Goal: Task Accomplishment & Management: Manage account settings

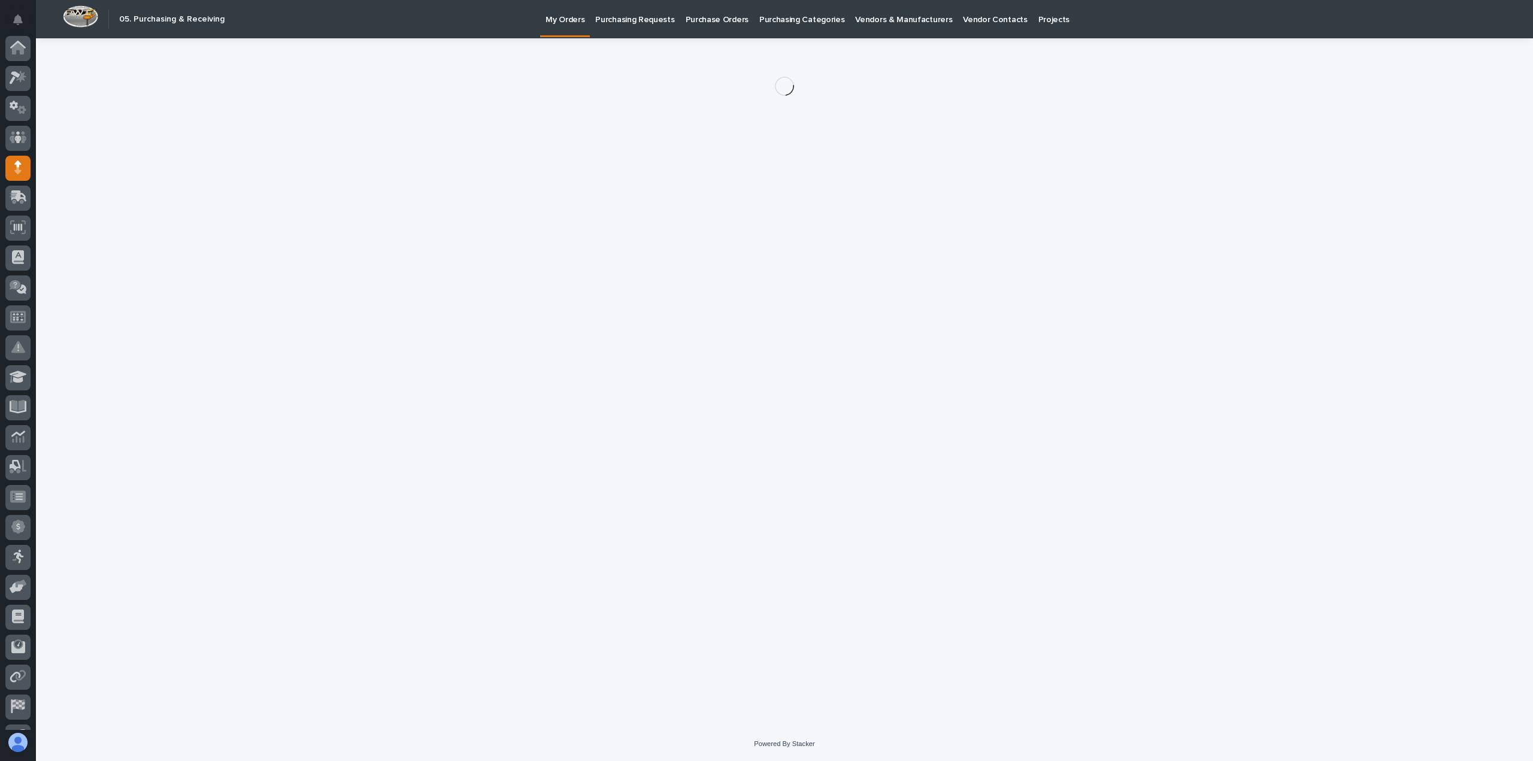
scroll to position [84, 0]
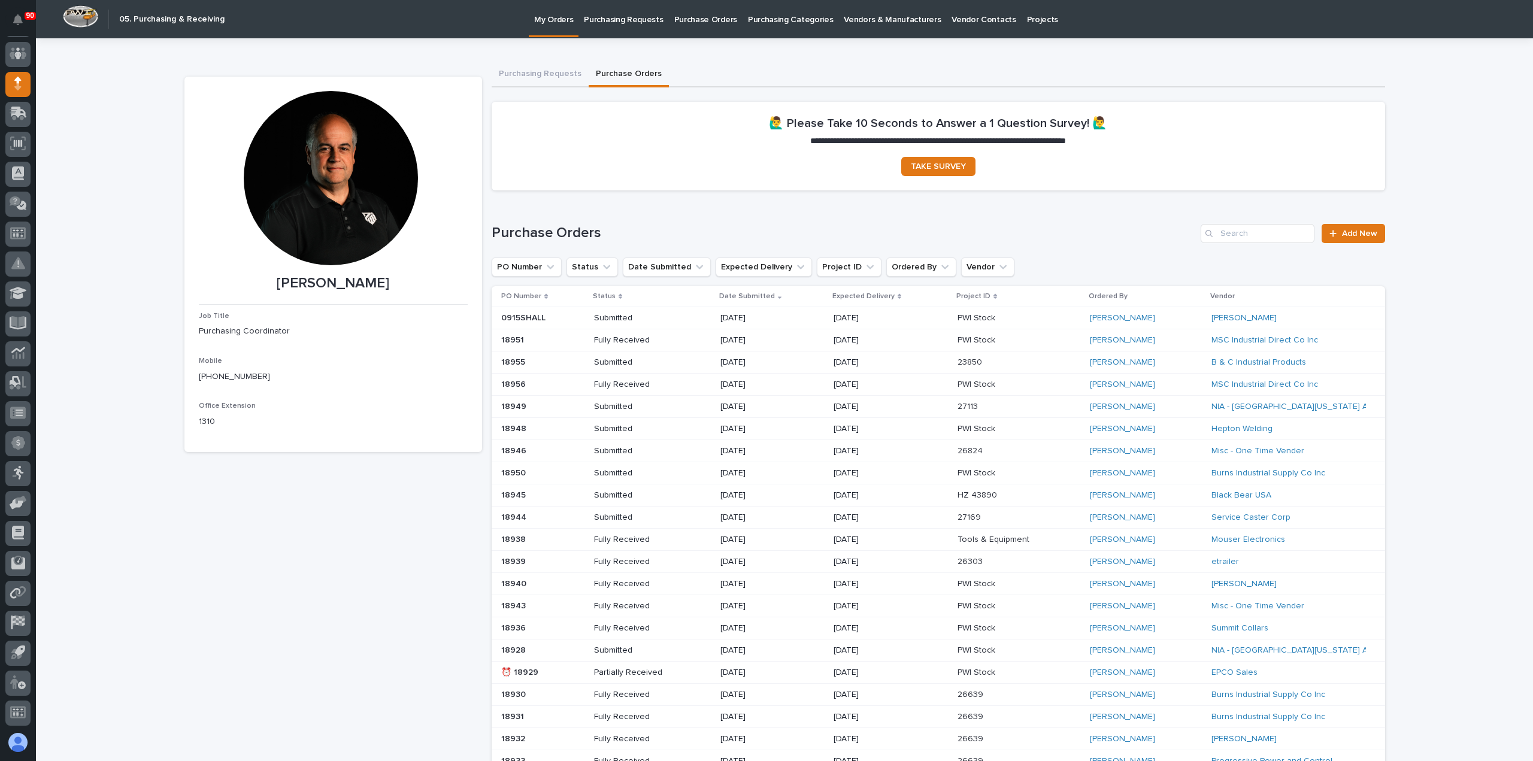
click at [628, 22] on p "Purchasing Requests" at bounding box center [623, 12] width 79 height 25
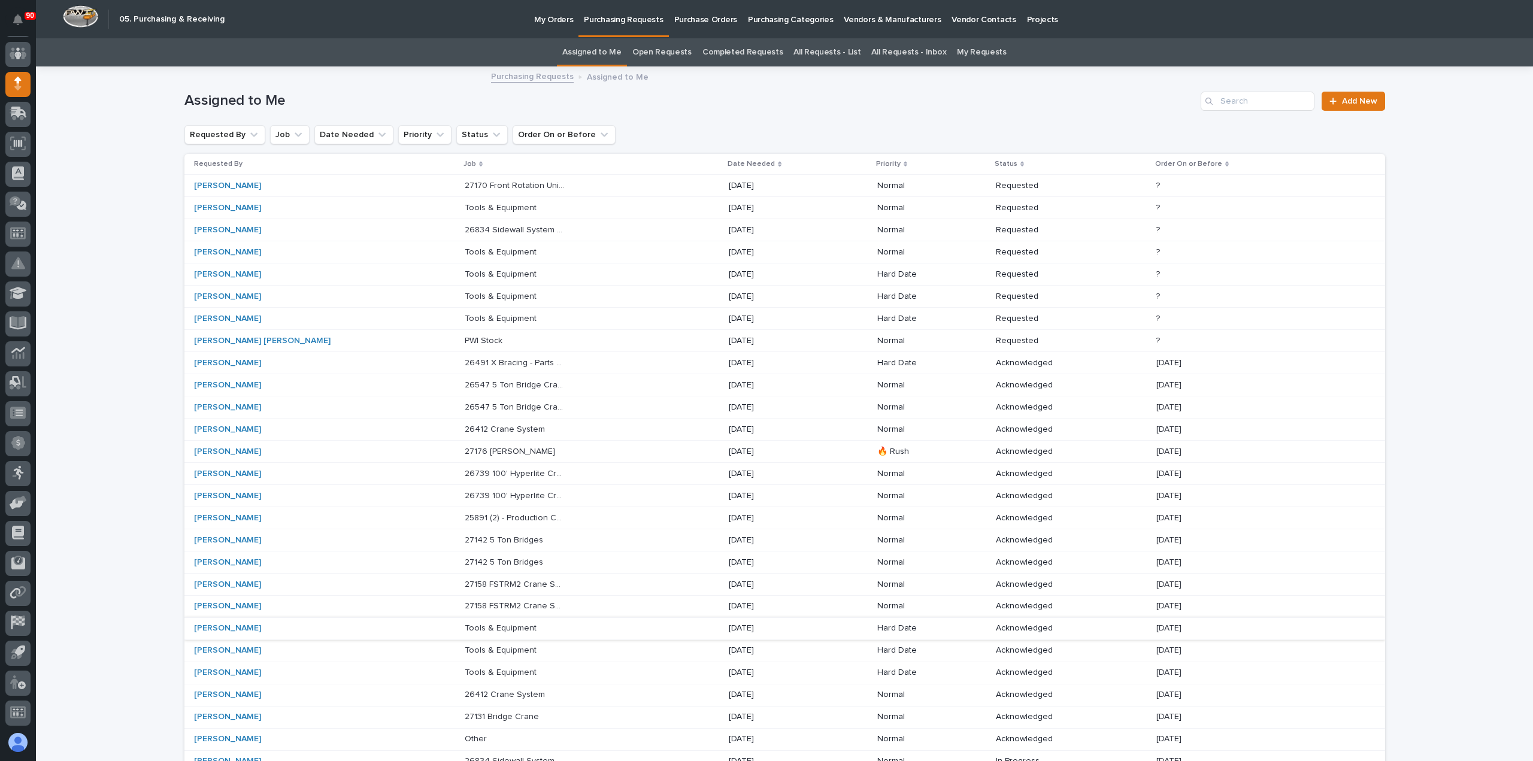
scroll to position [186, 0]
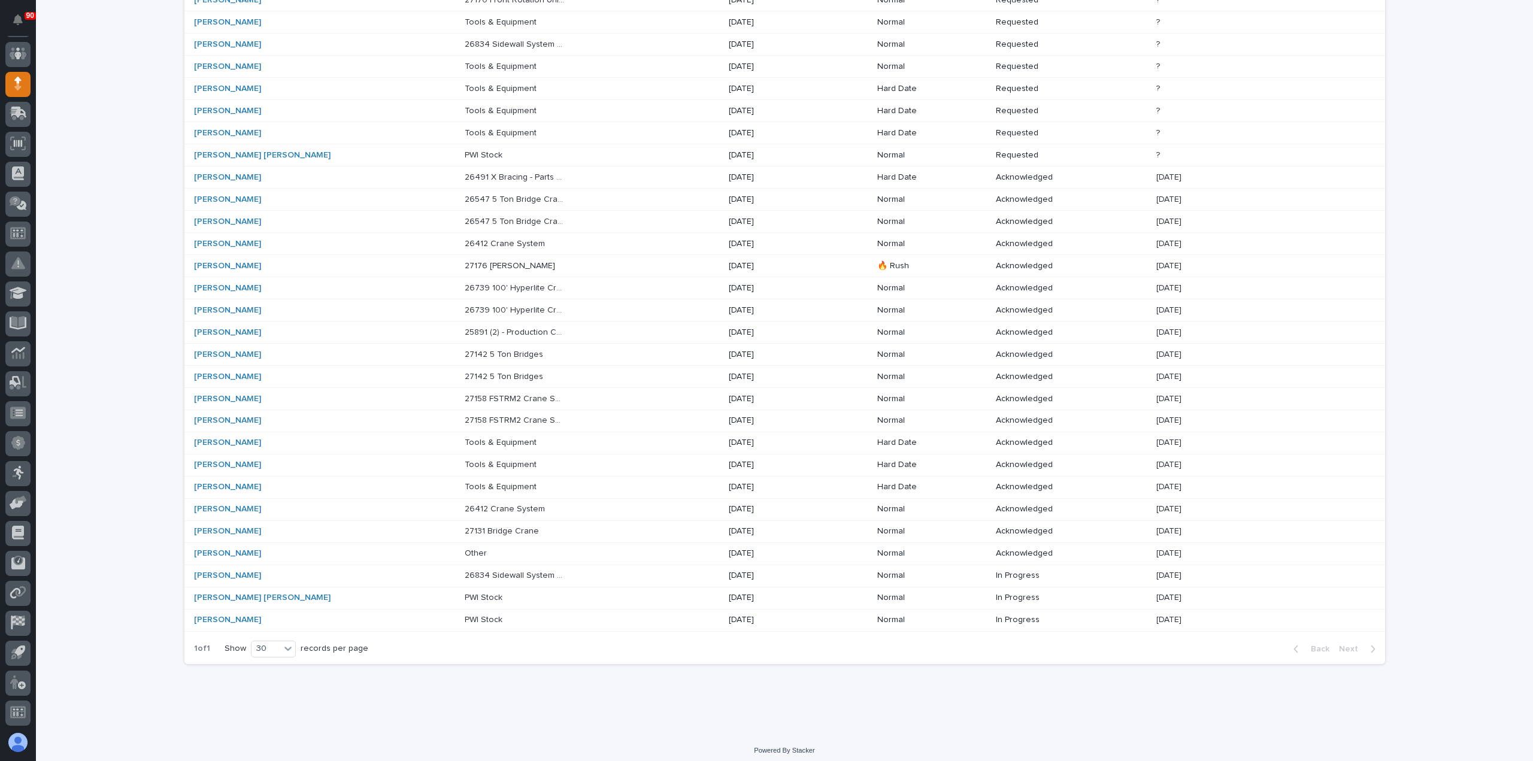
click at [498, 438] on p at bounding box center [515, 443] width 100 height 10
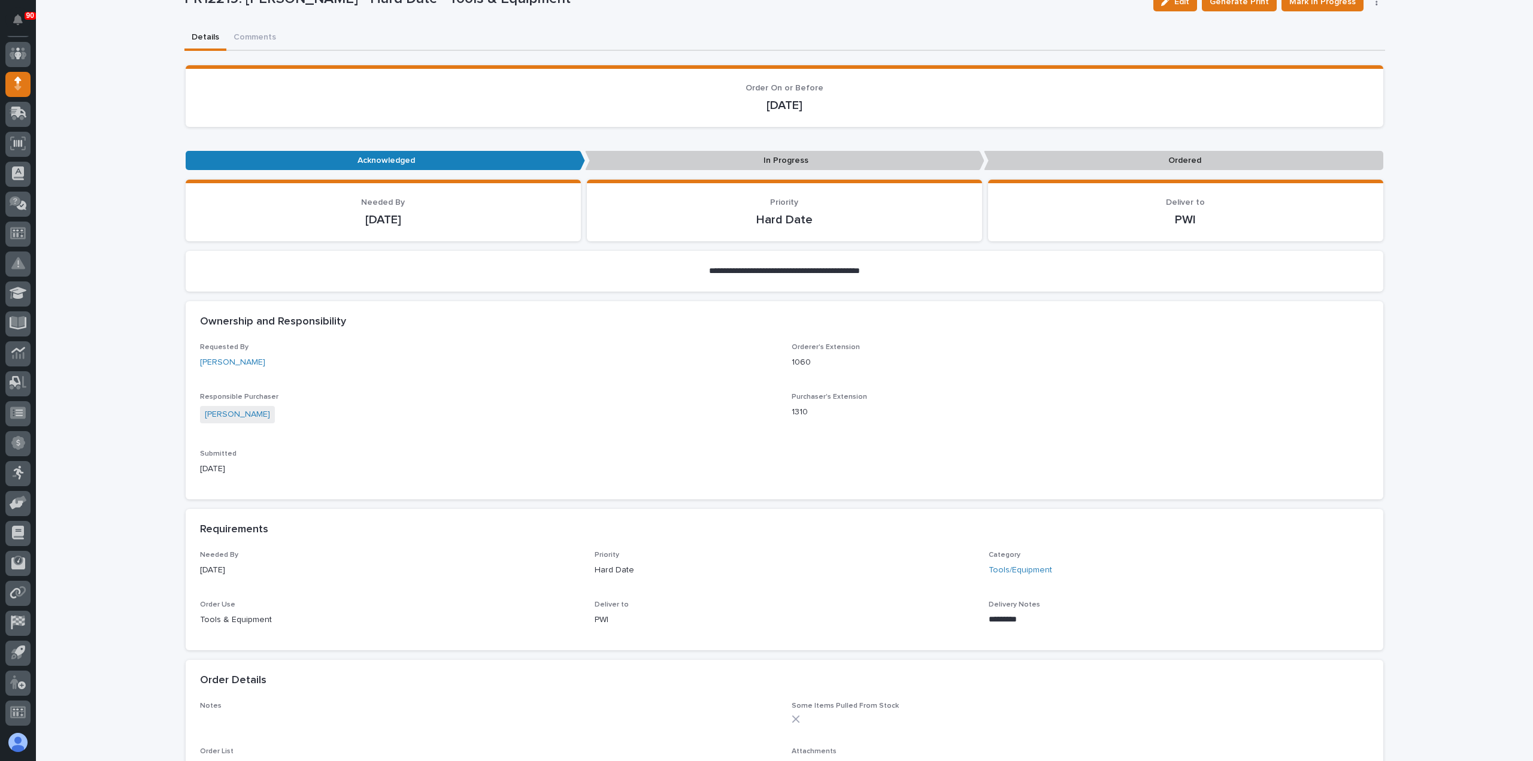
scroll to position [240, 0]
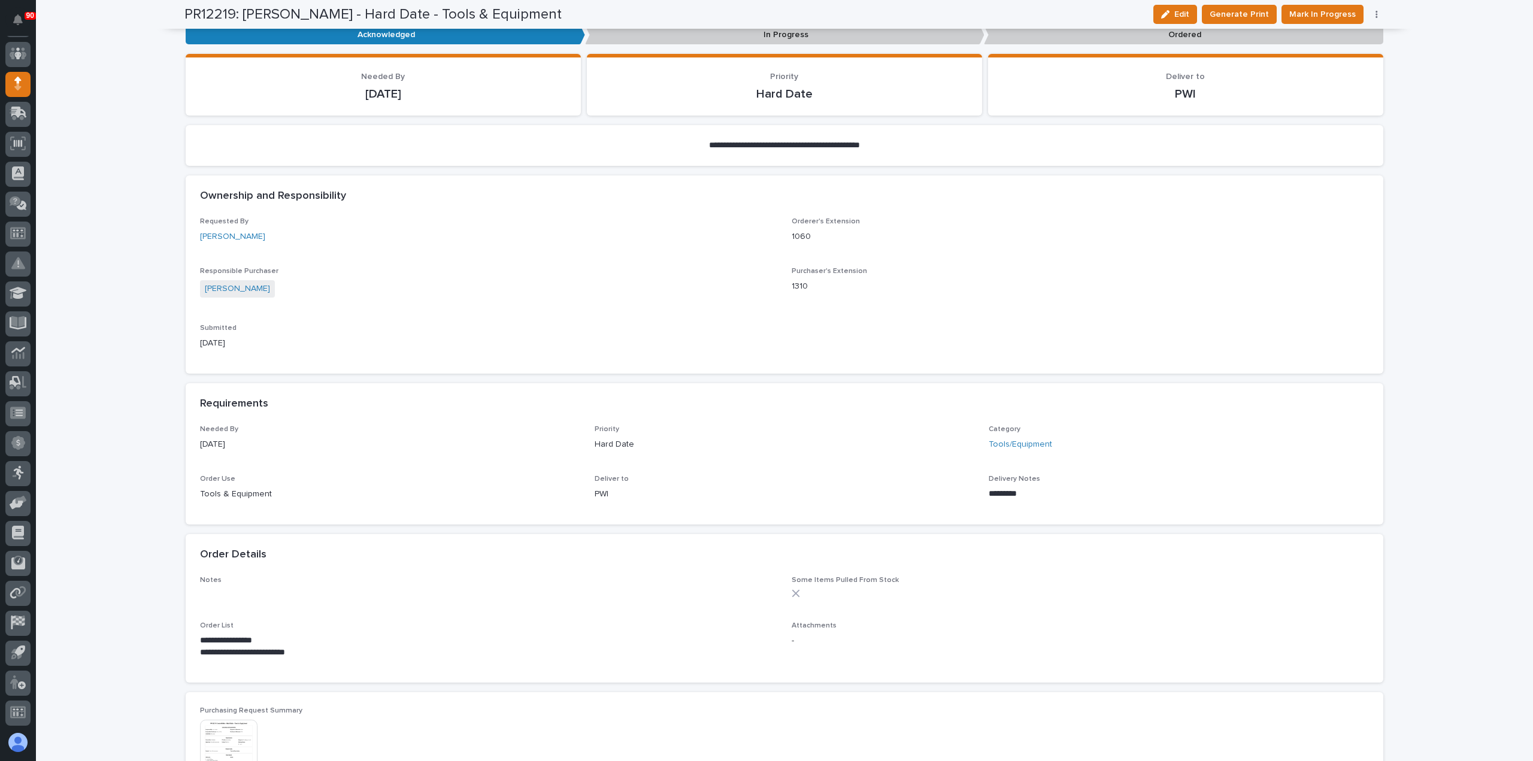
click at [265, 639] on p "**********" at bounding box center [488, 641] width 577 height 12
drag, startPoint x: 260, startPoint y: 640, endPoint x: 209, endPoint y: 640, distance: 50.9
click at [209, 640] on p "**********" at bounding box center [488, 641] width 577 height 12
copy p "**********"
click at [206, 655] on p "**********" at bounding box center [488, 653] width 577 height 12
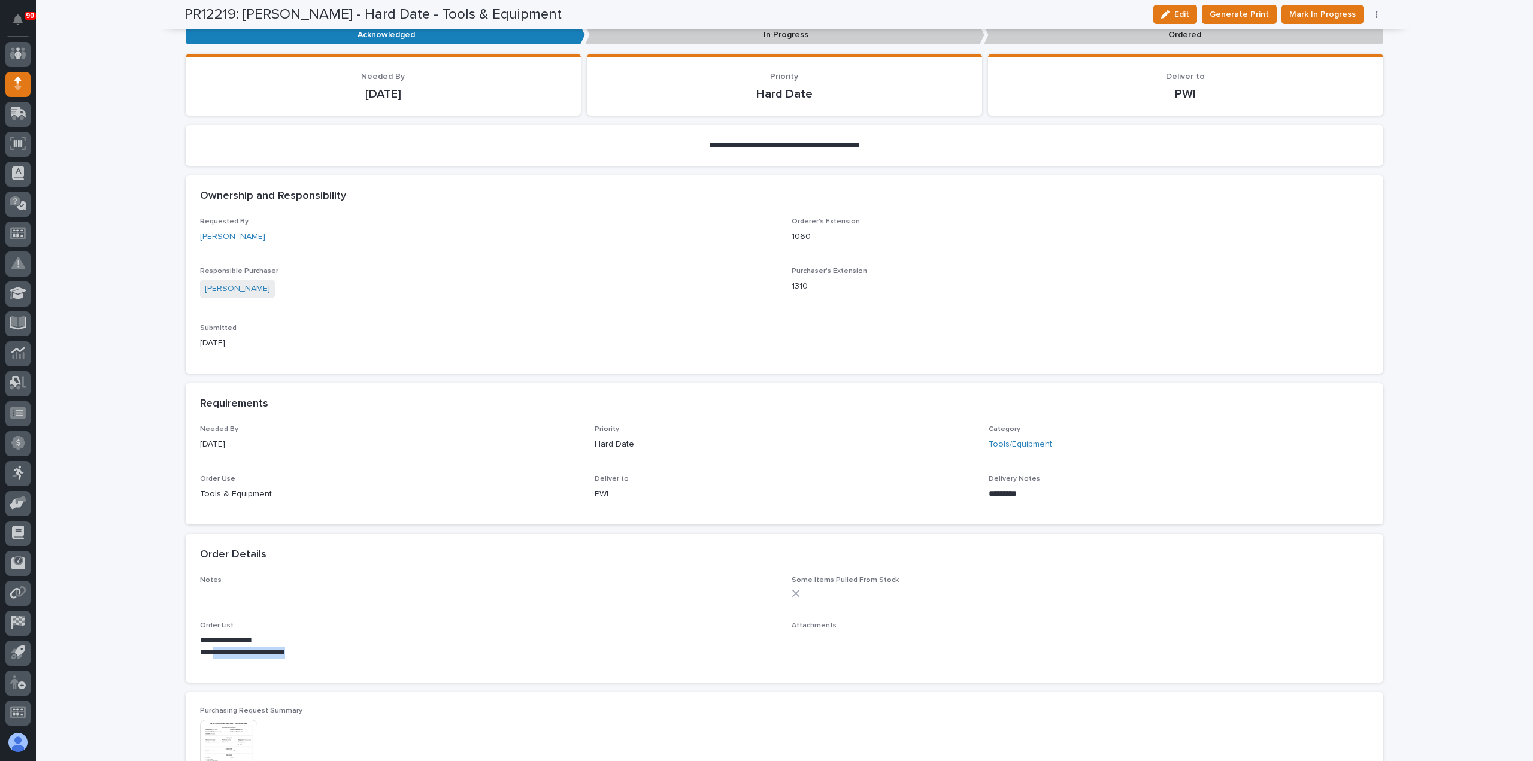
drag, startPoint x: 206, startPoint y: 654, endPoint x: 294, endPoint y: 653, distance: 88.1
click at [294, 653] on p "**********" at bounding box center [488, 653] width 577 height 12
copy p "**********"
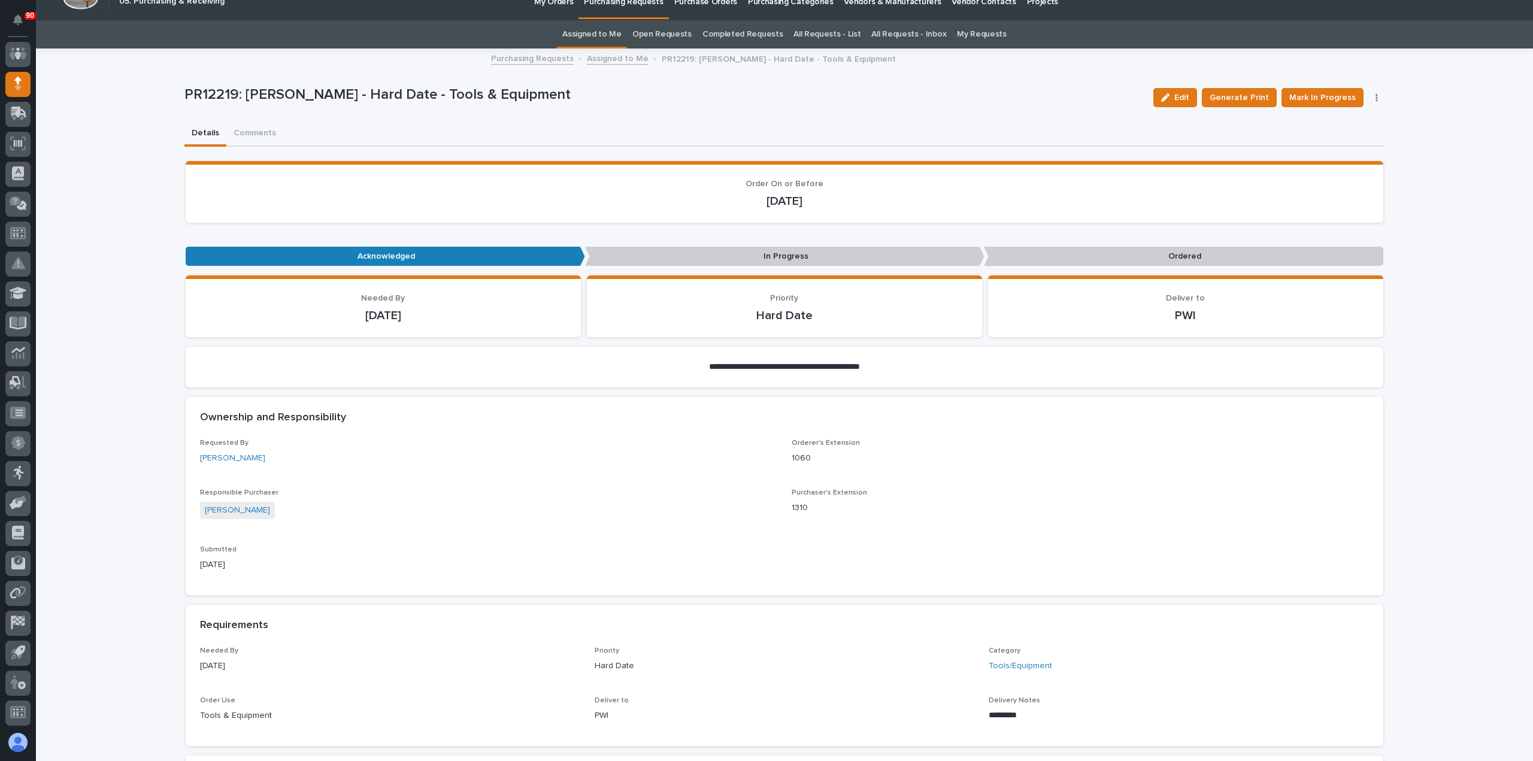
scroll to position [0, 0]
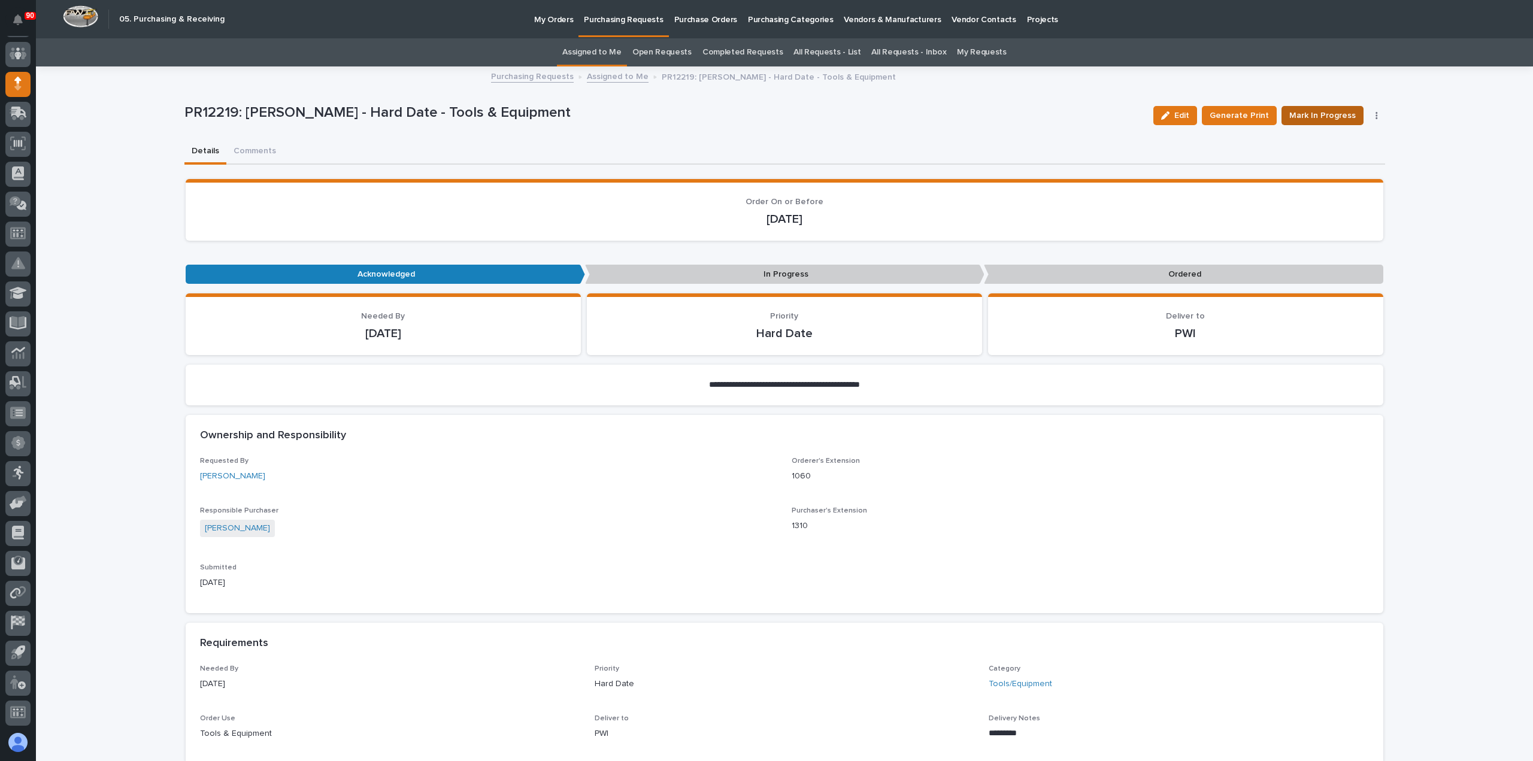
click at [1317, 113] on span "Mark In Progress" at bounding box center [1323, 115] width 66 height 14
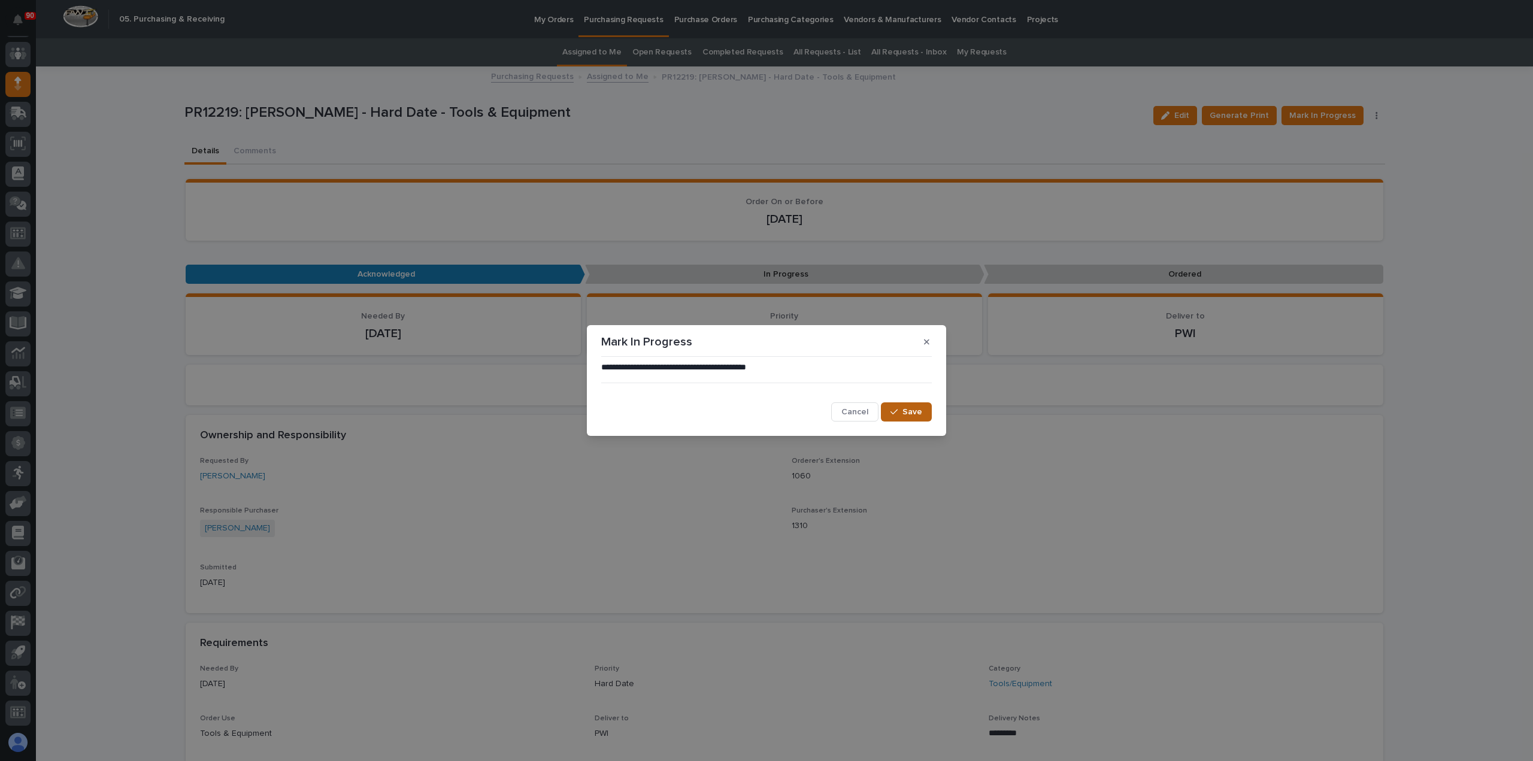
click at [922, 408] on button "Save" at bounding box center [906, 412] width 51 height 19
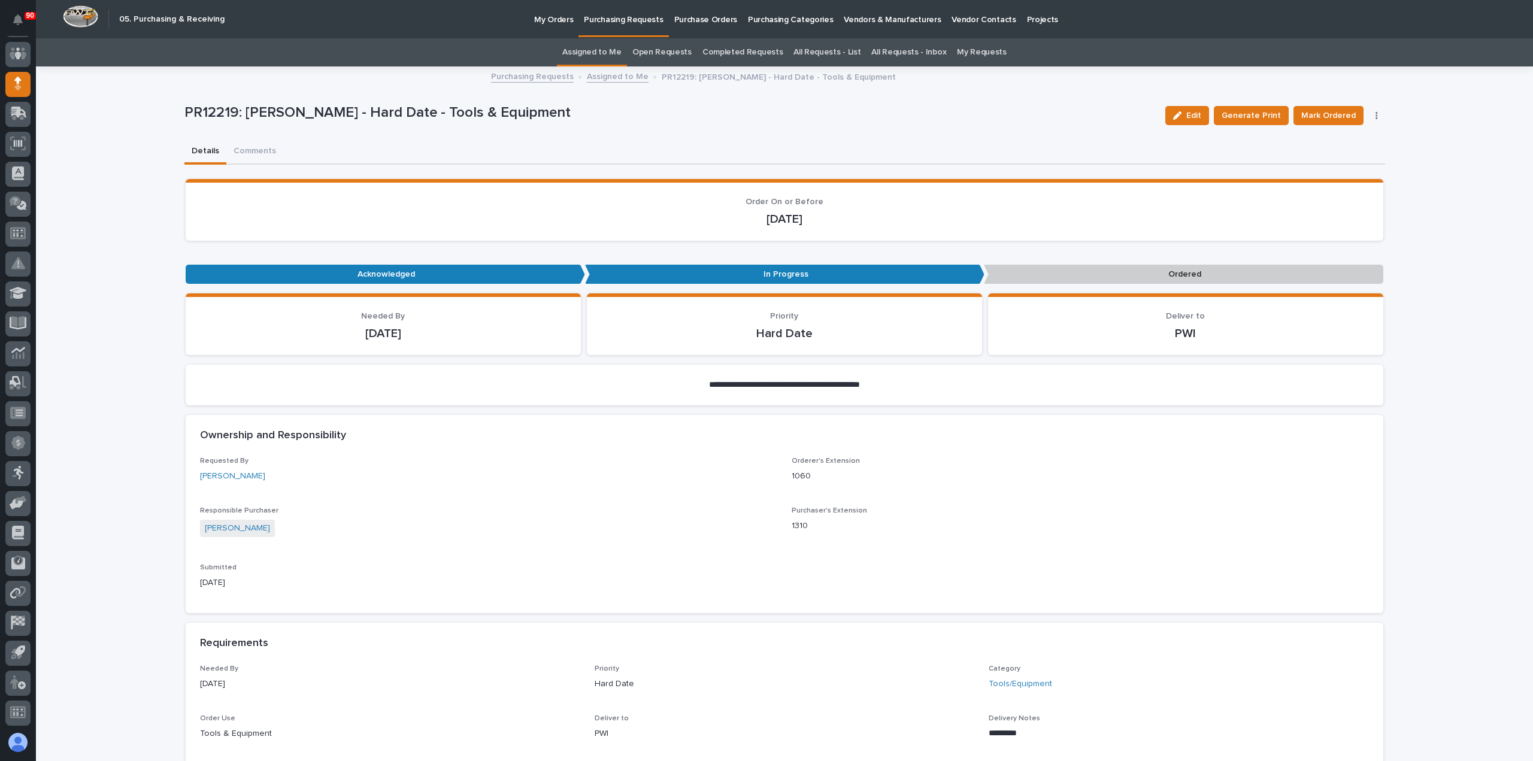
click at [622, 21] on p "Purchasing Requests" at bounding box center [623, 12] width 79 height 25
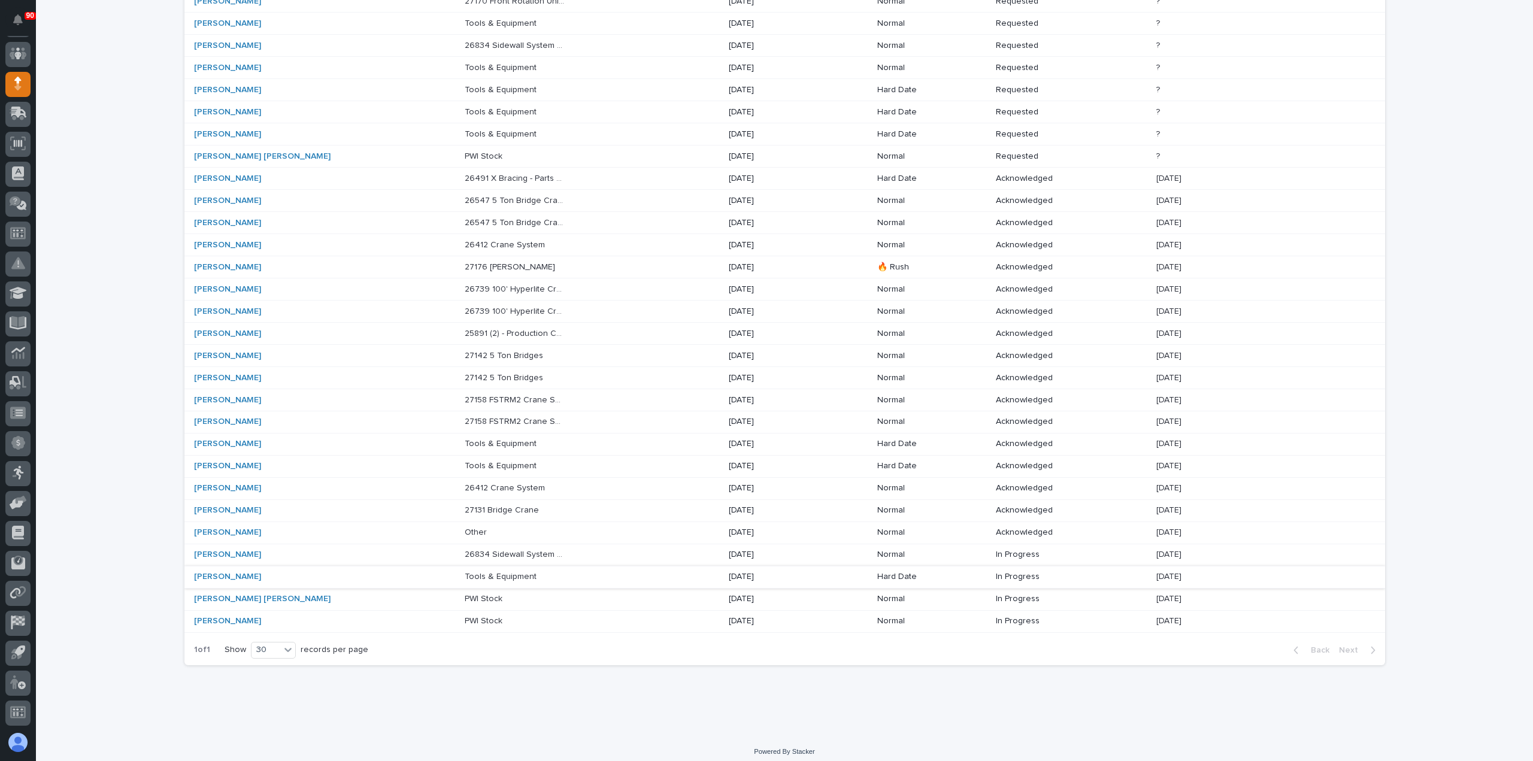
scroll to position [186, 0]
click at [321, 457] on div "[PERSON_NAME]" at bounding box center [325, 465] width 262 height 20
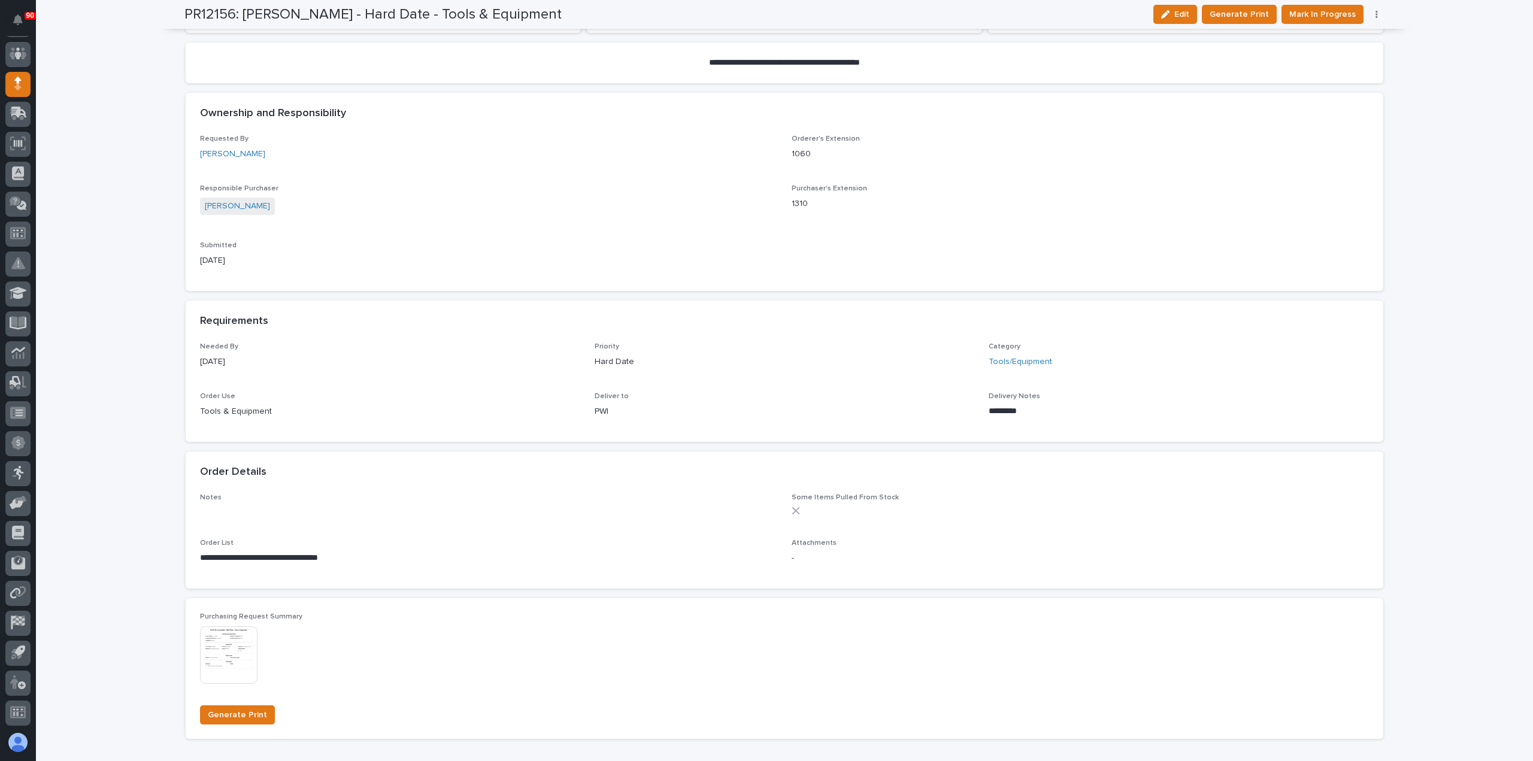
scroll to position [419, 0]
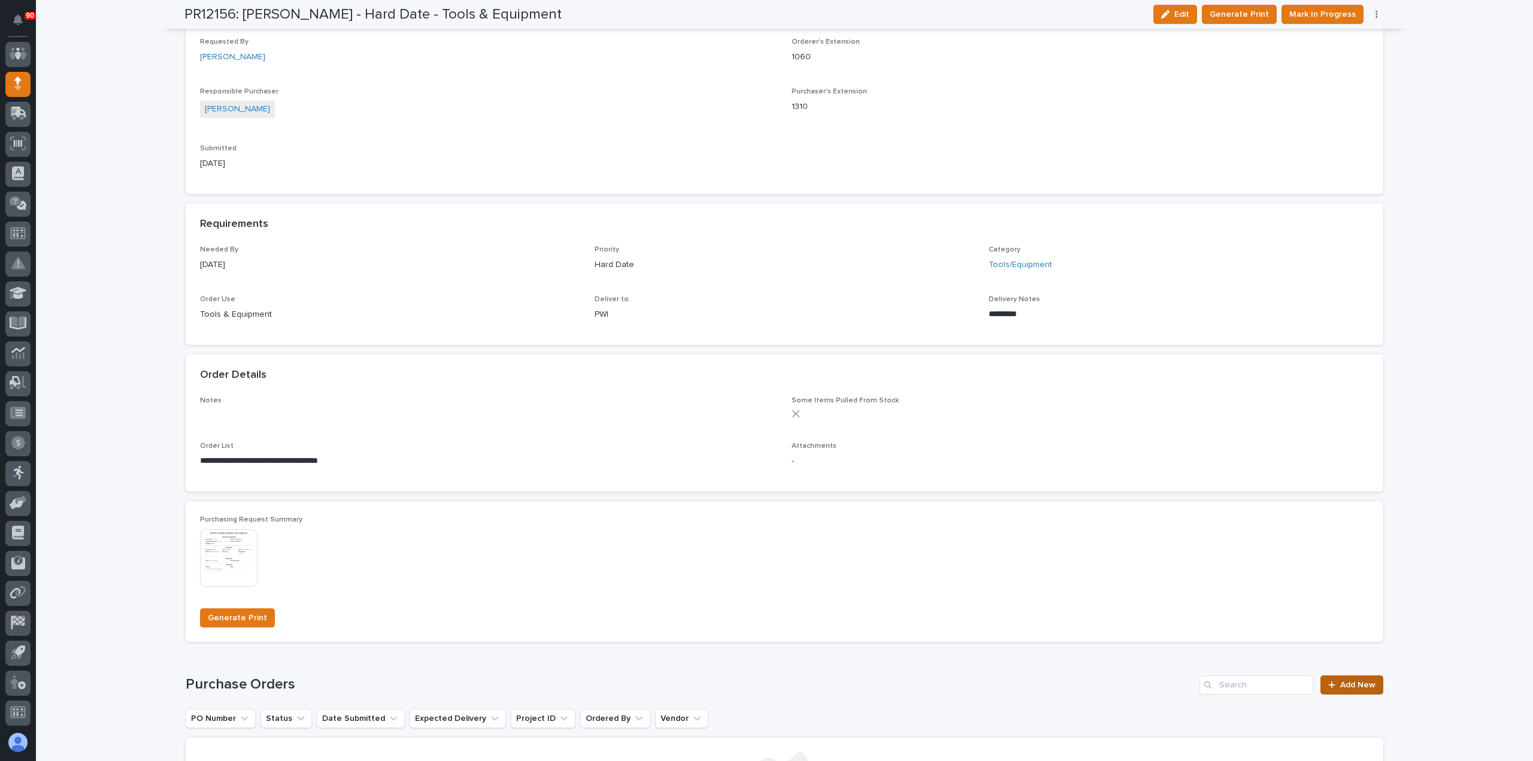
click at [1338, 679] on link "Add New" at bounding box center [1352, 685] width 63 height 19
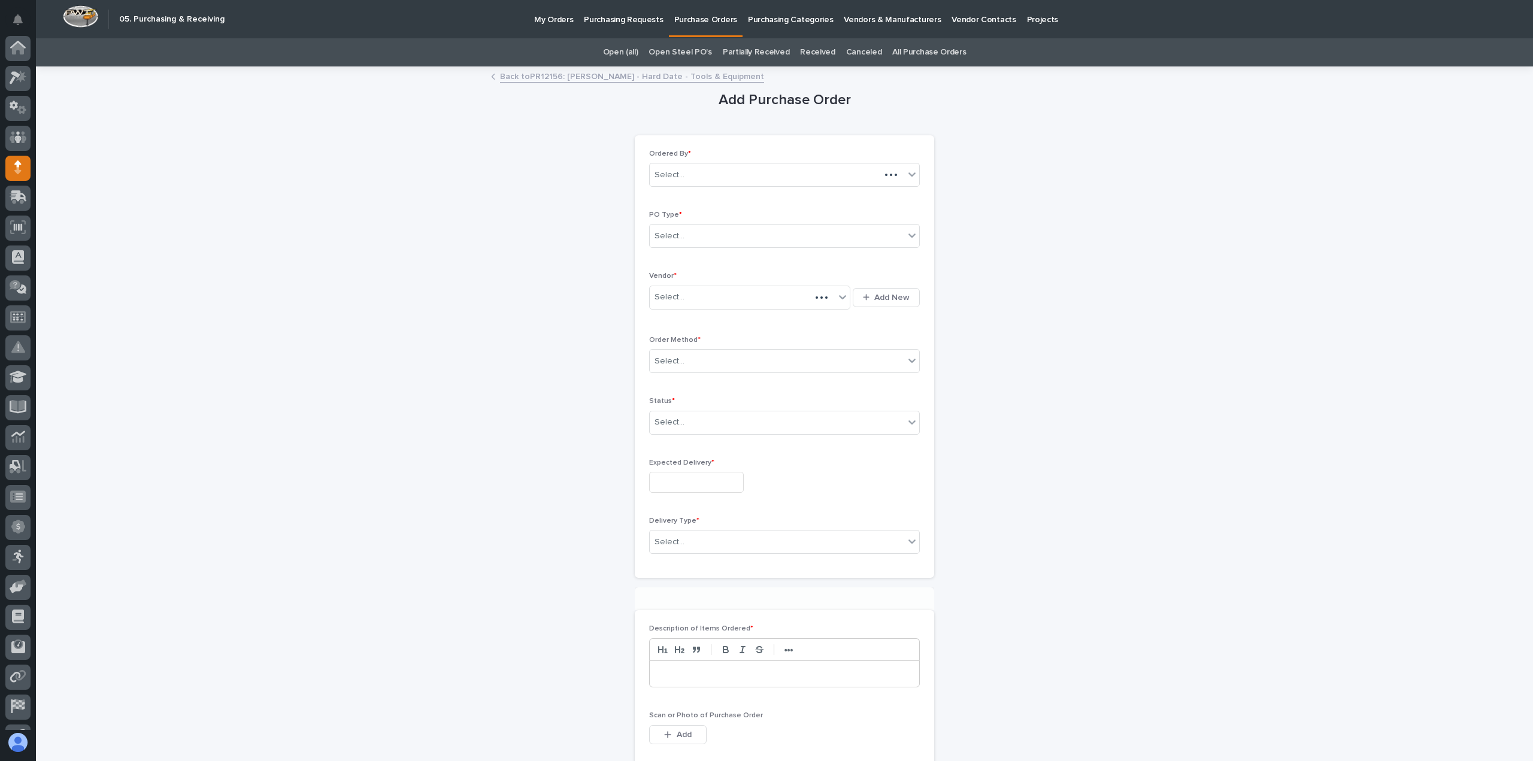
scroll to position [84, 0]
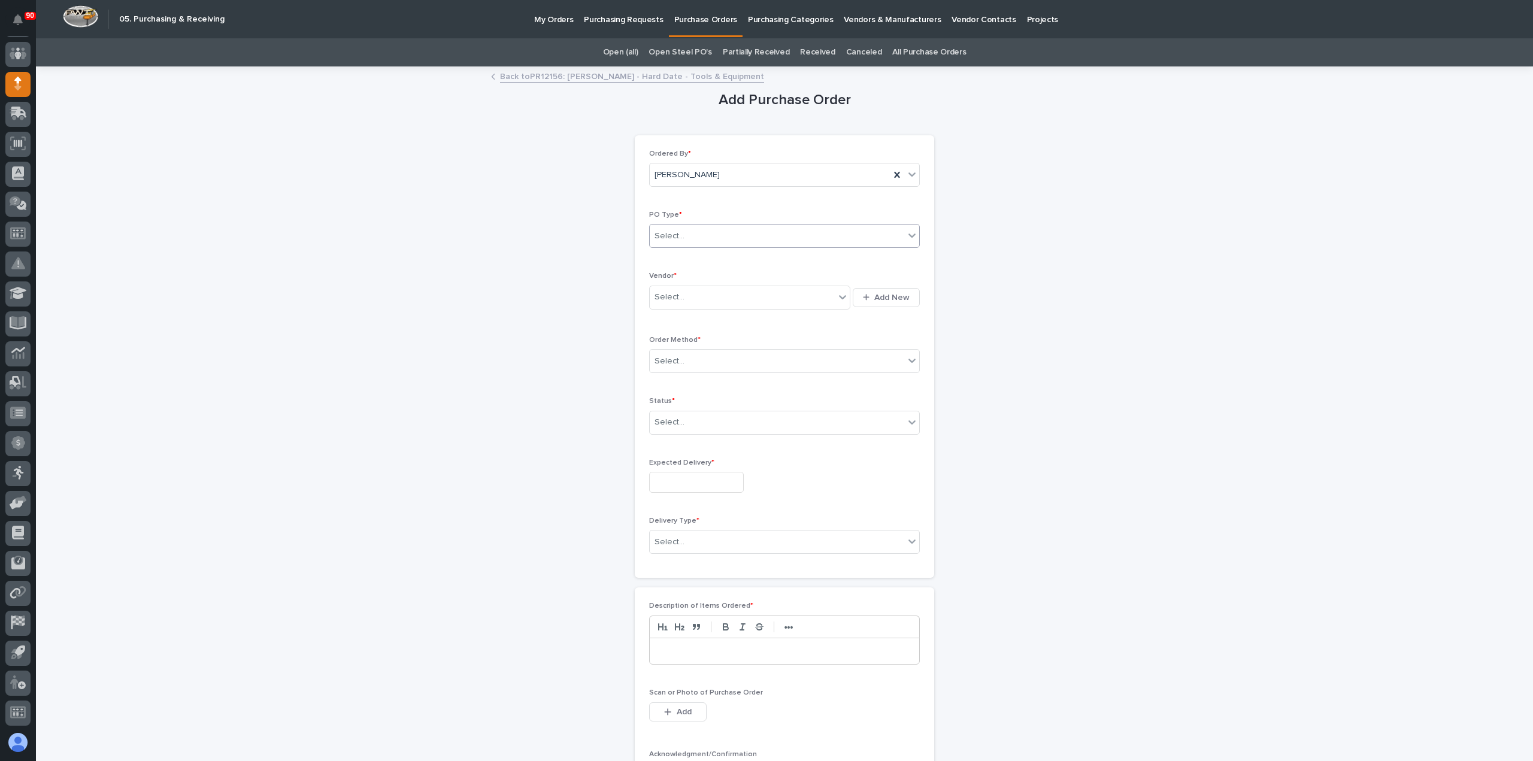
drag, startPoint x: 727, startPoint y: 237, endPoint x: 724, endPoint y: 246, distance: 9.7
click at [726, 238] on div "Select..." at bounding box center [777, 236] width 255 height 20
click at [700, 280] on div "Paper" at bounding box center [780, 279] width 270 height 21
click at [695, 294] on div "Select..." at bounding box center [742, 298] width 185 height 20
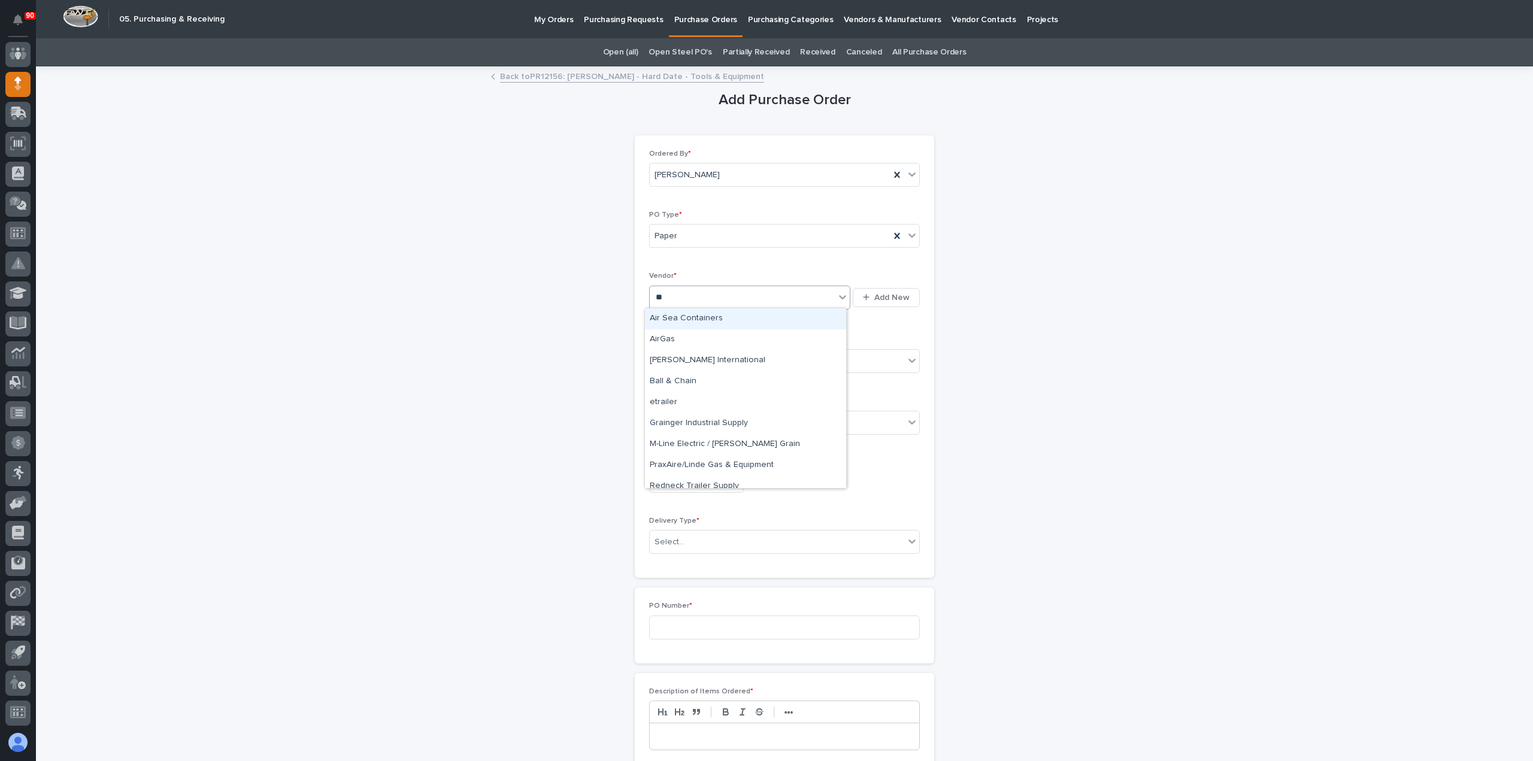
type input "***"
click at [680, 335] on div "AirGas" at bounding box center [745, 339] width 201 height 21
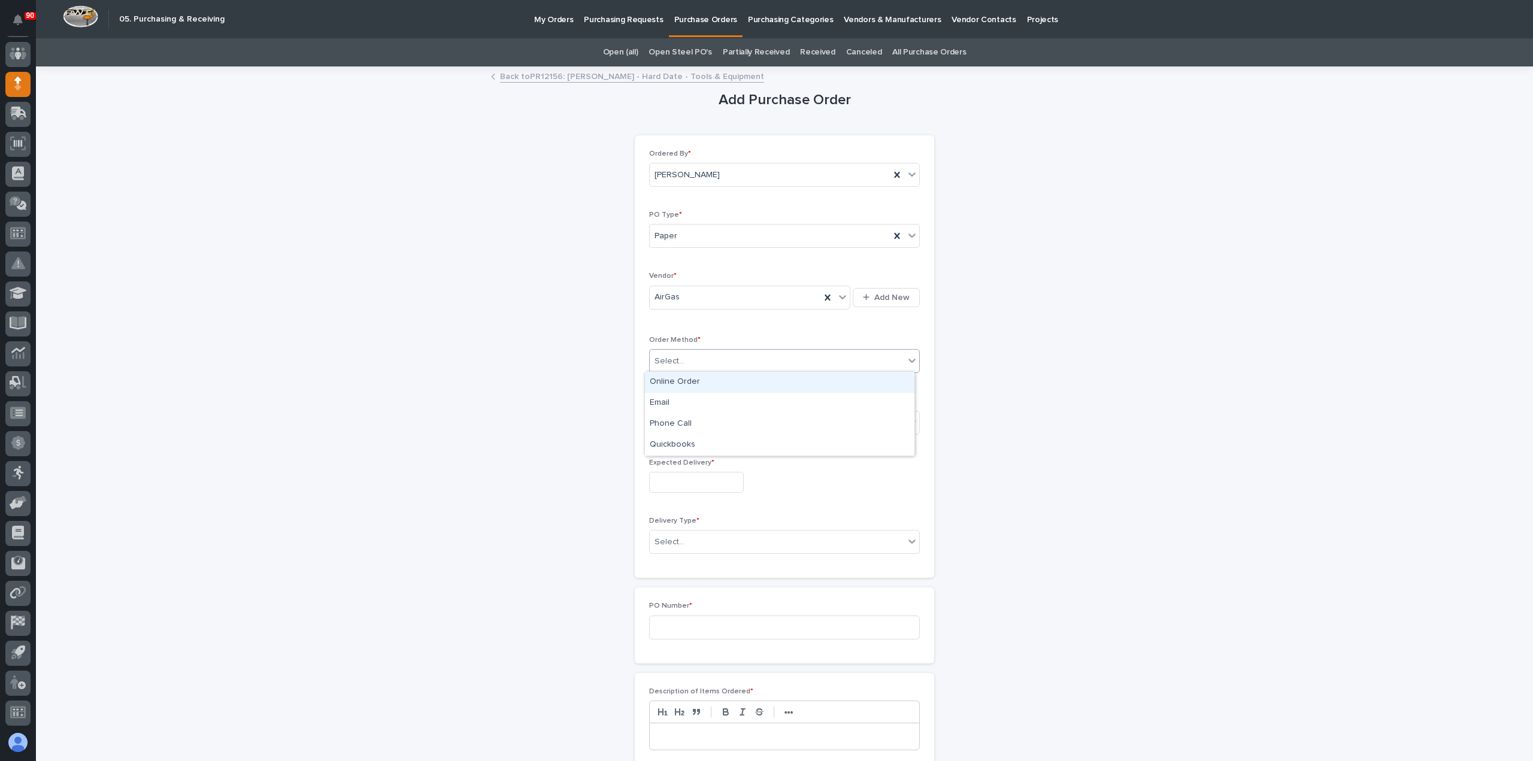
click at [710, 356] on div "Select..." at bounding box center [777, 362] width 255 height 20
click at [679, 383] on div "Online Order" at bounding box center [780, 382] width 270 height 21
click at [675, 415] on div "Select..." at bounding box center [777, 423] width 255 height 20
click at [674, 461] on div "Submitted" at bounding box center [780, 464] width 270 height 21
click at [683, 481] on input "text" at bounding box center [696, 482] width 95 height 21
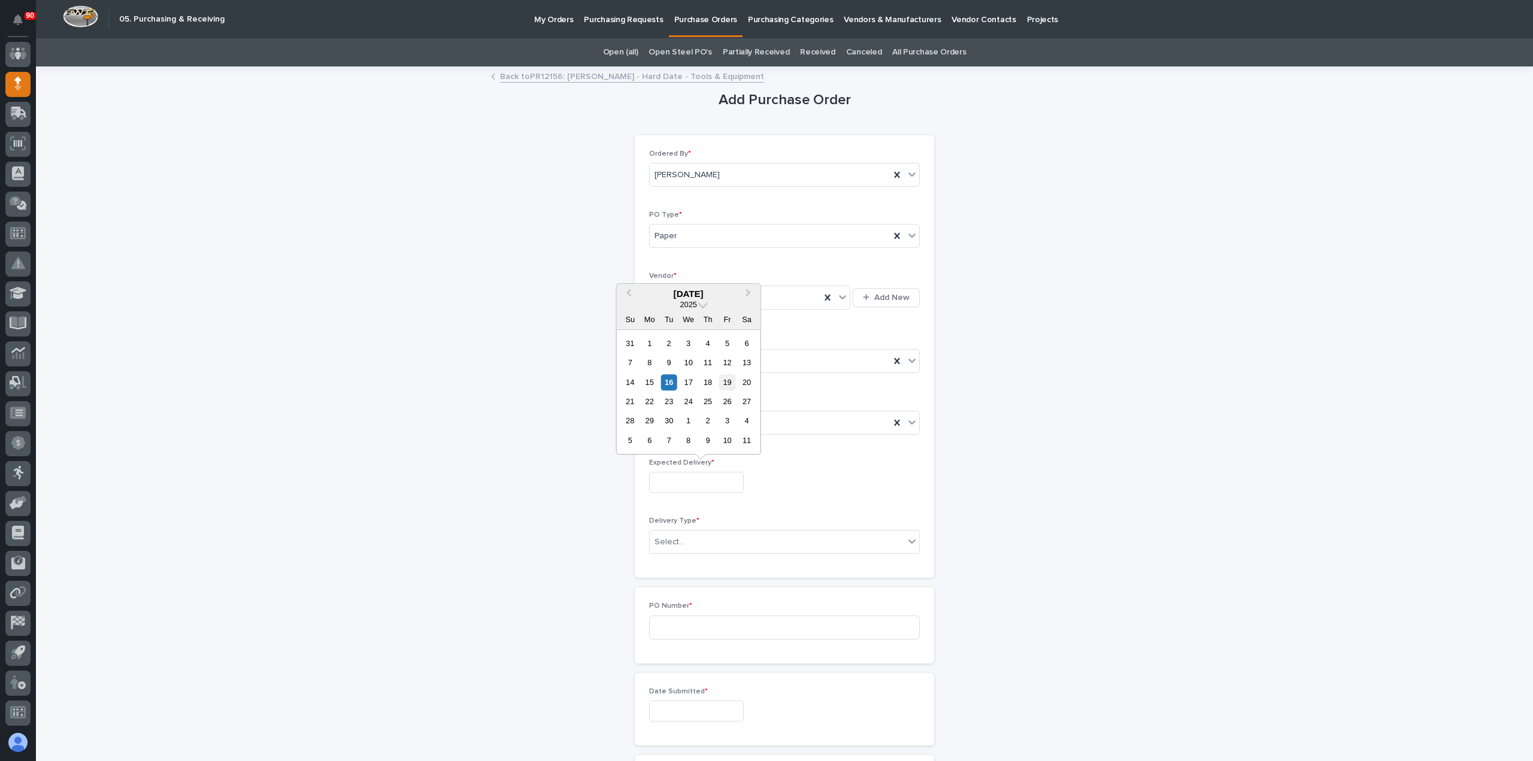
click at [721, 379] on div "19" at bounding box center [727, 382] width 16 height 16
type input "**********"
click at [706, 535] on div "Select..." at bounding box center [777, 542] width 255 height 20
click at [690, 564] on div "Deliver to PWI" at bounding box center [780, 562] width 270 height 21
drag, startPoint x: 686, startPoint y: 618, endPoint x: 807, endPoint y: 632, distance: 121.8
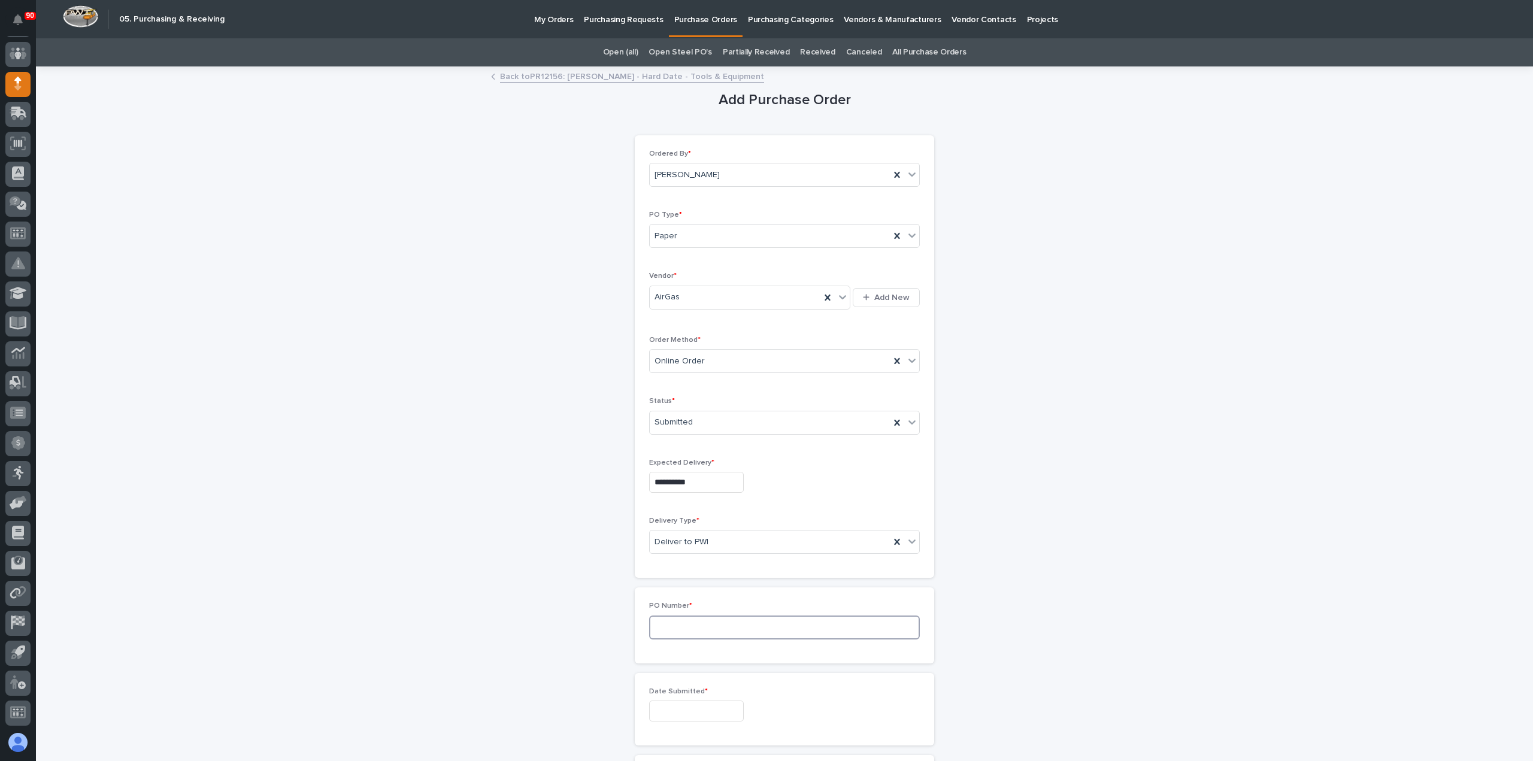
click at [697, 622] on input at bounding box center [784, 628] width 271 height 24
type input "18961"
click at [686, 709] on input "text" at bounding box center [696, 711] width 95 height 21
click at [668, 607] on div "16" at bounding box center [669, 611] width 16 height 16
type input "**********"
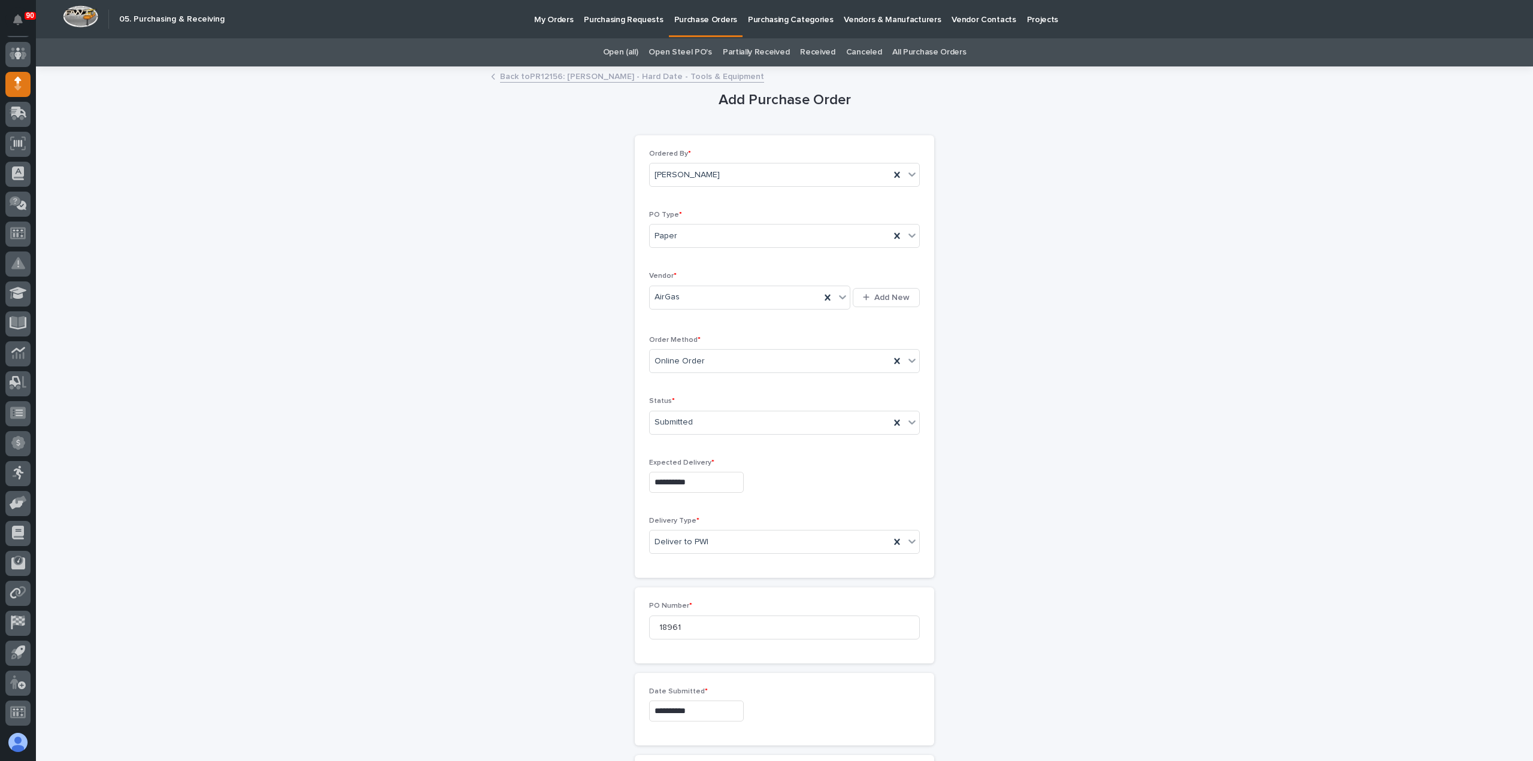
scroll to position [240, 0]
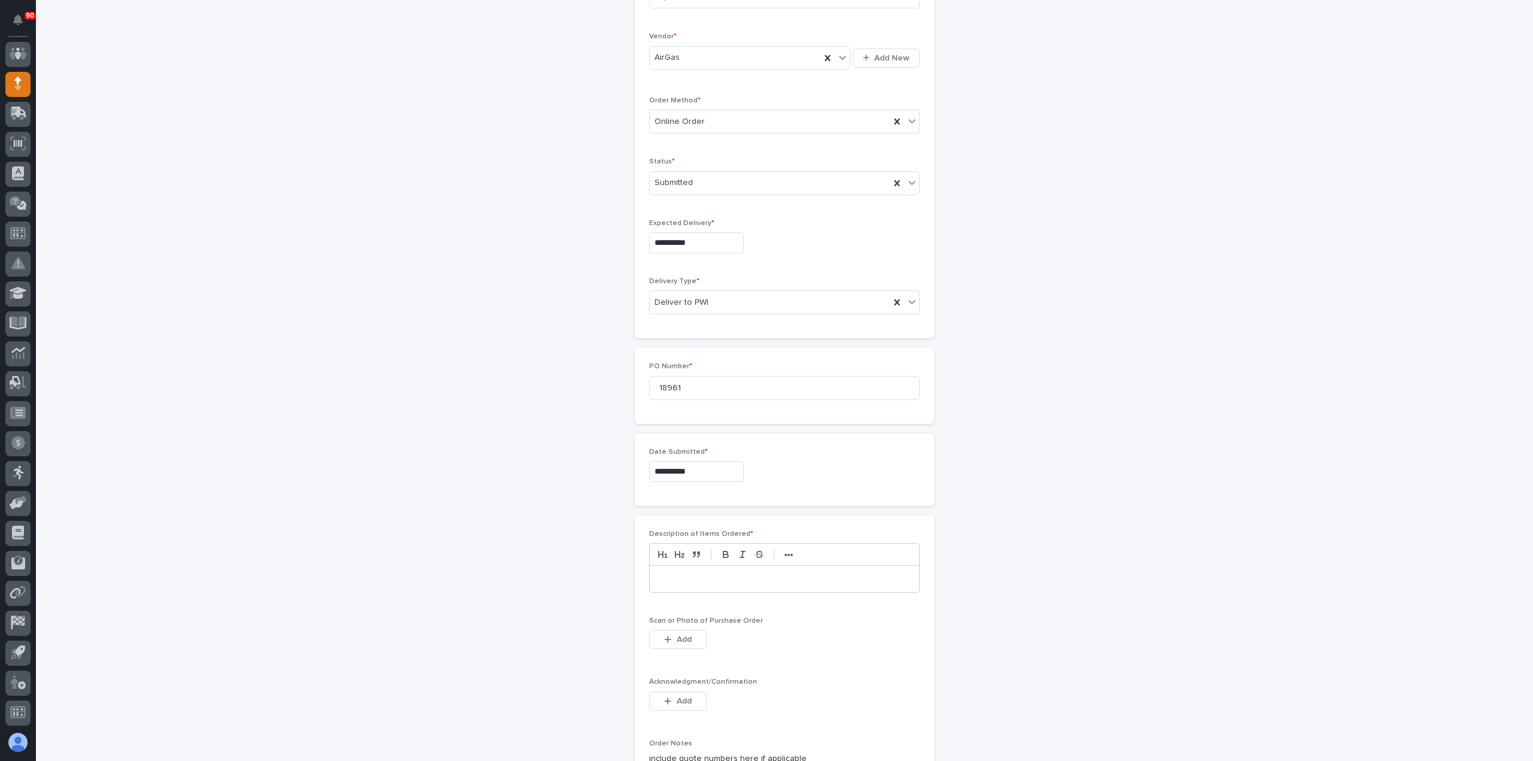
click at [690, 583] on div at bounding box center [785, 579] width 270 height 26
click at [678, 634] on span "Add" at bounding box center [684, 639] width 15 height 11
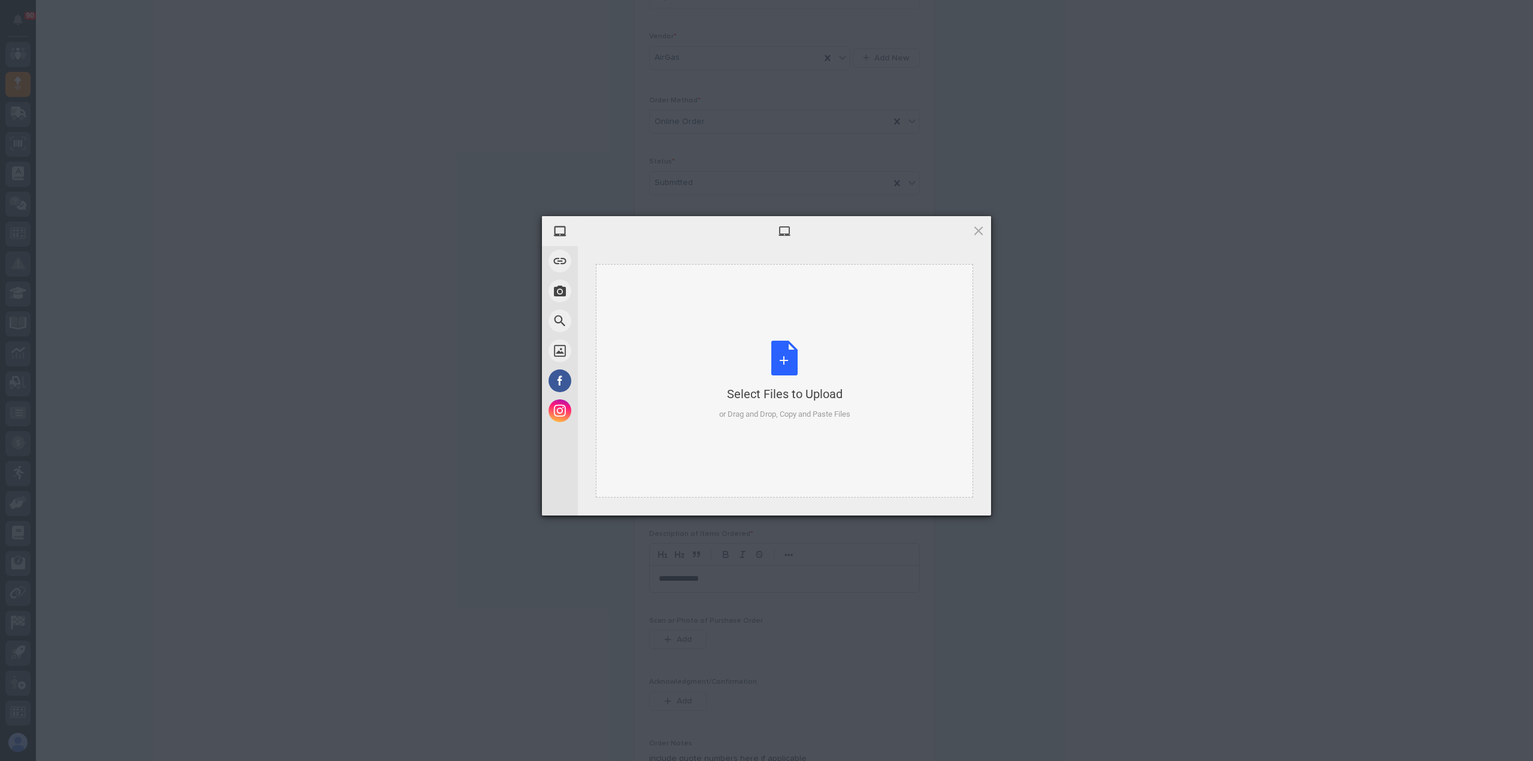
click at [779, 346] on div "Select Files to Upload or Drag and Drop, Copy and Paste Files" at bounding box center [784, 381] width 131 height 80
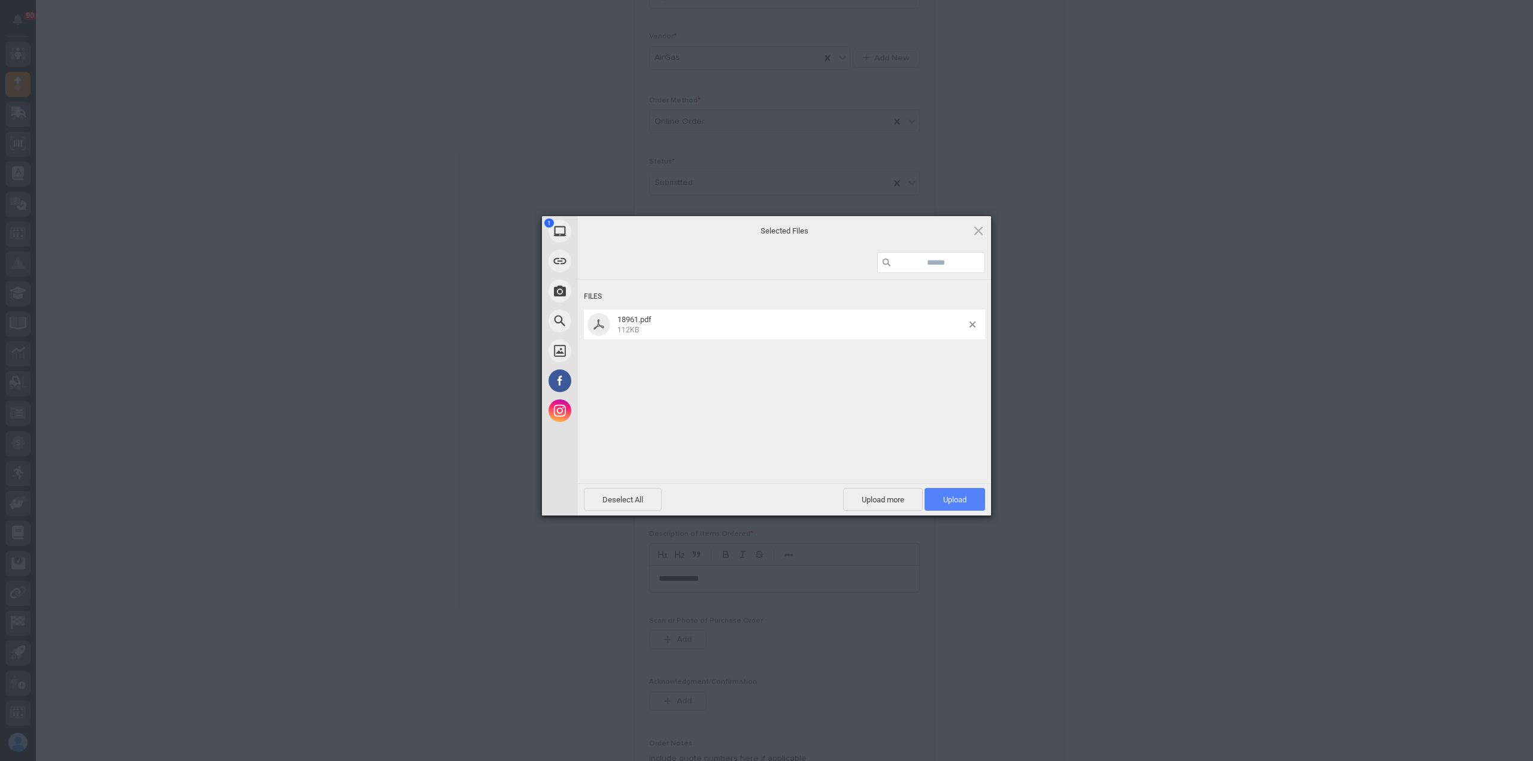
click at [937, 501] on span "Upload 1" at bounding box center [955, 499] width 60 height 23
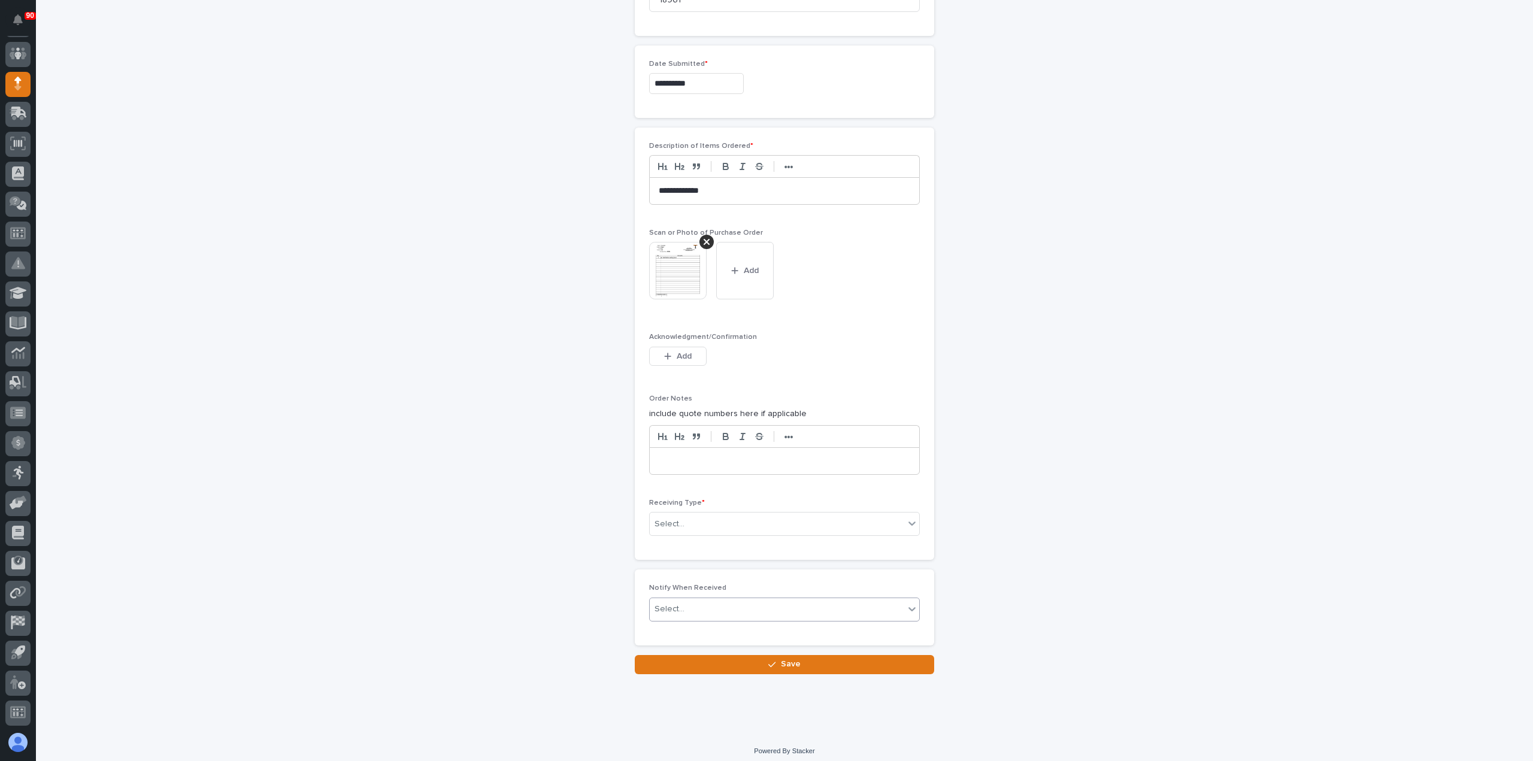
scroll to position [629, 0]
click at [702, 513] on div "Select..." at bounding box center [777, 523] width 255 height 20
click at [688, 602] on div "Deliver to" at bounding box center [780, 604] width 270 height 21
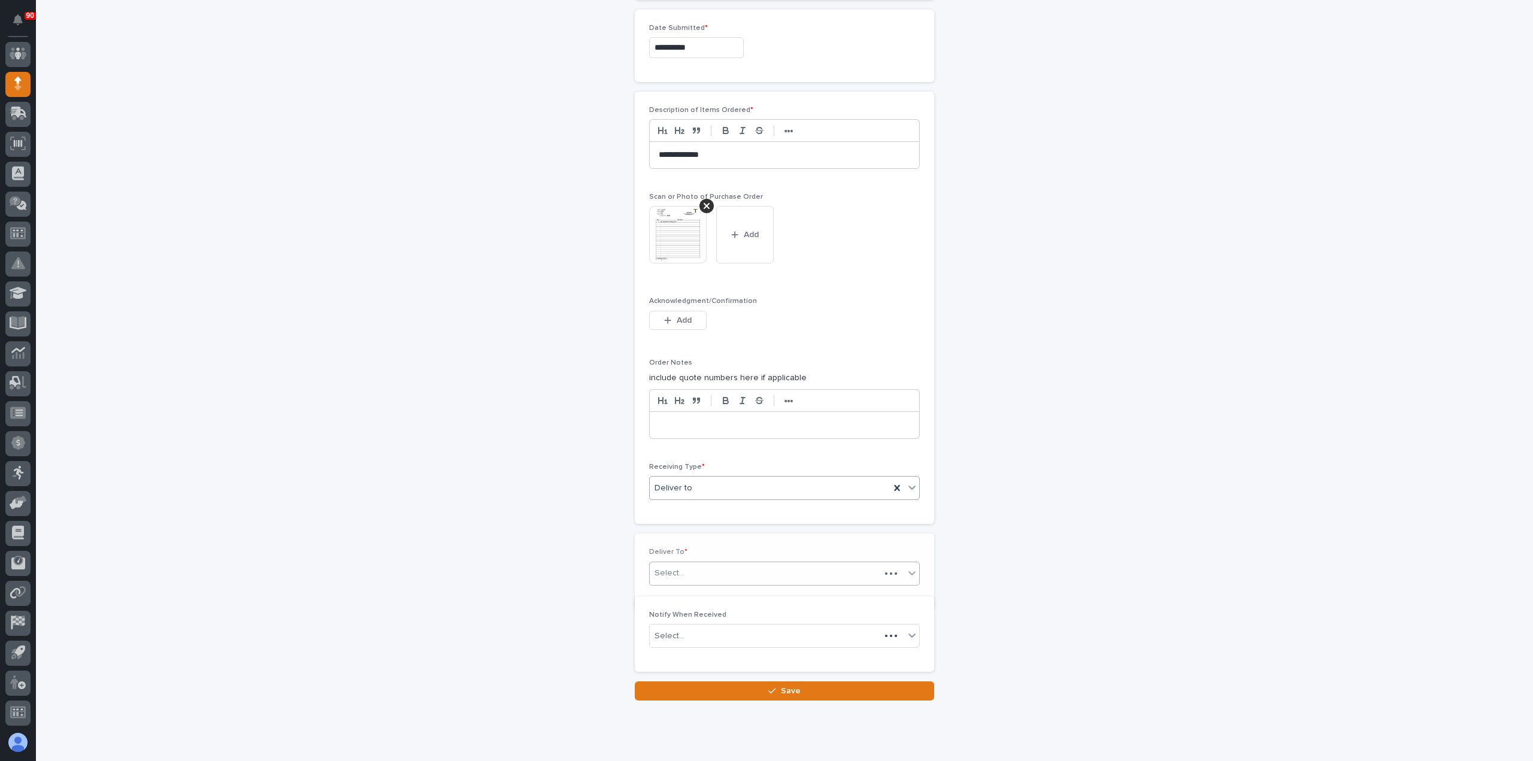
scroll to position [671, 0]
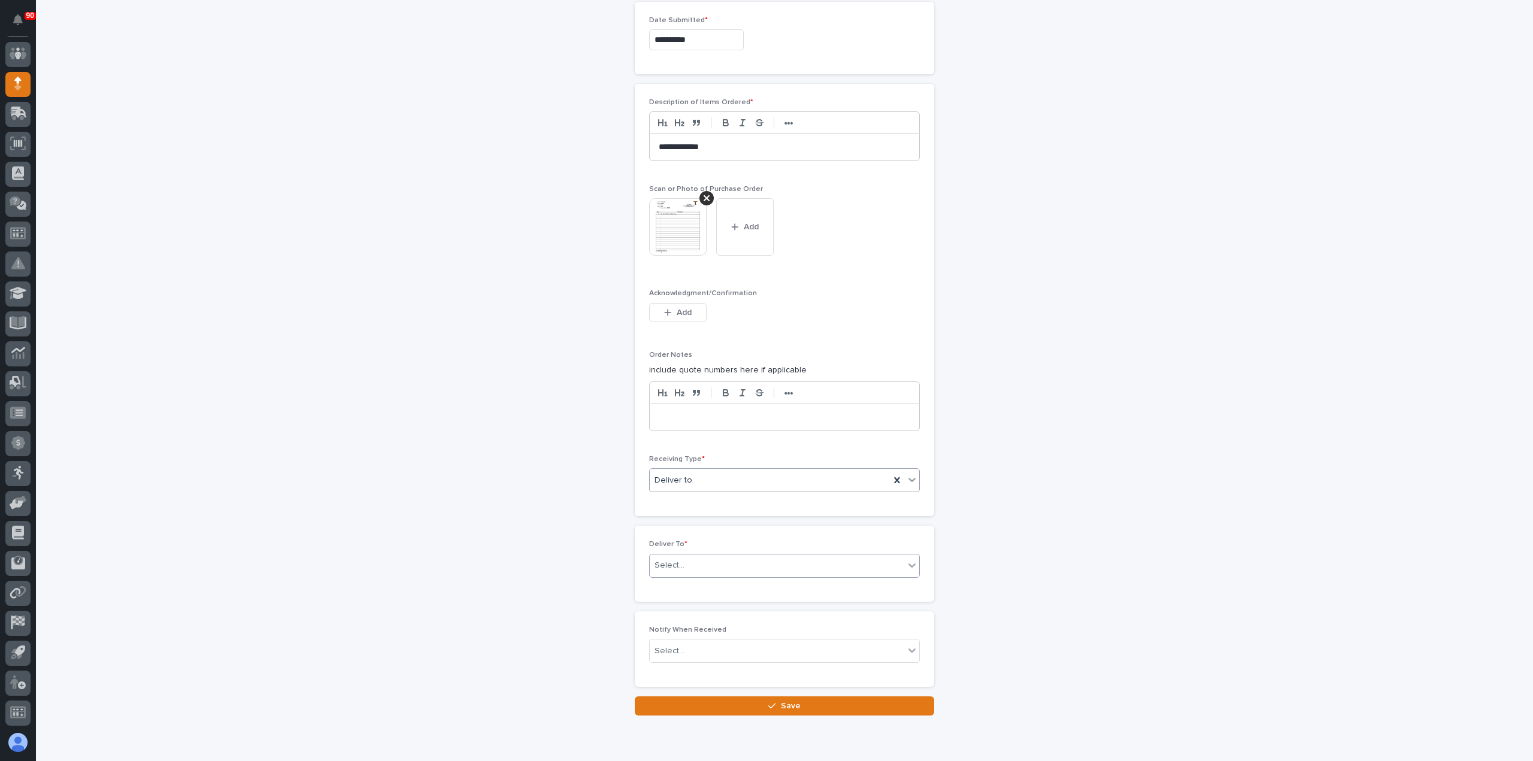
click at [708, 565] on div "Select..." at bounding box center [777, 566] width 255 height 20
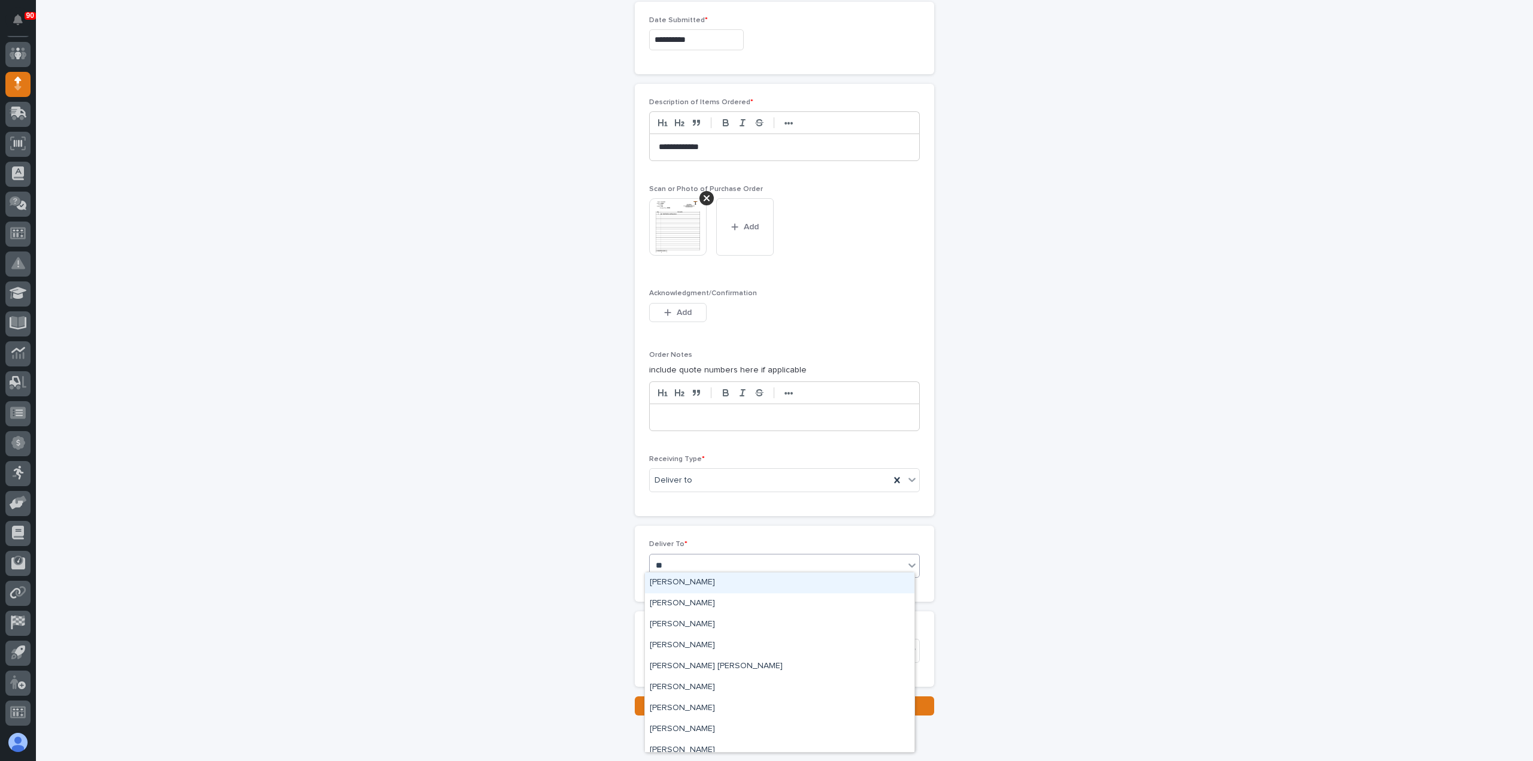
type input "***"
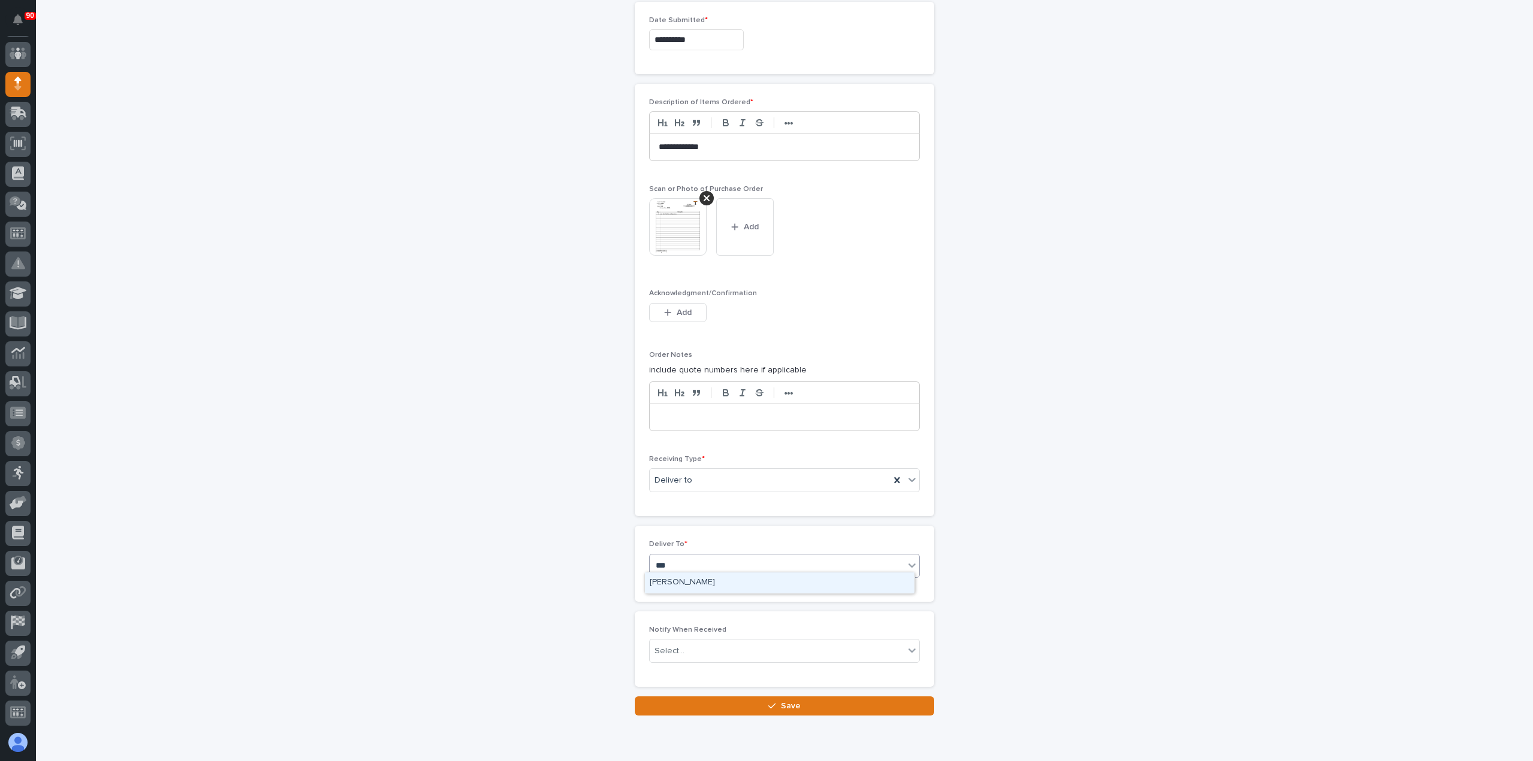
click at [694, 577] on div "[PERSON_NAME]" at bounding box center [780, 583] width 270 height 21
click at [783, 701] on span "Save" at bounding box center [791, 706] width 20 height 11
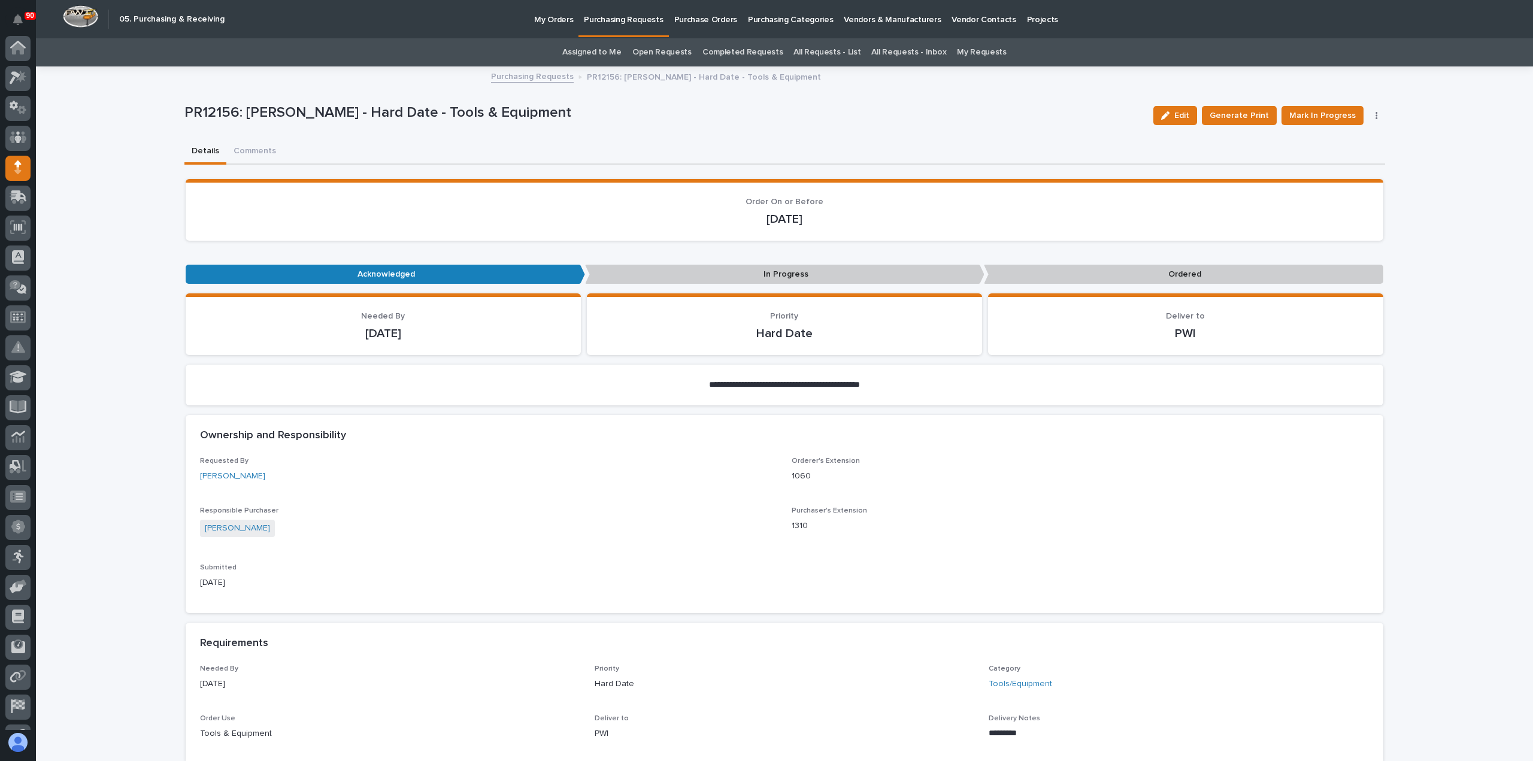
scroll to position [84, 0]
click at [1318, 114] on span "Mark In Progress" at bounding box center [1323, 115] width 66 height 14
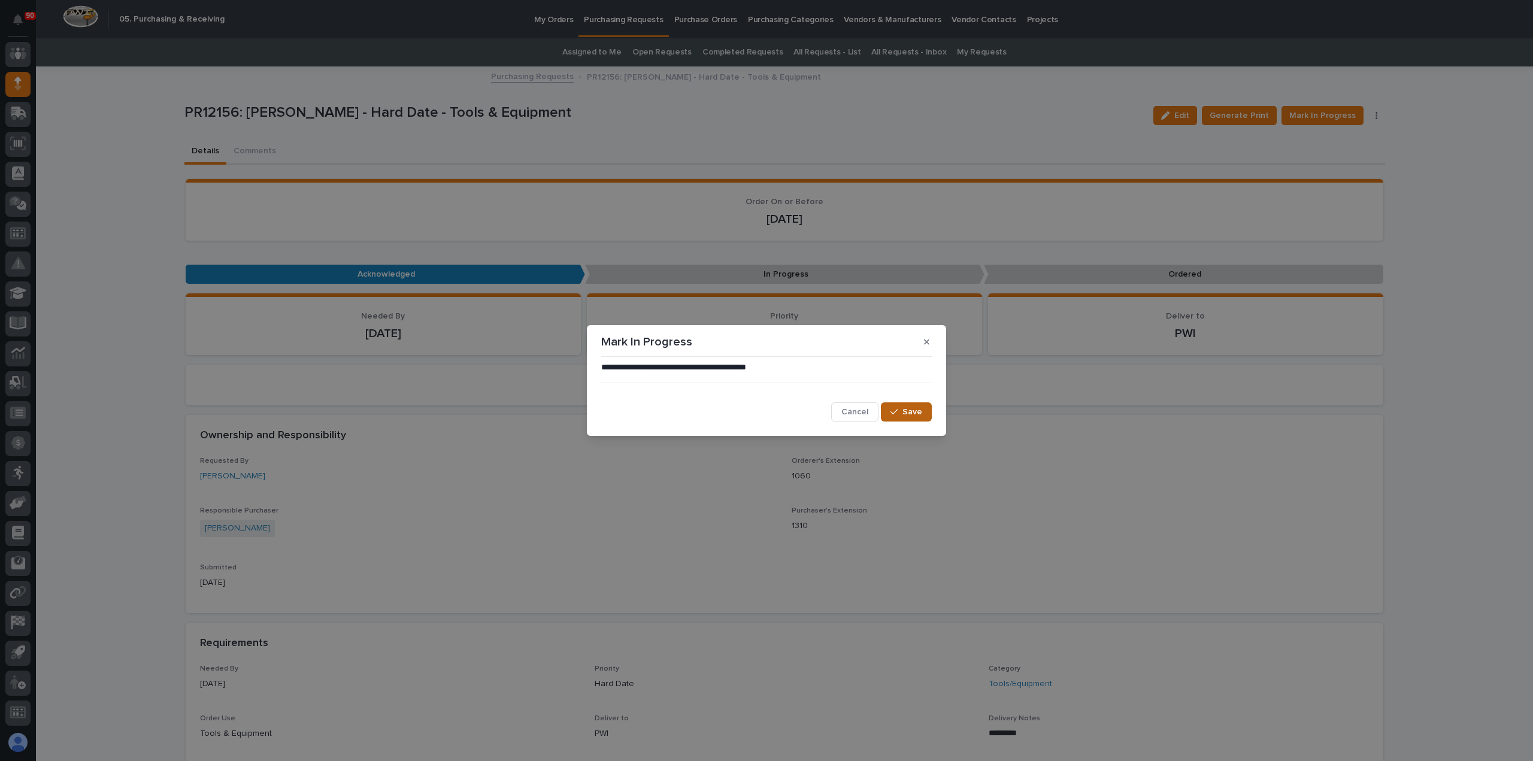
drag, startPoint x: 913, startPoint y: 410, endPoint x: 1045, endPoint y: 364, distance: 140.0
click at [914, 410] on span "Save" at bounding box center [913, 412] width 20 height 11
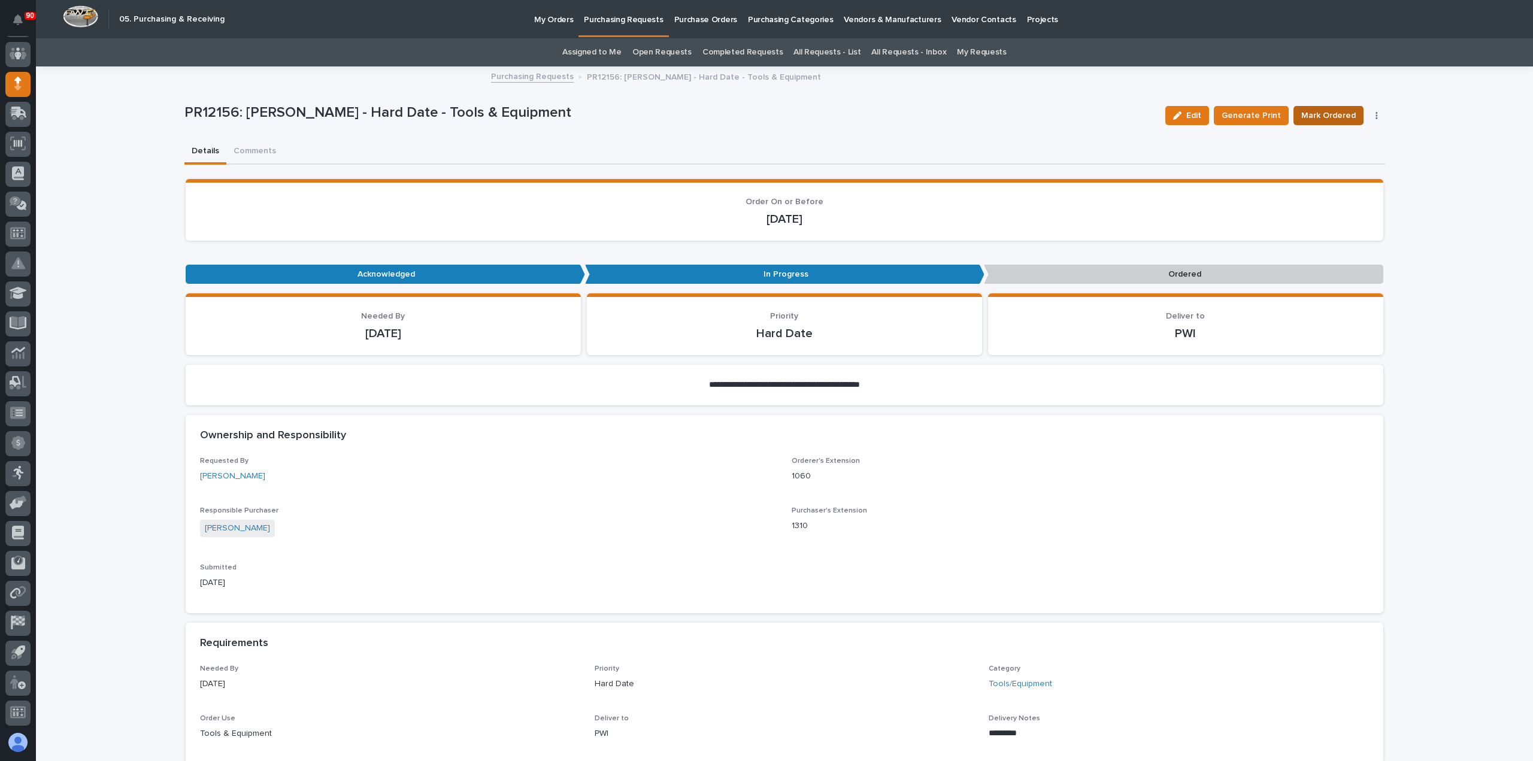
click at [1336, 113] on span "Mark Ordered" at bounding box center [1329, 115] width 55 height 14
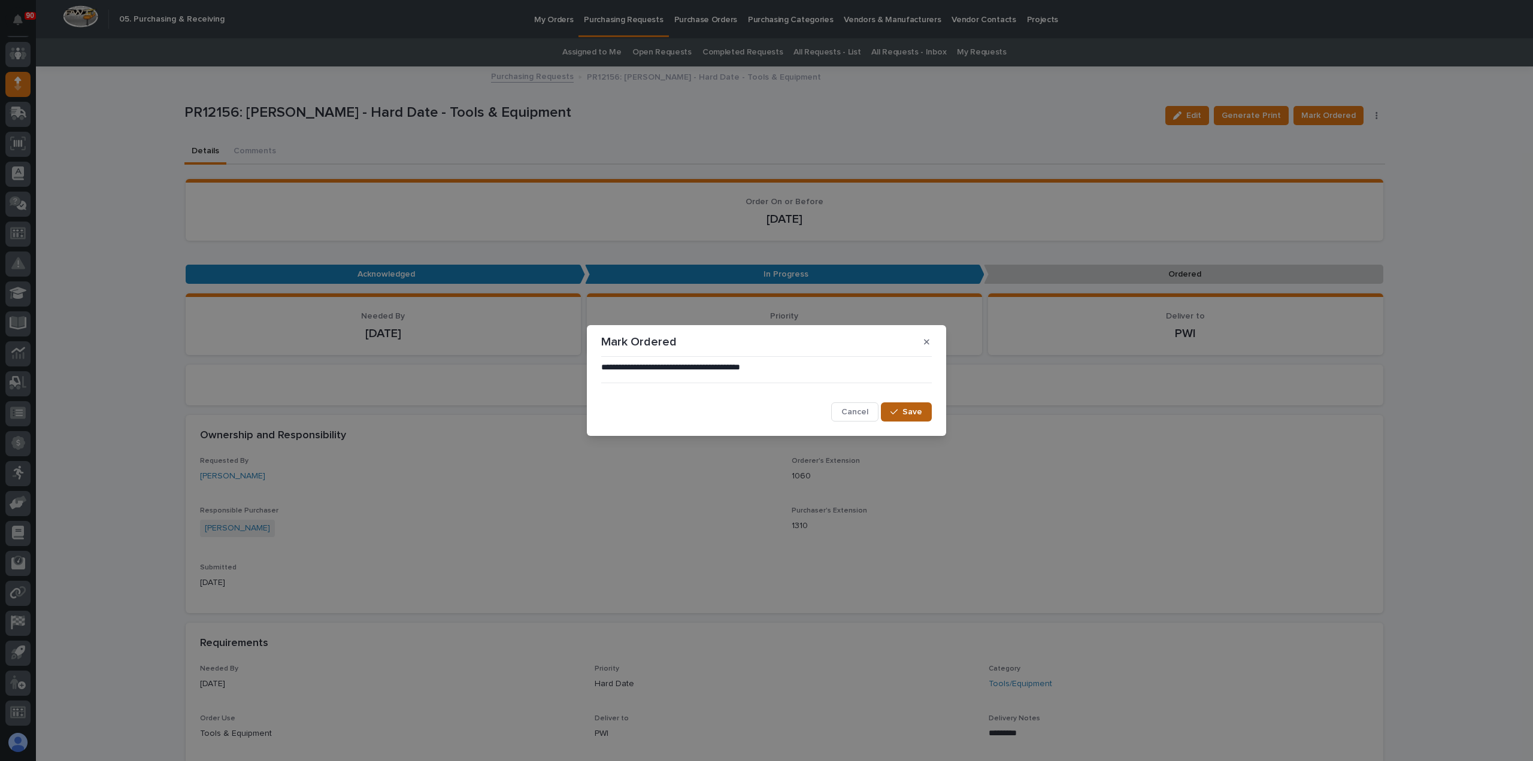
click at [887, 412] on button "Save" at bounding box center [906, 412] width 51 height 19
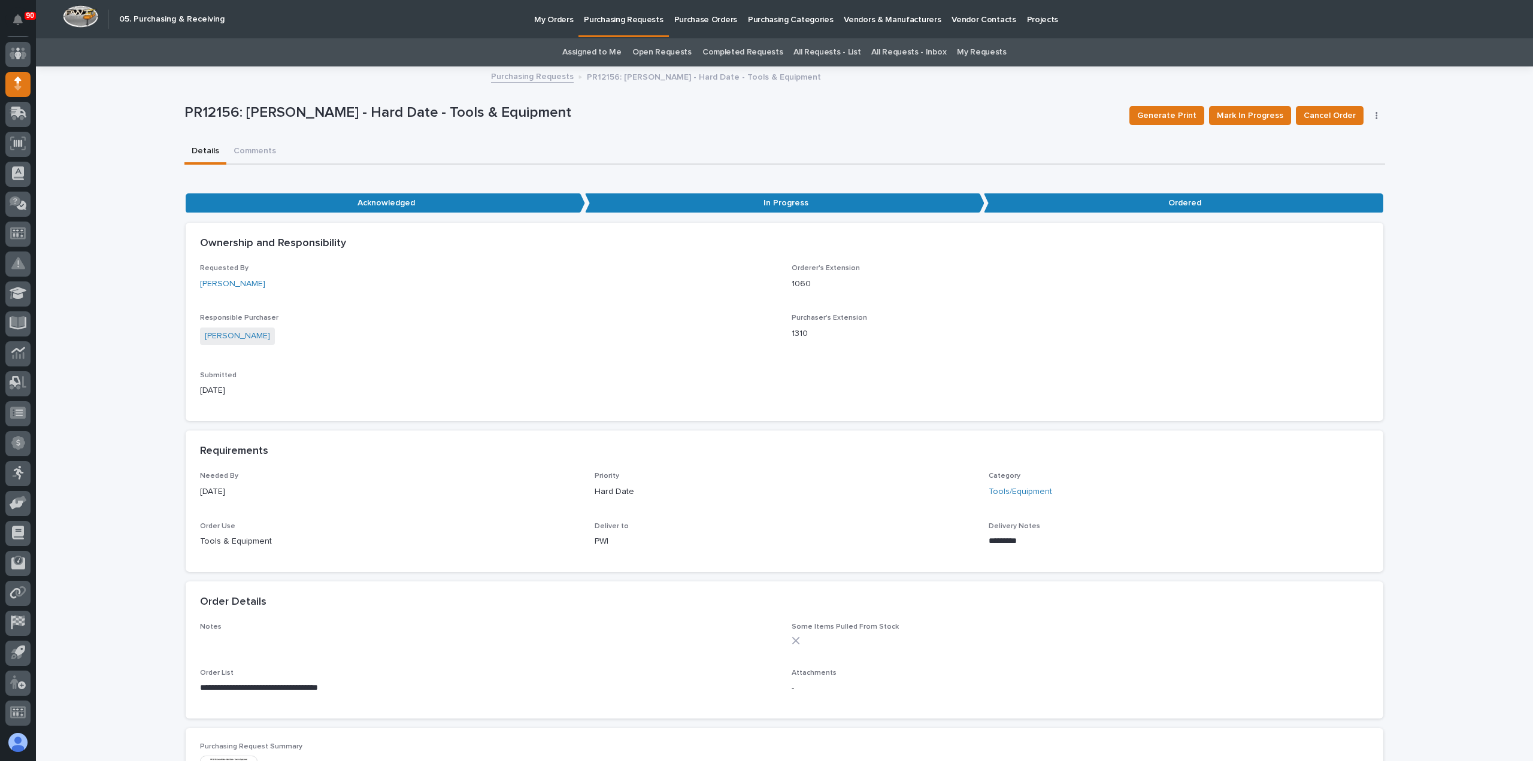
click at [628, 20] on p "Purchasing Requests" at bounding box center [623, 12] width 79 height 25
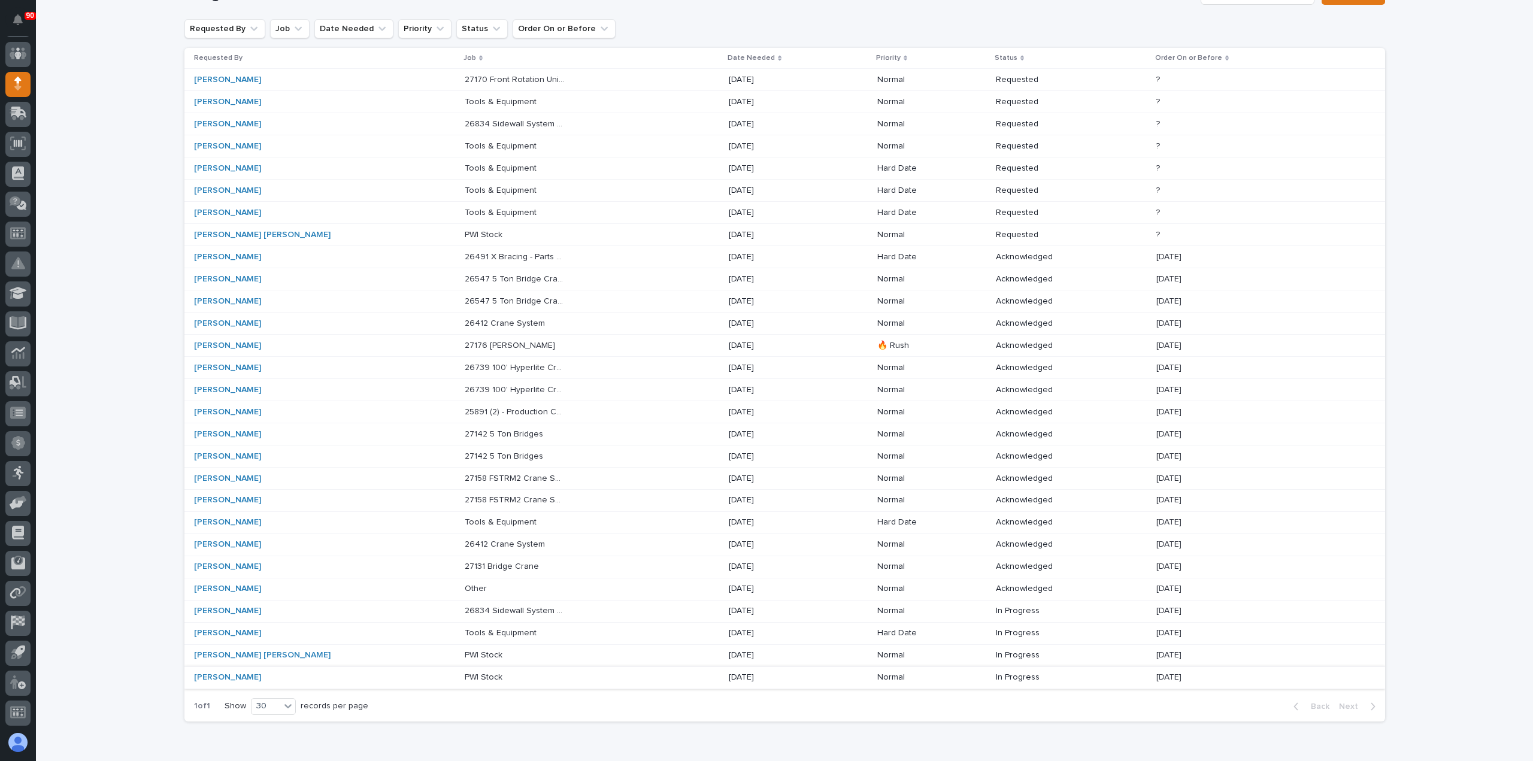
scroll to position [164, 0]
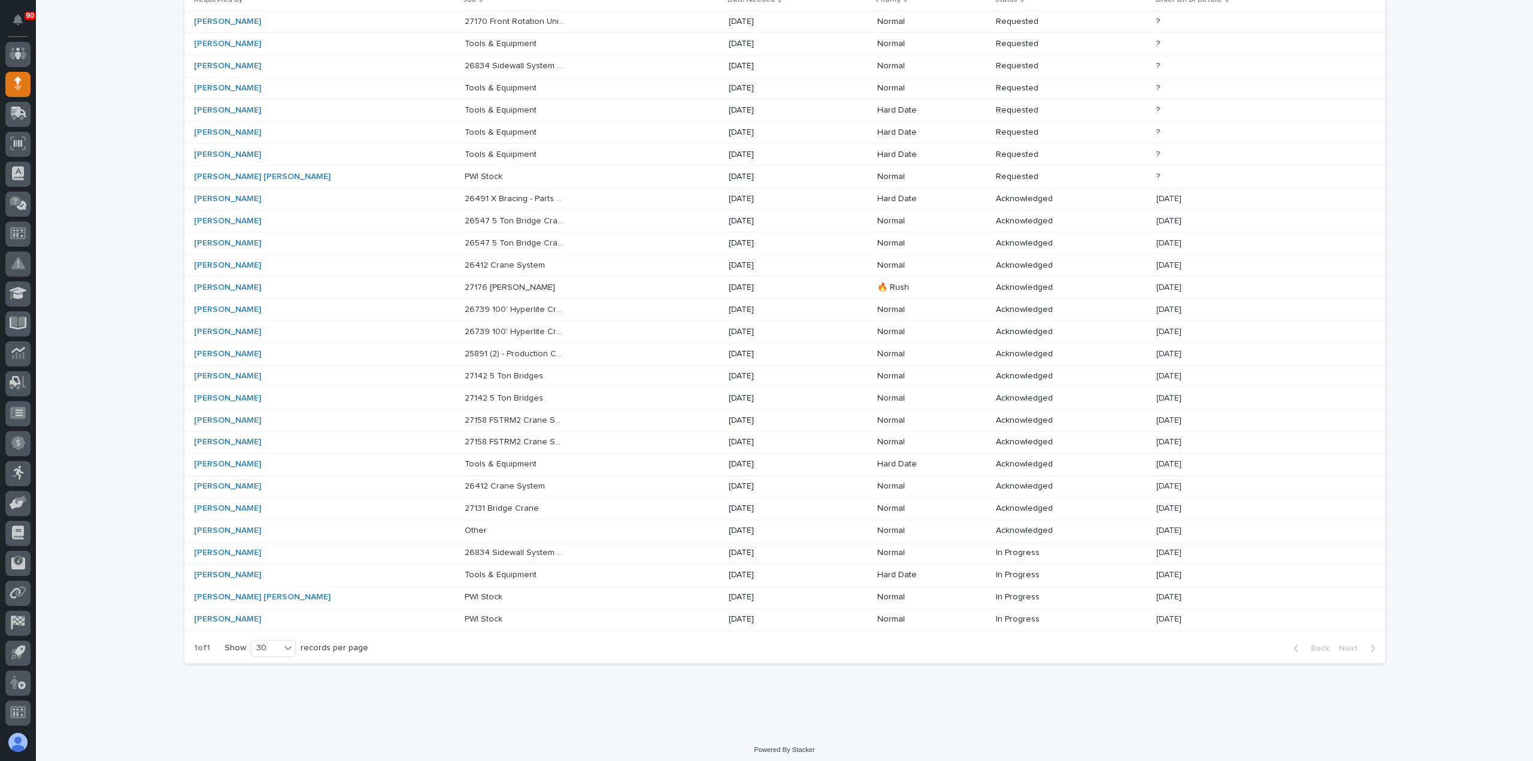
click at [465, 458] on p "Tools & Equipment" at bounding box center [502, 463] width 74 height 13
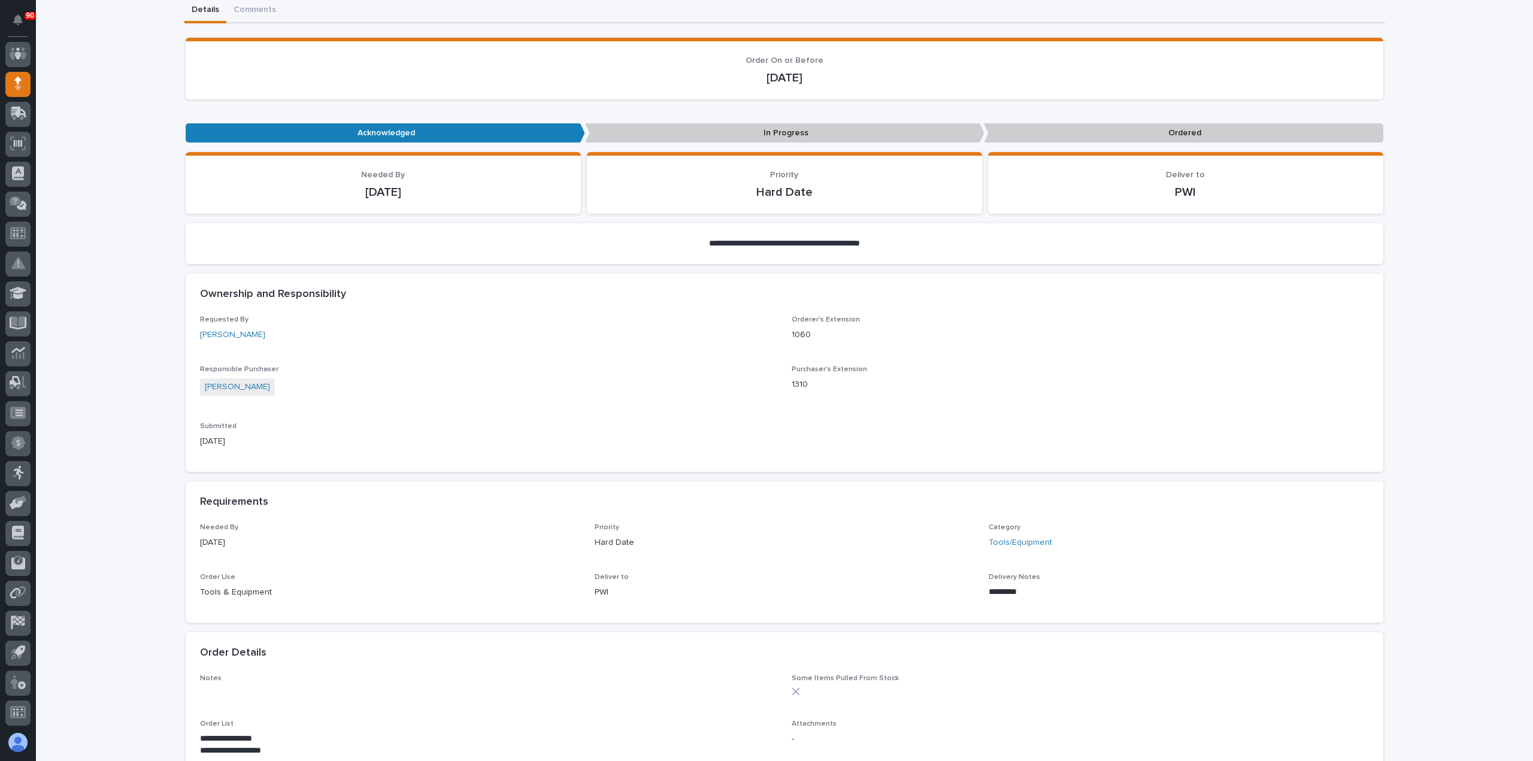
scroll to position [240, 0]
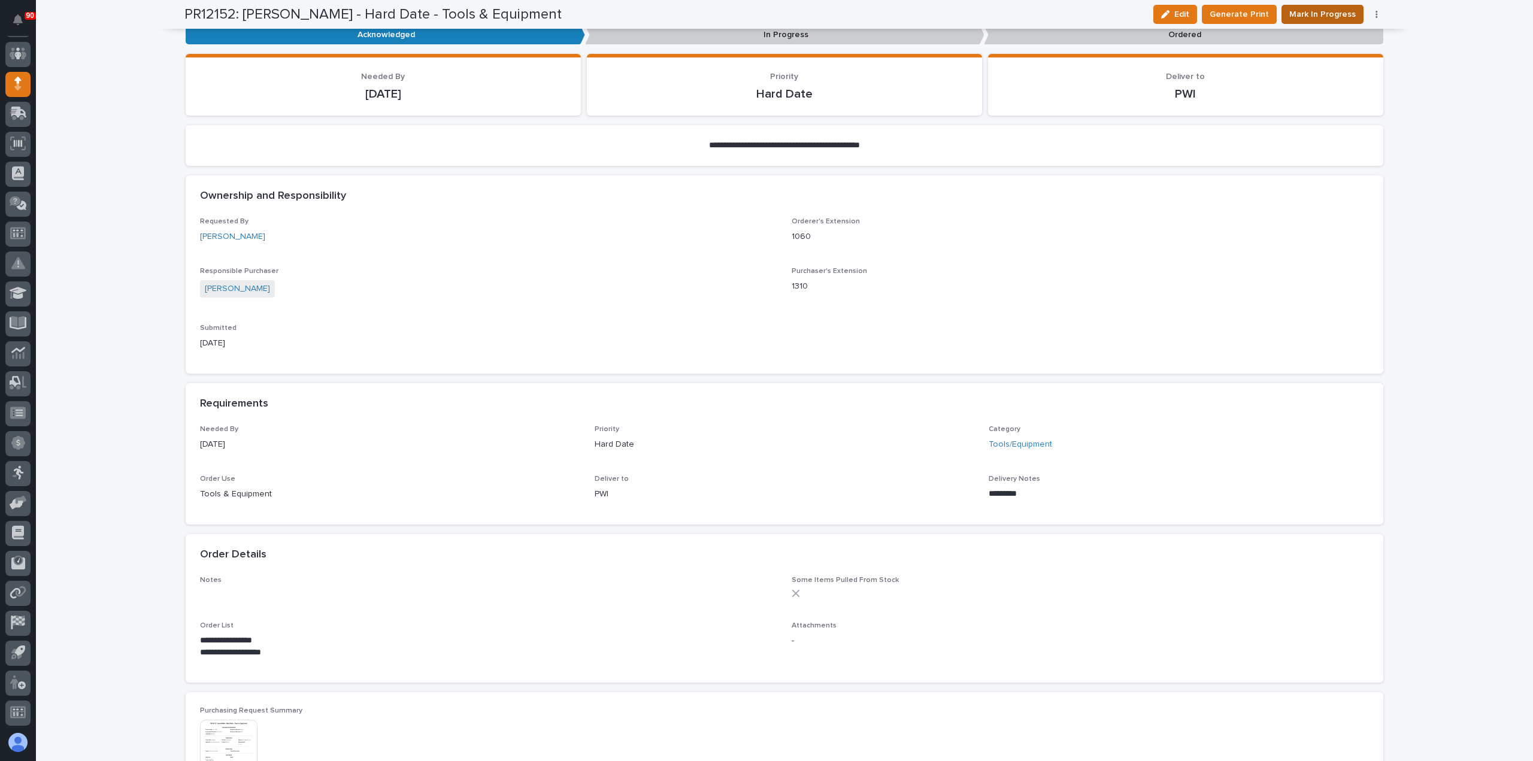
click at [1333, 11] on span "Mark In Progress" at bounding box center [1323, 14] width 66 height 14
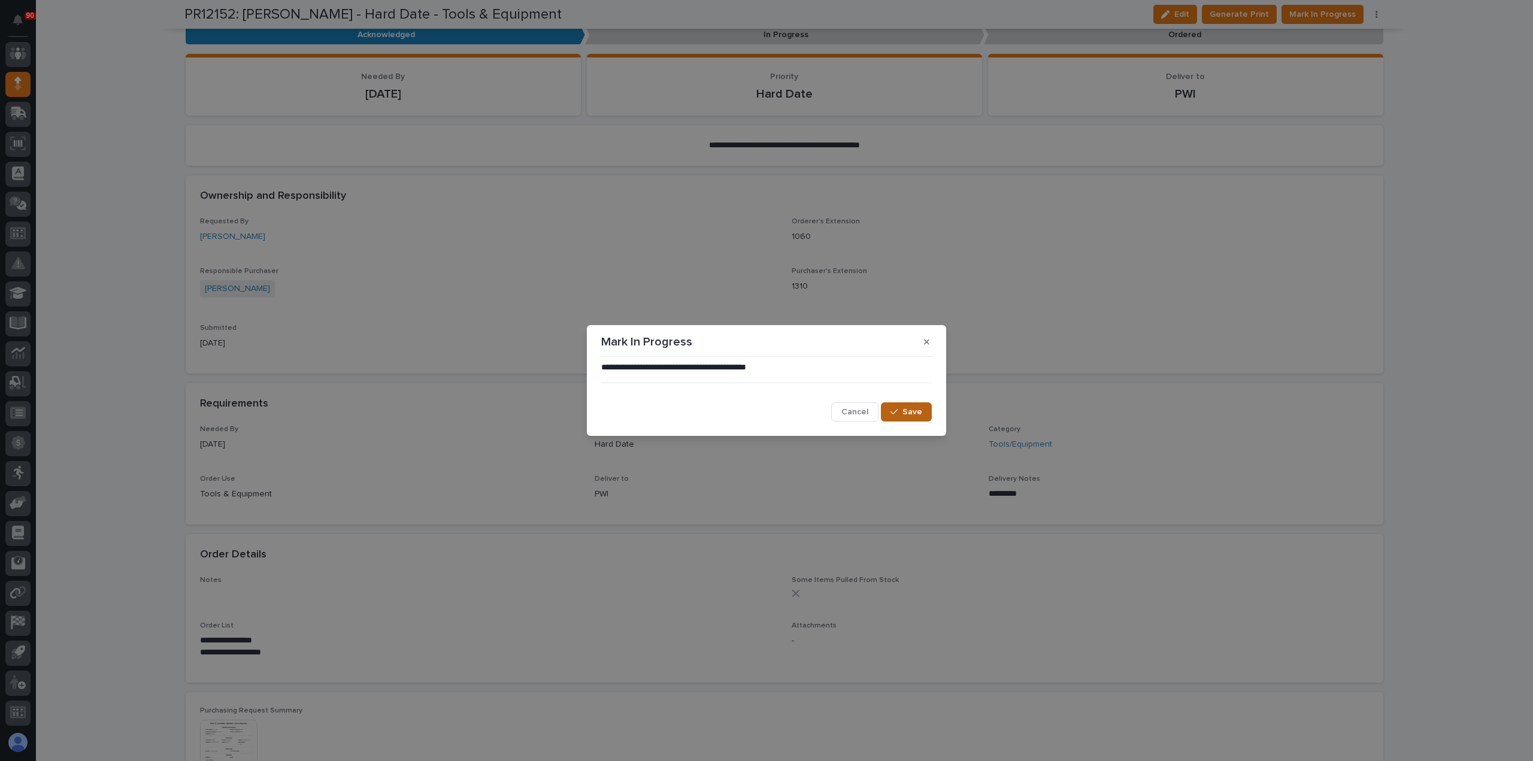
click at [906, 410] on span "Save" at bounding box center [913, 412] width 20 height 11
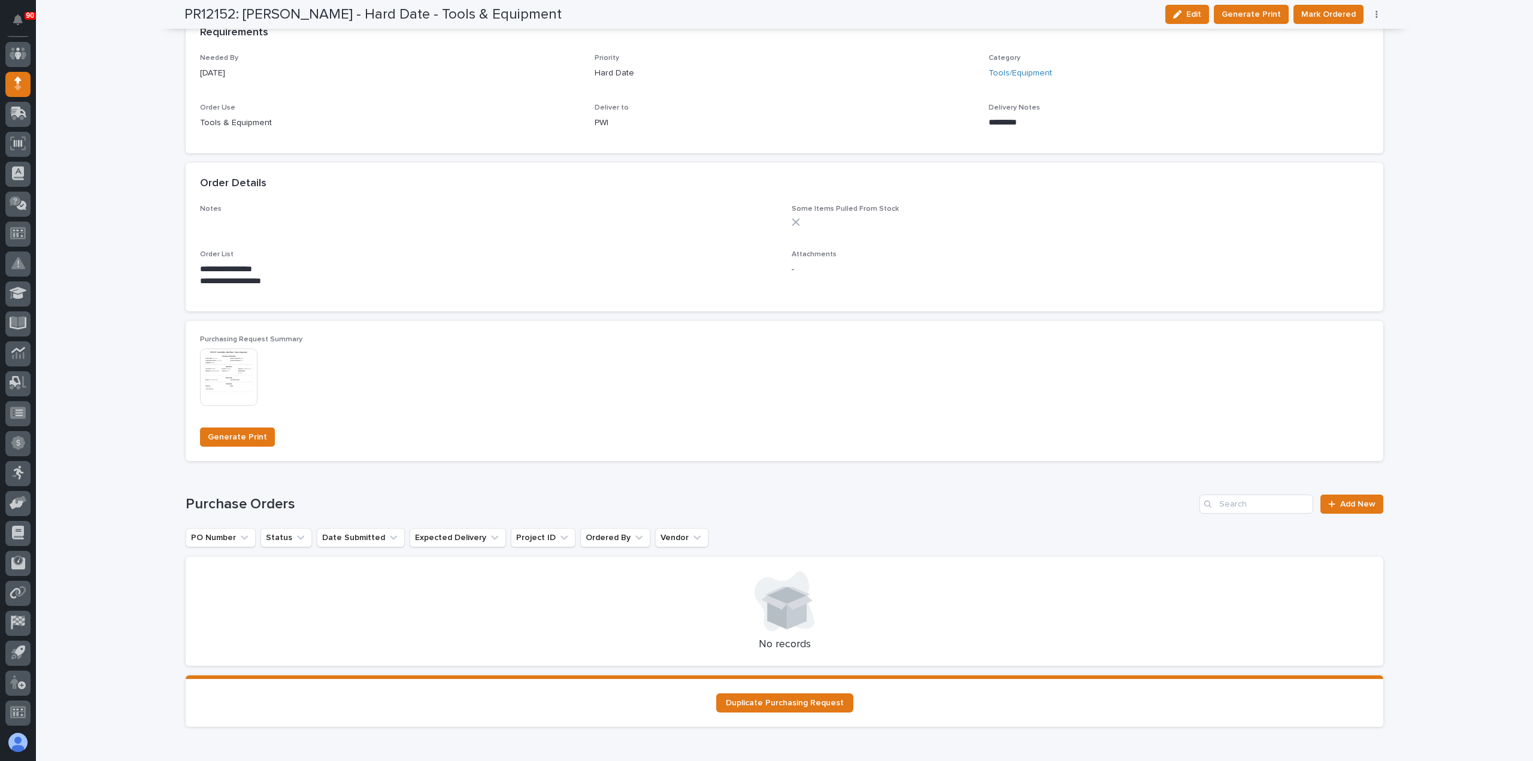
scroll to position [680, 0]
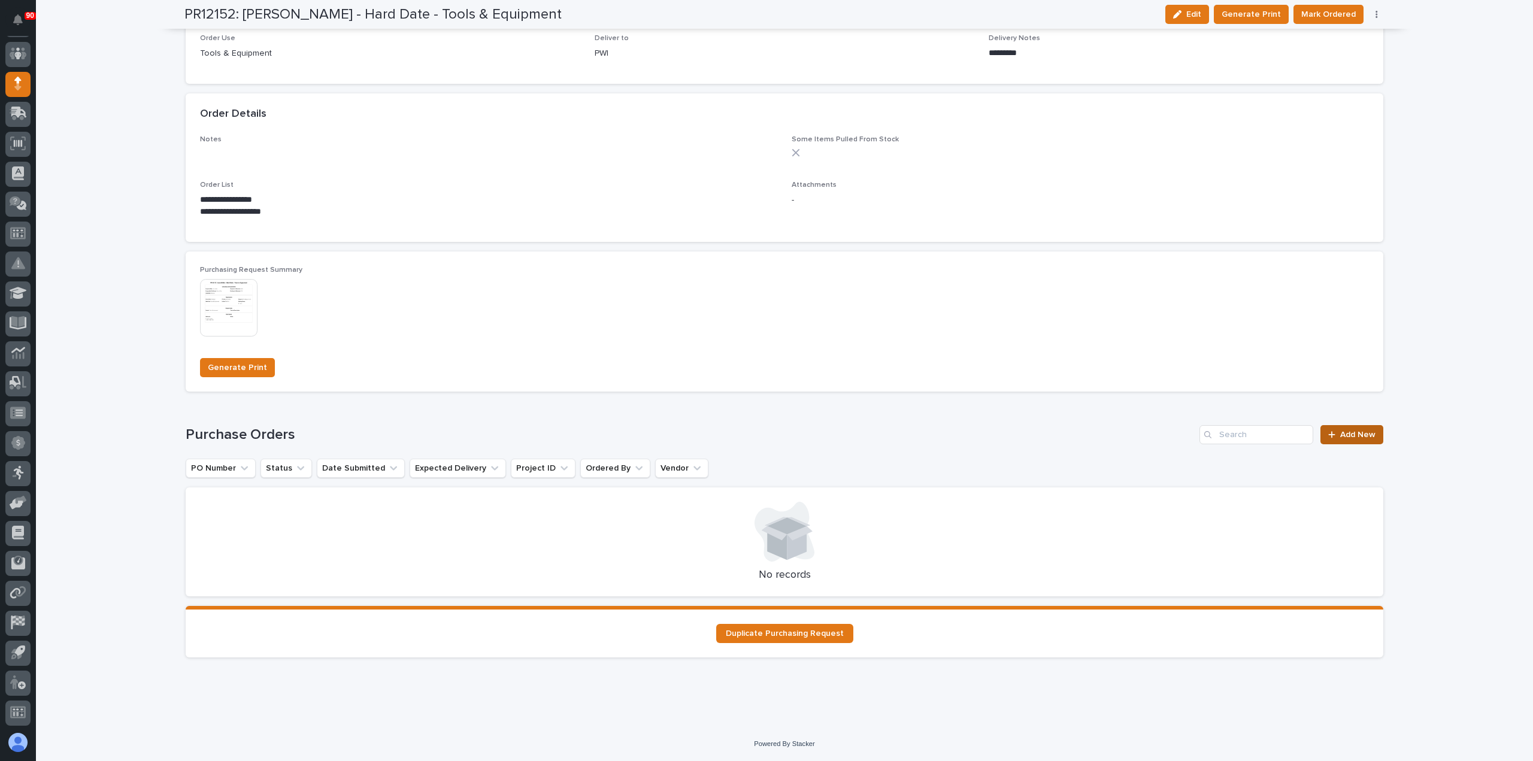
click at [1357, 436] on span "Add New" at bounding box center [1358, 435] width 35 height 8
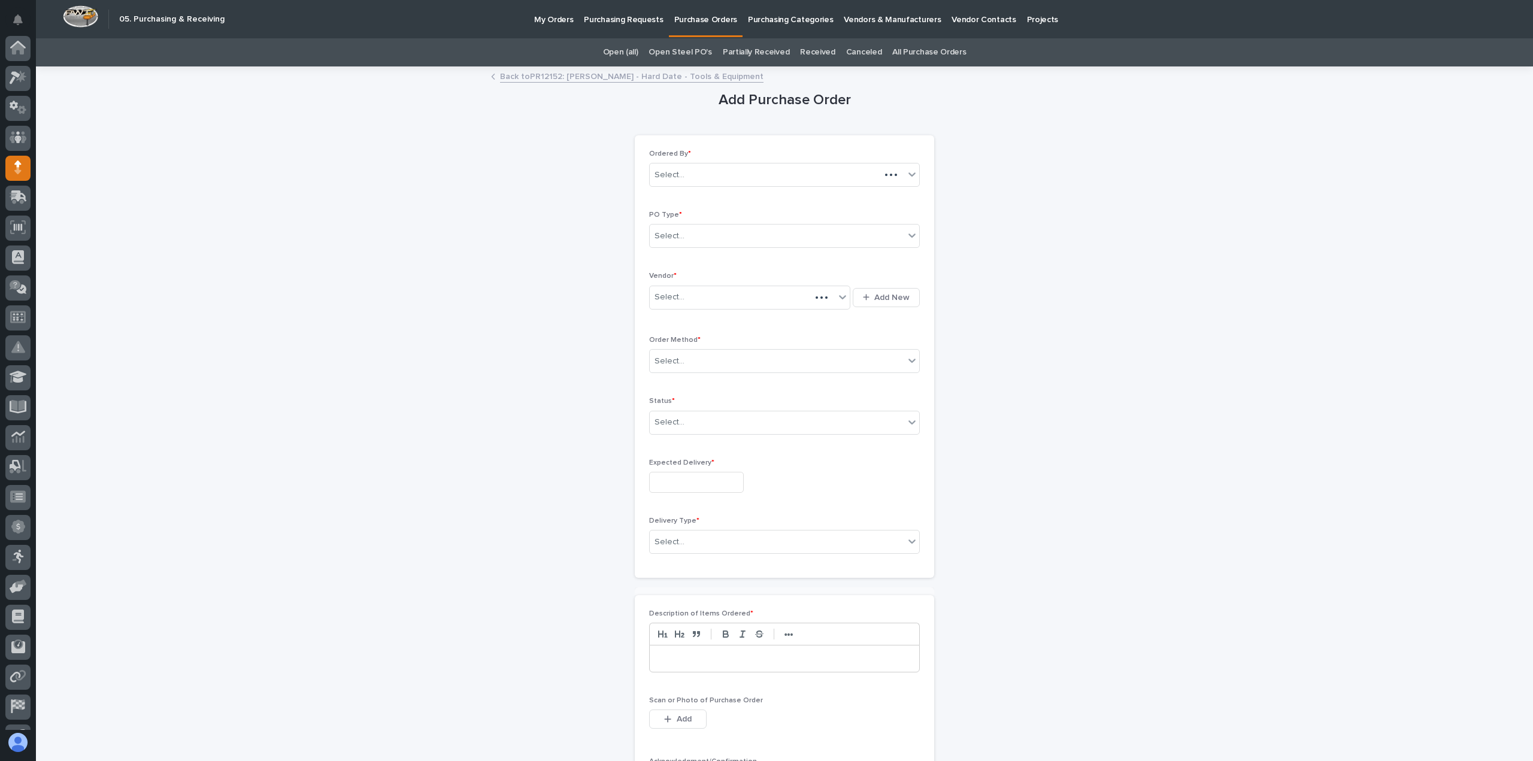
scroll to position [84, 0]
click at [715, 234] on div "Select..." at bounding box center [777, 236] width 255 height 20
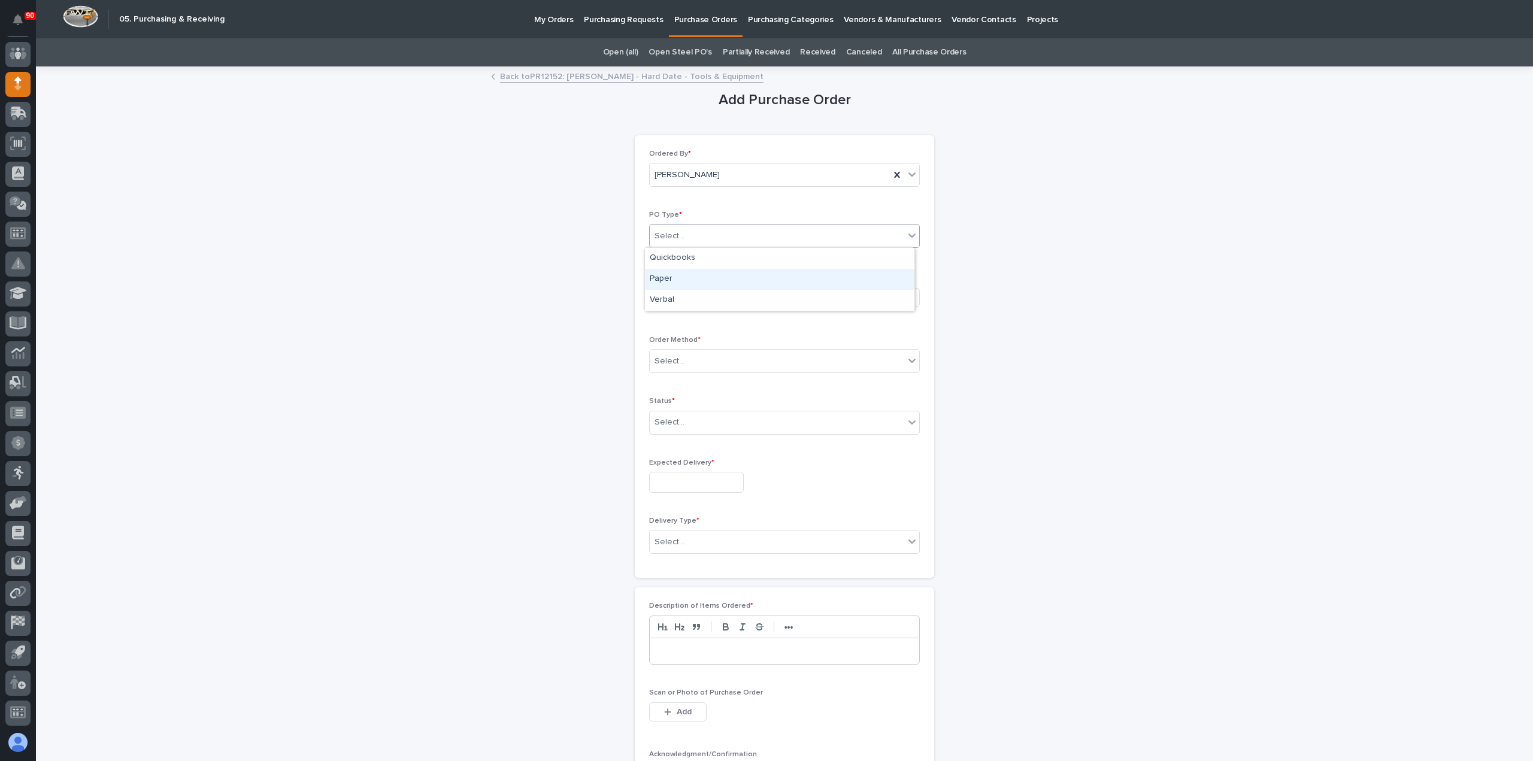
drag, startPoint x: 678, startPoint y: 275, endPoint x: 690, endPoint y: 281, distance: 13.4
click at [681, 276] on div "Paper" at bounding box center [780, 279] width 270 height 21
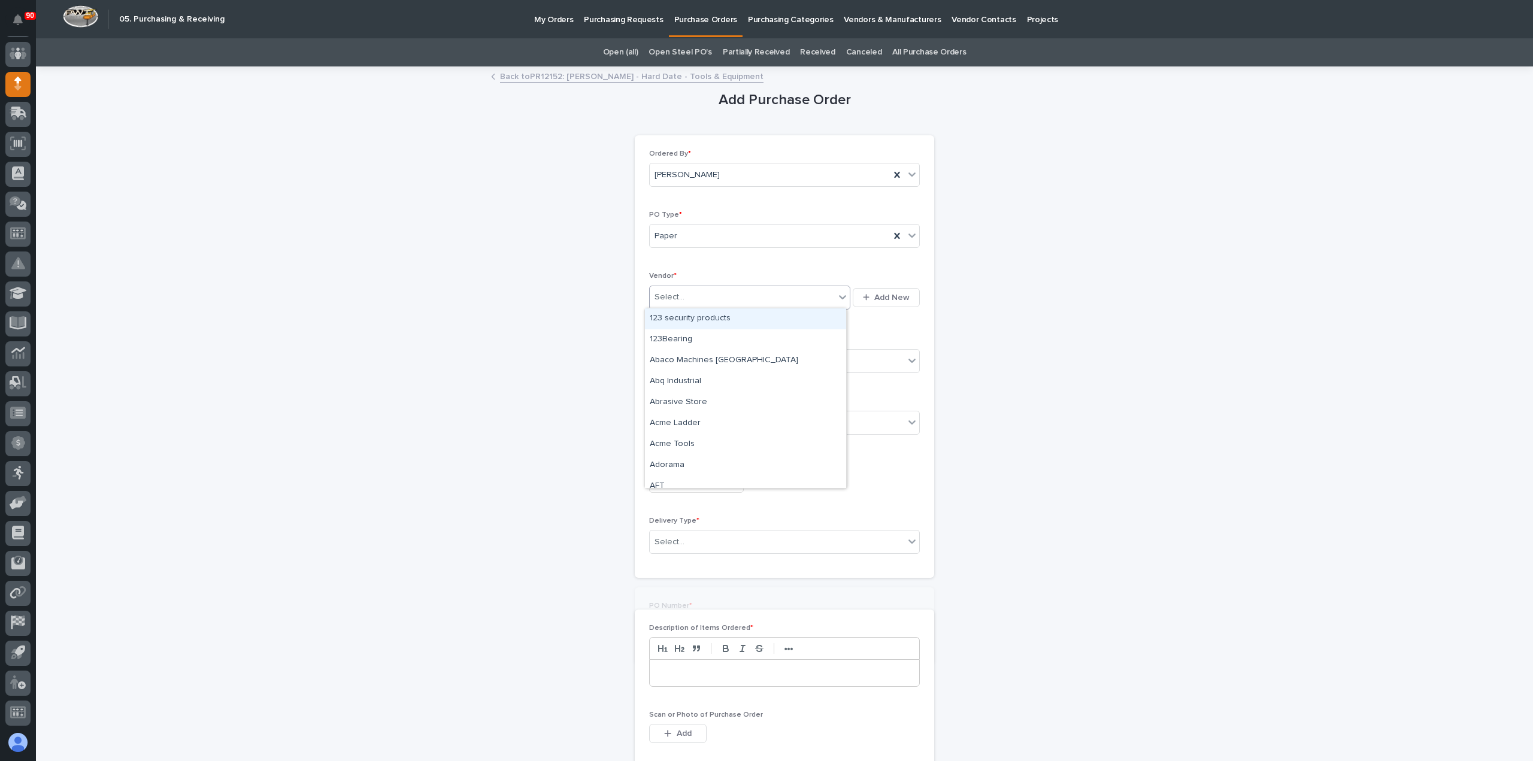
drag, startPoint x: 690, startPoint y: 288, endPoint x: 700, endPoint y: 290, distance: 10.3
click at [692, 289] on div "Select..." at bounding box center [742, 298] width 185 height 20
type input "***"
click at [691, 336] on div "AirGas" at bounding box center [745, 339] width 201 height 21
click at [704, 361] on div "Select..." at bounding box center [777, 362] width 255 height 20
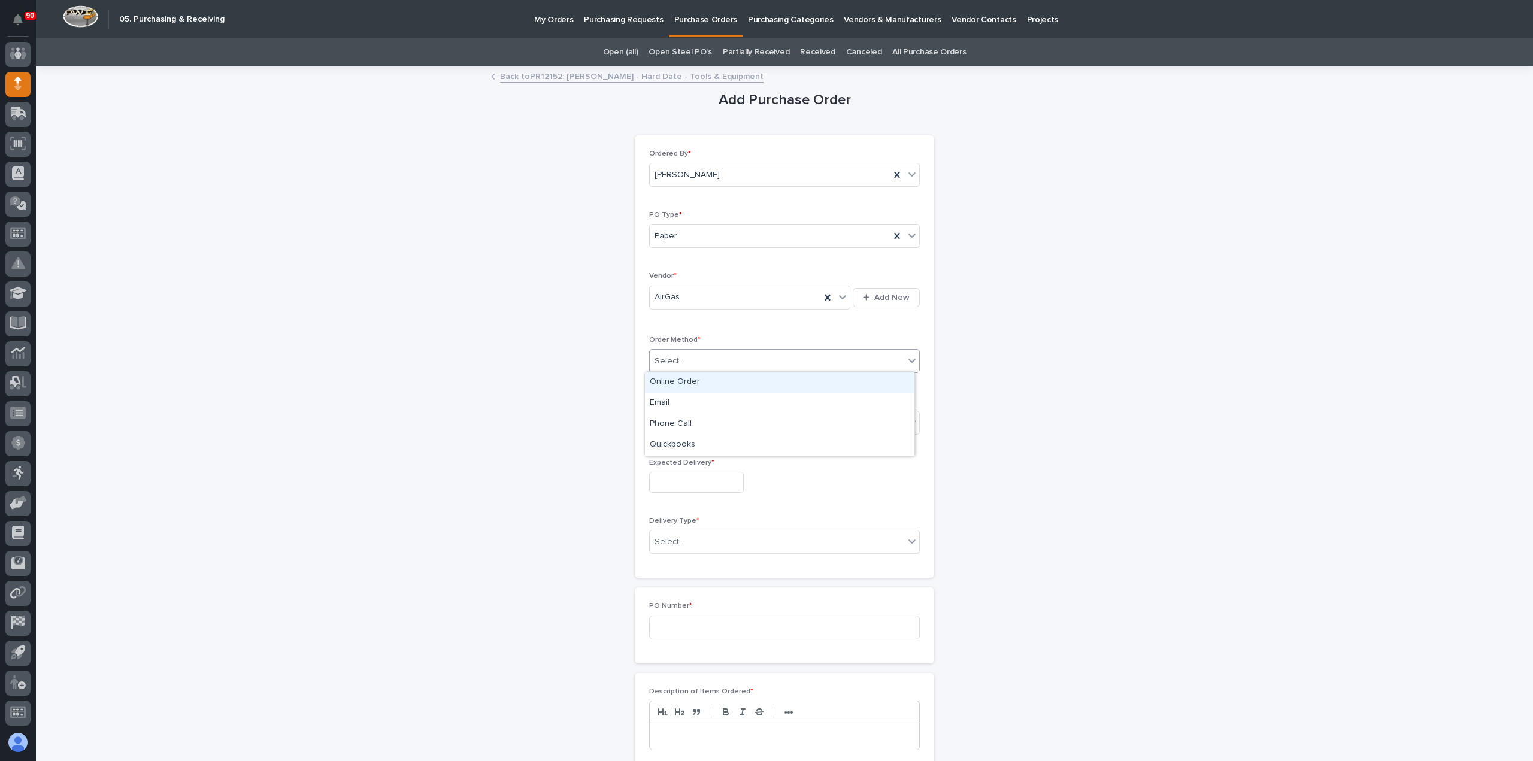
click at [682, 380] on div "Online Order" at bounding box center [780, 382] width 270 height 21
drag, startPoint x: 692, startPoint y: 421, endPoint x: 691, endPoint y: 444, distance: 22.8
click at [692, 422] on div "Select..." at bounding box center [777, 423] width 255 height 20
click at [671, 462] on div "Submitted" at bounding box center [780, 464] width 270 height 21
click at [675, 484] on input "text" at bounding box center [696, 482] width 95 height 21
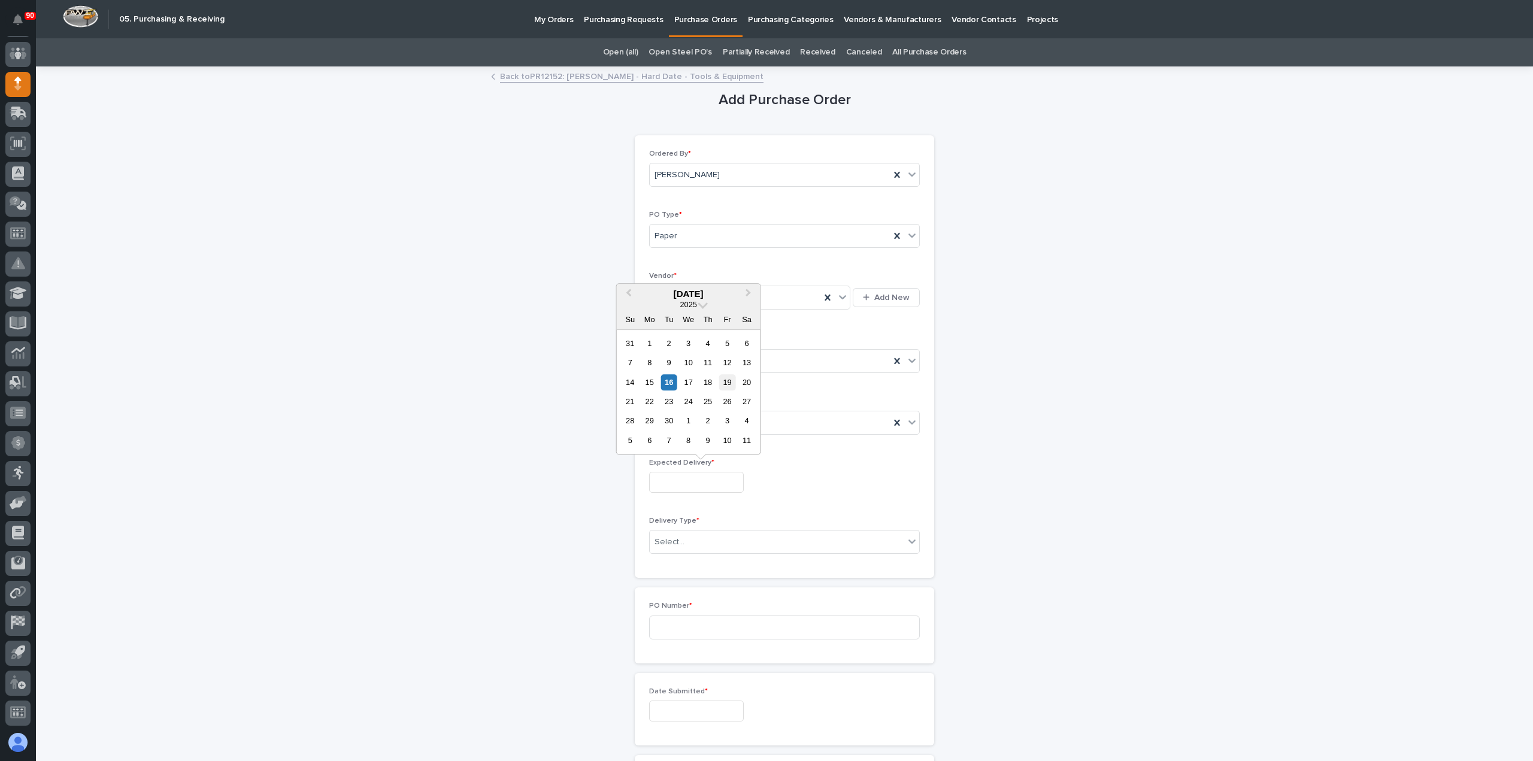
click at [727, 380] on div "19" at bounding box center [727, 382] width 16 height 16
type input "**********"
drag, startPoint x: 703, startPoint y: 537, endPoint x: 706, endPoint y: 549, distance: 12.9
click at [703, 537] on div "Select..." at bounding box center [777, 542] width 255 height 20
drag, startPoint x: 683, startPoint y: 559, endPoint x: 697, endPoint y: 588, distance: 32.7
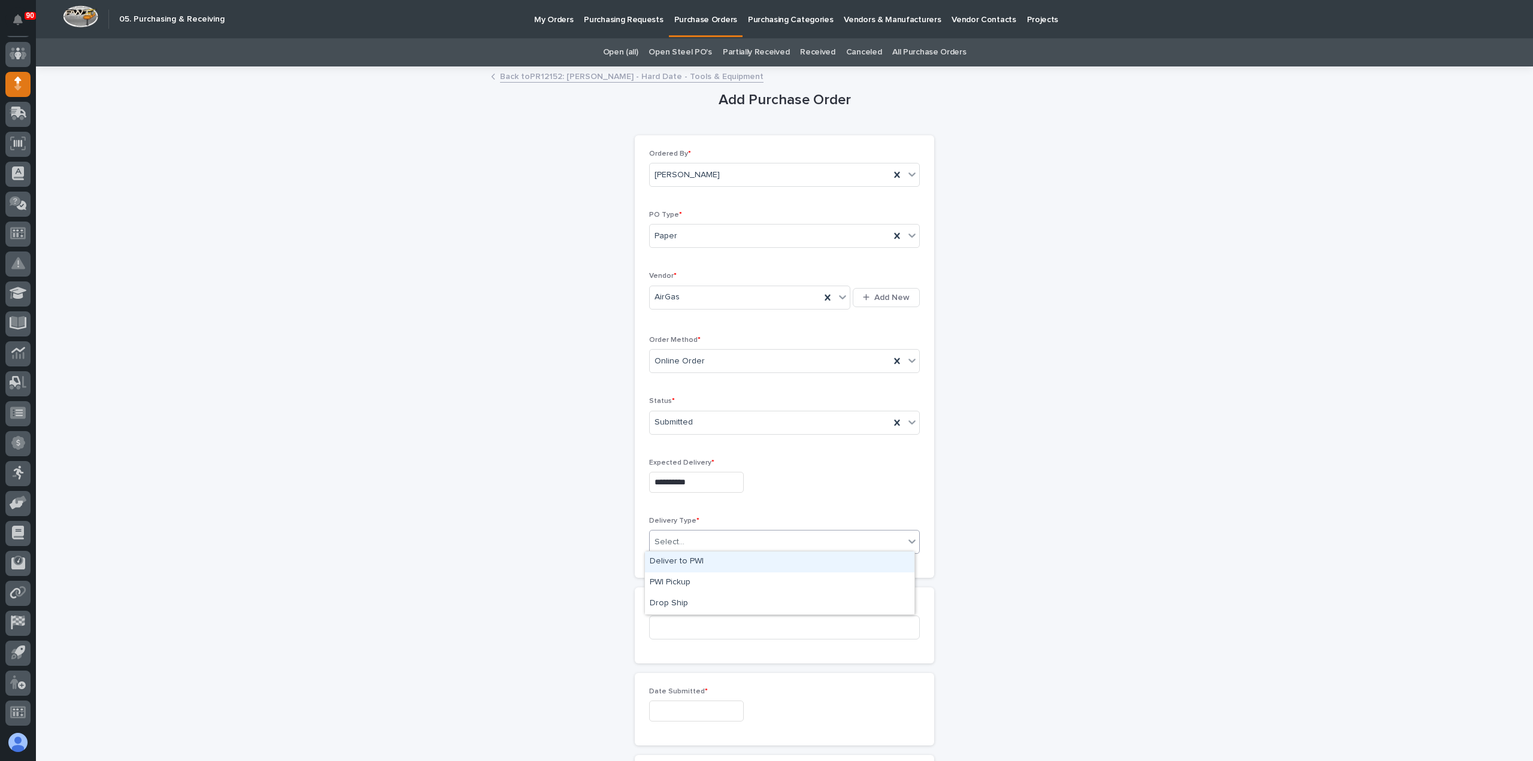
click at [683, 560] on div "Deliver to PWI" at bounding box center [780, 562] width 270 height 21
click at [704, 625] on input at bounding box center [784, 628] width 271 height 24
type input "18962"
click at [662, 713] on input "text" at bounding box center [696, 711] width 95 height 21
click at [668, 611] on div "16" at bounding box center [669, 611] width 16 height 16
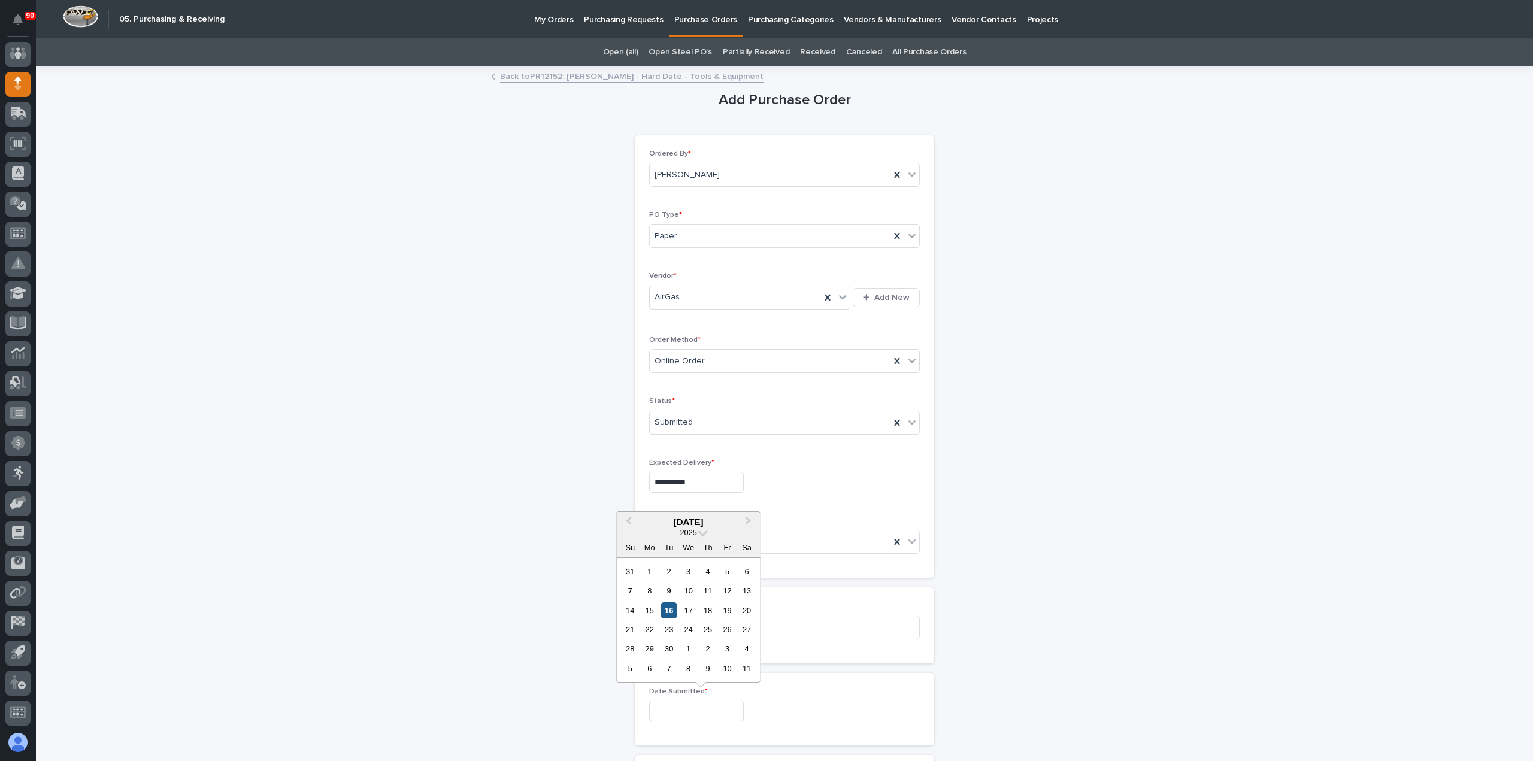
type input "**********"
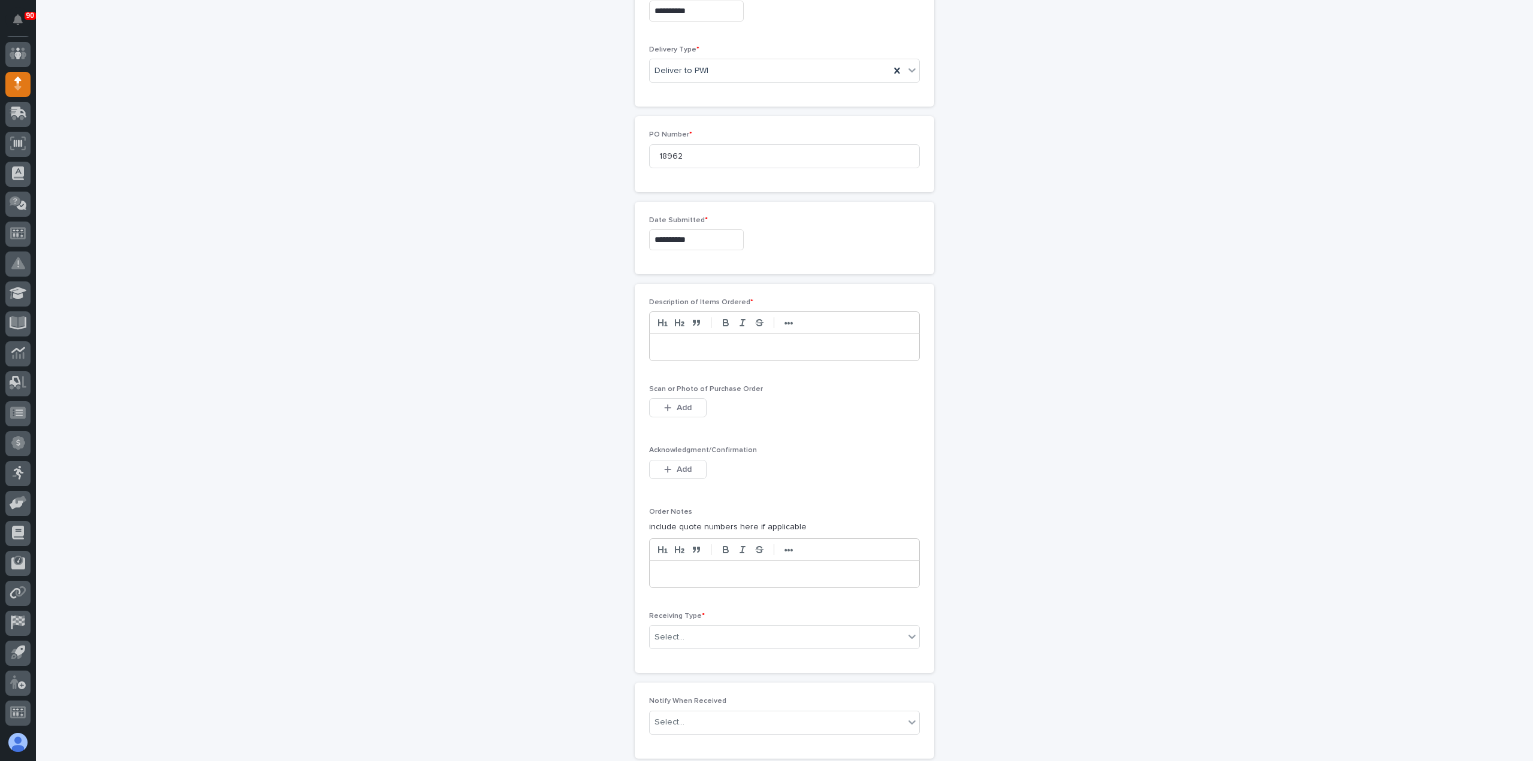
scroll to position [479, 0]
click at [718, 338] on p at bounding box center [785, 340] width 252 height 12
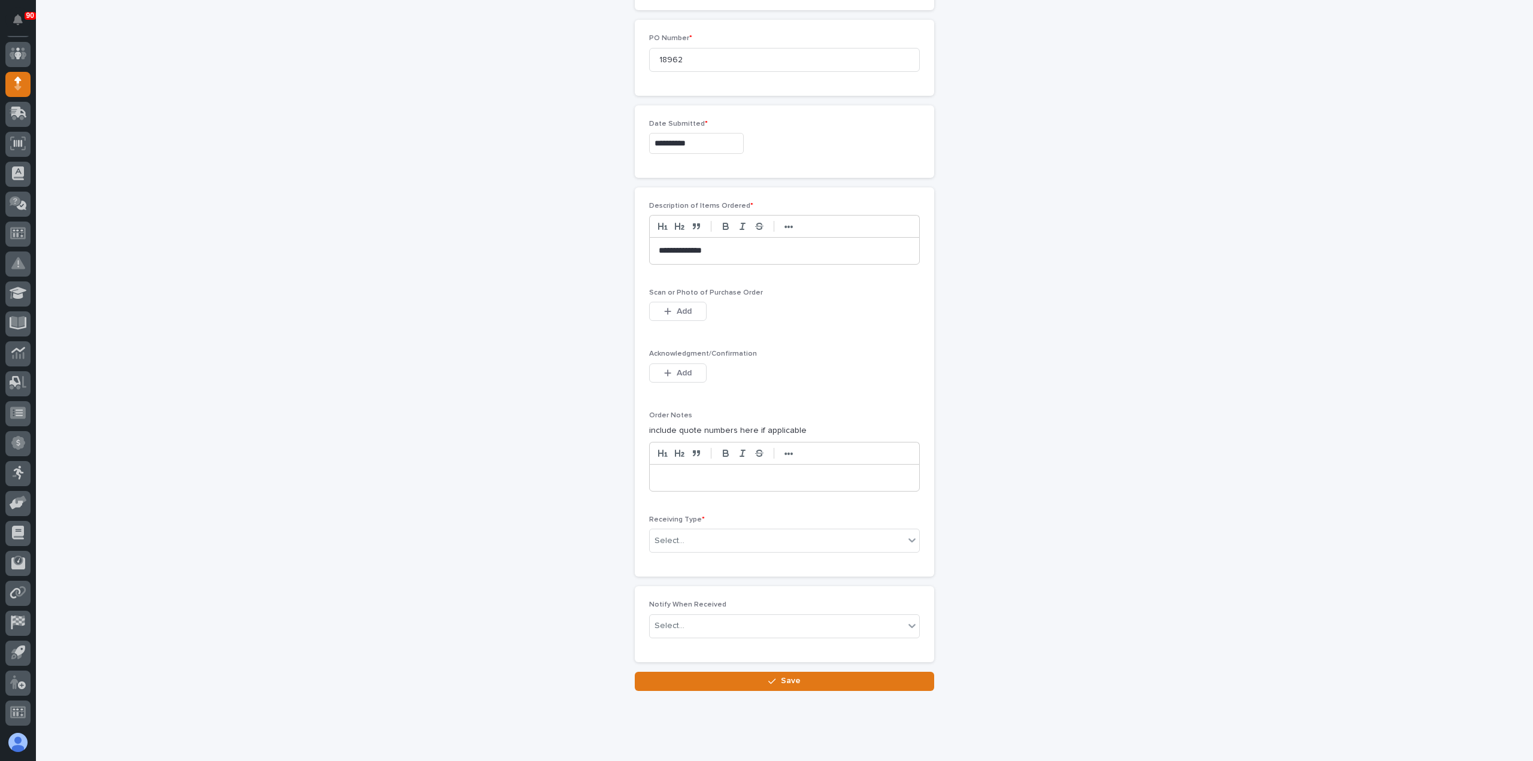
scroll to position [586, 0]
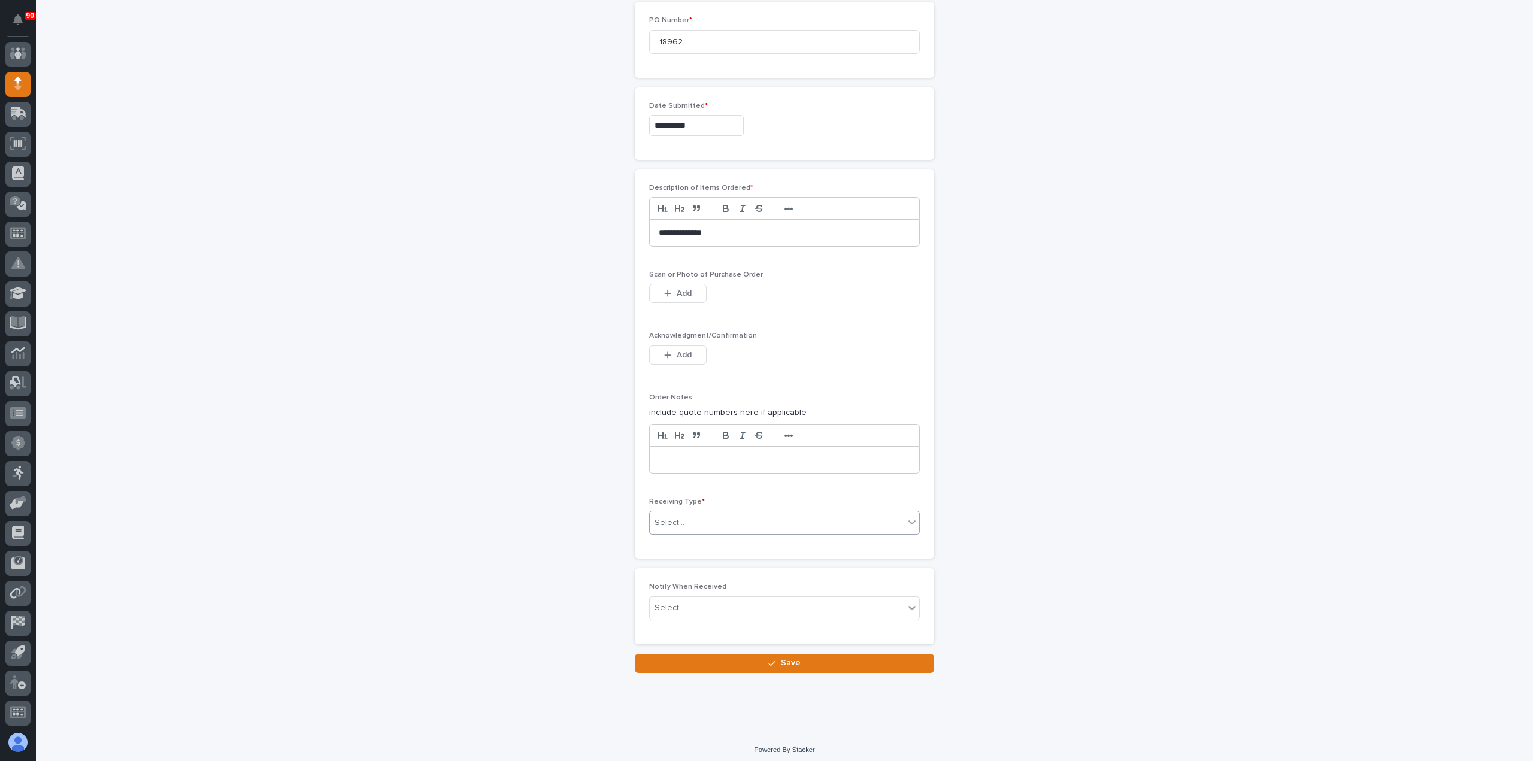
click at [716, 515] on div "Select..." at bounding box center [777, 523] width 255 height 20
click at [688, 606] on div "Deliver to" at bounding box center [780, 604] width 270 height 21
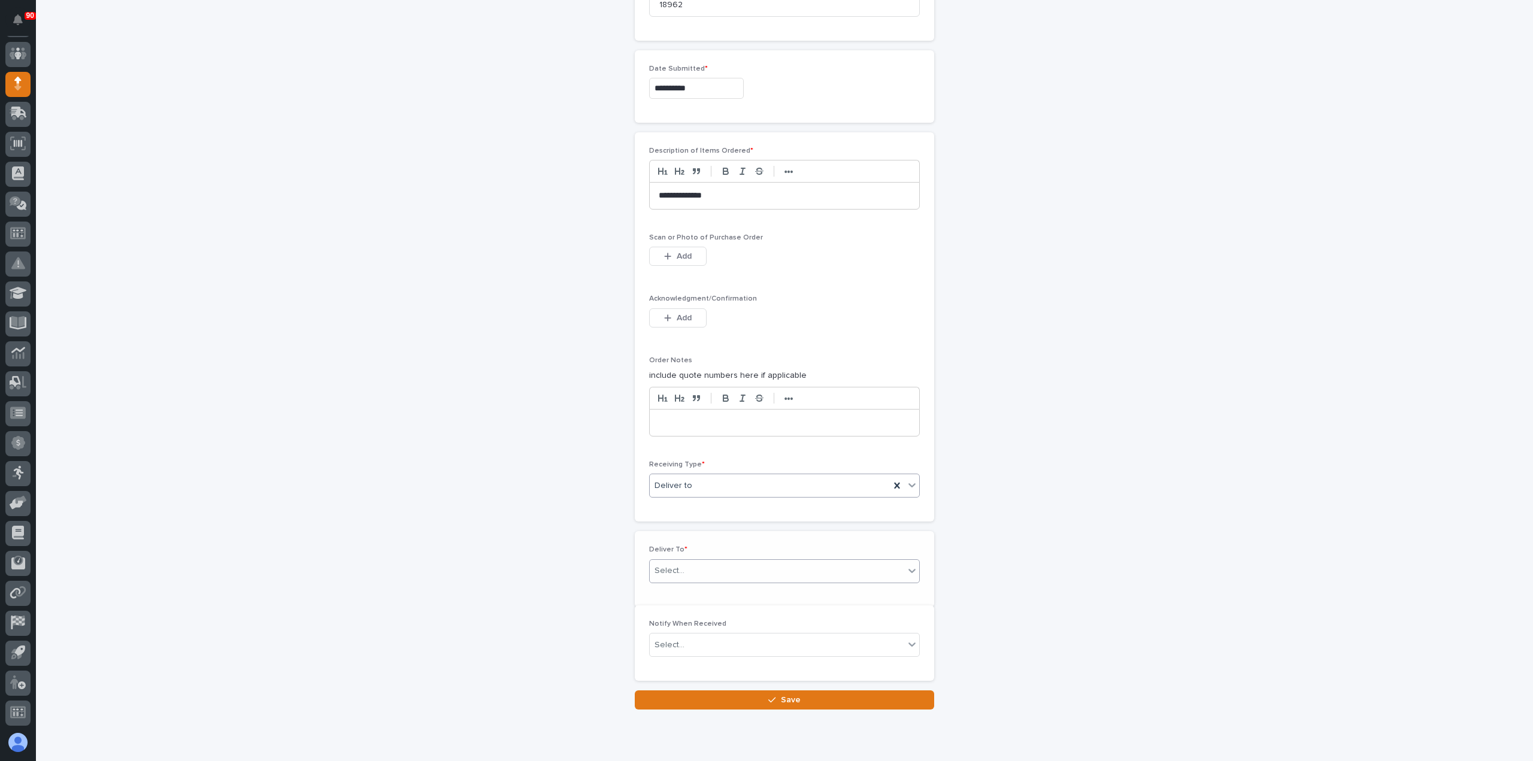
scroll to position [628, 0]
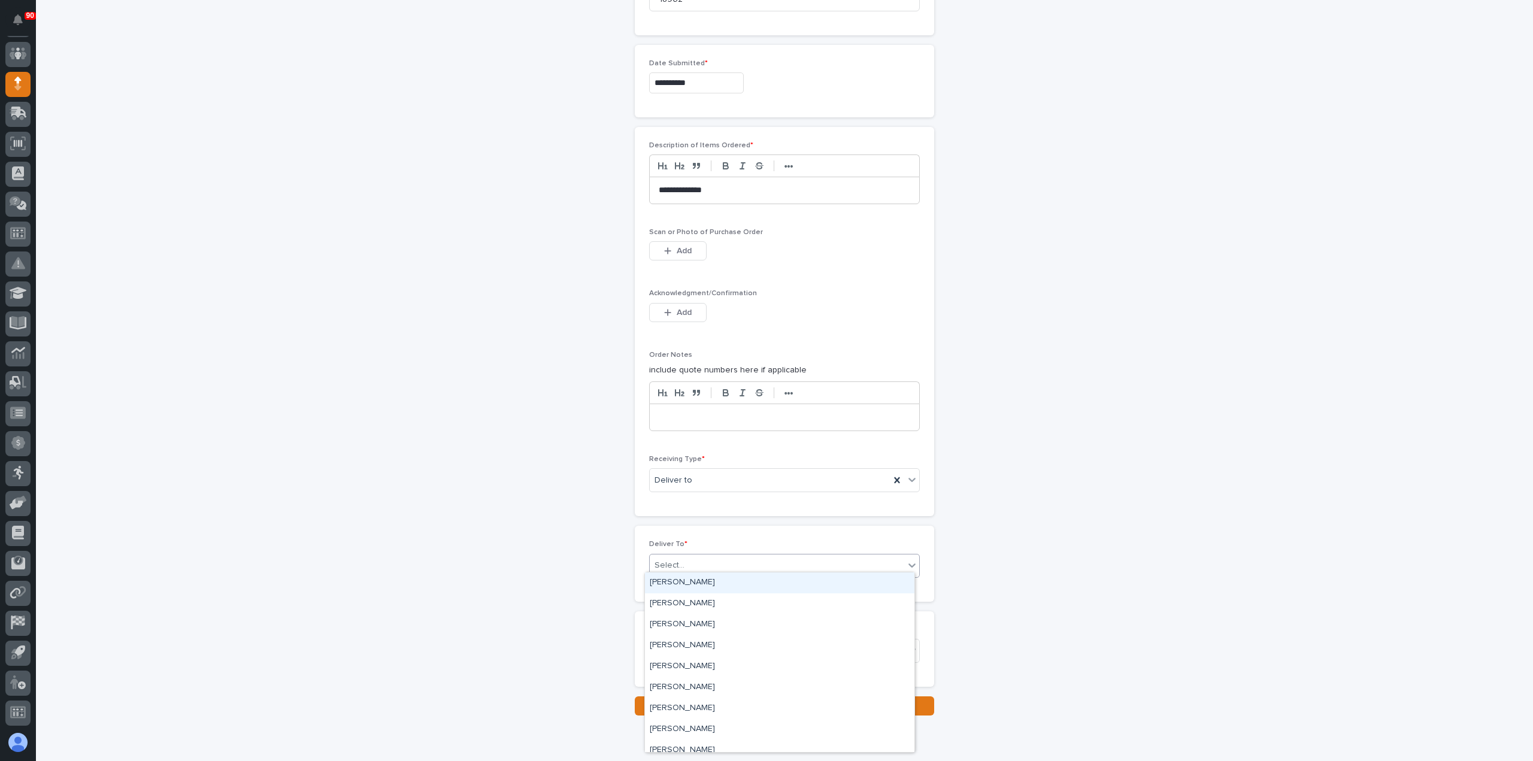
click at [697, 559] on div "Select..." at bounding box center [777, 566] width 255 height 20
type input "***"
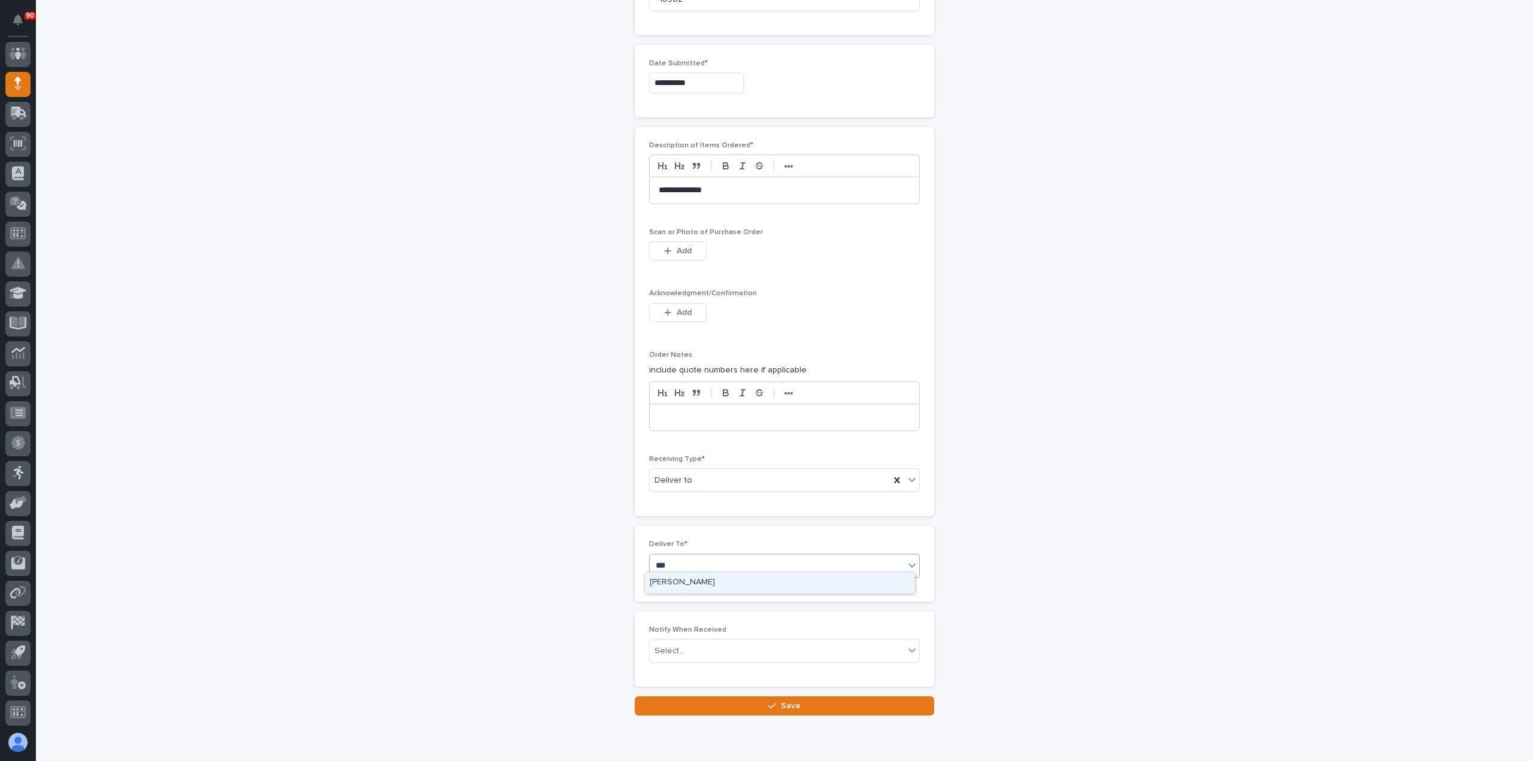
click at [668, 589] on div "[PERSON_NAME]" at bounding box center [780, 583] width 270 height 21
click at [792, 701] on span "Save" at bounding box center [791, 706] width 20 height 11
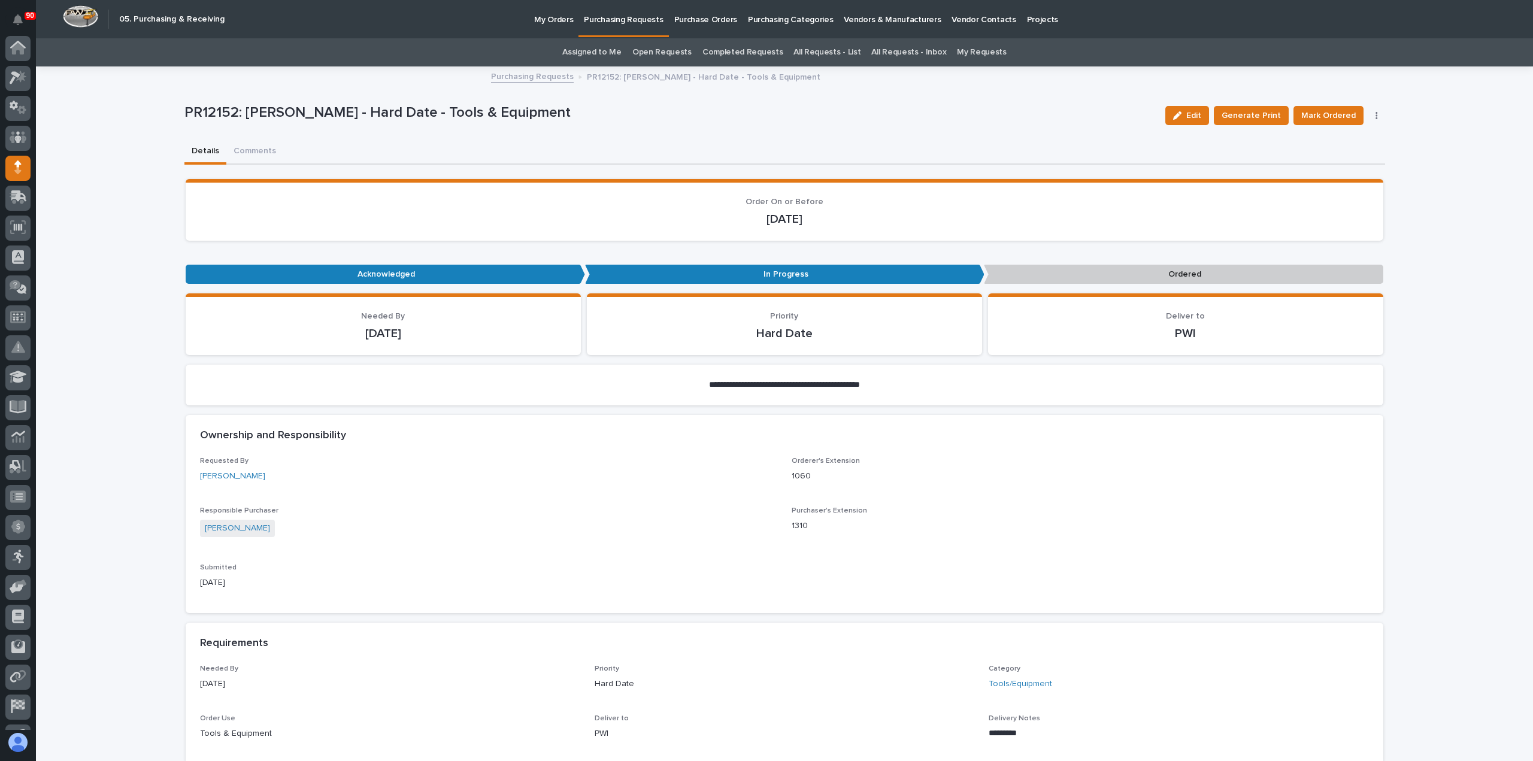
scroll to position [84, 0]
click at [1329, 111] on span "Mark Ordered" at bounding box center [1329, 115] width 55 height 14
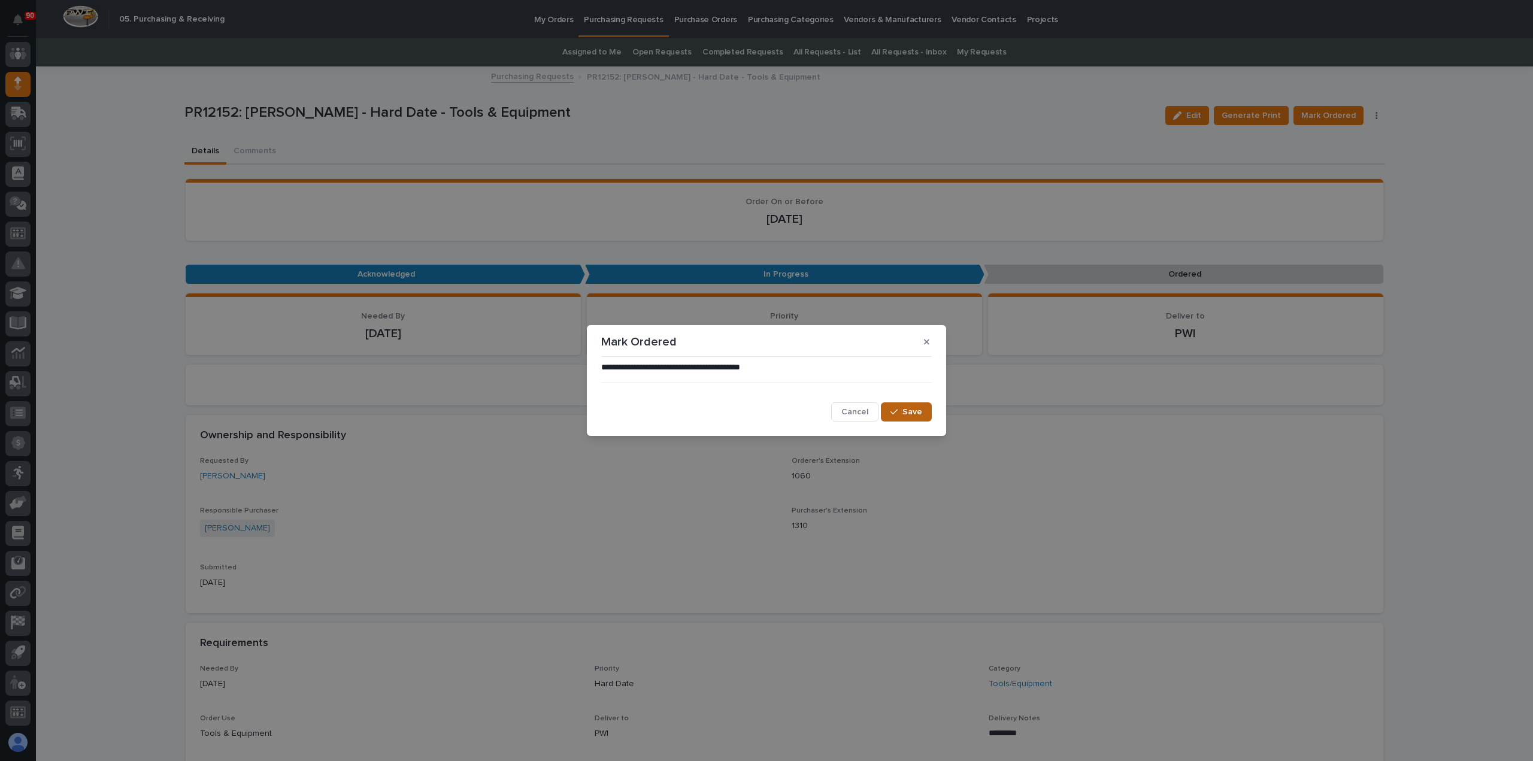
click at [904, 403] on button "Save" at bounding box center [906, 412] width 51 height 19
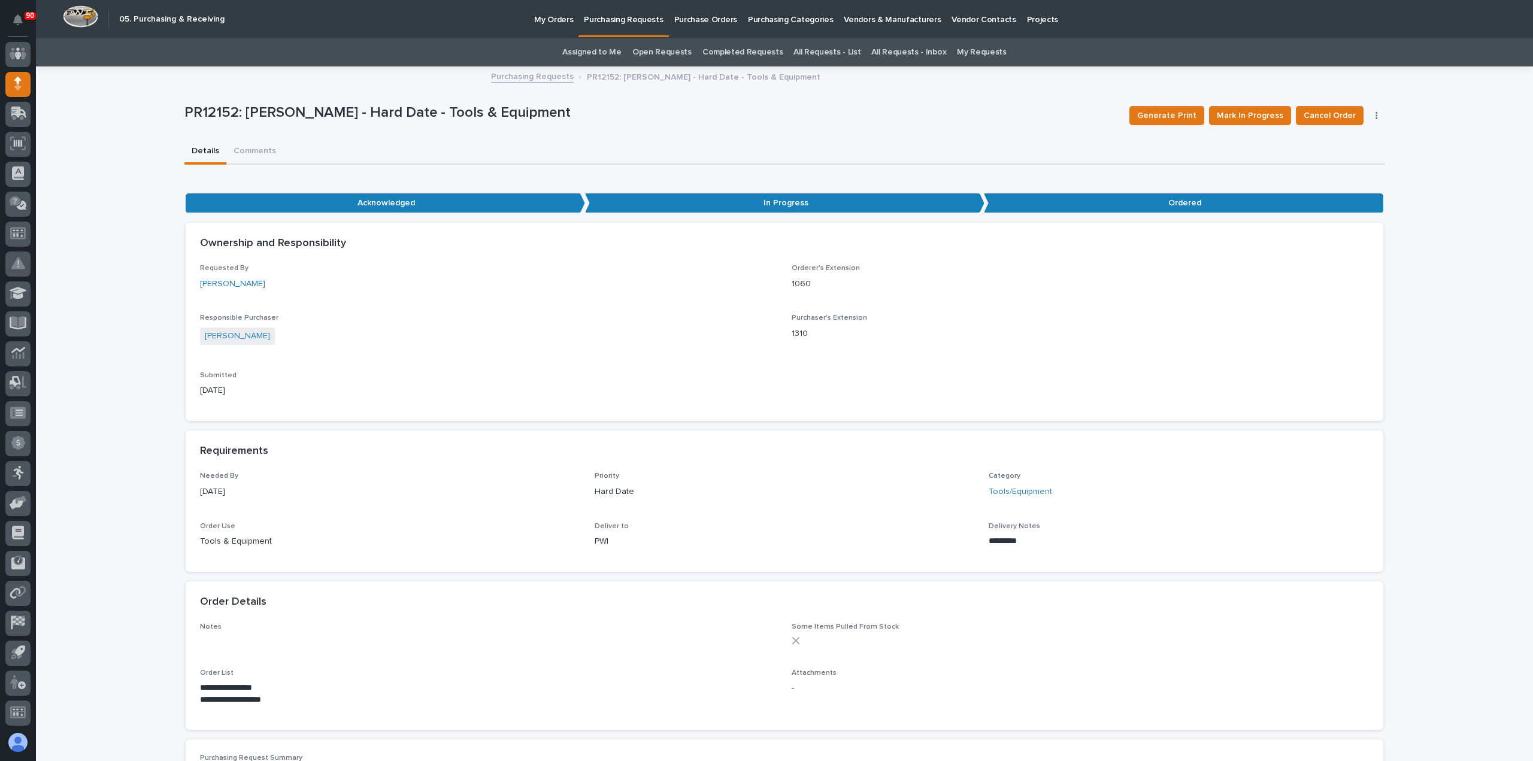
click at [618, 19] on p "Purchasing Requests" at bounding box center [623, 12] width 79 height 25
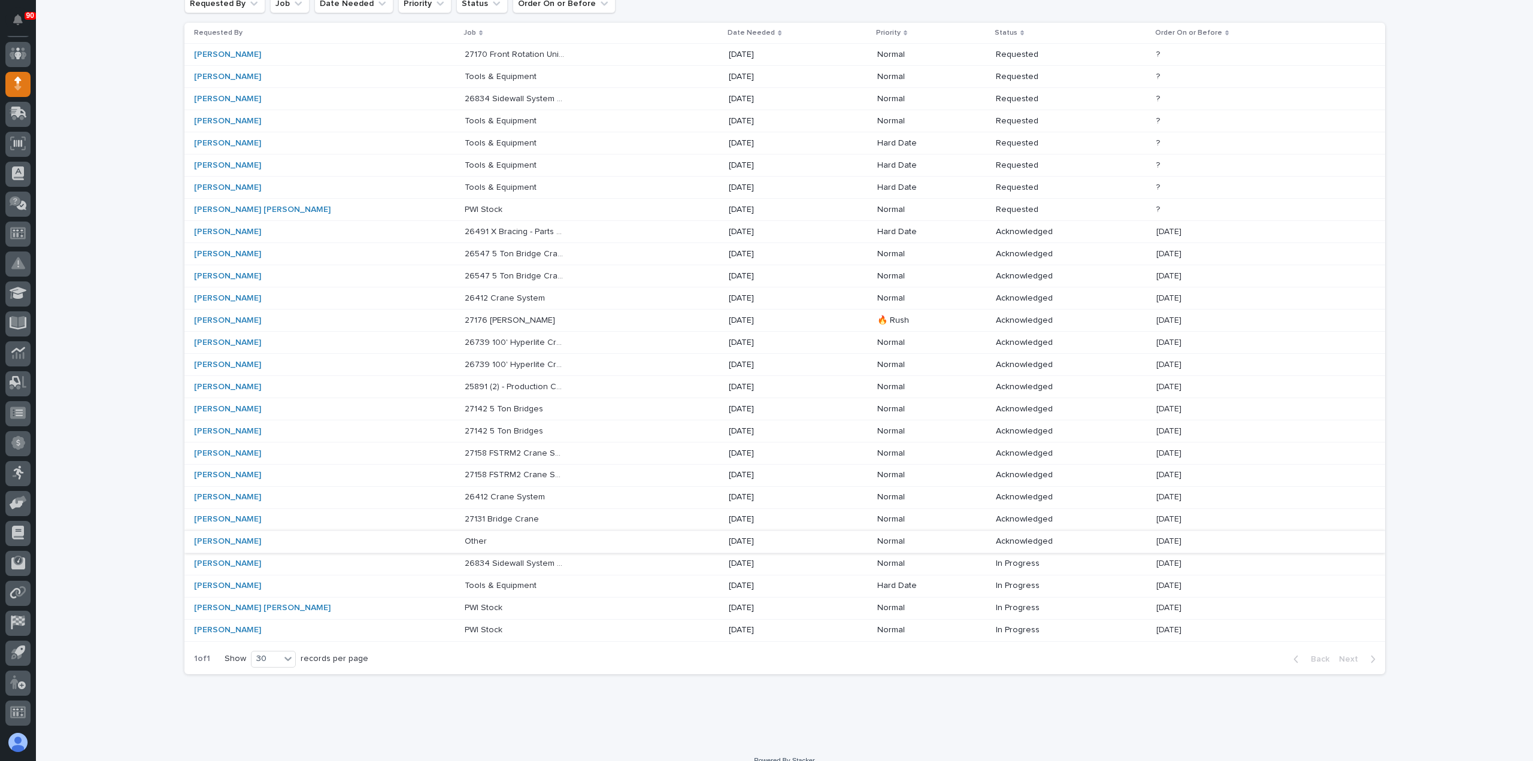
scroll to position [142, 0]
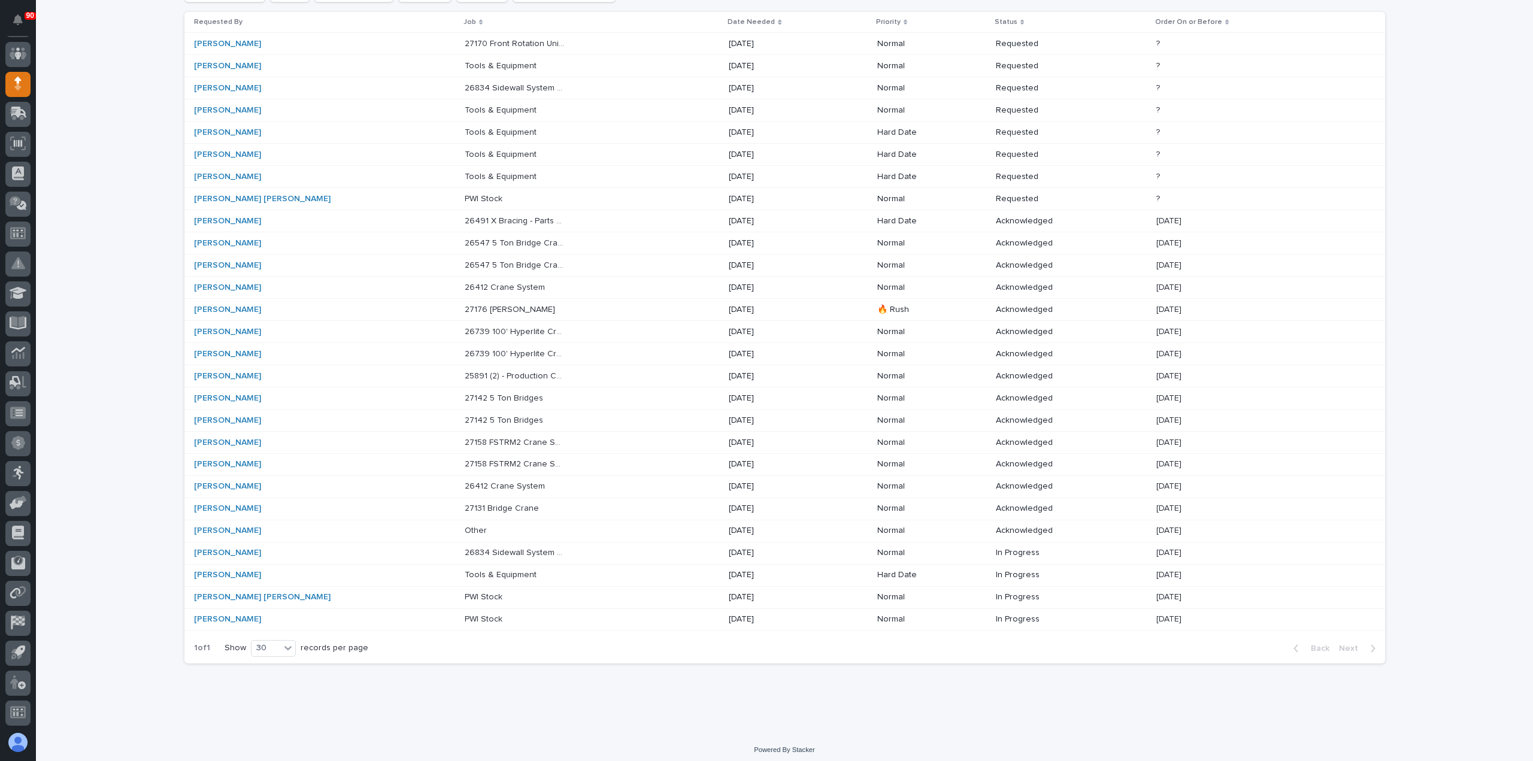
click at [465, 176] on p "Tools & Equipment" at bounding box center [502, 176] width 74 height 13
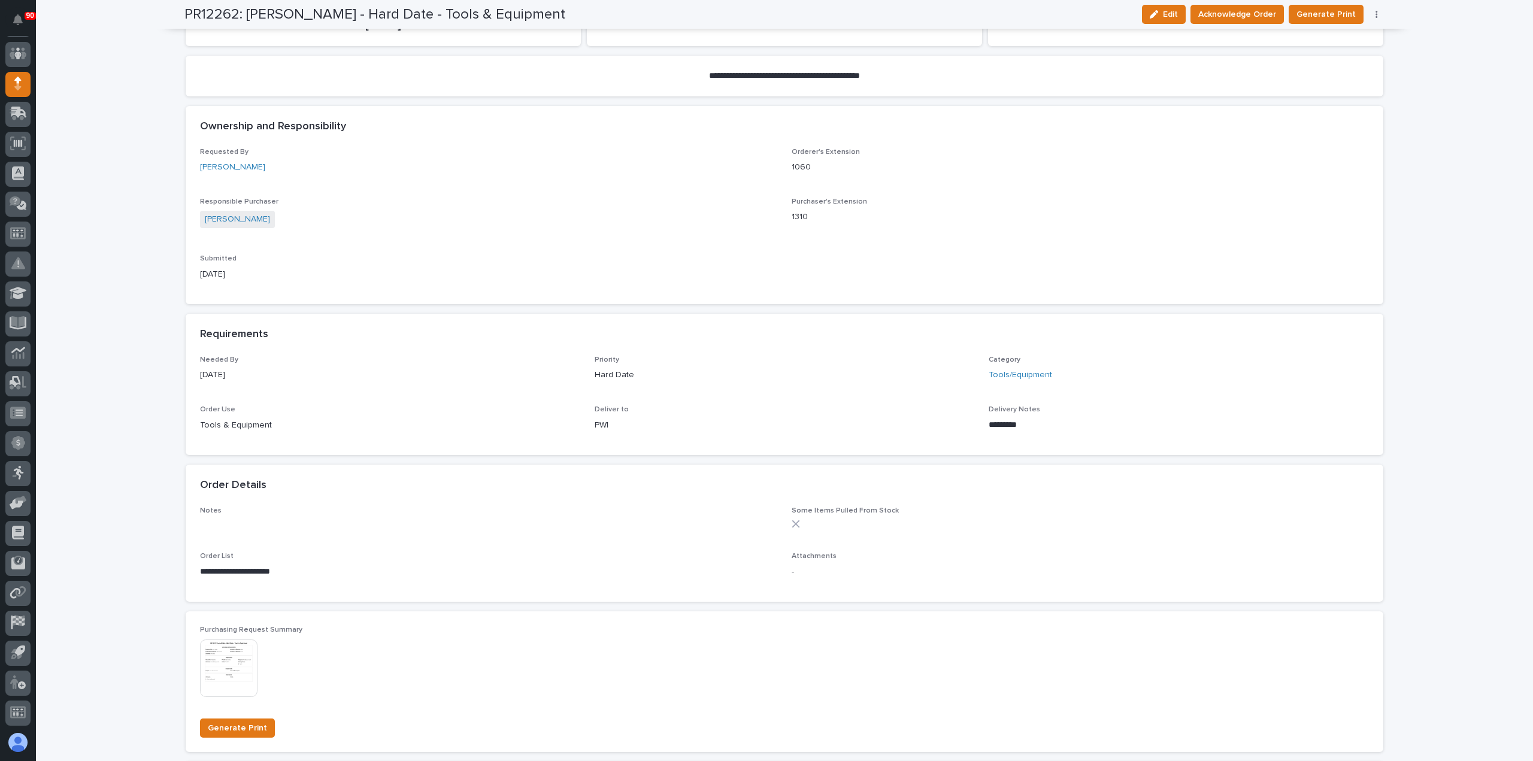
scroll to position [299, 0]
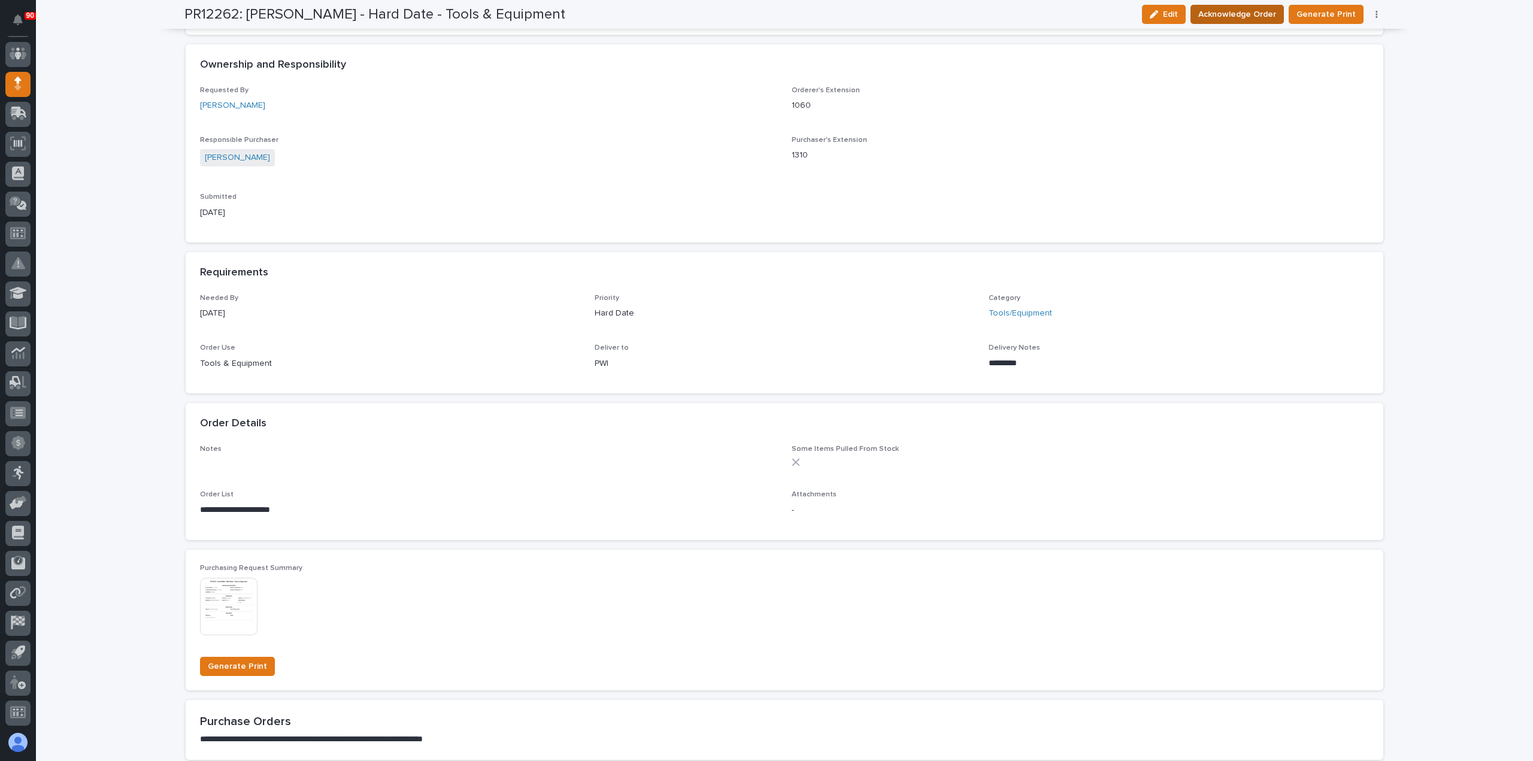
click at [1248, 14] on span "Acknowledge Order" at bounding box center [1238, 14] width 78 height 14
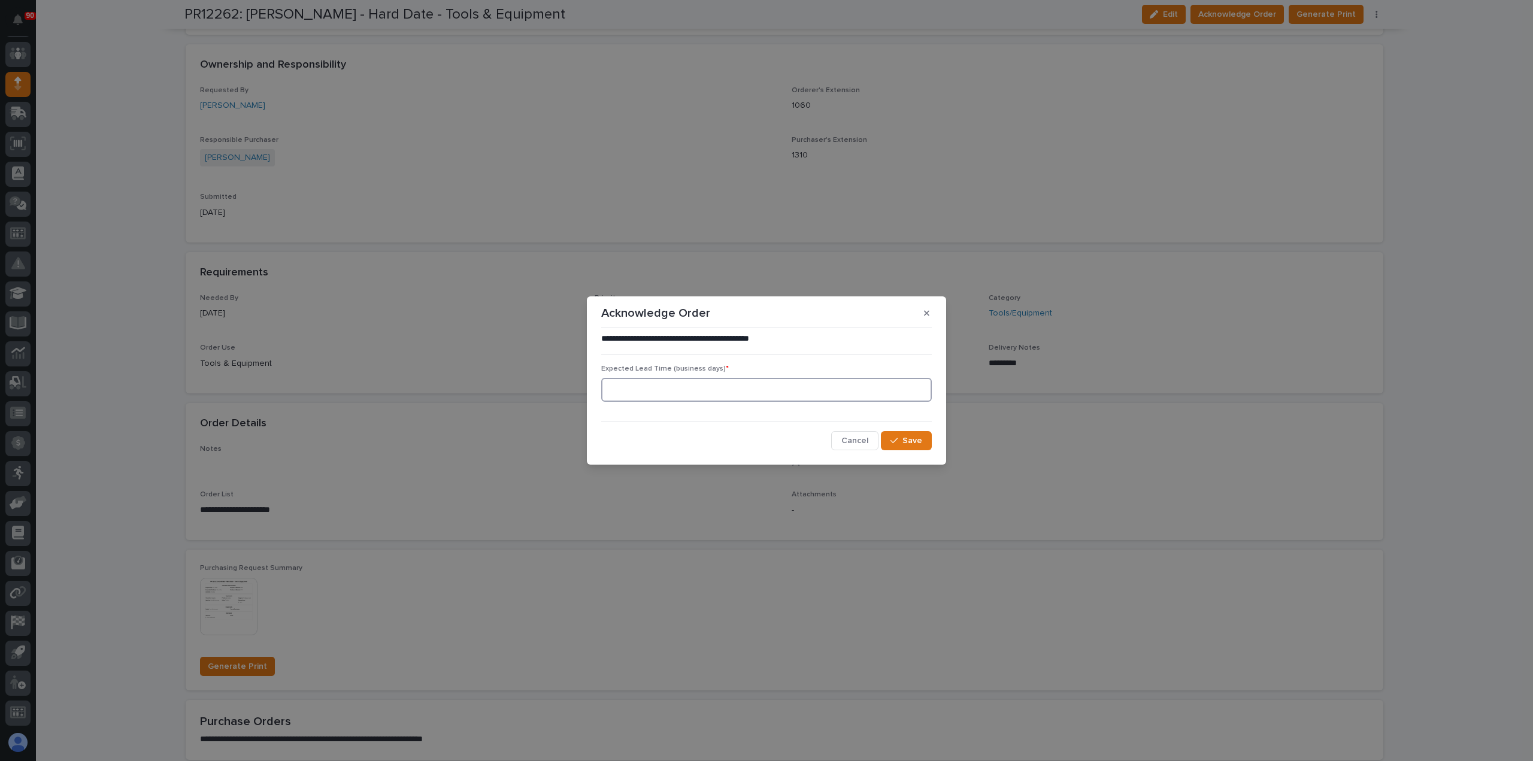
click at [886, 391] on input at bounding box center [766, 390] width 331 height 24
type input "5"
click at [914, 435] on span "Save" at bounding box center [913, 440] width 20 height 11
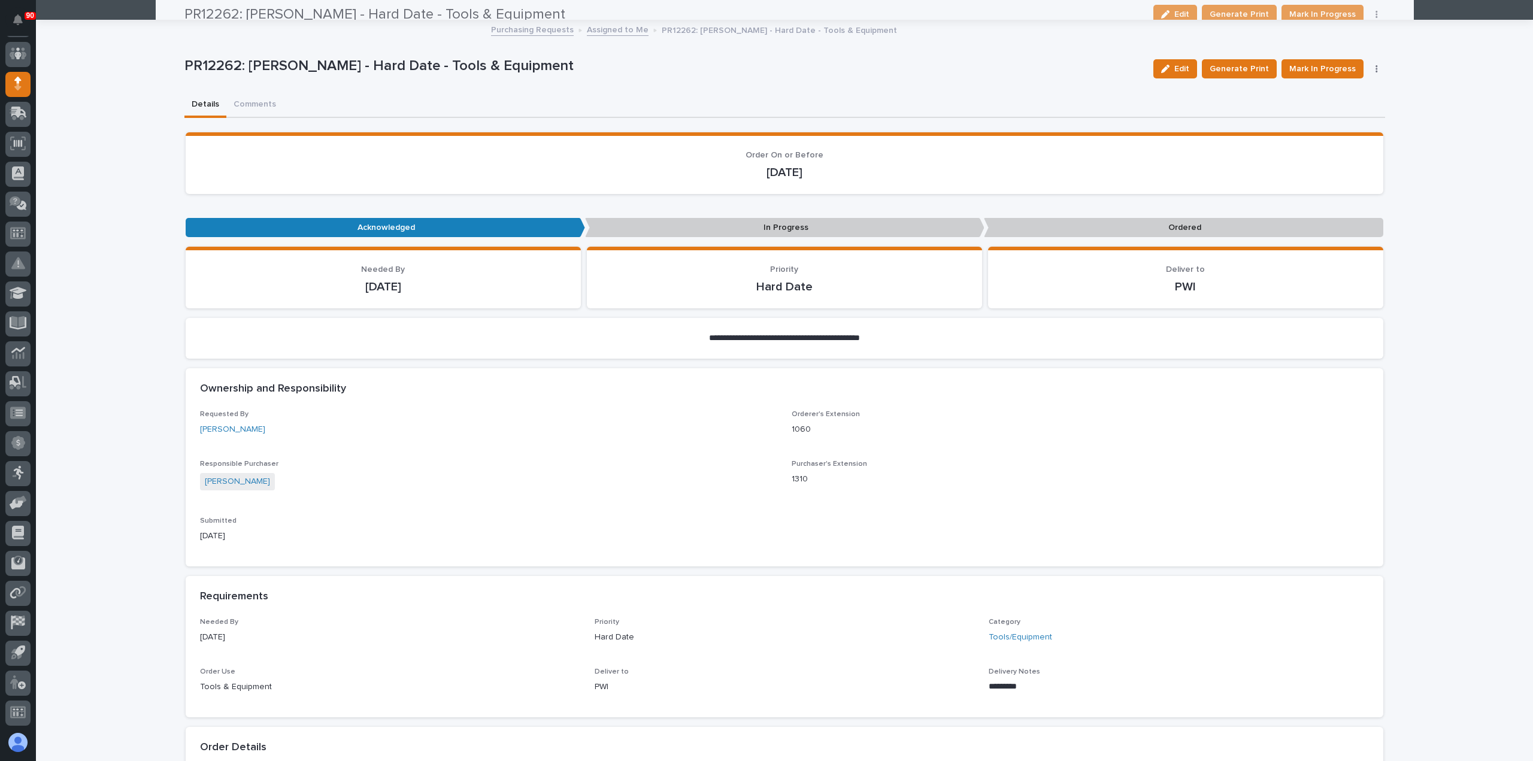
scroll to position [0, 0]
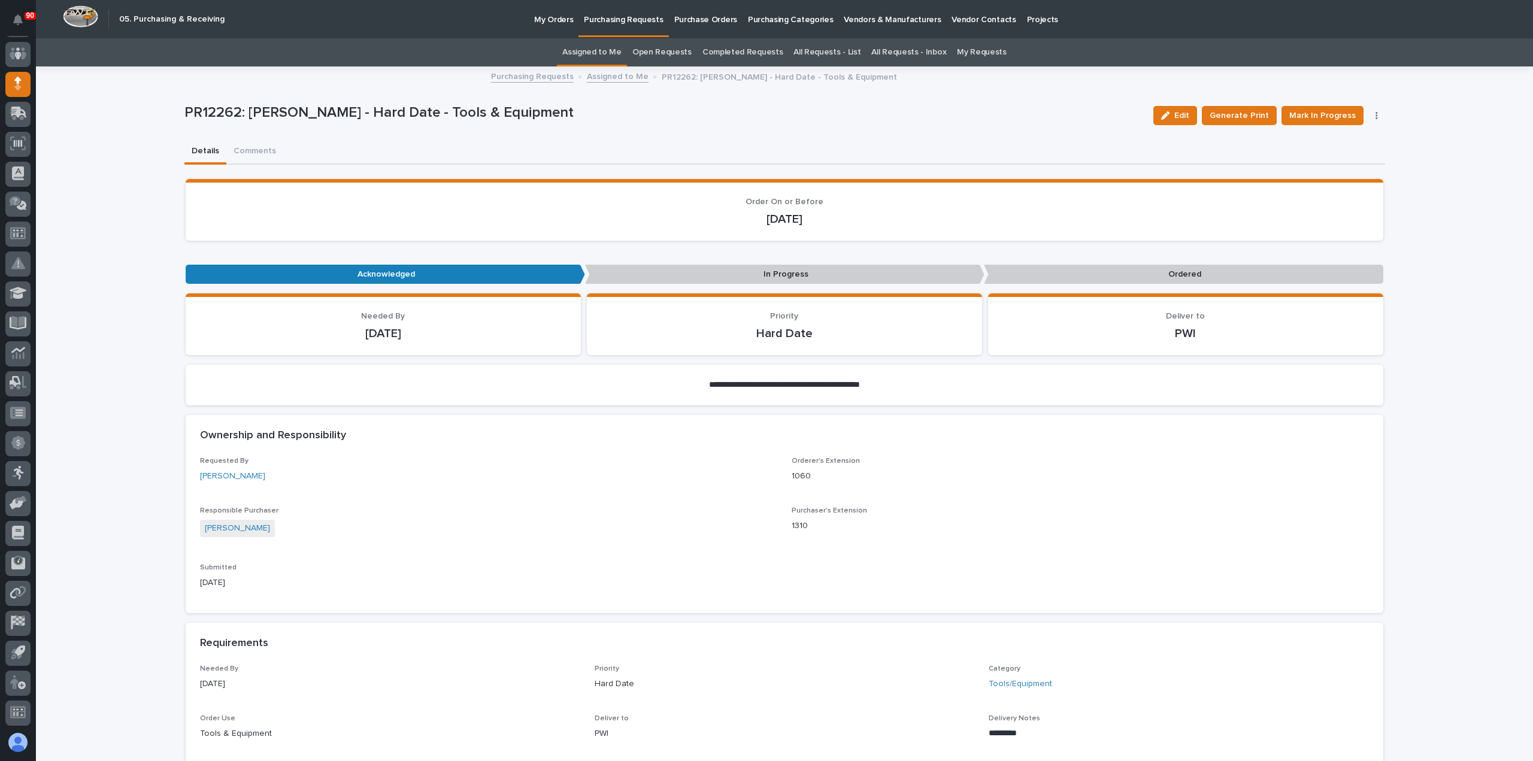
click at [1376, 113] on icon "button" at bounding box center [1377, 115] width 2 height 8
click at [1336, 154] on span "Edit Linked PO's" at bounding box center [1338, 159] width 61 height 14
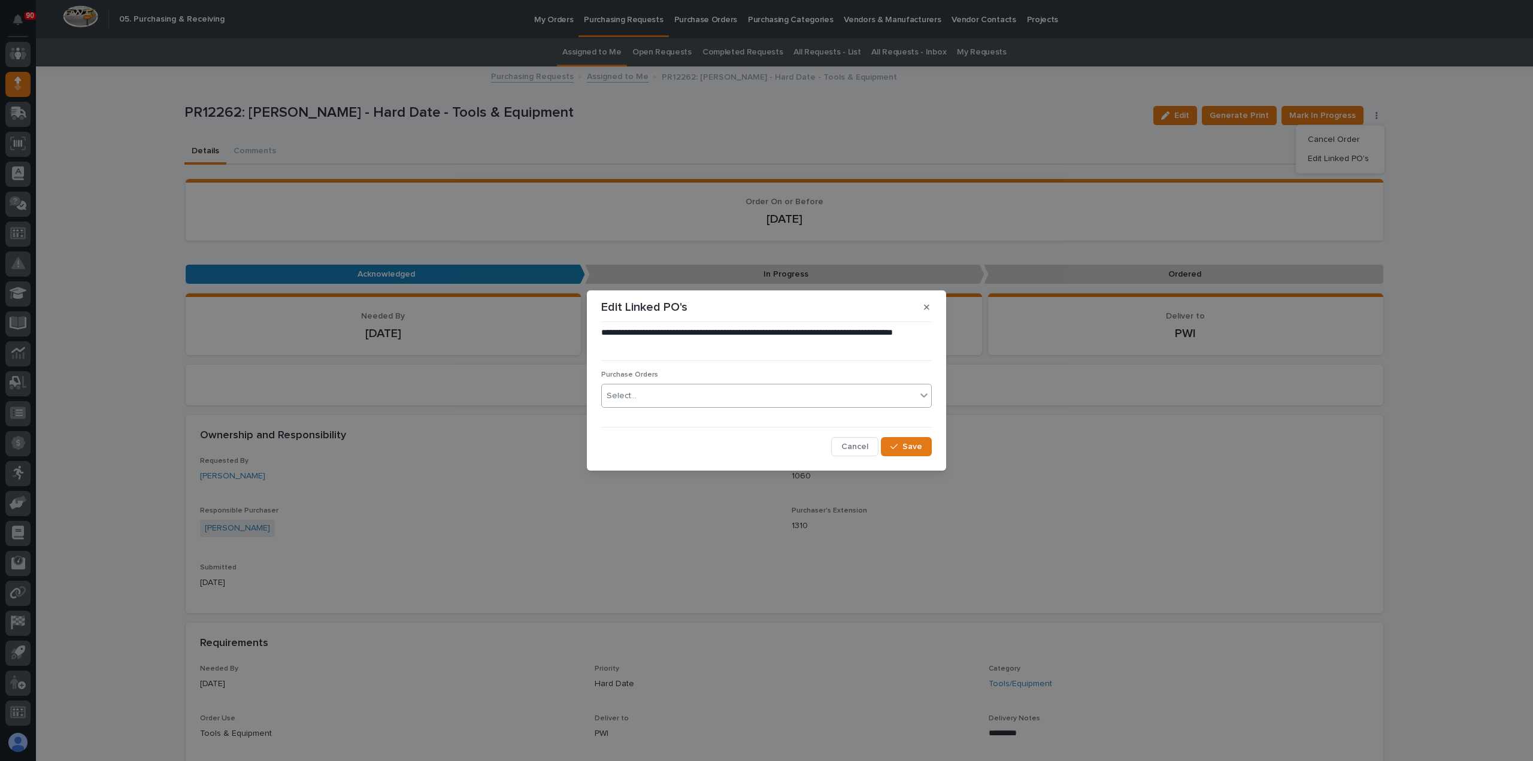
click at [680, 401] on div "Select..." at bounding box center [759, 396] width 314 height 20
type input "*****"
click at [848, 446] on span "Cancel" at bounding box center [855, 446] width 27 height 11
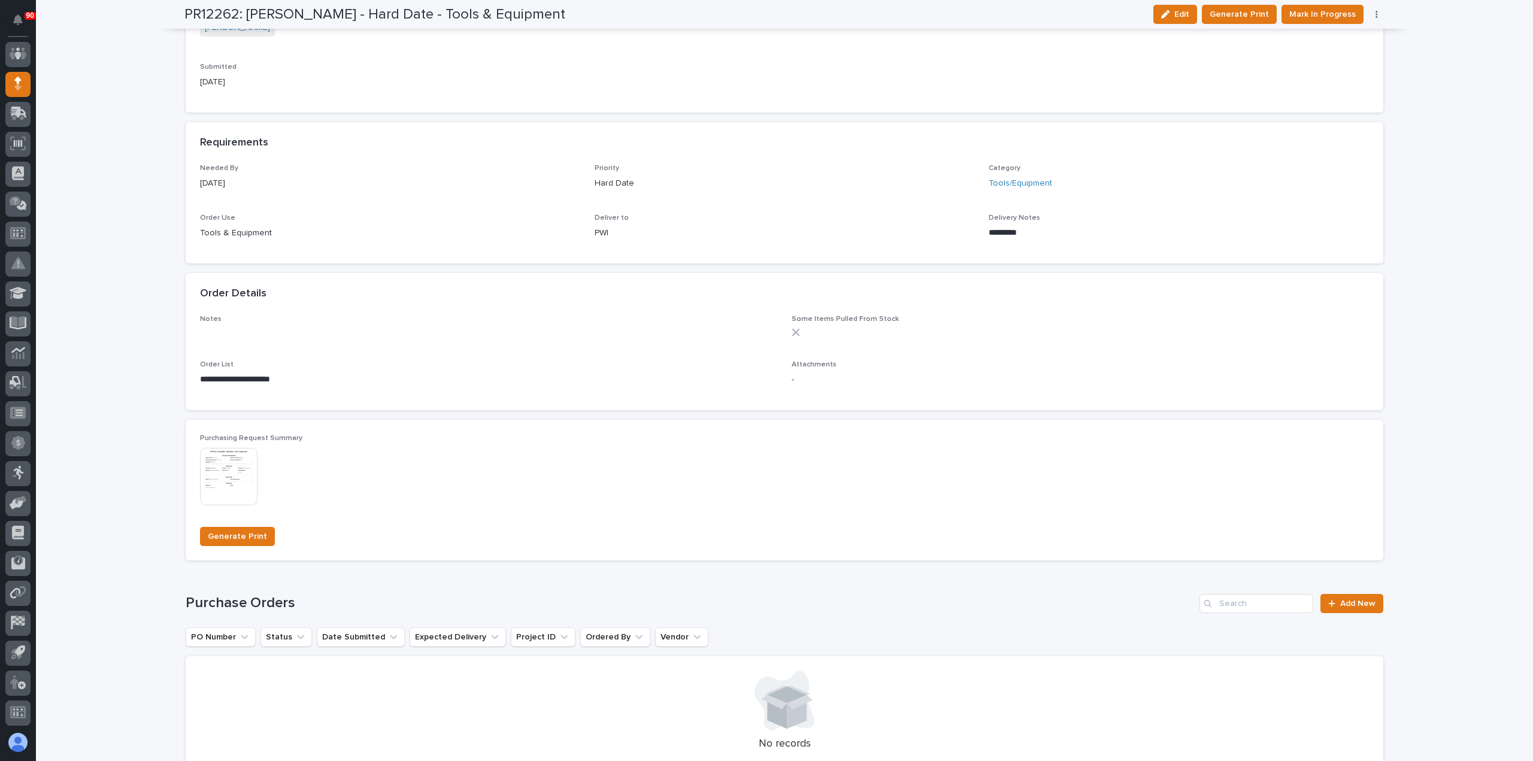
scroll to position [669, 0]
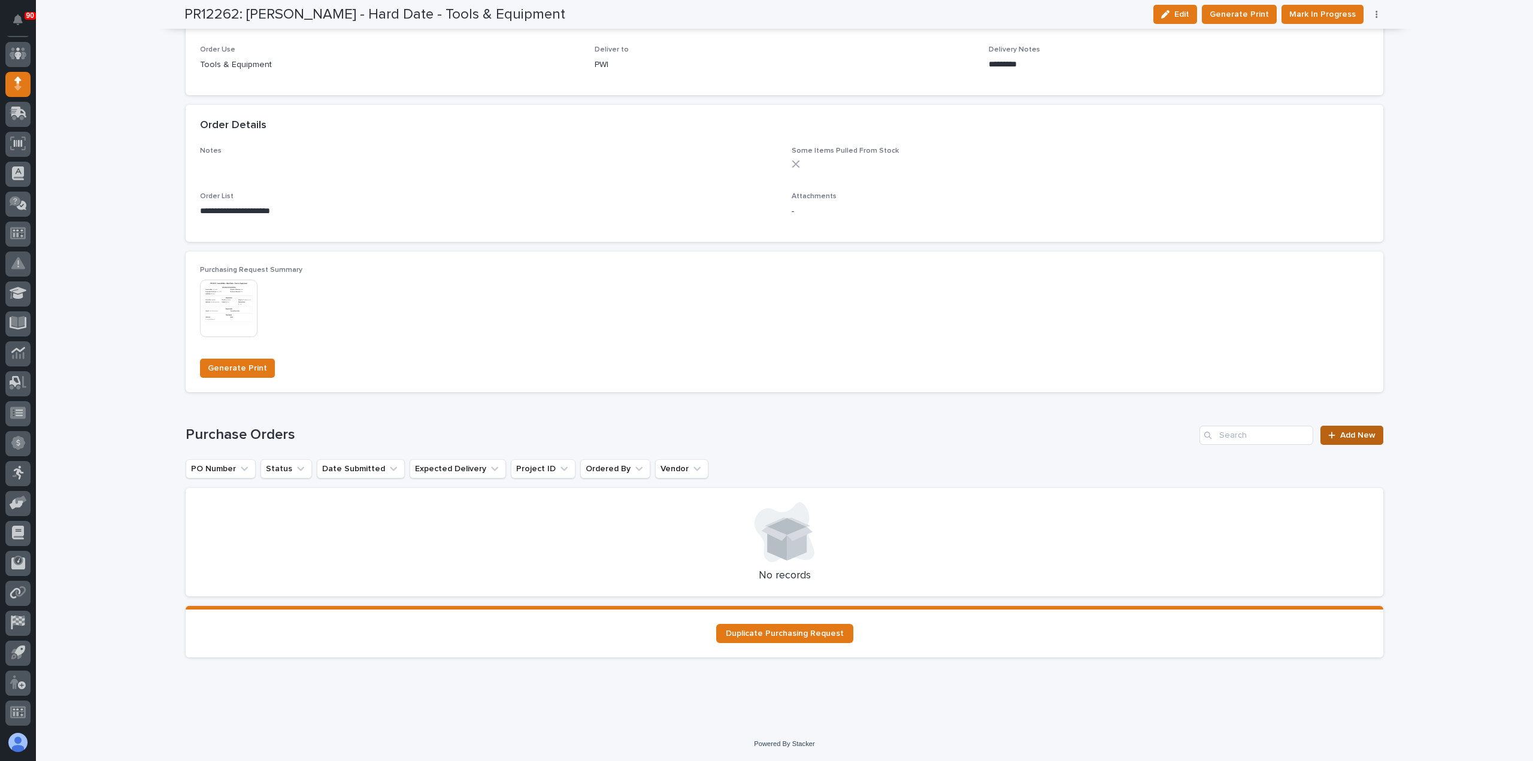
click at [1349, 433] on span "Add New" at bounding box center [1358, 435] width 35 height 8
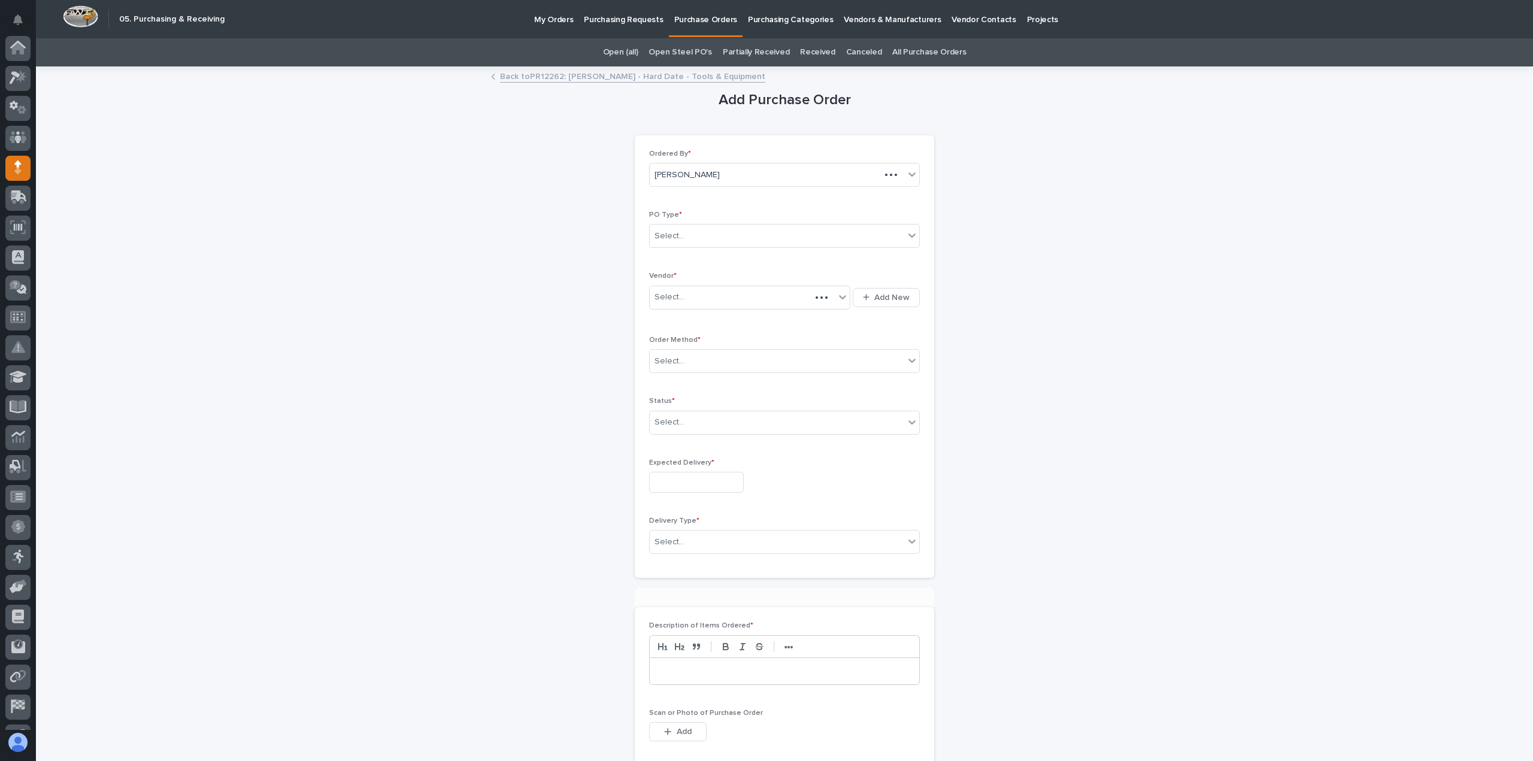
scroll to position [84, 0]
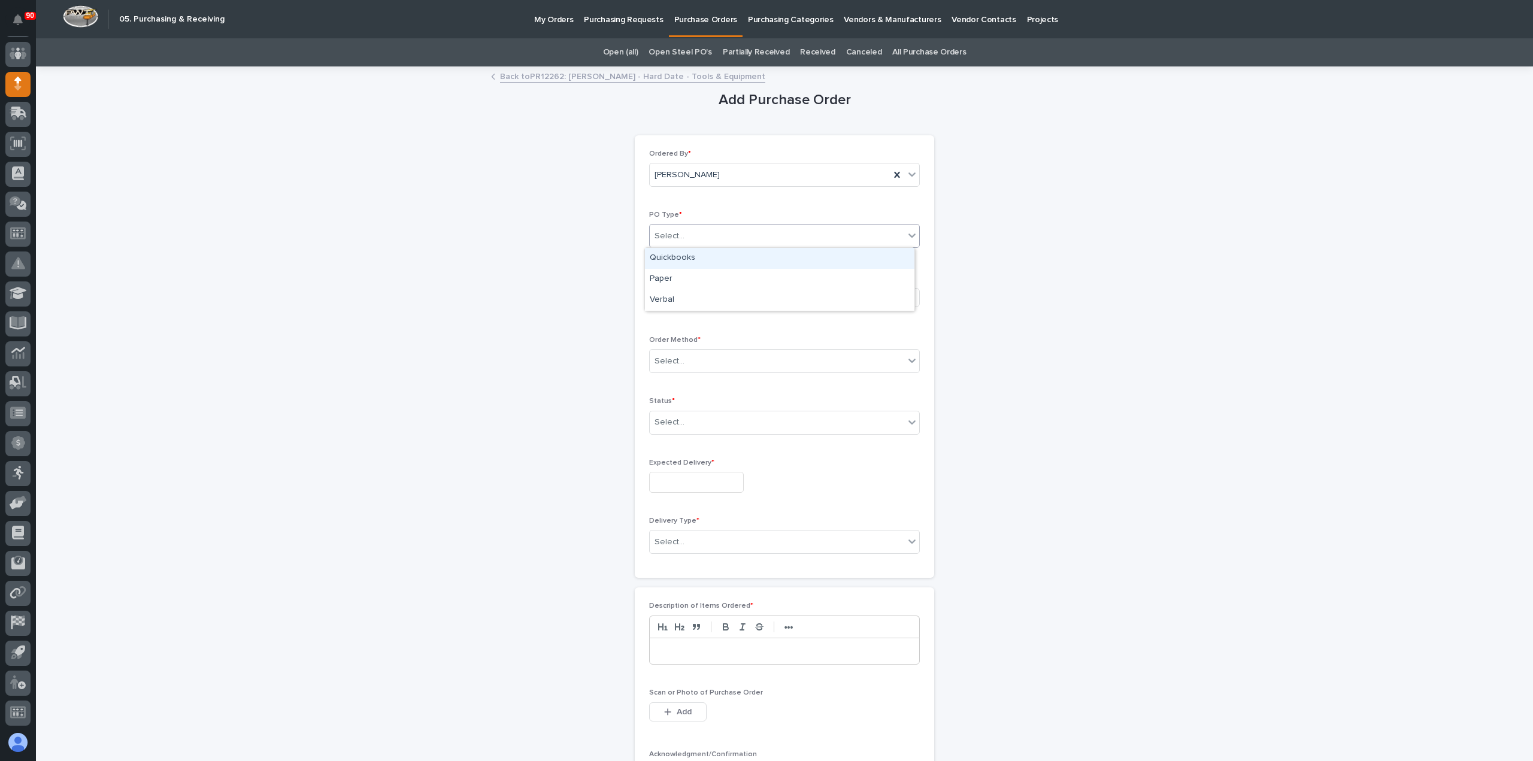
click at [722, 236] on div "Select..." at bounding box center [777, 236] width 255 height 20
drag, startPoint x: 707, startPoint y: 267, endPoint x: 691, endPoint y: 275, distance: 17.4
click at [691, 275] on div "Paper" at bounding box center [780, 279] width 270 height 21
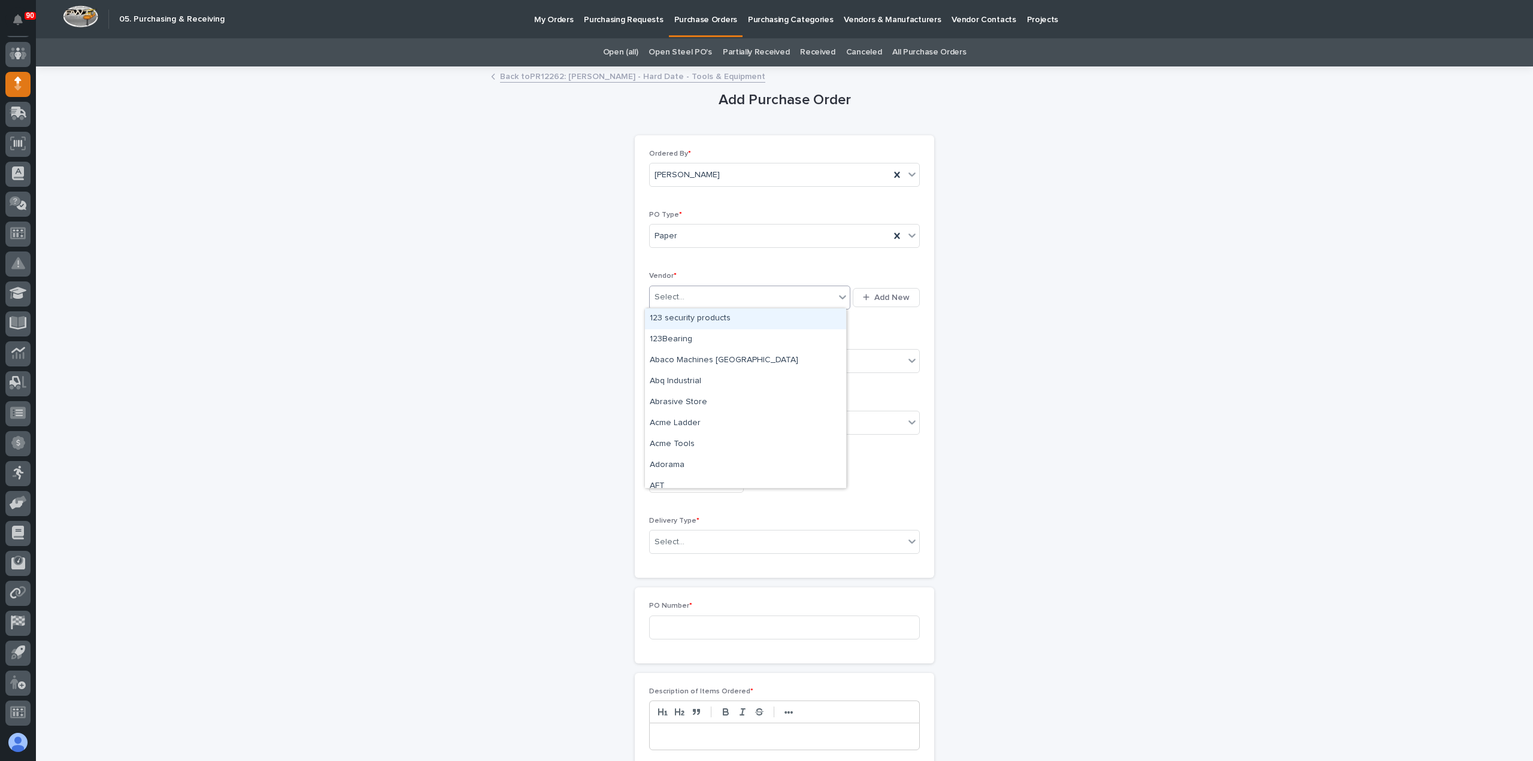
click at [709, 294] on div "Select..." at bounding box center [742, 298] width 185 height 20
type input "***"
click at [719, 360] on div "Select..." at bounding box center [777, 362] width 255 height 20
click at [687, 382] on div "Online Order" at bounding box center [780, 382] width 270 height 21
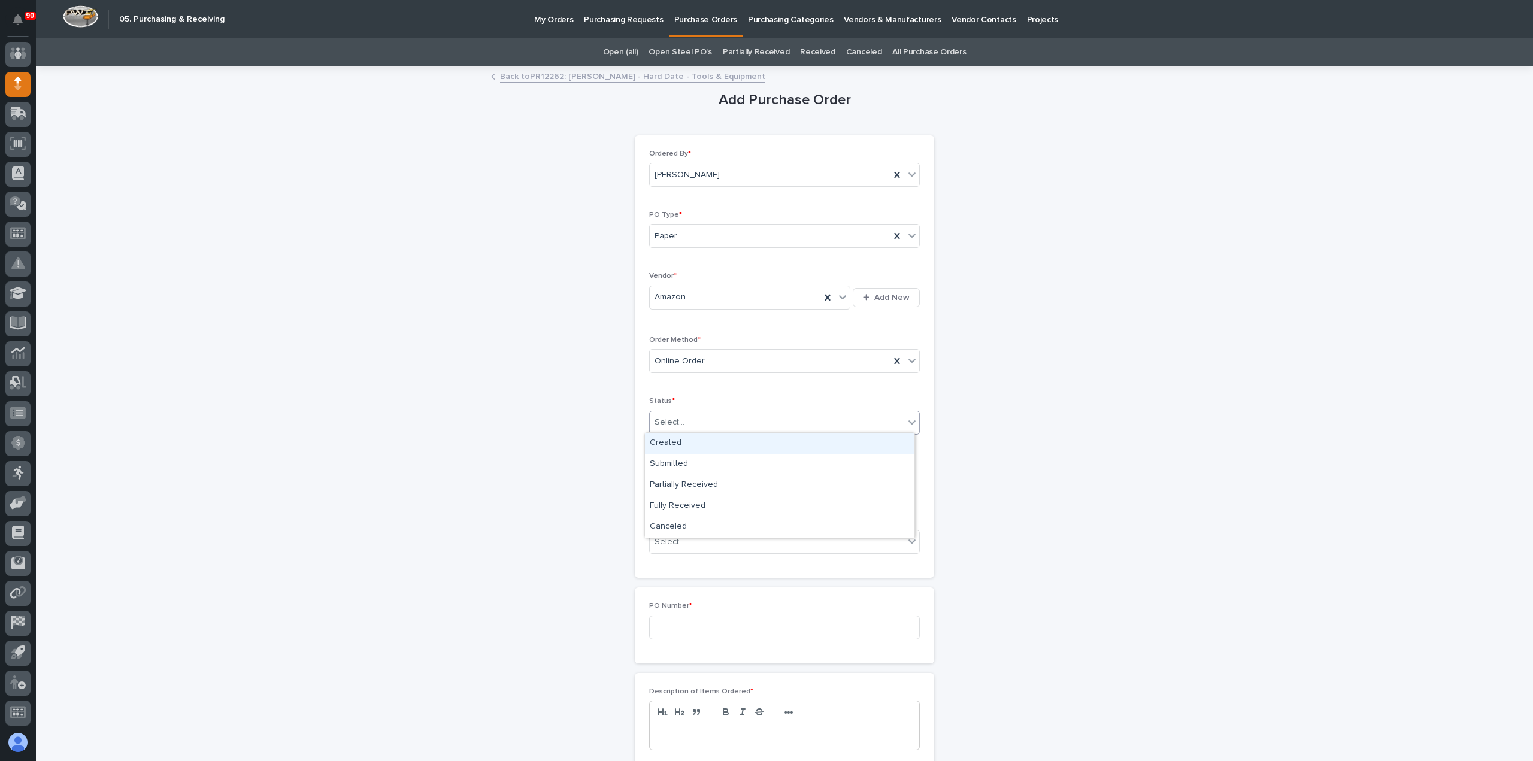
drag, startPoint x: 705, startPoint y: 419, endPoint x: 708, endPoint y: 427, distance: 8.9
click at [706, 419] on div "Select..." at bounding box center [777, 423] width 255 height 20
drag, startPoint x: 695, startPoint y: 453, endPoint x: 679, endPoint y: 463, distance: 18.6
click at [678, 462] on div "Submitted" at bounding box center [780, 464] width 270 height 21
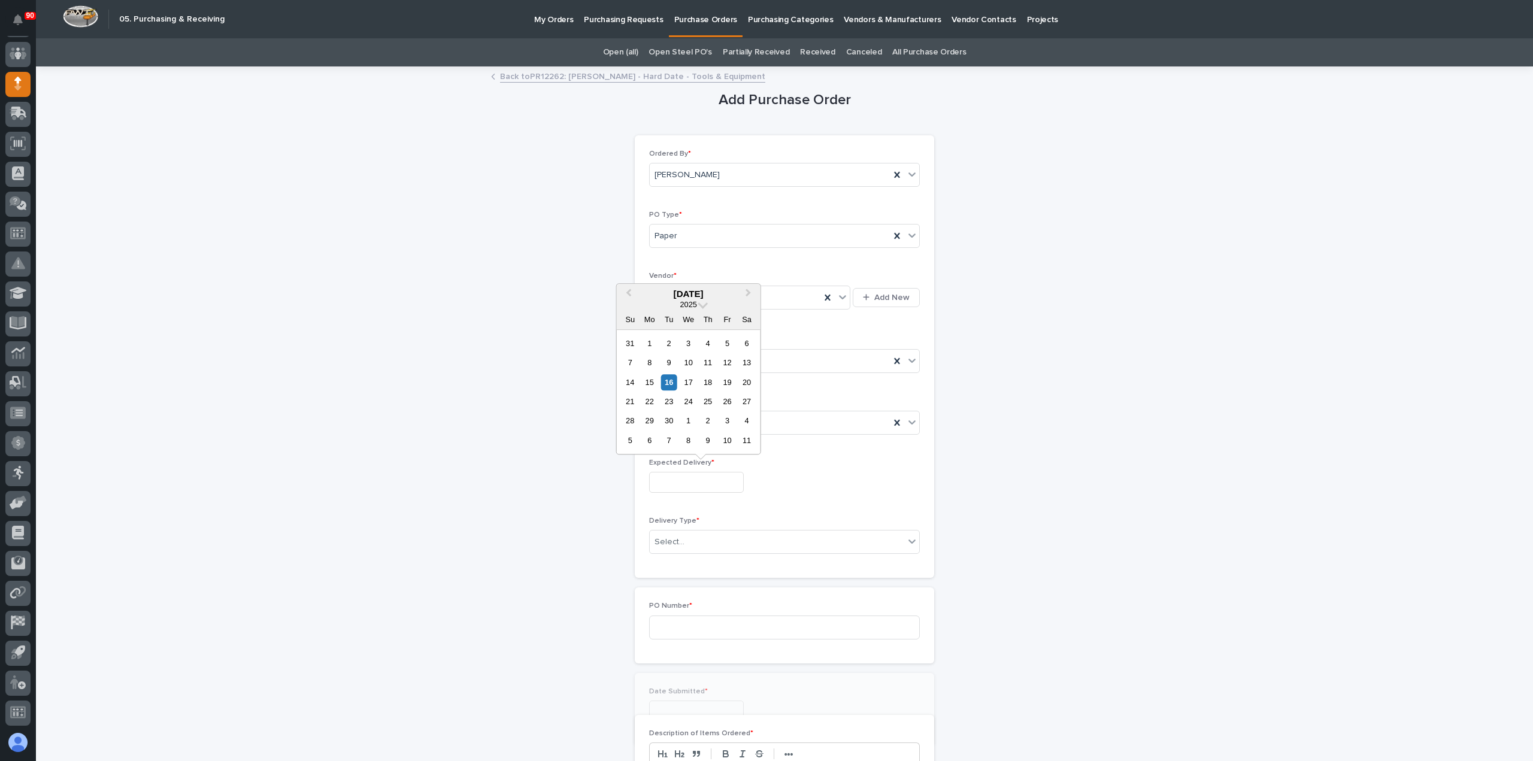
click at [696, 483] on input "text" at bounding box center [696, 482] width 95 height 21
click at [672, 400] on div "23" at bounding box center [669, 402] width 16 height 16
type input "**********"
click at [710, 537] on div "Select..." at bounding box center [777, 542] width 255 height 20
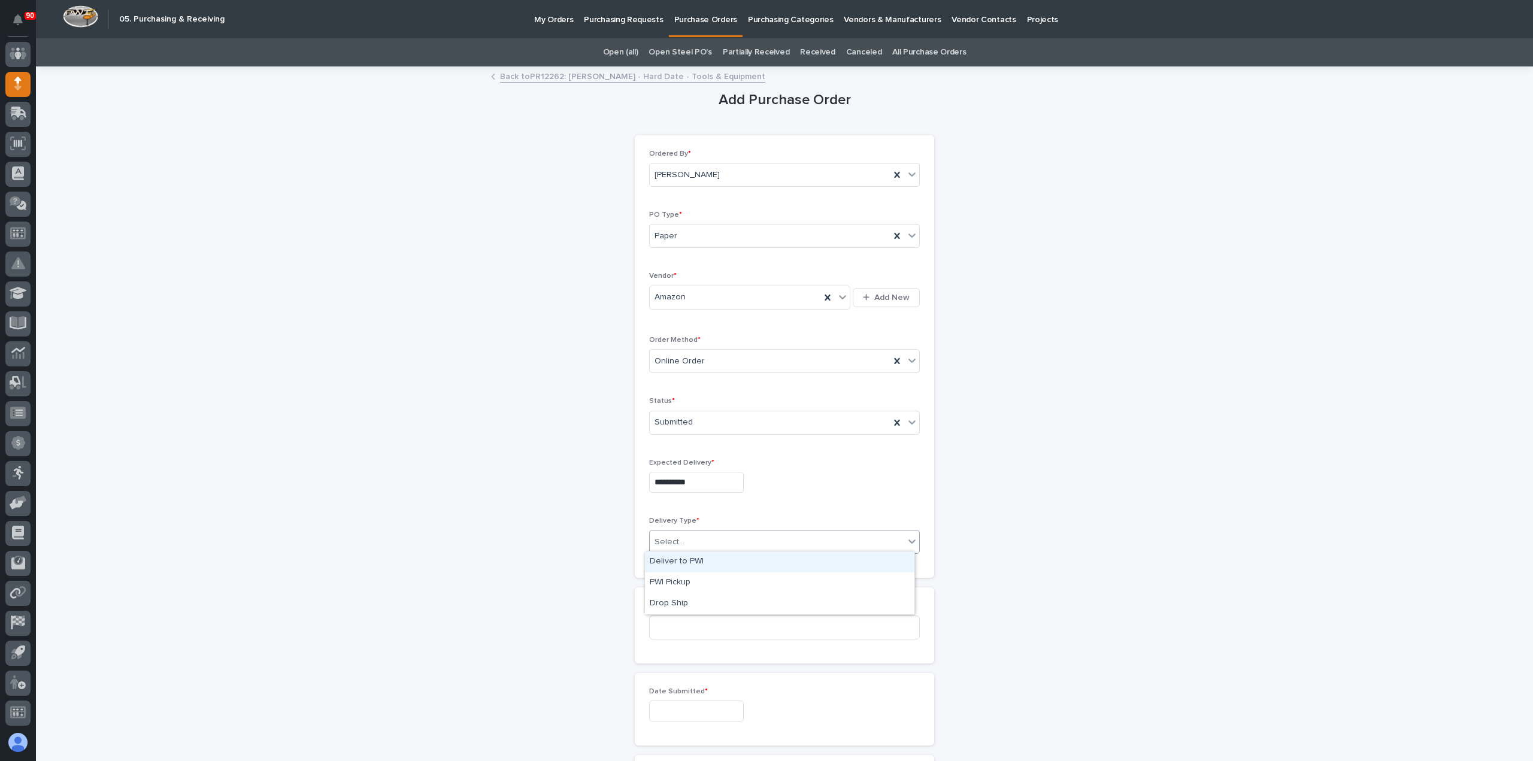
click at [686, 558] on div "Deliver to PWI" at bounding box center [780, 562] width 270 height 21
click at [707, 621] on input at bounding box center [784, 628] width 271 height 24
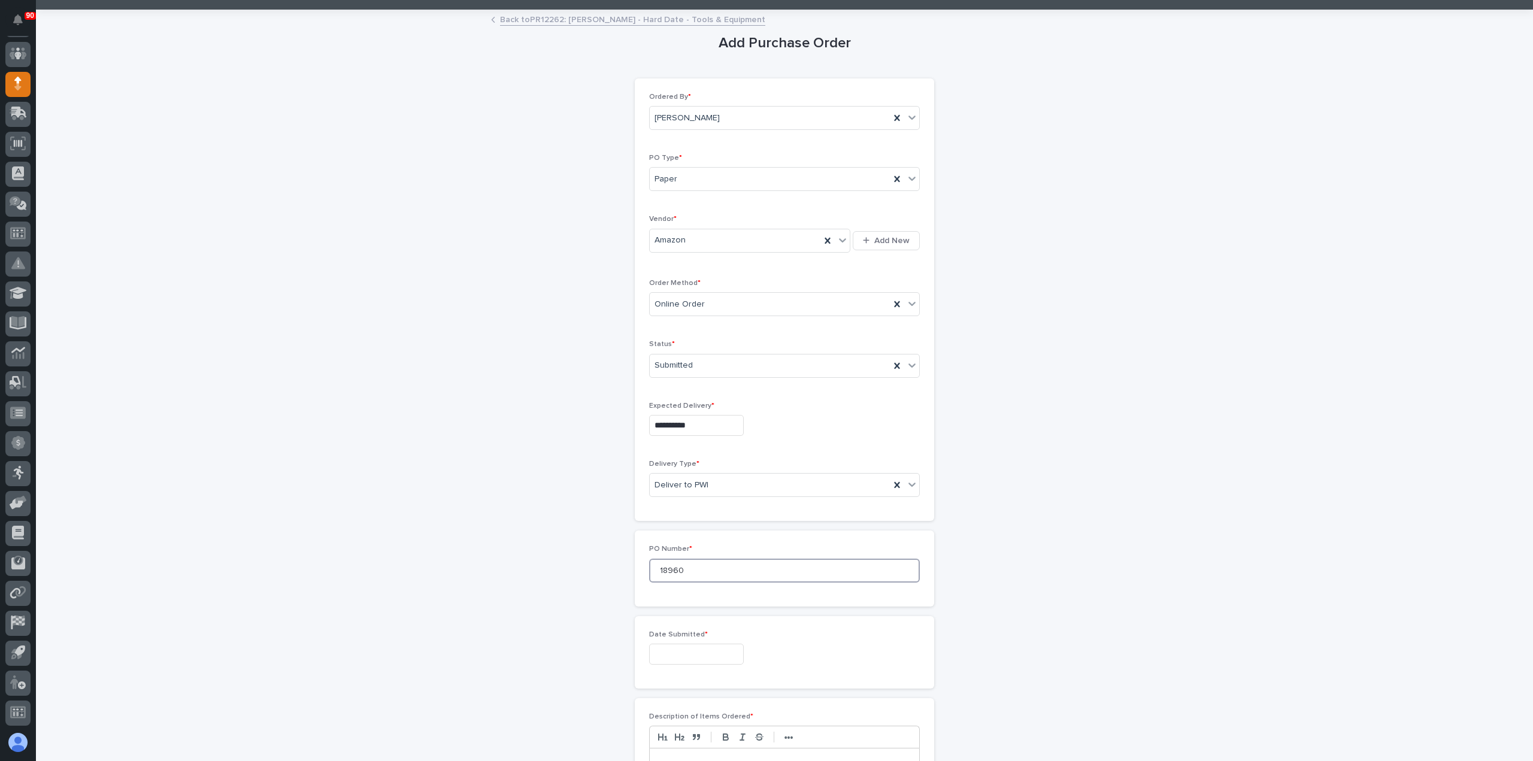
scroll to position [180, 0]
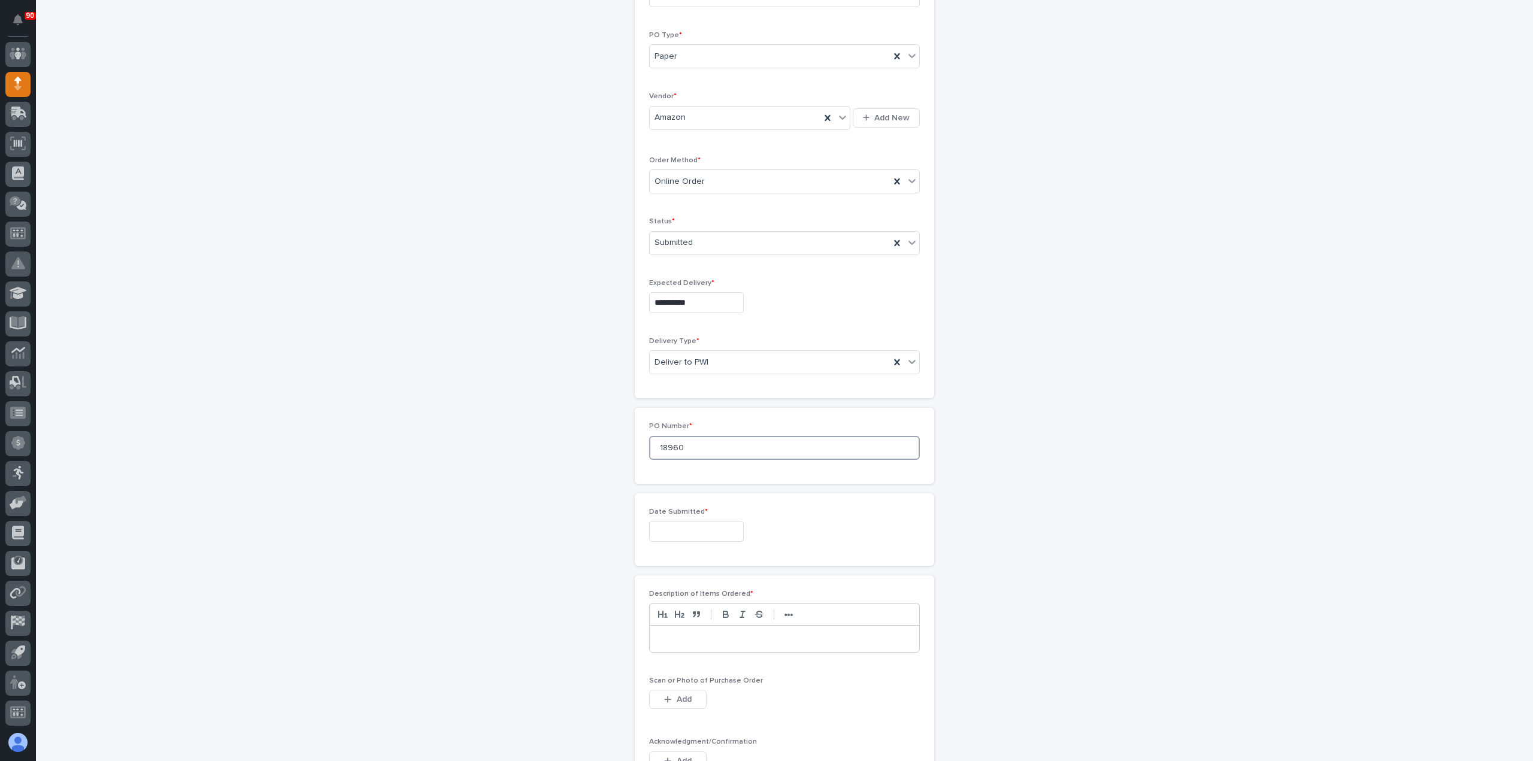
type input "18960"
drag, startPoint x: 718, startPoint y: 534, endPoint x: 725, endPoint y: 536, distance: 8.1
click at [718, 532] on input "text" at bounding box center [696, 531] width 95 height 21
click at [670, 432] on div "16" at bounding box center [669, 431] width 16 height 16
type input "**********"
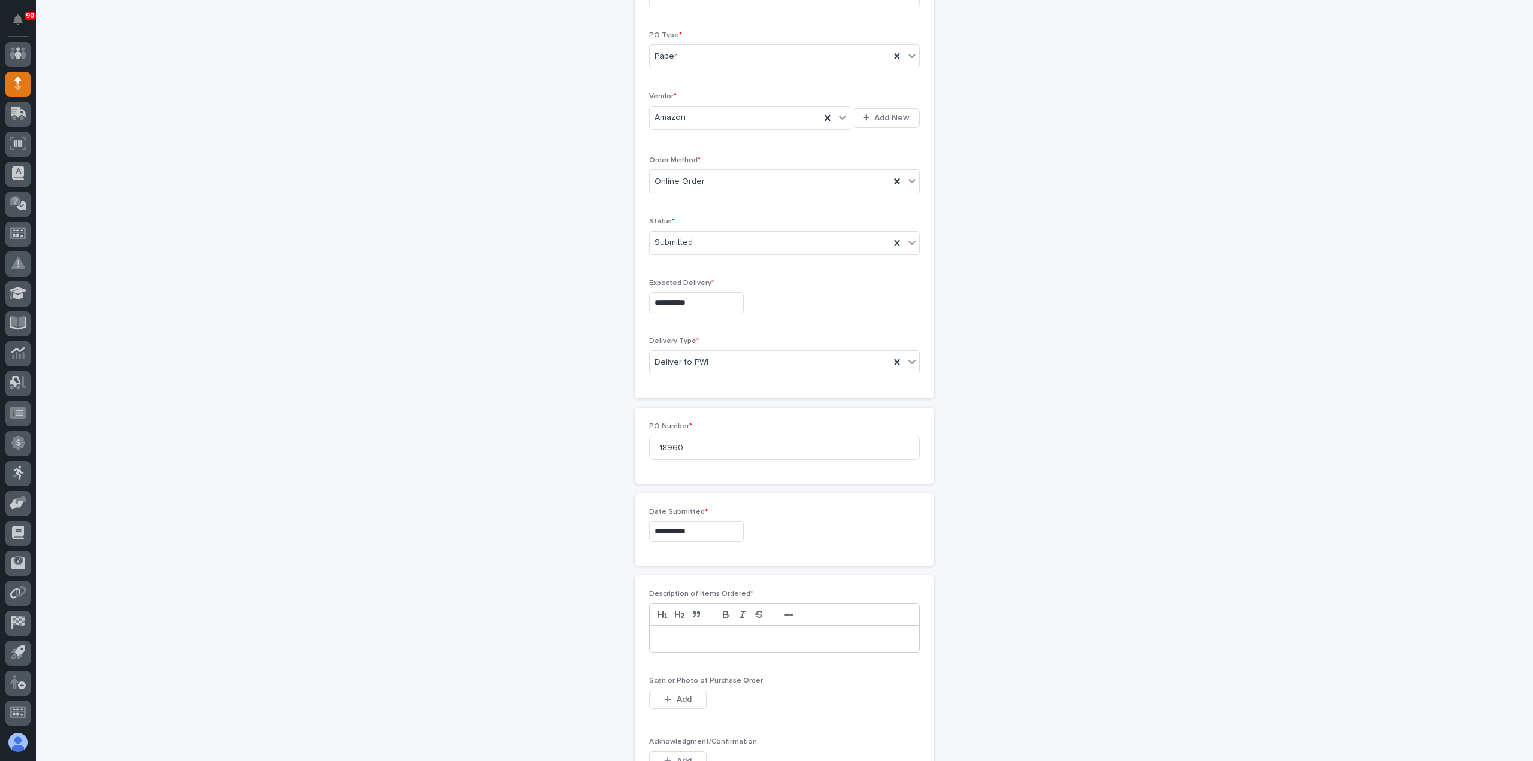
scroll to position [299, 0]
click at [694, 521] on p at bounding box center [785, 519] width 252 height 12
click at [680, 576] on span "Add" at bounding box center [684, 579] width 15 height 11
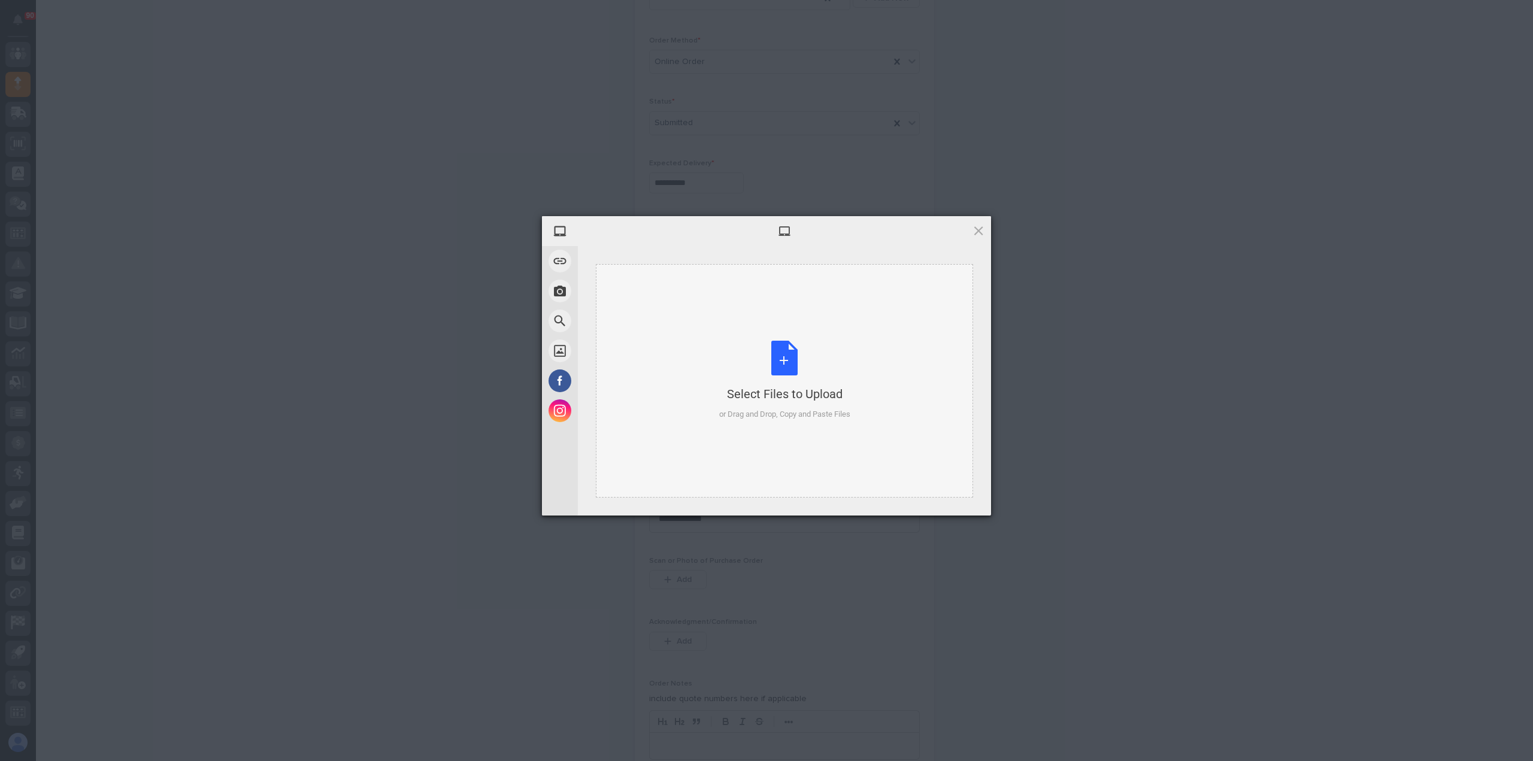
click at [782, 353] on div "Select Files to Upload or Drag and Drop, Copy and Paste Files" at bounding box center [784, 381] width 131 height 80
click at [982, 226] on span at bounding box center [978, 230] width 13 height 13
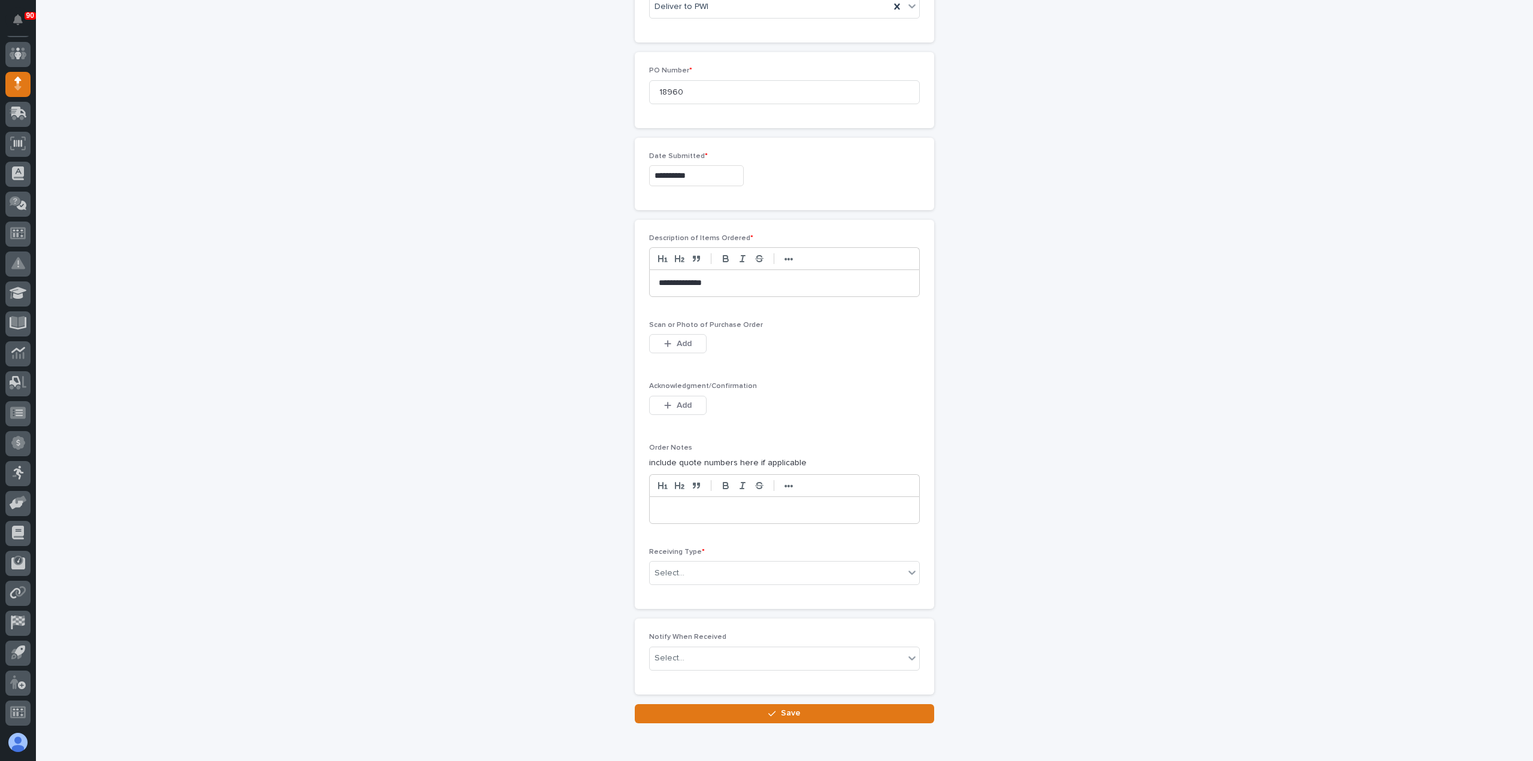
scroll to position [539, 0]
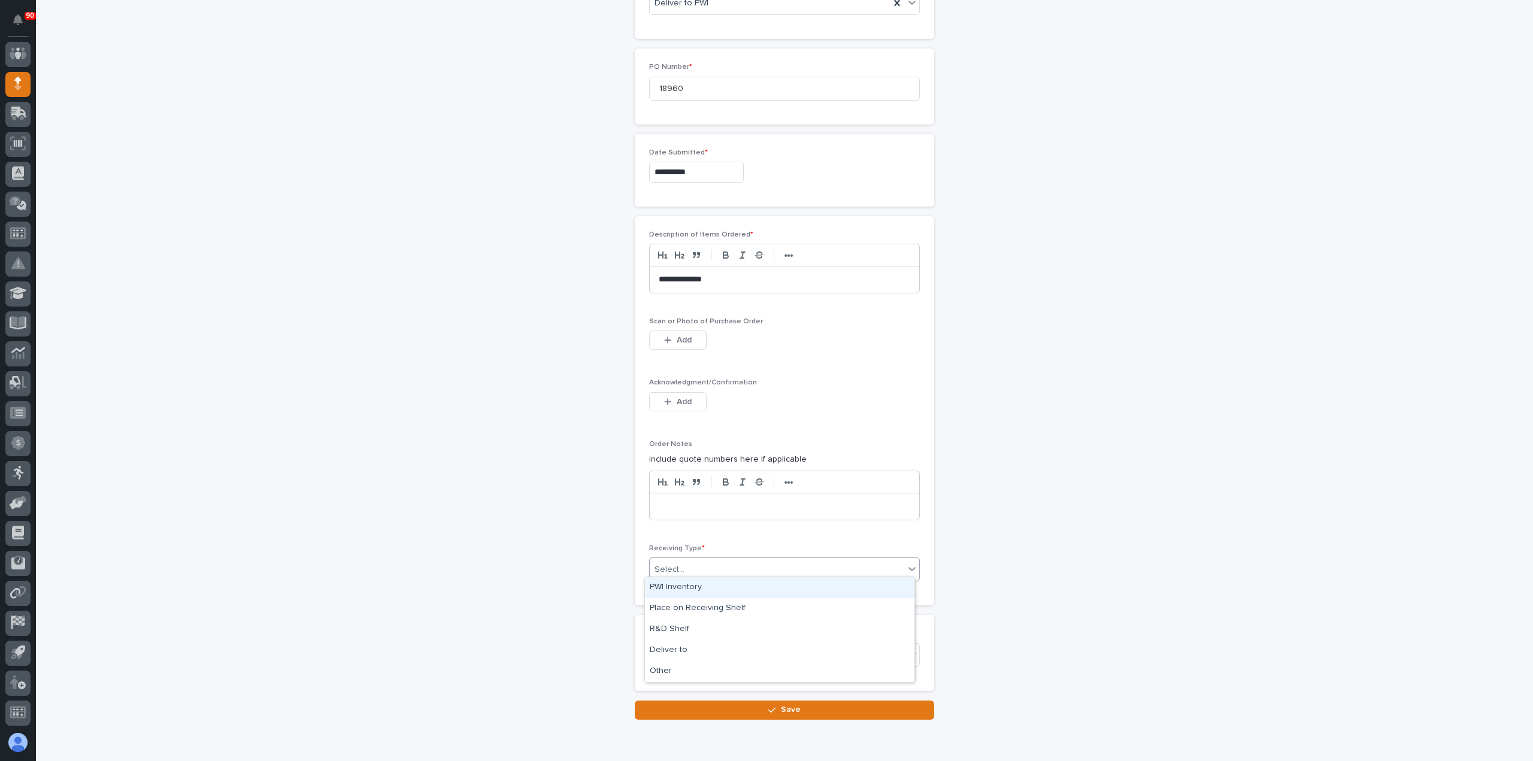
drag, startPoint x: 691, startPoint y: 560, endPoint x: 703, endPoint y: 562, distance: 12.2
click at [691, 561] on div "Select..." at bounding box center [777, 570] width 255 height 20
click at [674, 671] on div "Other" at bounding box center [780, 671] width 270 height 21
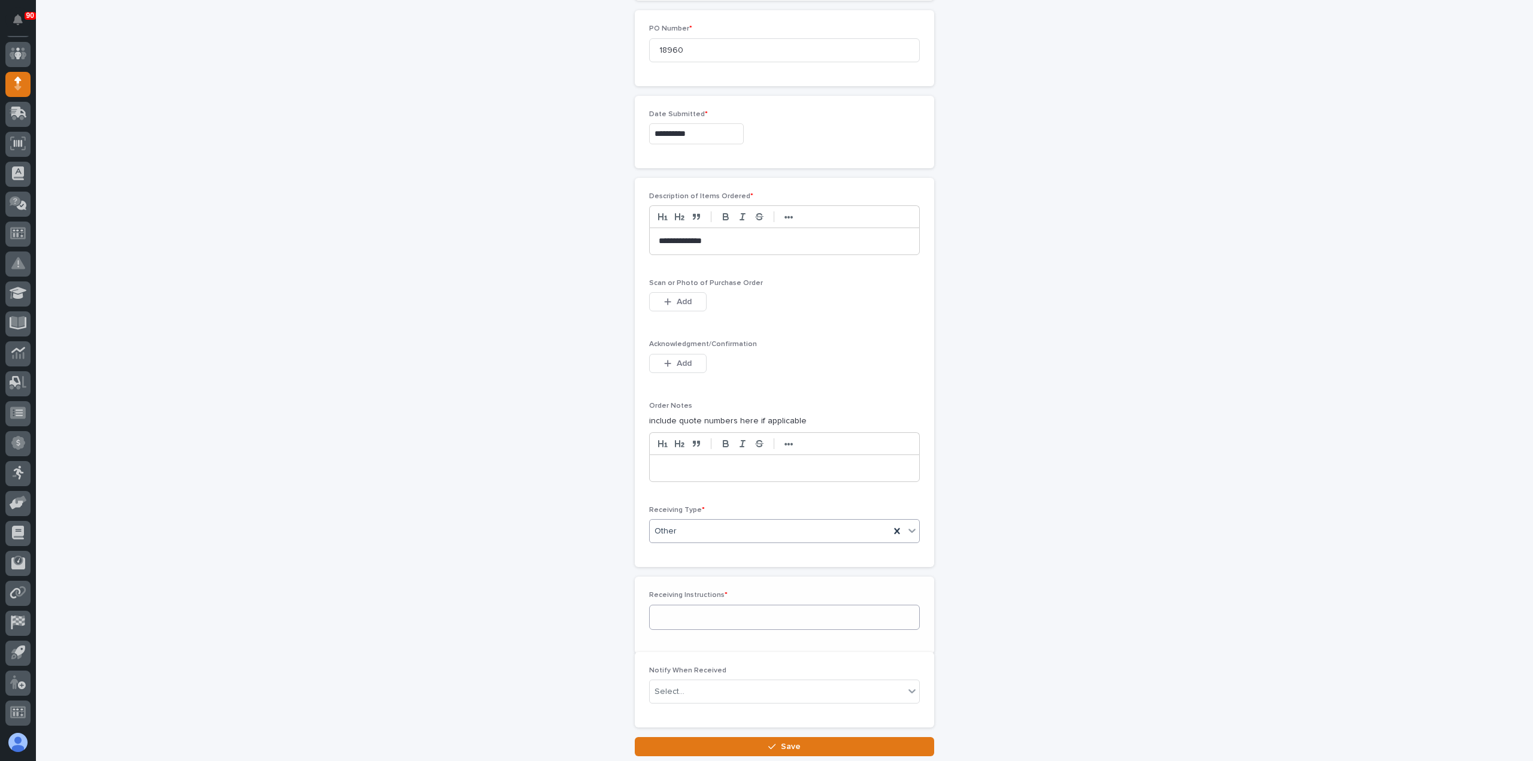
scroll to position [582, 0]
click at [690, 607] on textarea at bounding box center [784, 612] width 271 height 25
type textarea "******"
click at [815, 744] on button "Save" at bounding box center [784, 753] width 299 height 19
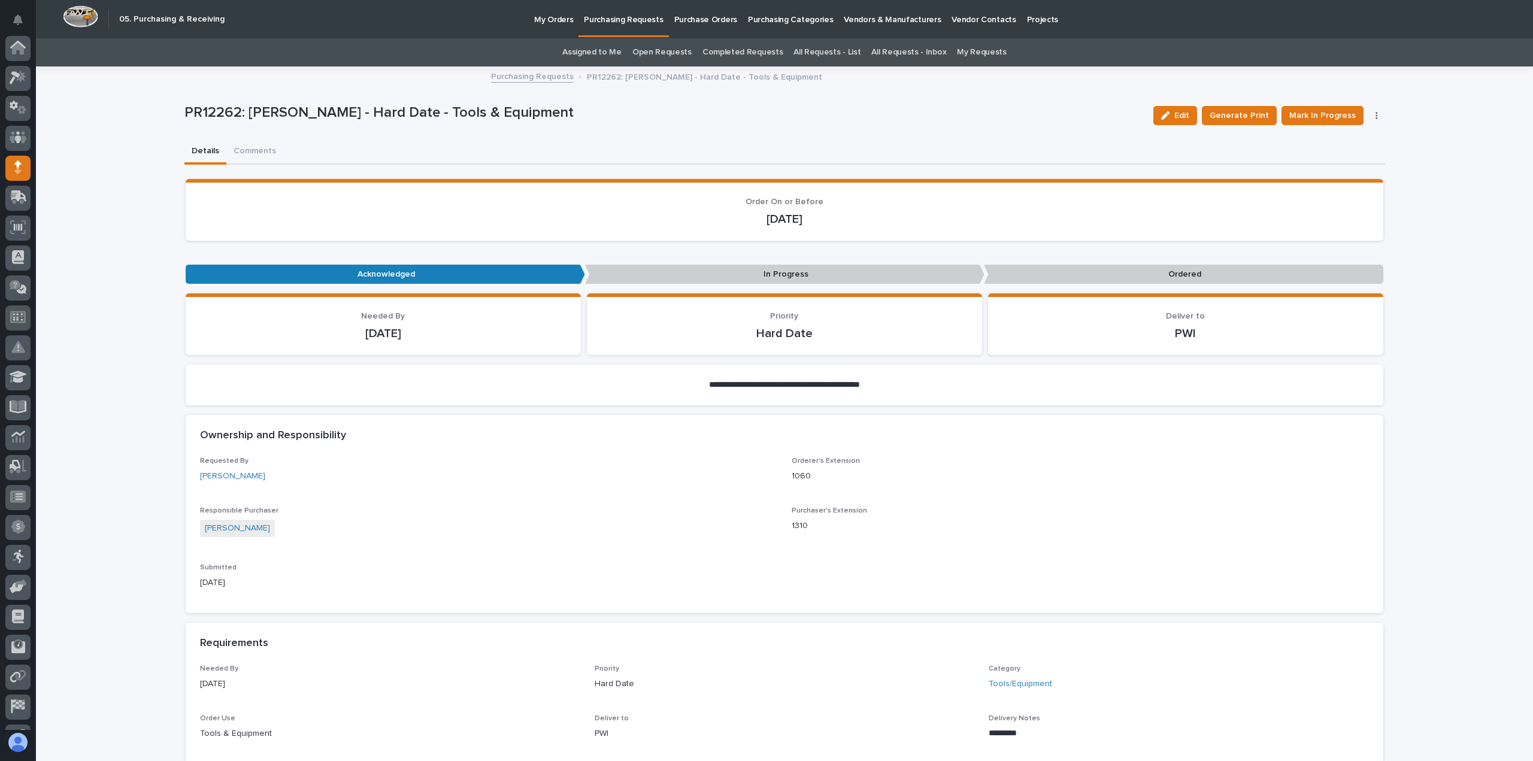
scroll to position [84, 0]
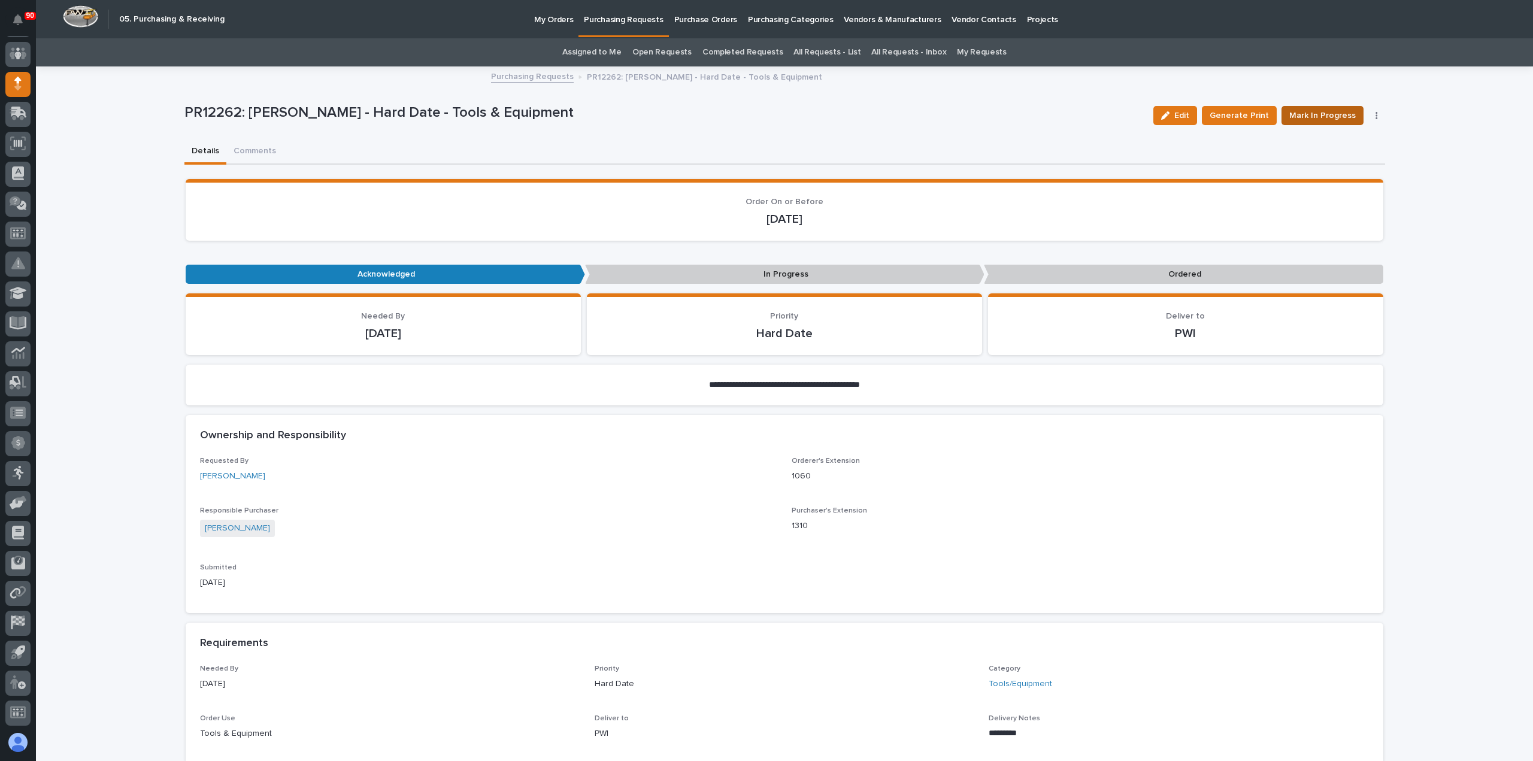
click at [1319, 114] on span "Mark In Progress" at bounding box center [1323, 115] width 66 height 14
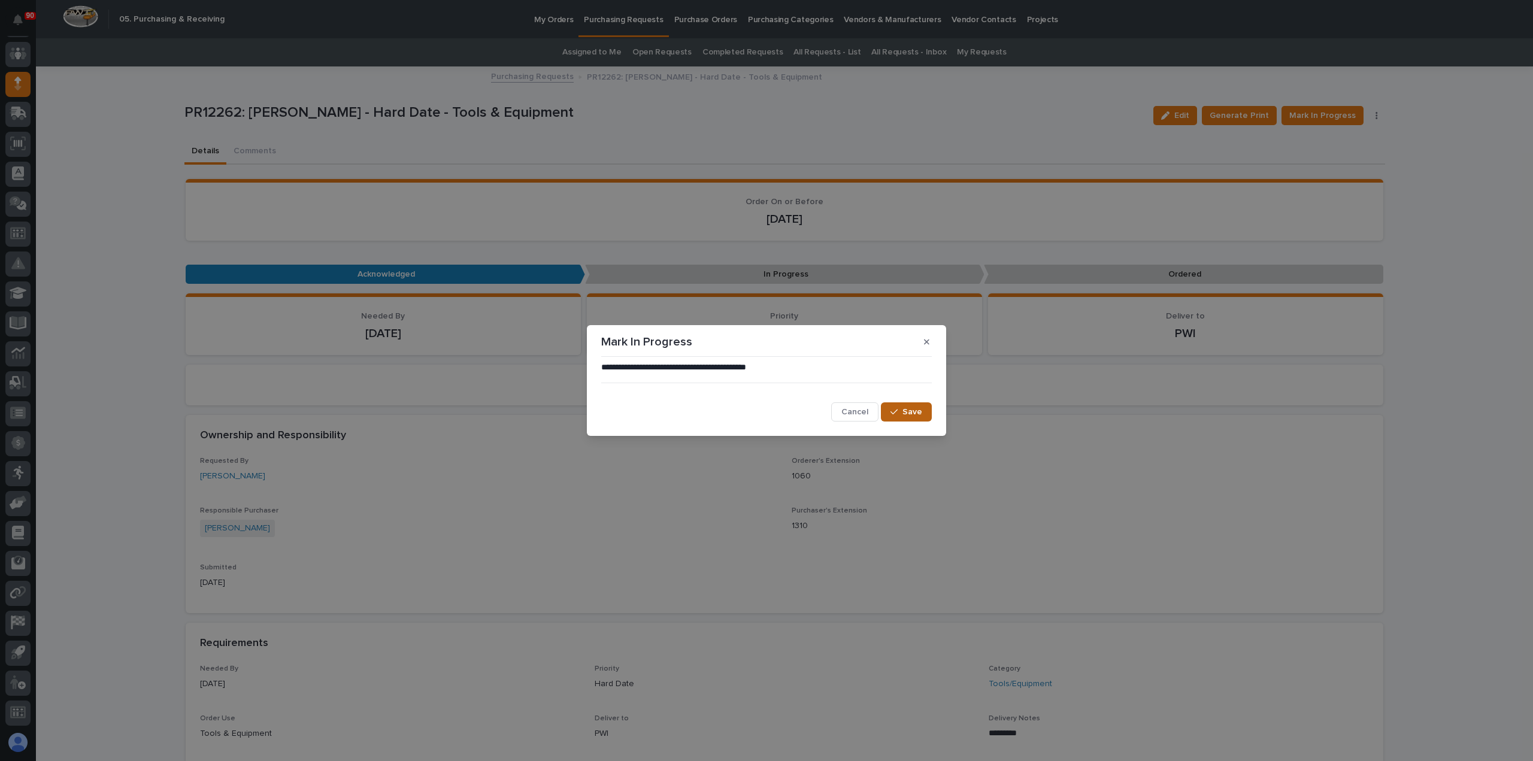
click at [914, 408] on span "Save" at bounding box center [913, 412] width 20 height 11
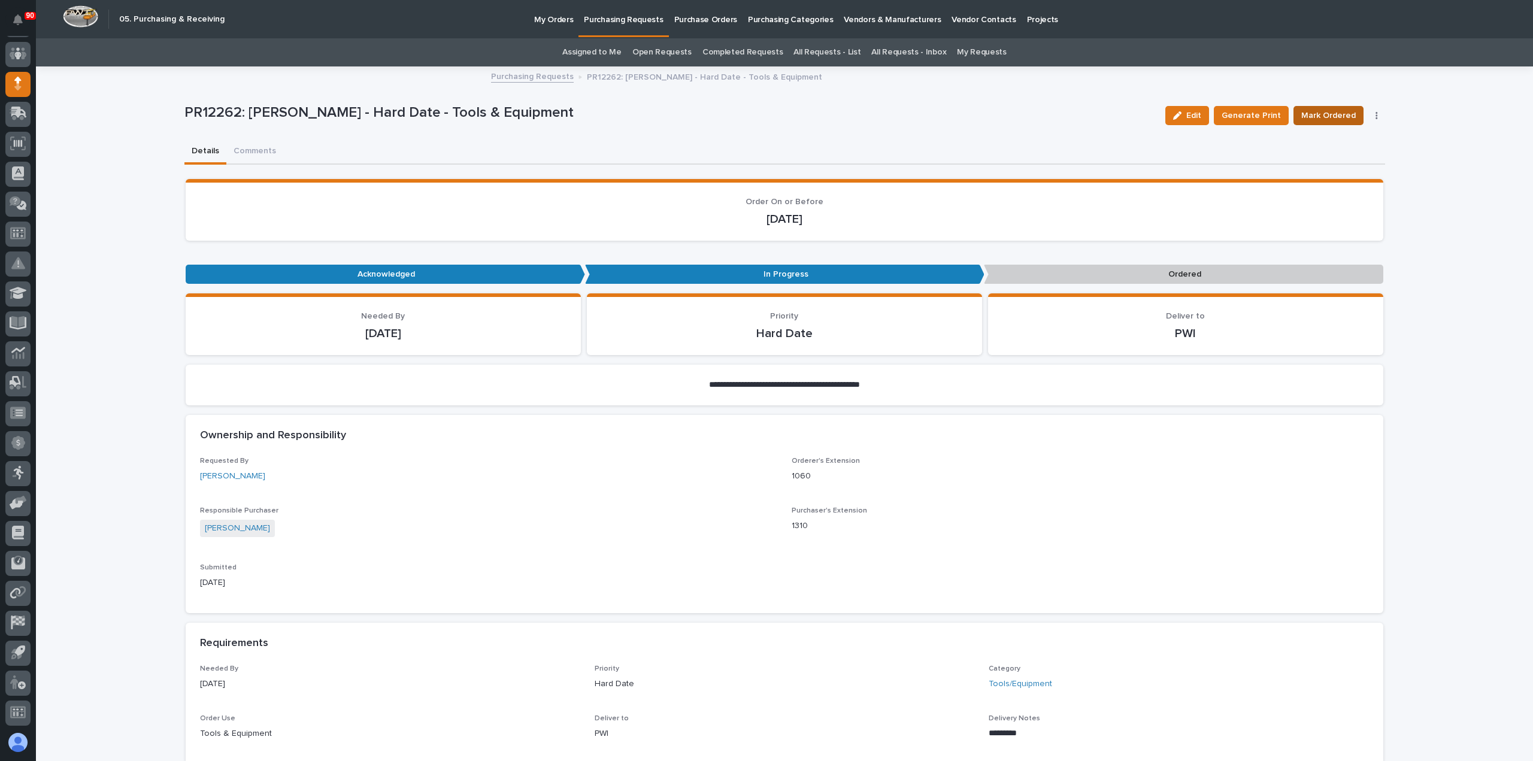
click at [1323, 113] on span "Mark Ordered" at bounding box center [1329, 115] width 55 height 14
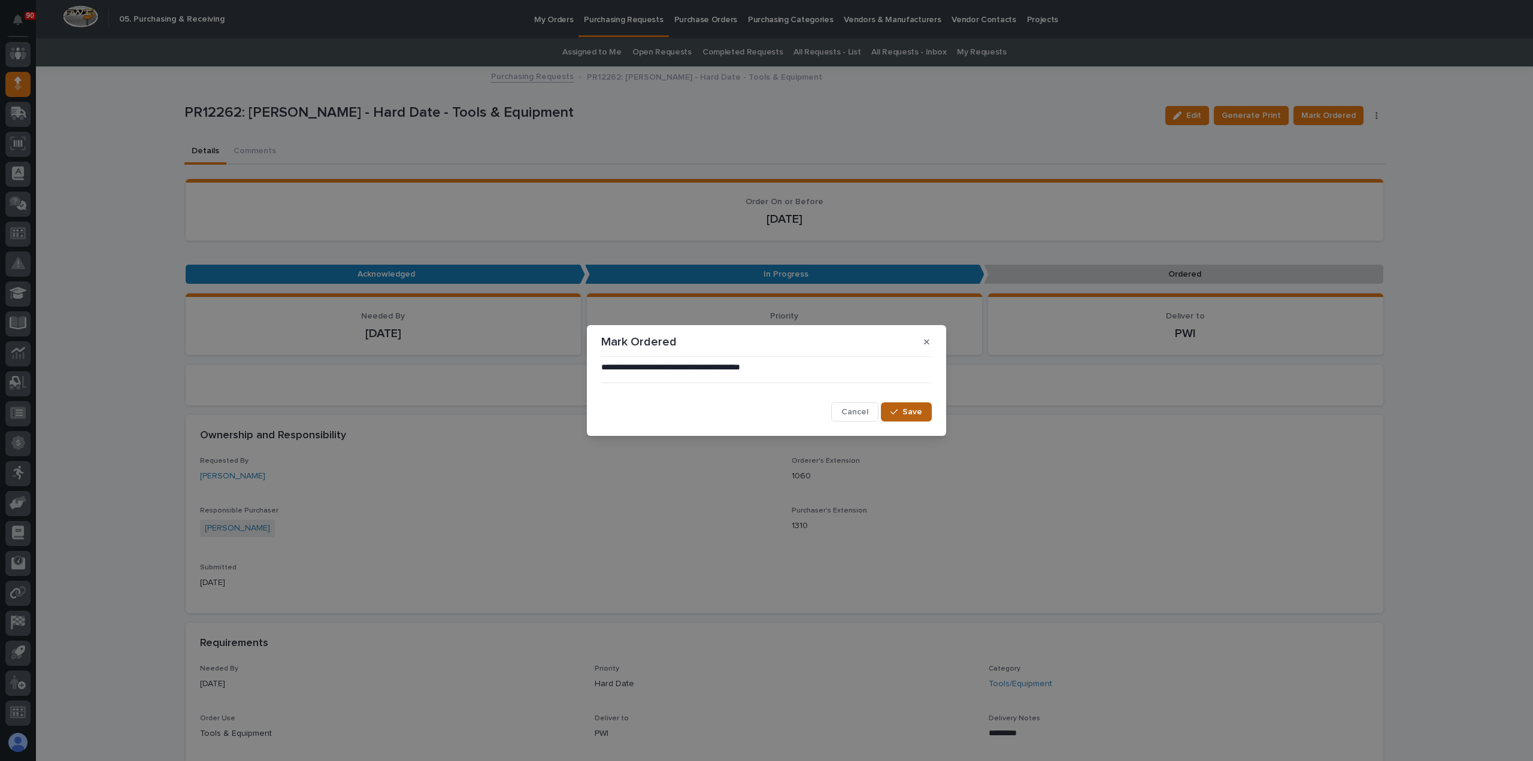
click at [905, 408] on span "Save" at bounding box center [913, 412] width 20 height 11
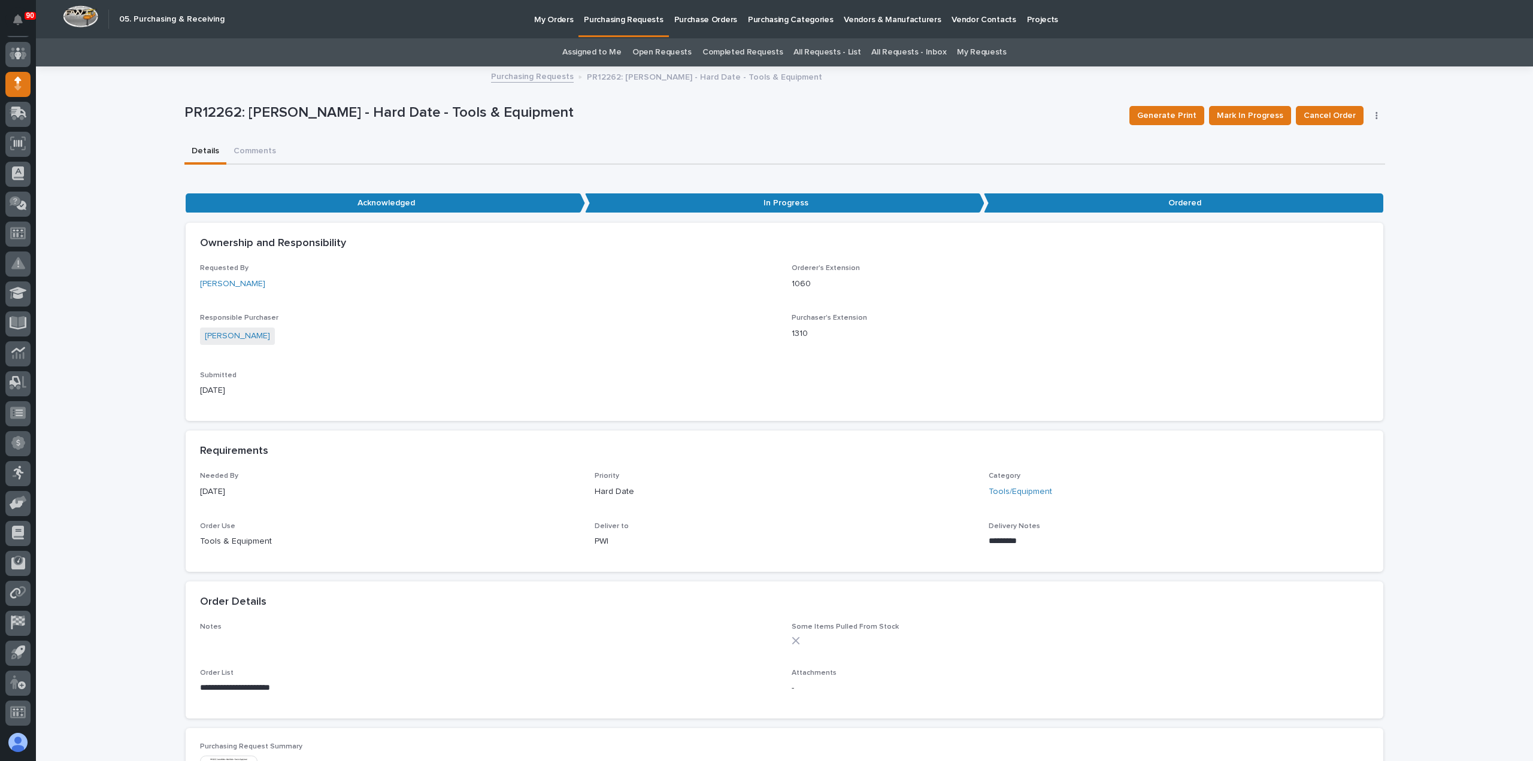
click at [616, 16] on p "Purchasing Requests" at bounding box center [623, 12] width 79 height 25
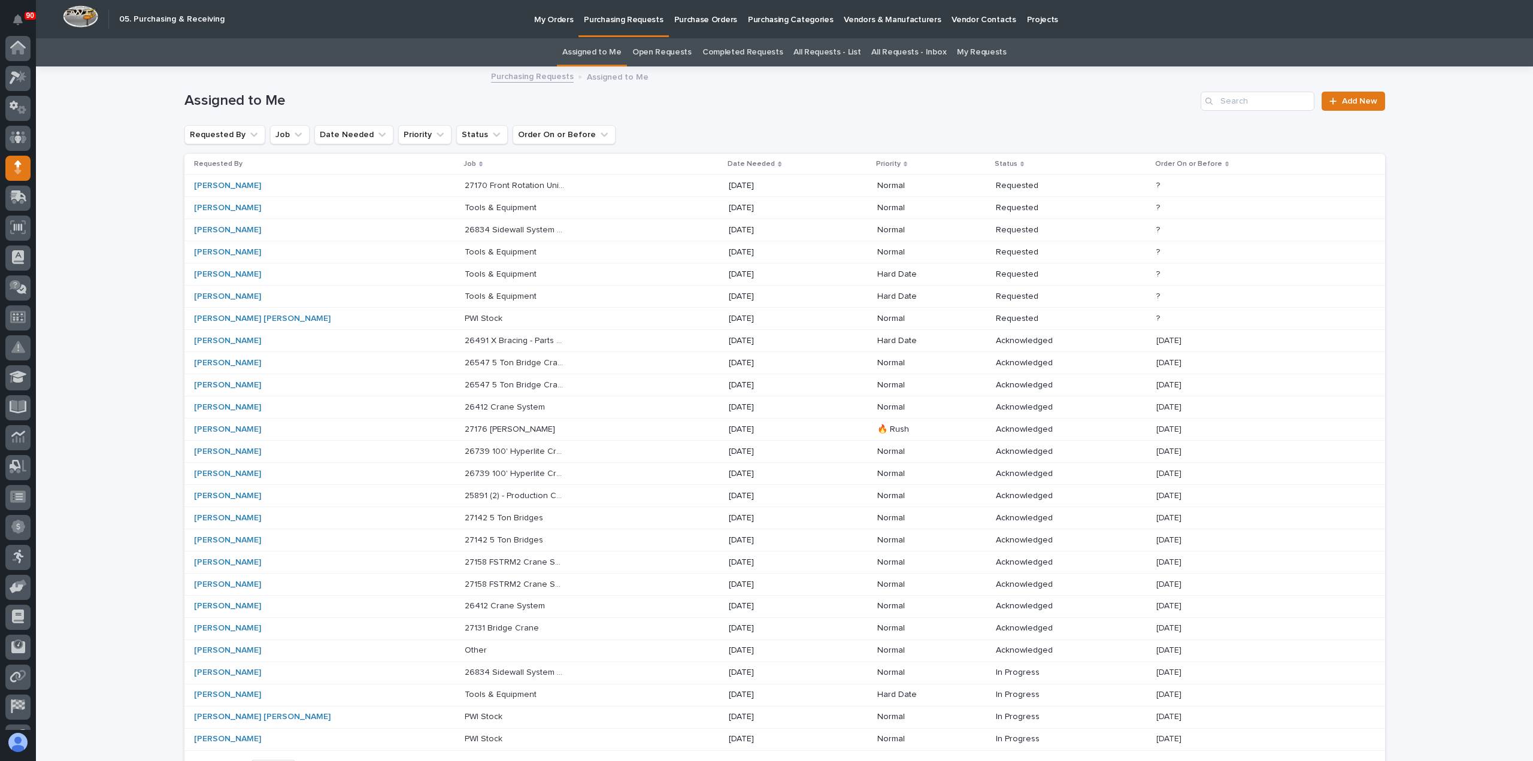
scroll to position [84, 0]
click at [488, 287] on div "Tools & Equipment Tools & Equipment" at bounding box center [592, 297] width 255 height 20
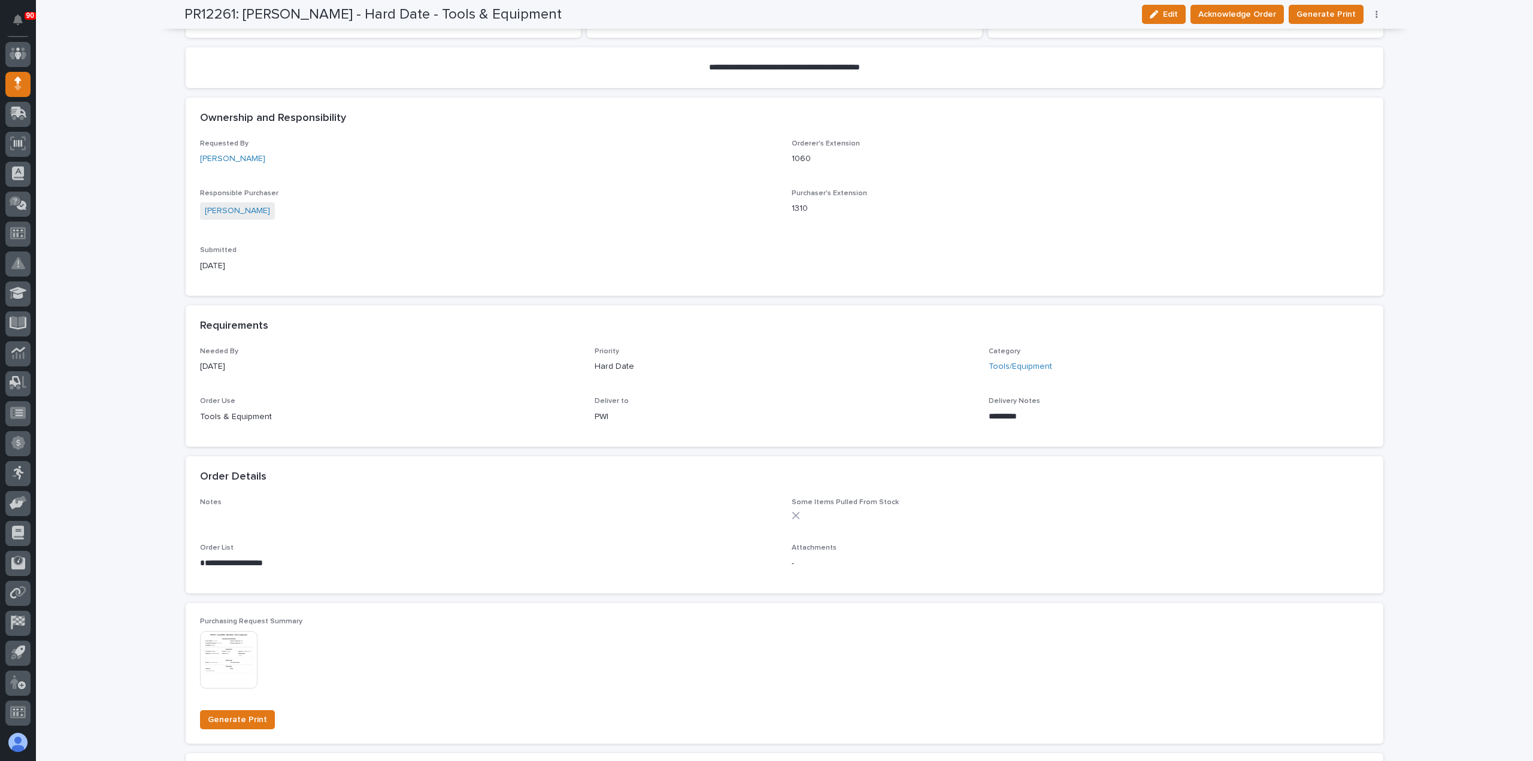
scroll to position [299, 0]
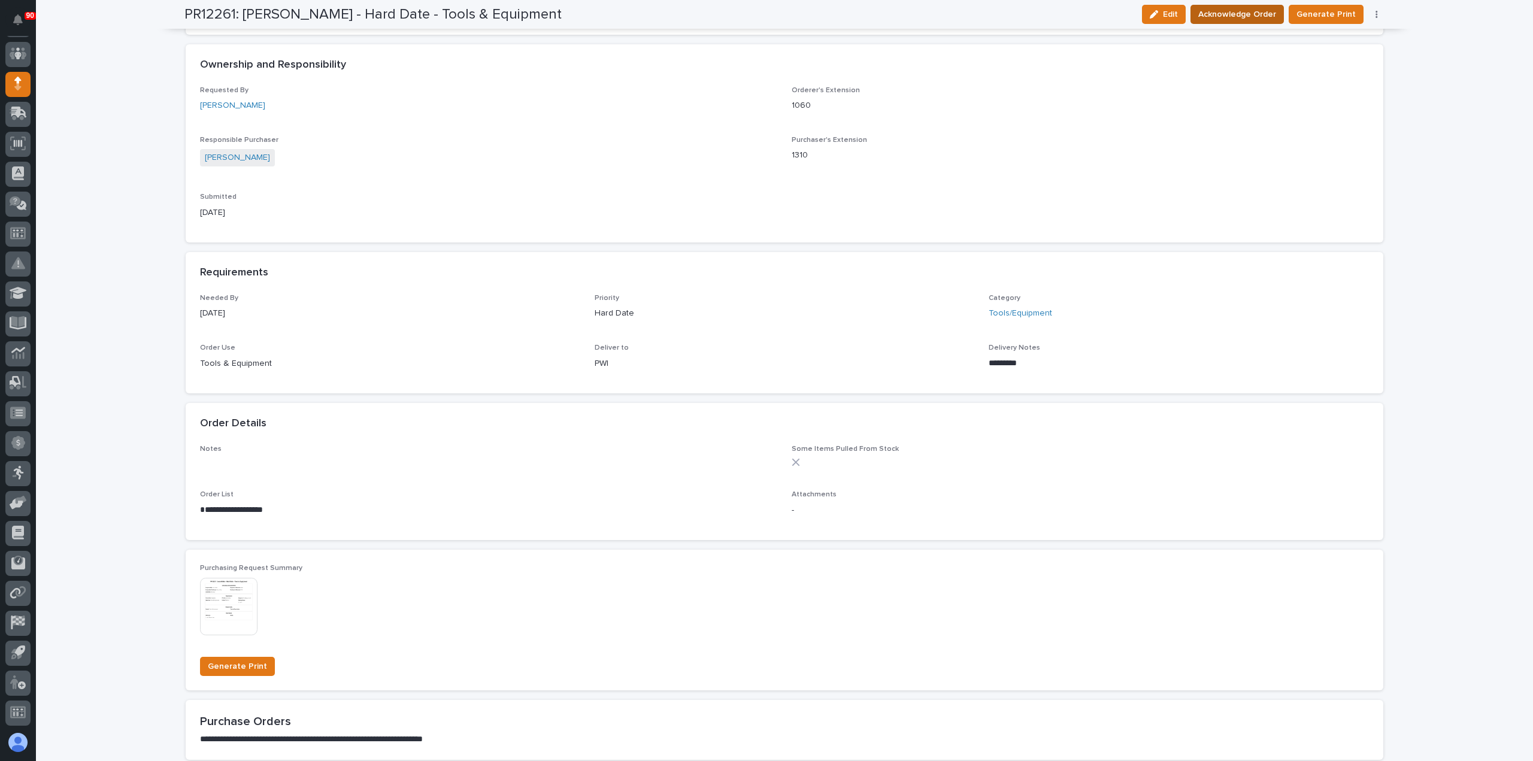
click at [1245, 12] on span "Acknowledge Order" at bounding box center [1238, 14] width 78 height 14
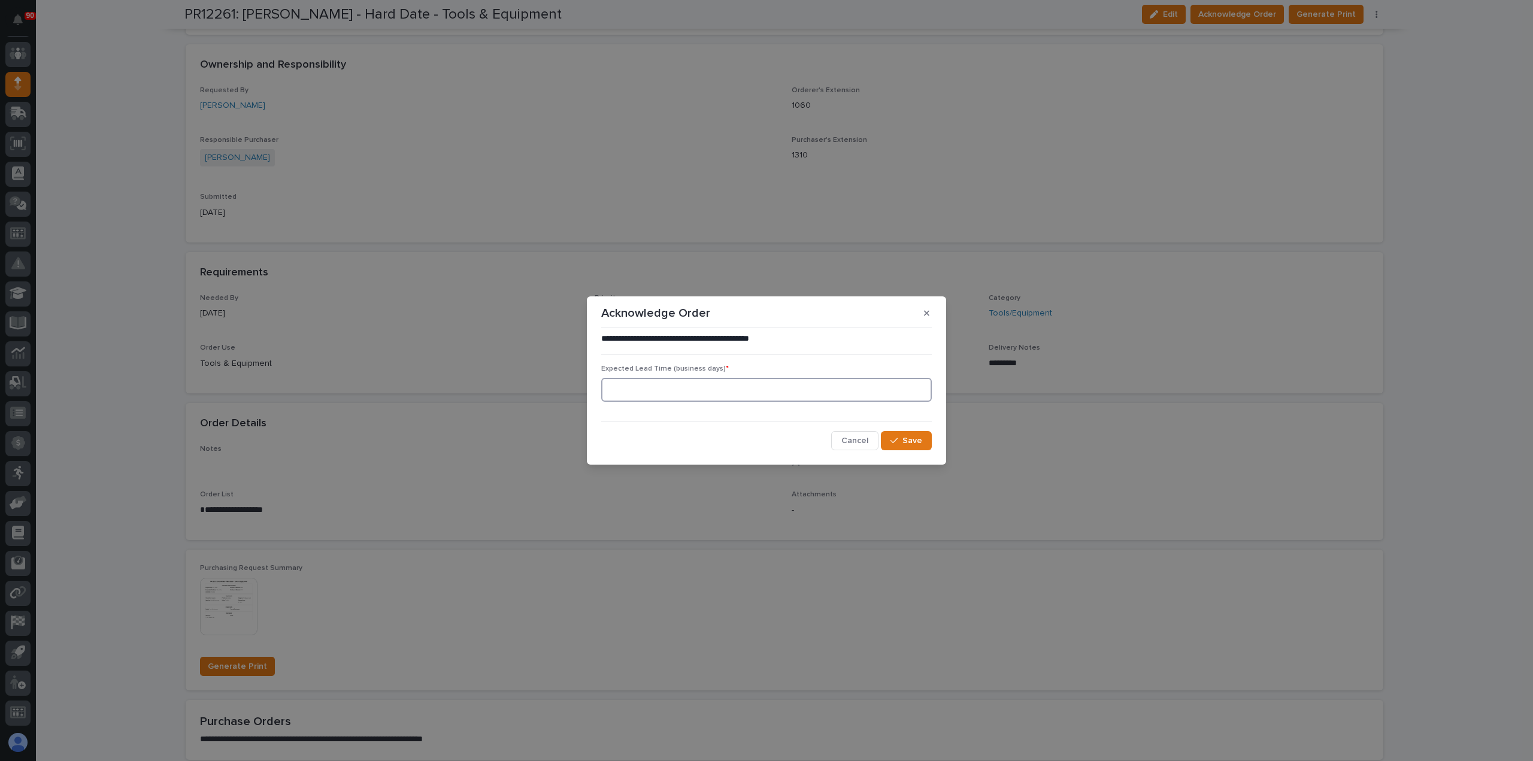
drag, startPoint x: 712, startPoint y: 380, endPoint x: 729, endPoint y: 384, distance: 17.7
click at [712, 381] on input at bounding box center [766, 390] width 331 height 24
type input "5"
click at [904, 437] on span "Save" at bounding box center [913, 440] width 20 height 11
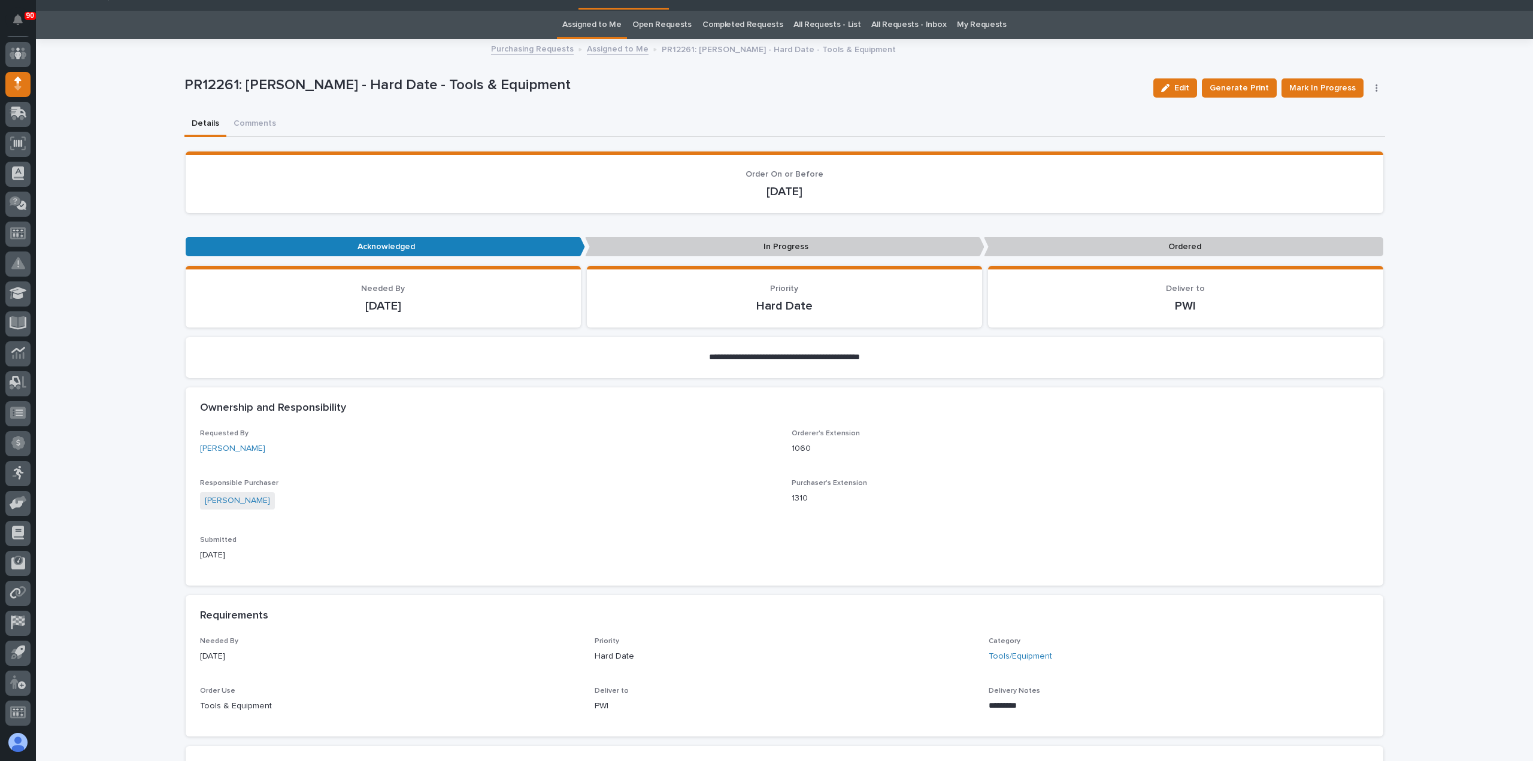
scroll to position [0, 0]
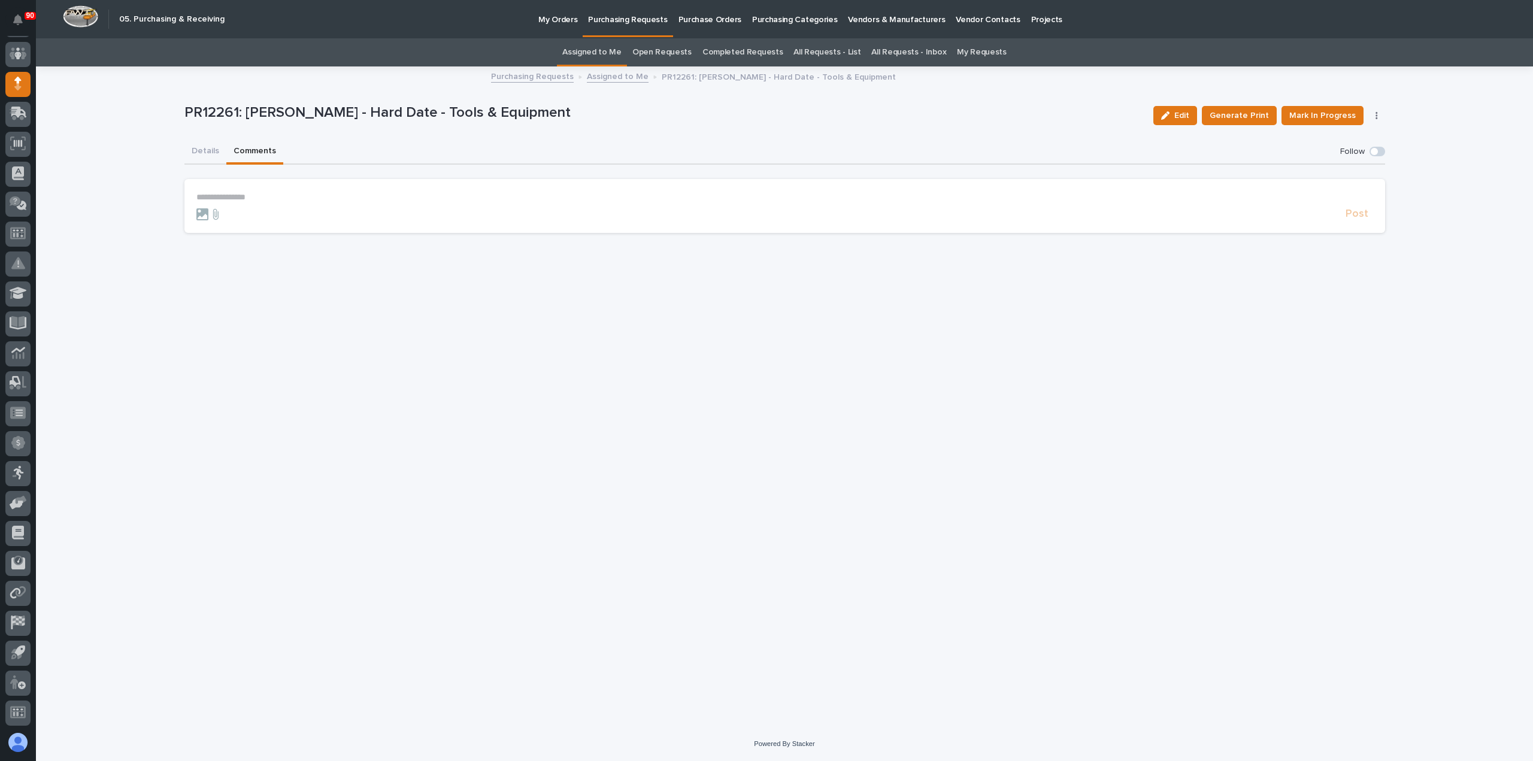
click at [247, 148] on button "Comments" at bounding box center [254, 152] width 57 height 25
click at [217, 193] on p "**********" at bounding box center [784, 197] width 1177 height 10
click at [1348, 219] on span "Post" at bounding box center [1357, 220] width 23 height 14
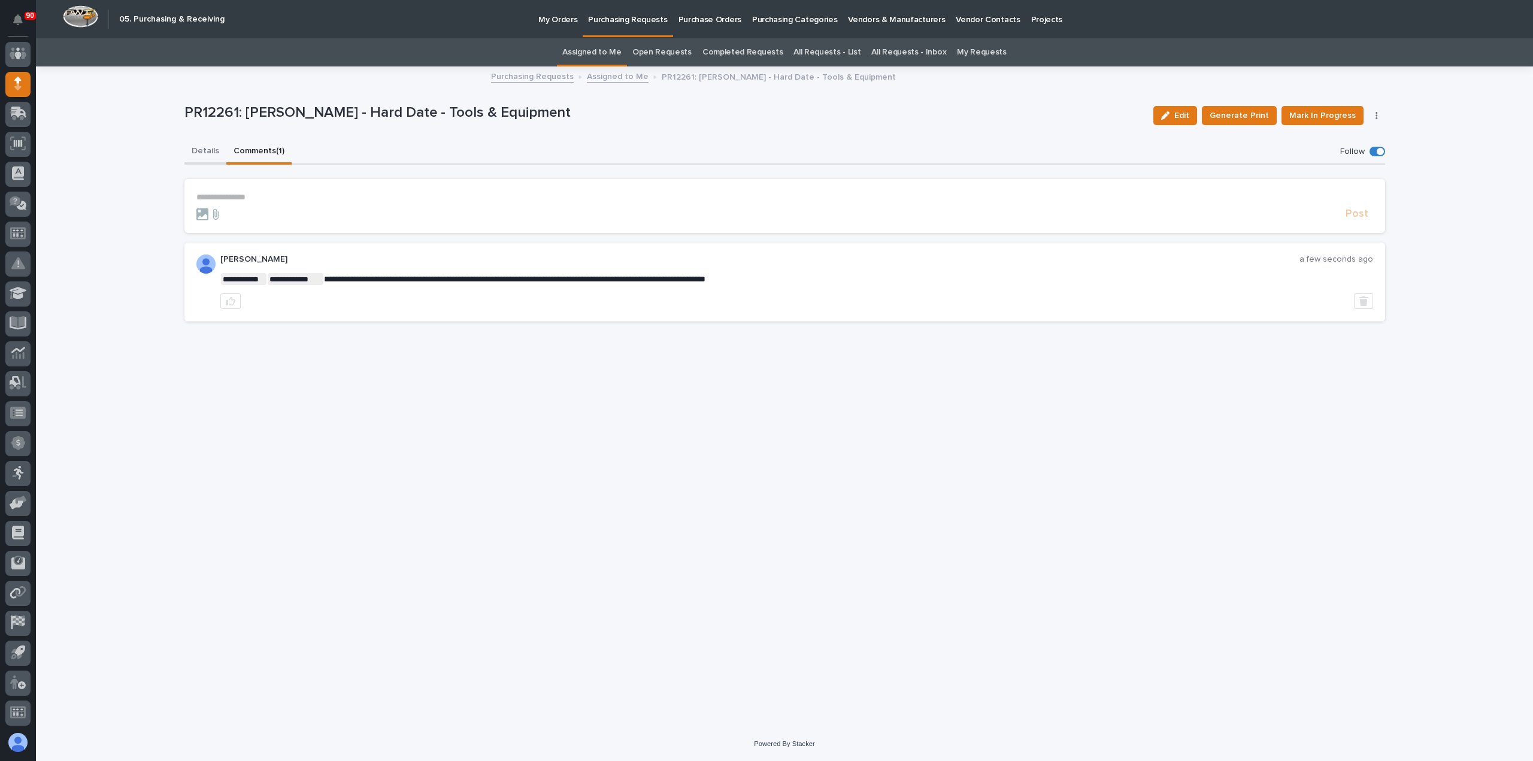
click at [198, 149] on button "Details" at bounding box center [205, 152] width 42 height 25
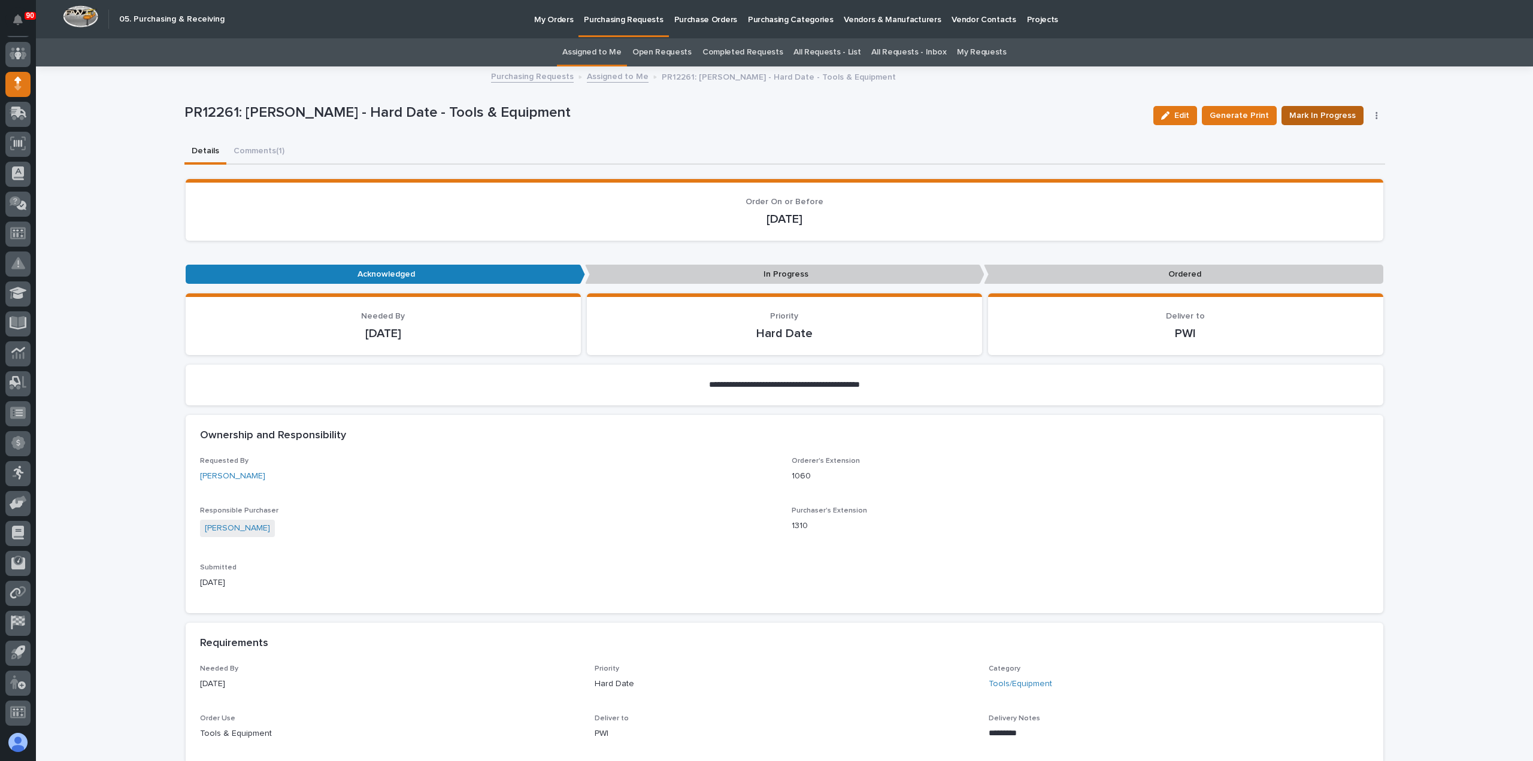
click at [1318, 113] on span "Mark In Progress" at bounding box center [1323, 115] width 66 height 14
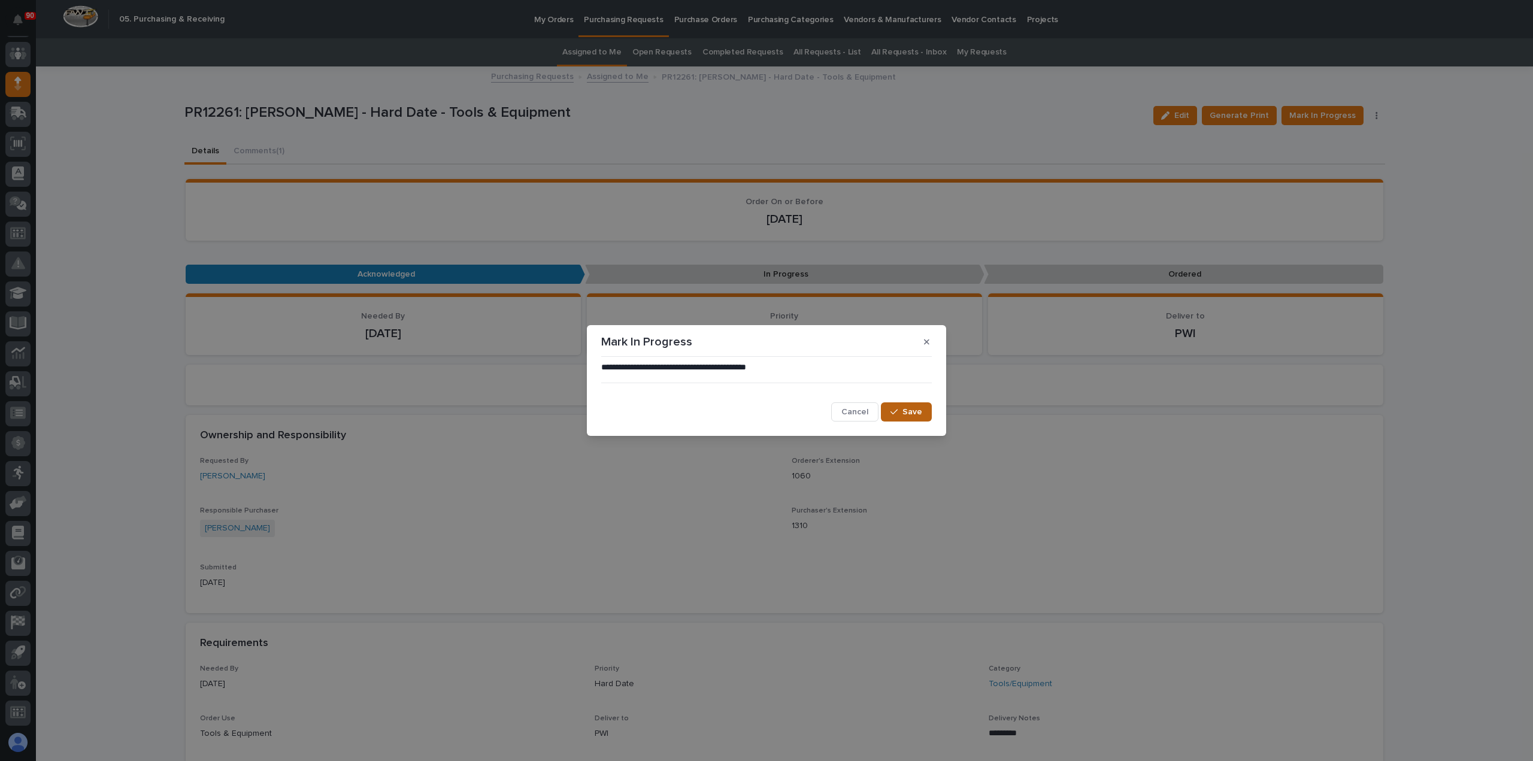
click at [909, 415] on span "Save" at bounding box center [913, 412] width 20 height 11
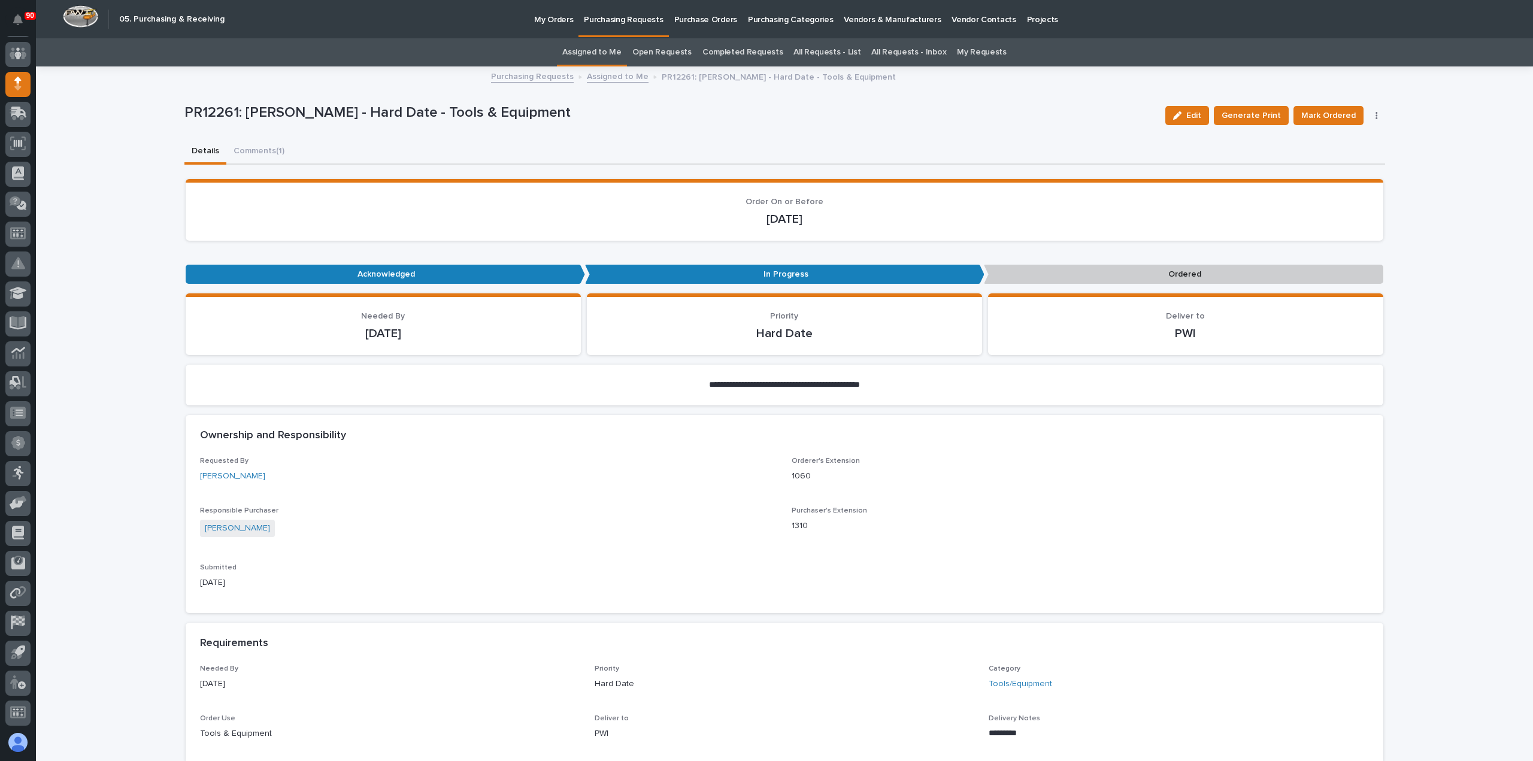
click at [1329, 114] on span "Mark Ordered" at bounding box center [1329, 115] width 55 height 14
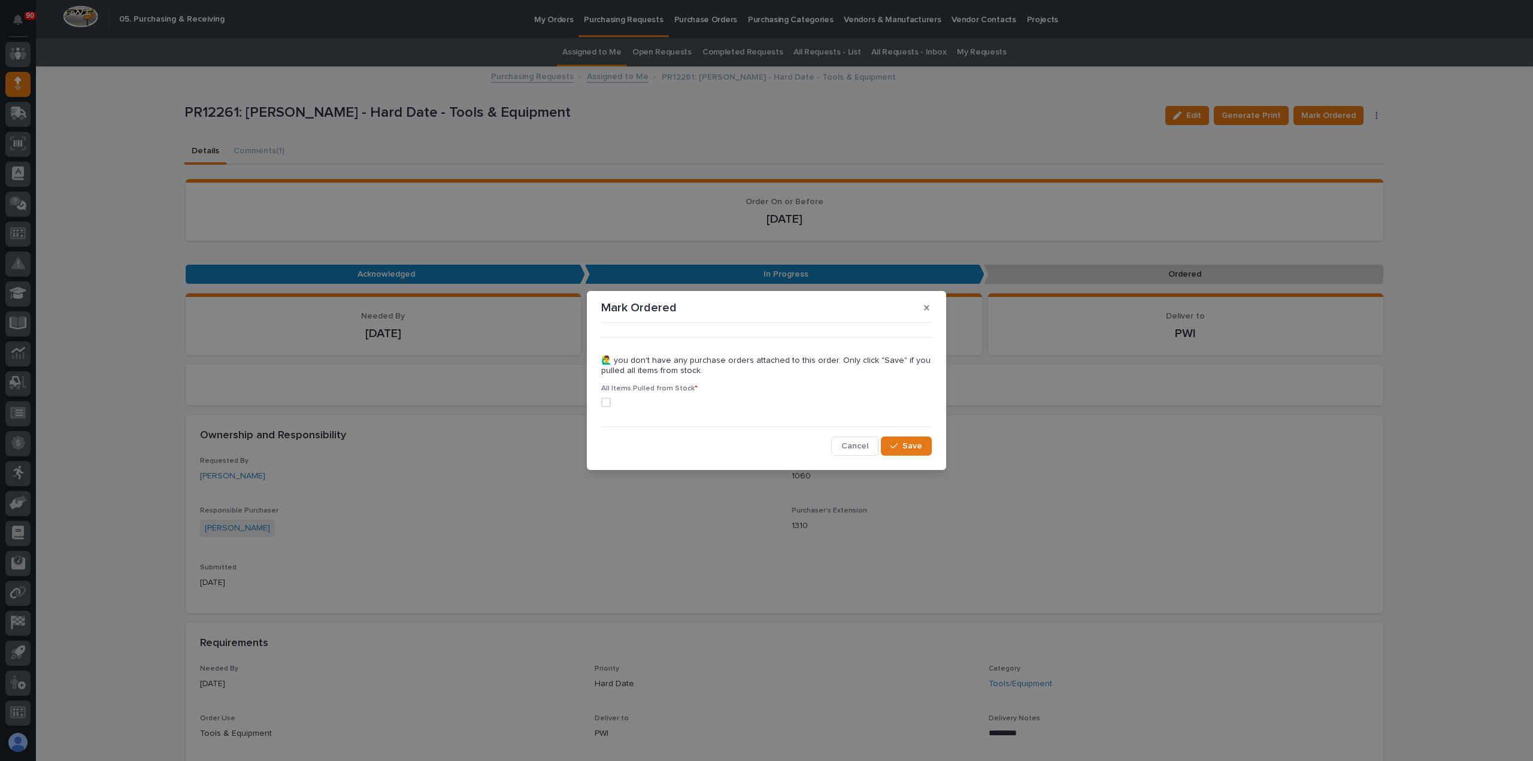
click at [606, 402] on span at bounding box center [606, 403] width 10 height 10
click at [906, 446] on span "Save" at bounding box center [913, 446] width 20 height 11
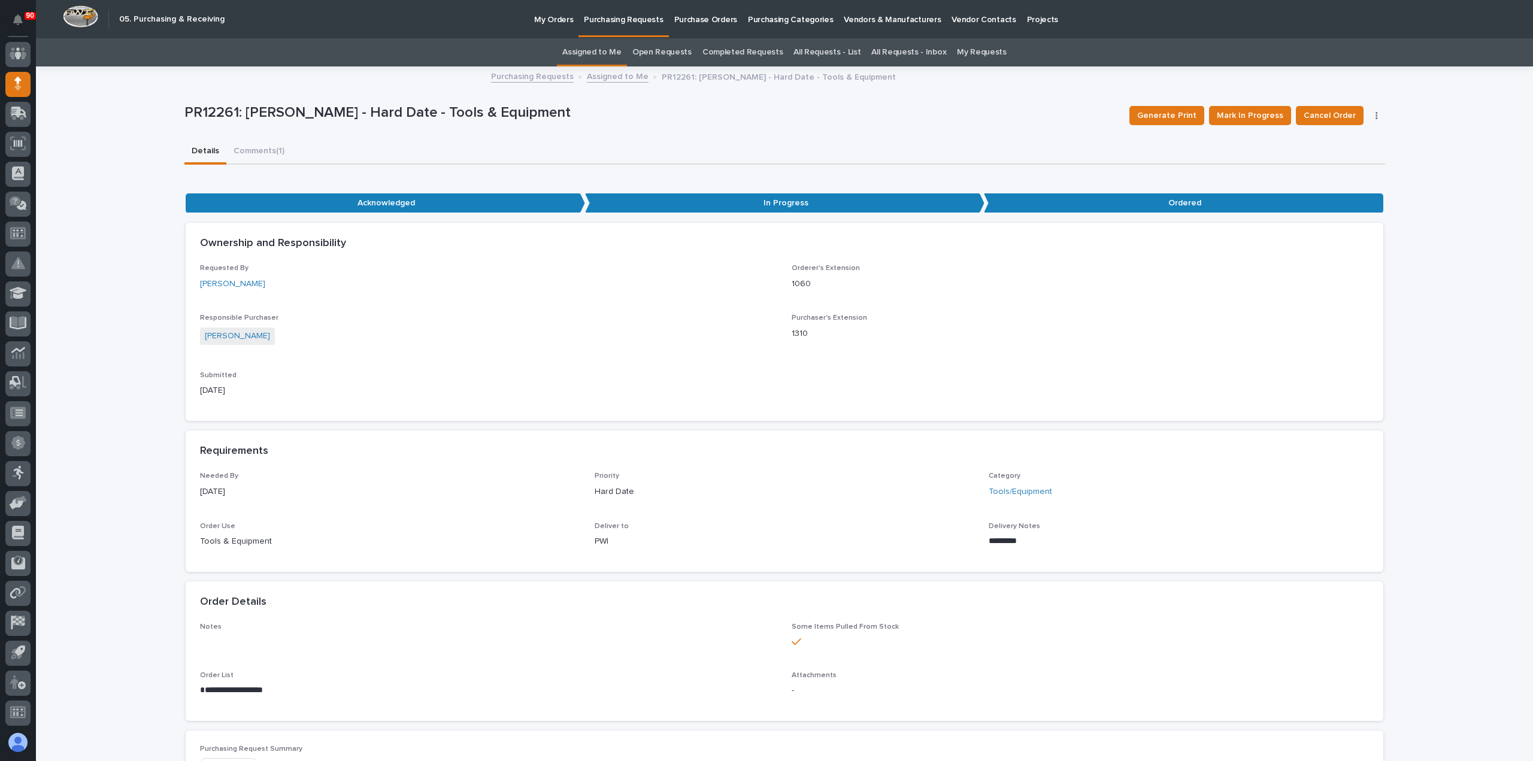
click at [630, 20] on p "Purchasing Requests" at bounding box center [623, 12] width 79 height 25
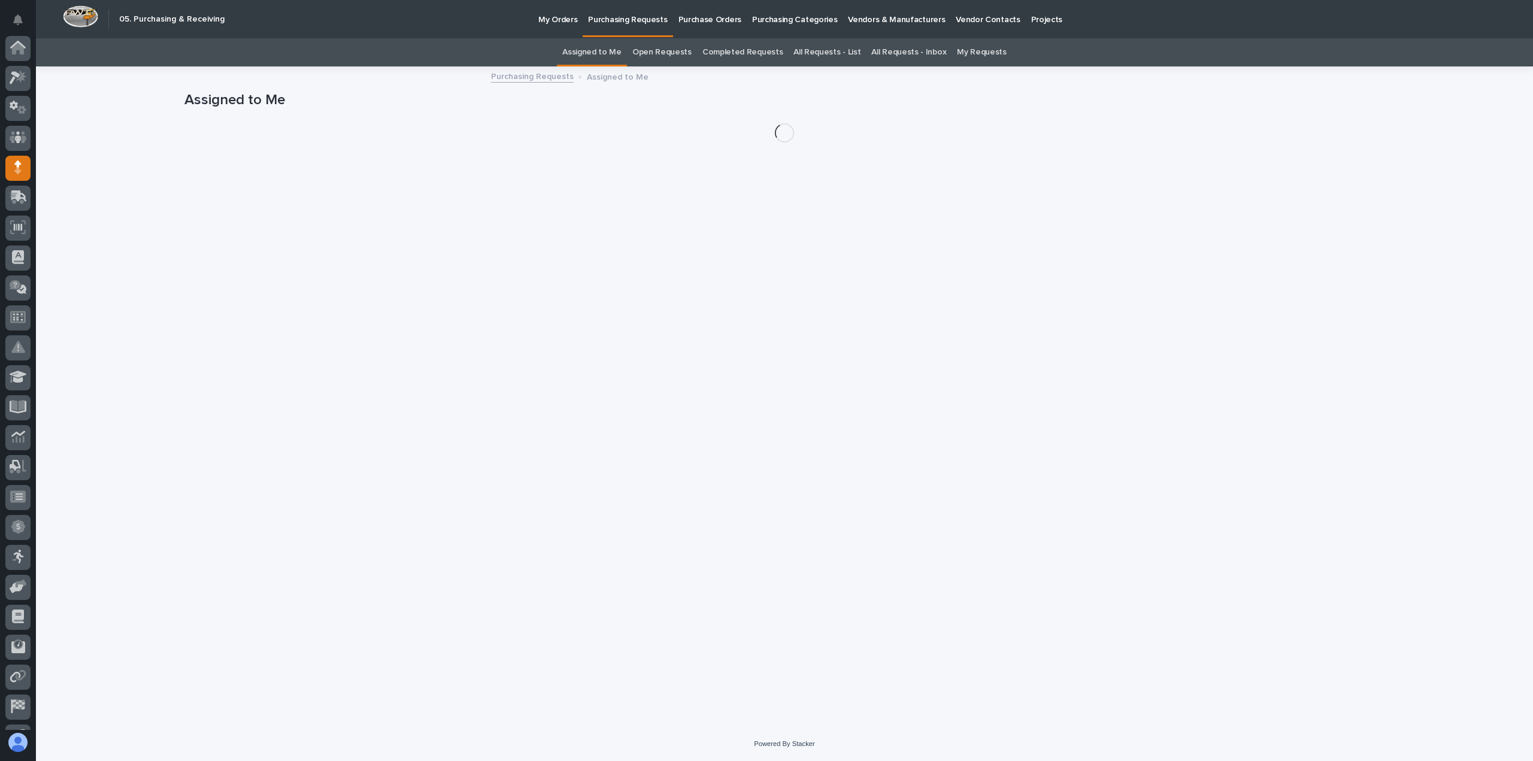
scroll to position [84, 0]
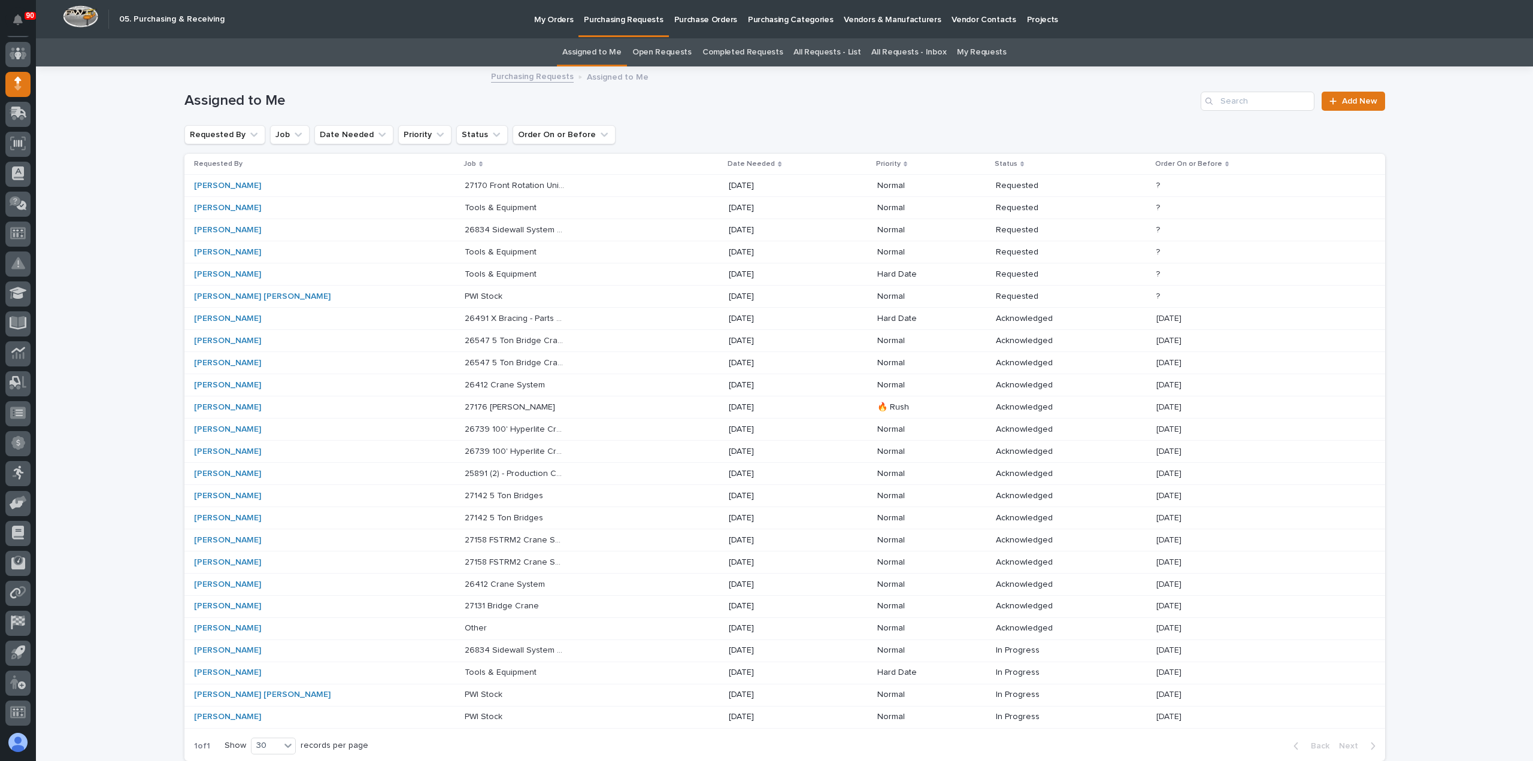
click at [465, 274] on p "Tools & Equipment" at bounding box center [502, 273] width 74 height 13
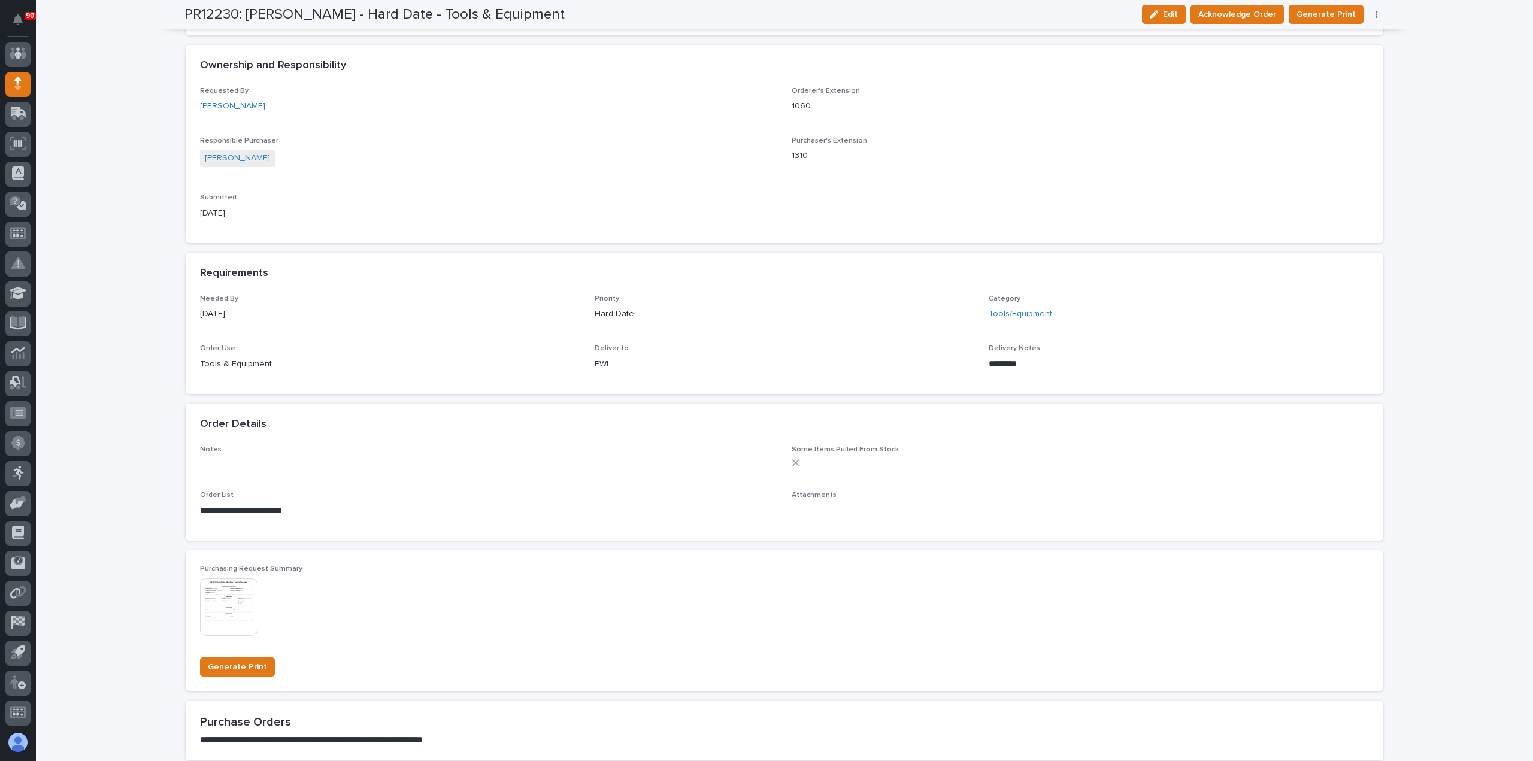
scroll to position [299, 0]
click at [1376, 13] on icon "button" at bounding box center [1377, 14] width 2 height 7
click at [1329, 57] on span "Edit Linked PO's" at bounding box center [1338, 57] width 61 height 14
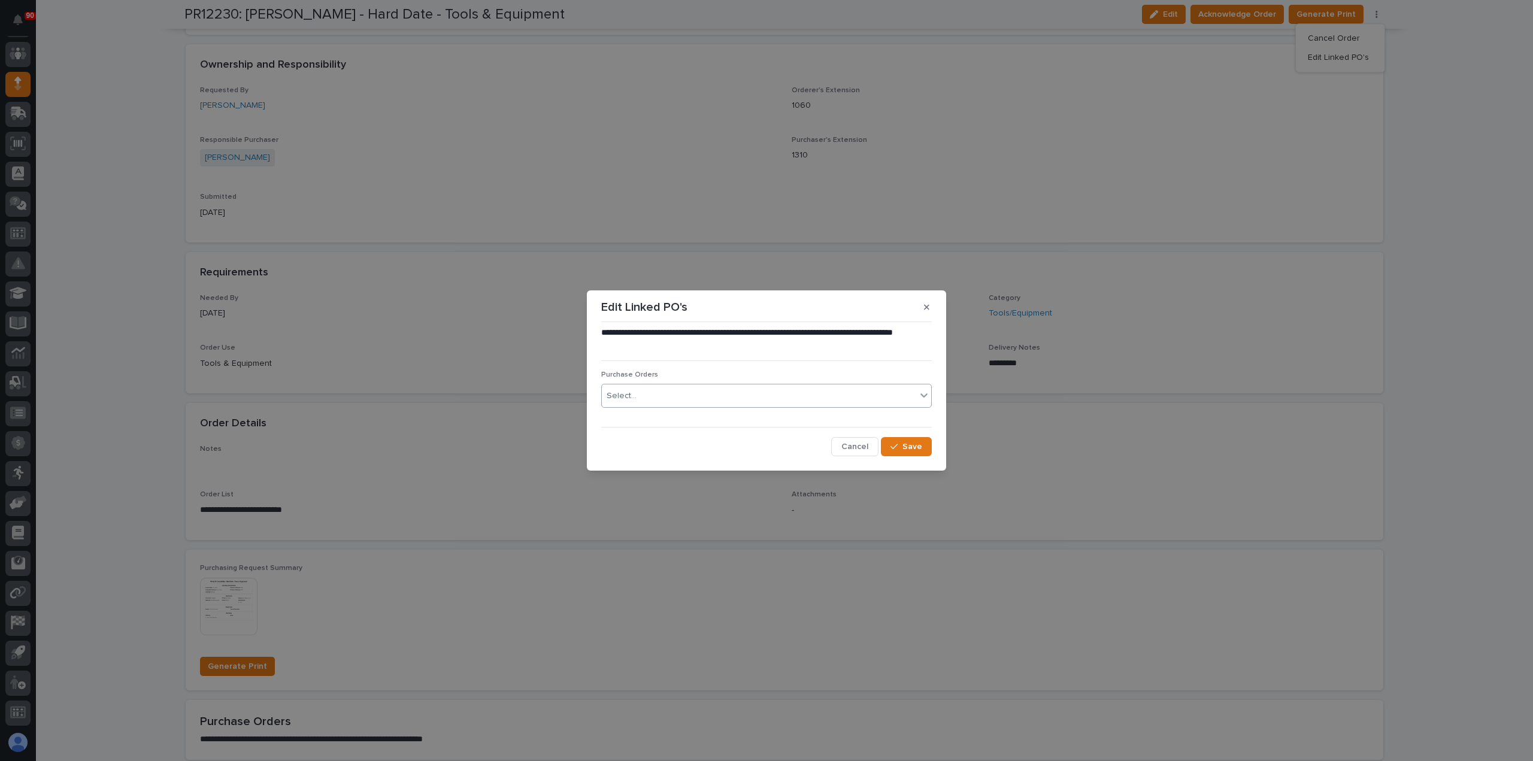
click at [719, 392] on div "Select..." at bounding box center [759, 396] width 314 height 20
type input "*****"
click at [626, 414] on div "18962" at bounding box center [766, 419] width 329 height 21
click at [907, 445] on span "Save" at bounding box center [913, 446] width 20 height 11
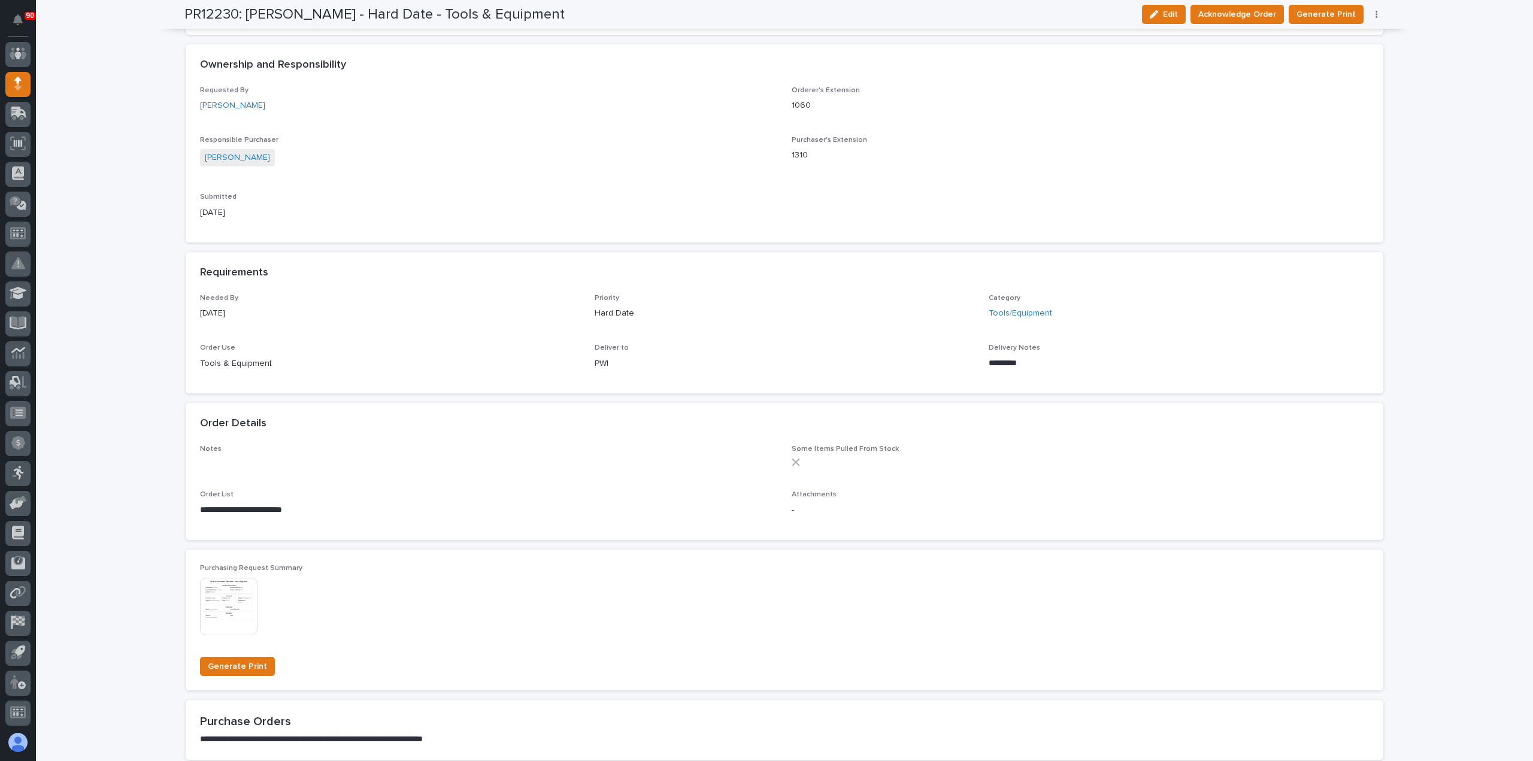
scroll to position [0, 0]
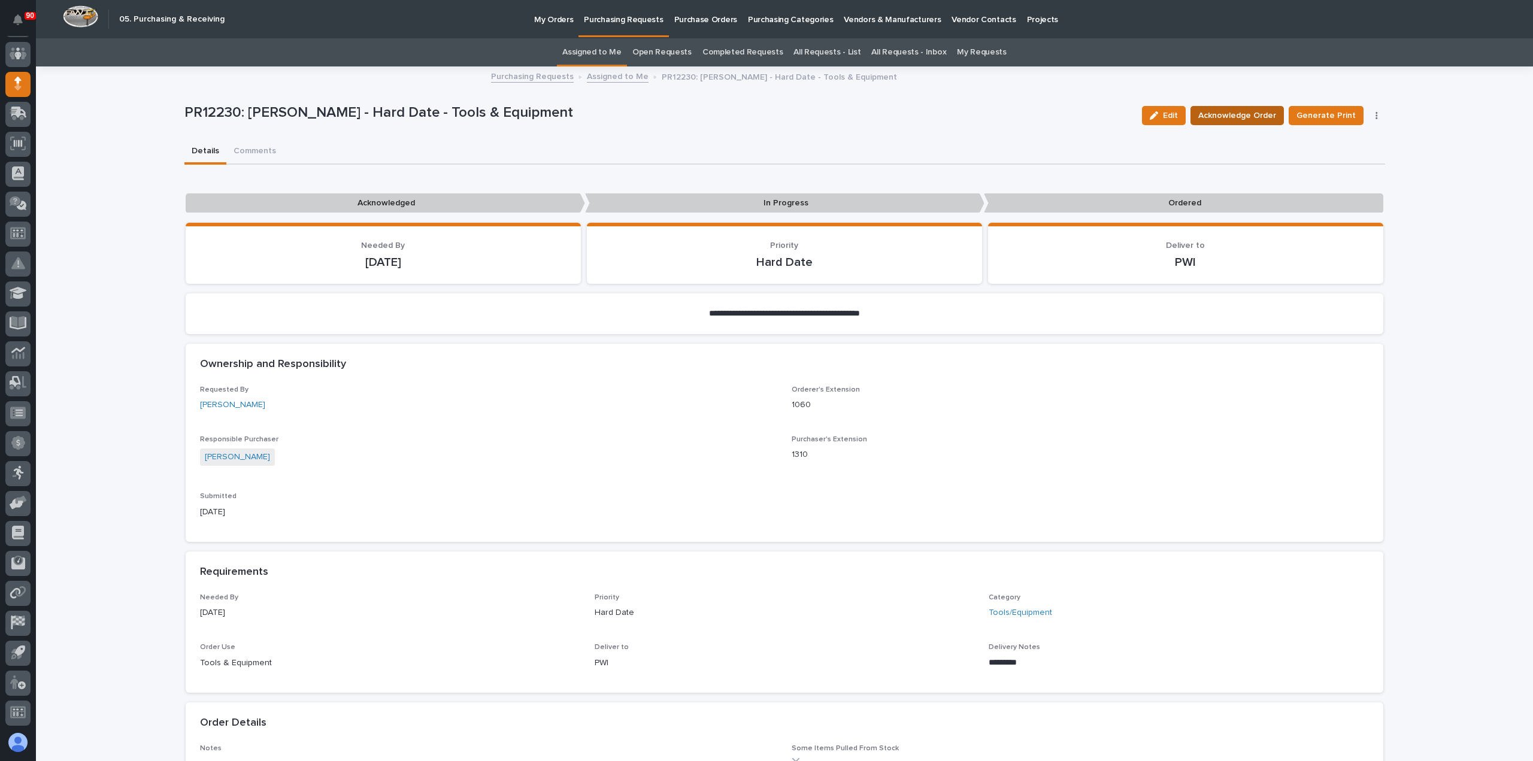
click at [1240, 113] on span "Acknowledge Order" at bounding box center [1238, 115] width 78 height 14
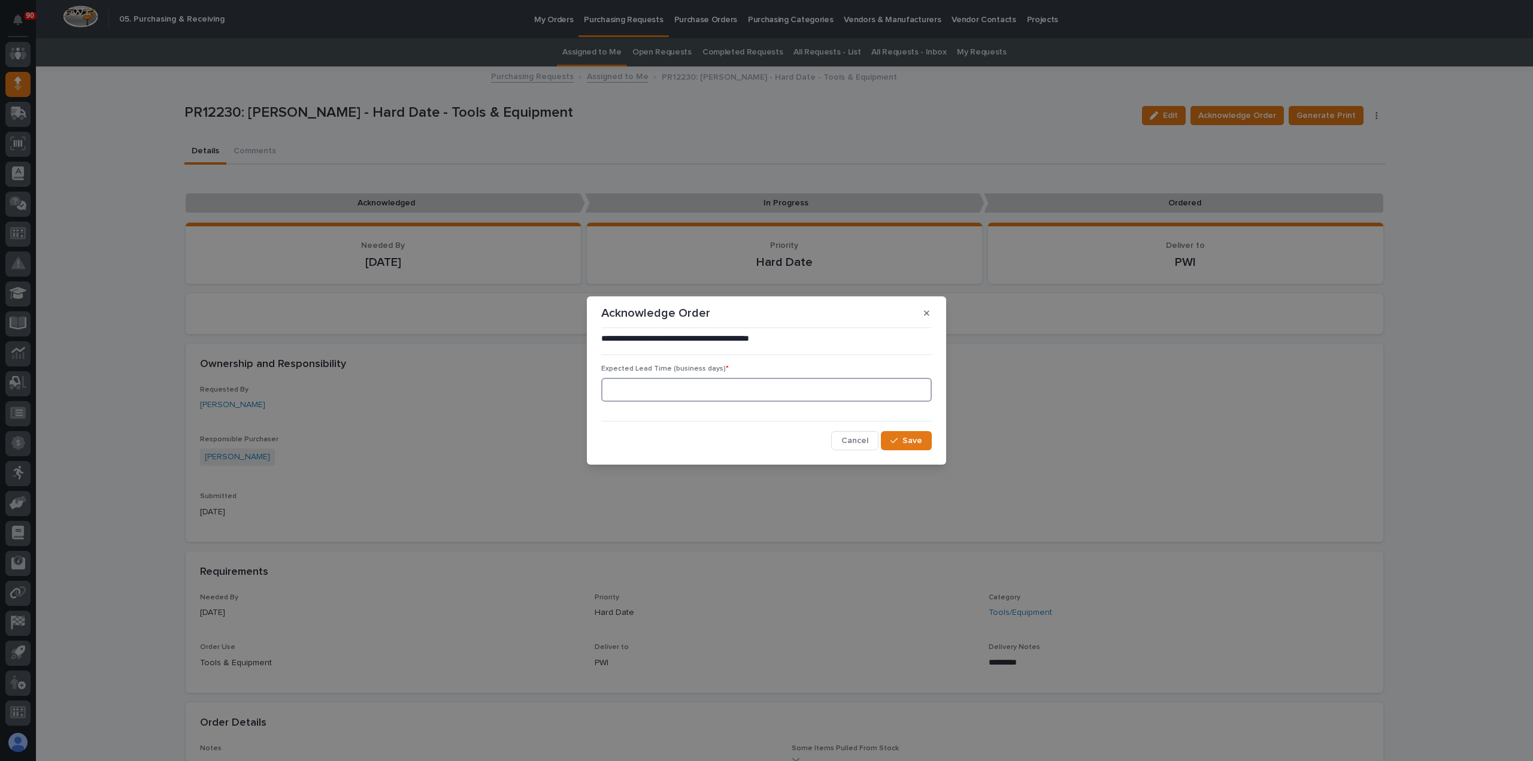
click at [697, 392] on input at bounding box center [766, 390] width 331 height 24
type input "5"
click at [907, 436] on span "Save" at bounding box center [913, 440] width 20 height 11
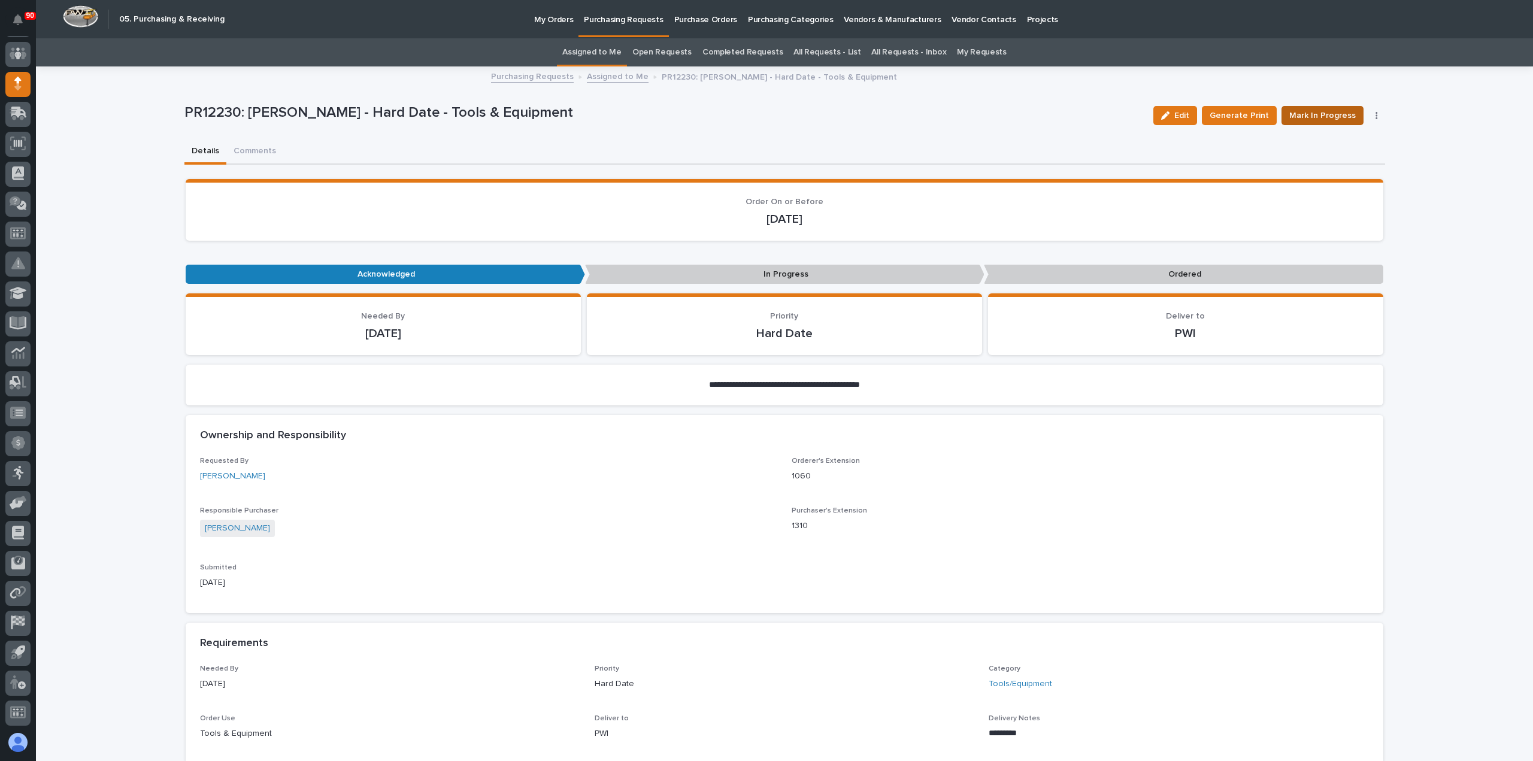
click at [1321, 109] on span "Mark In Progress" at bounding box center [1323, 115] width 66 height 14
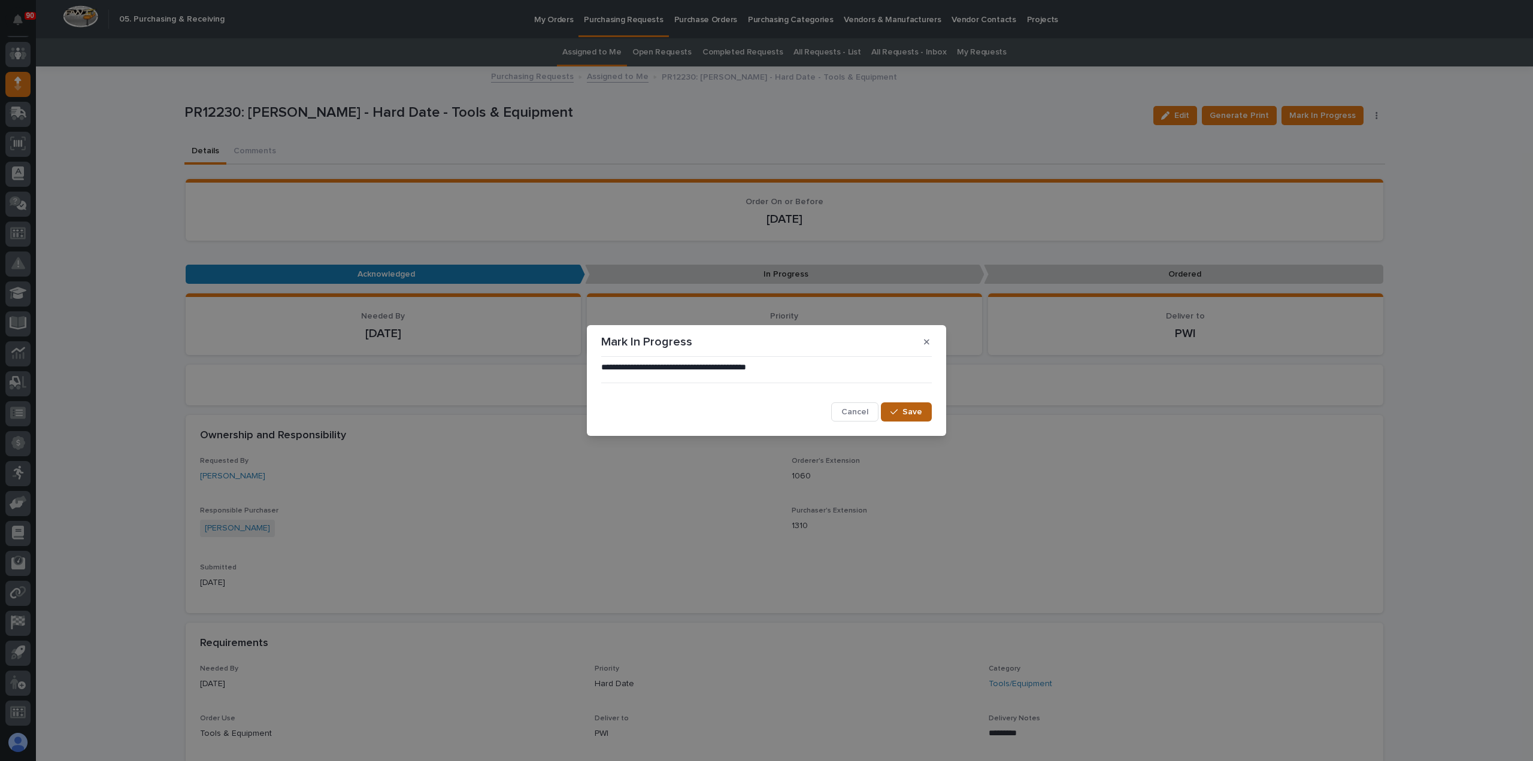
click at [912, 406] on button "Save" at bounding box center [906, 412] width 51 height 19
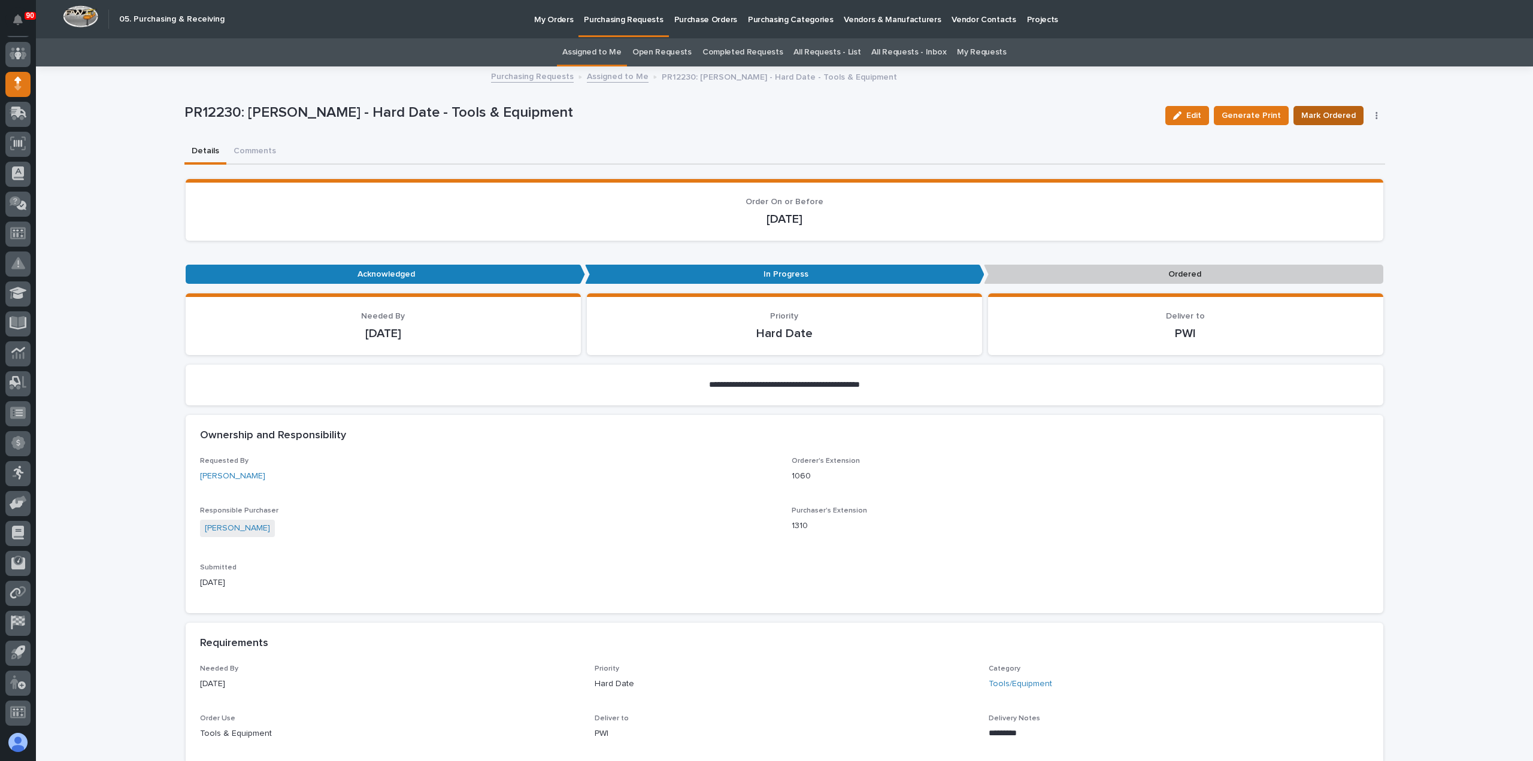
click at [1329, 112] on span "Mark Ordered" at bounding box center [1329, 115] width 55 height 14
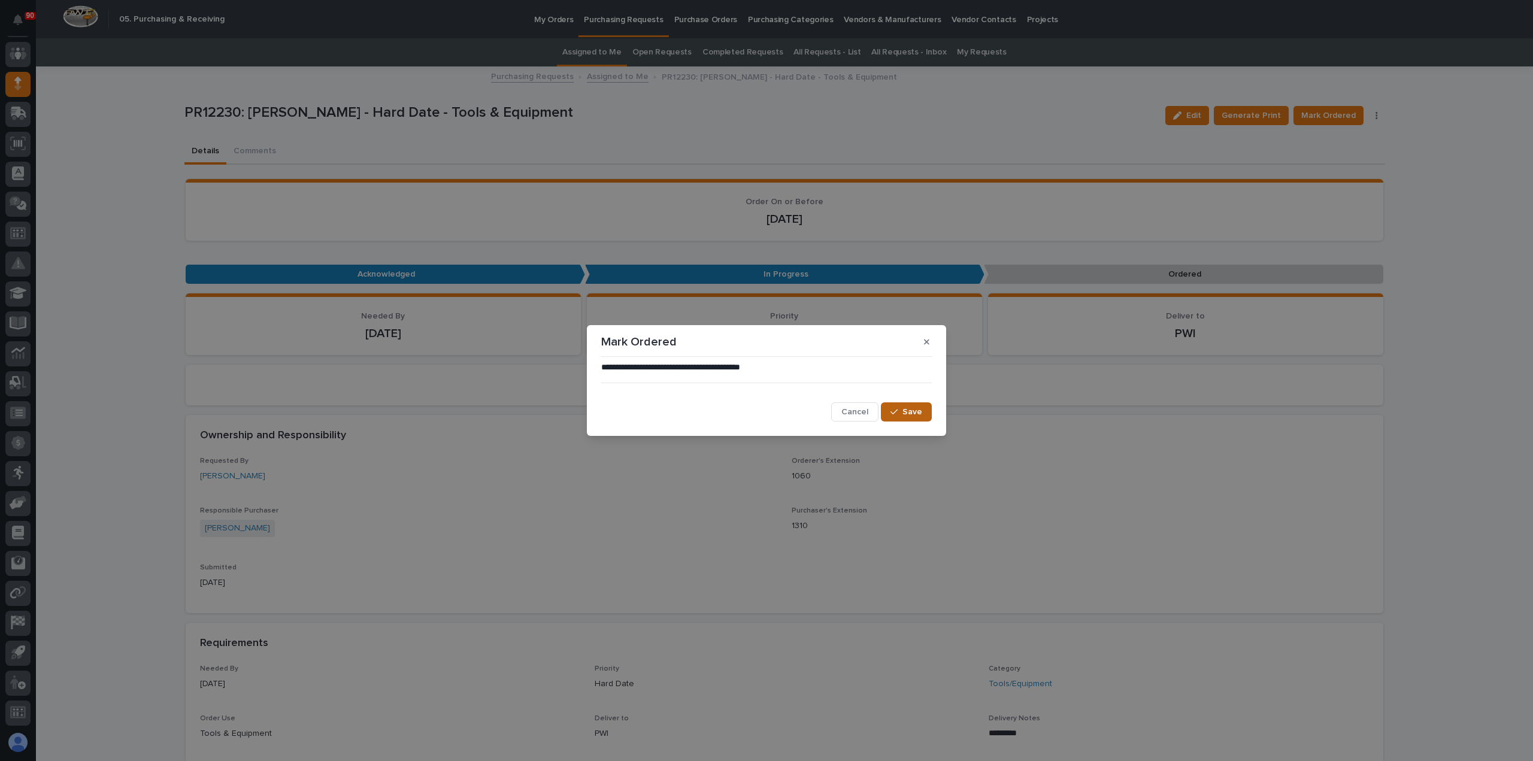
click at [903, 406] on button "Save" at bounding box center [906, 412] width 51 height 19
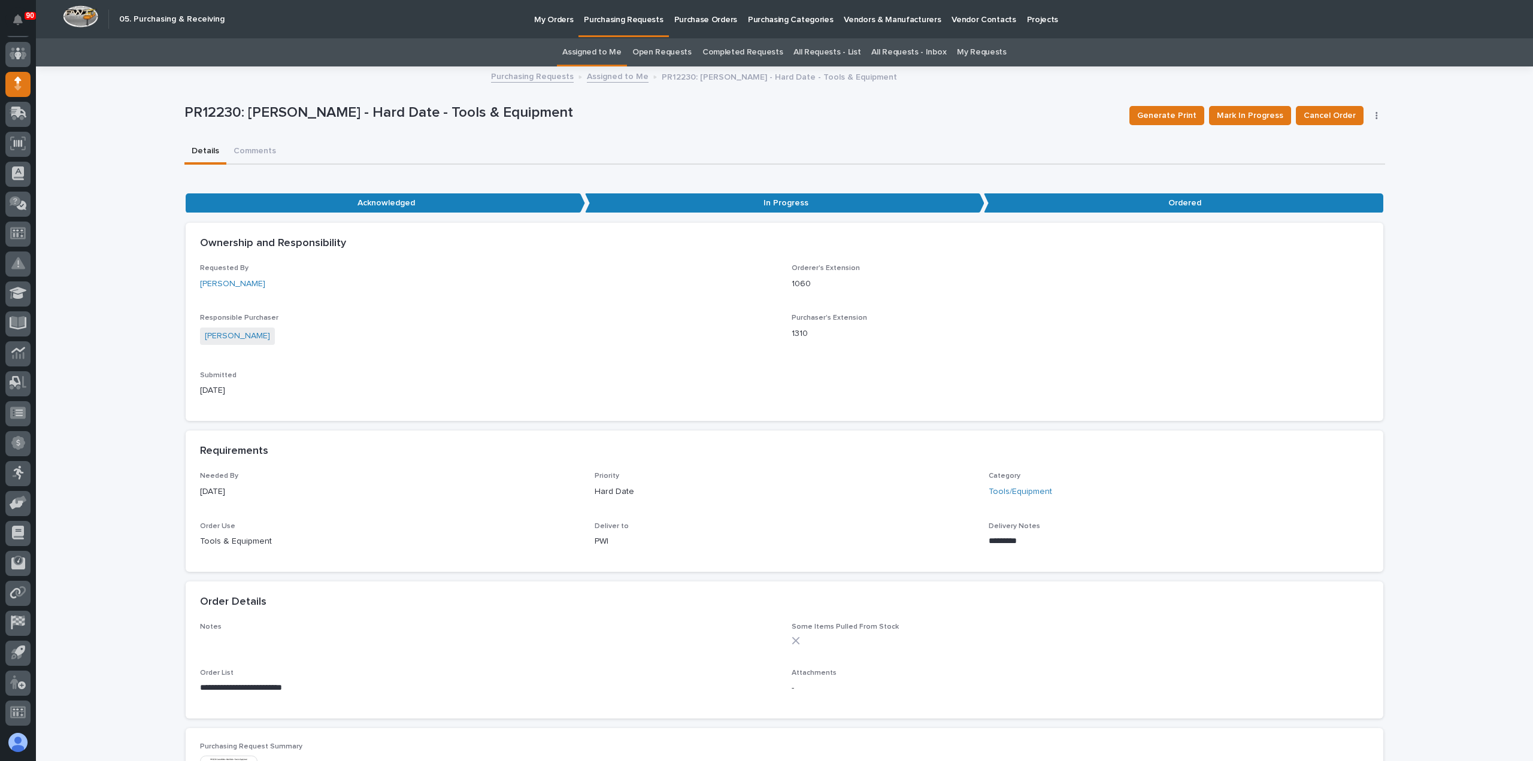
click at [634, 20] on p "Purchasing Requests" at bounding box center [623, 12] width 79 height 25
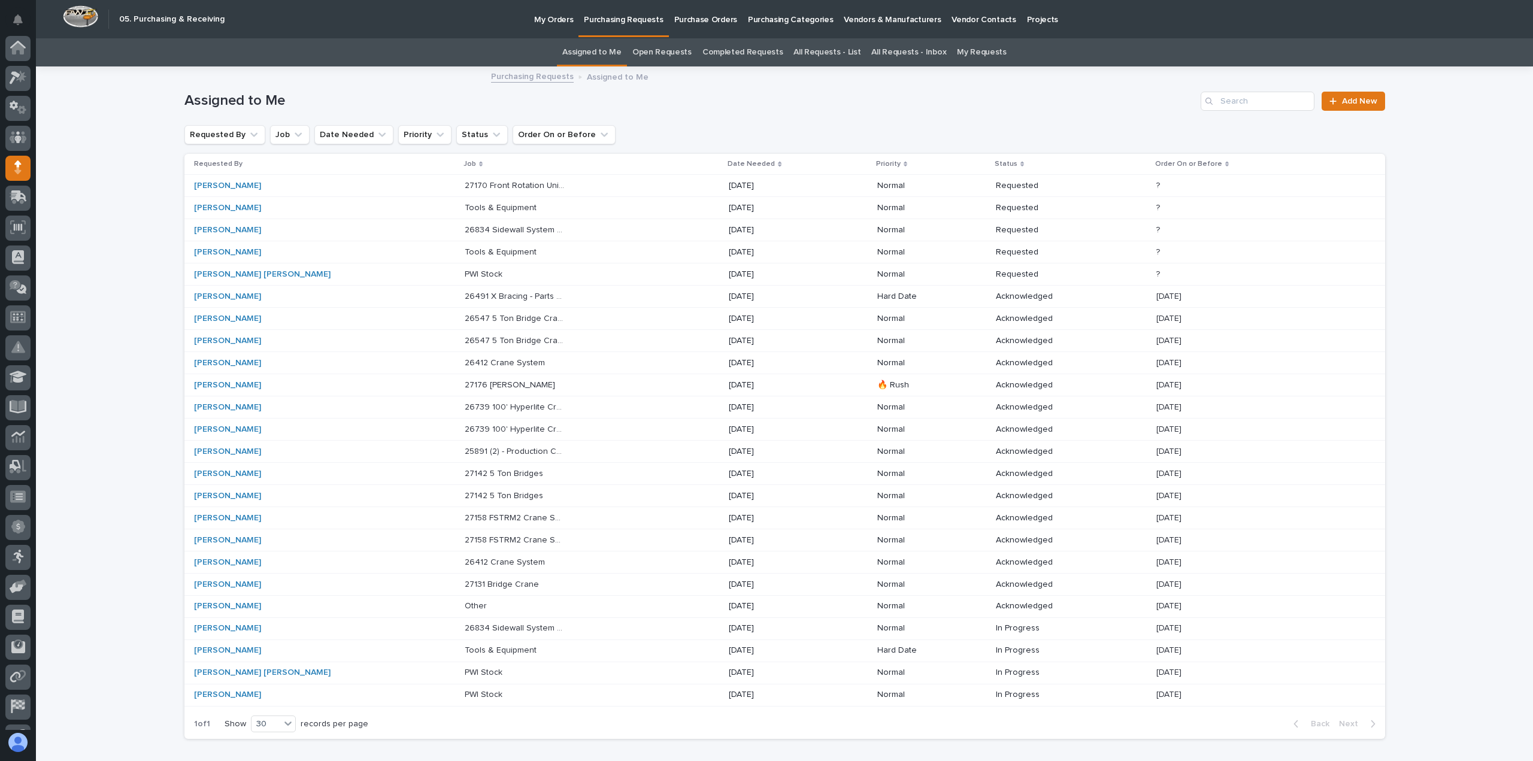
scroll to position [84, 0]
click at [729, 207] on p "[DATE]" at bounding box center [779, 208] width 100 height 10
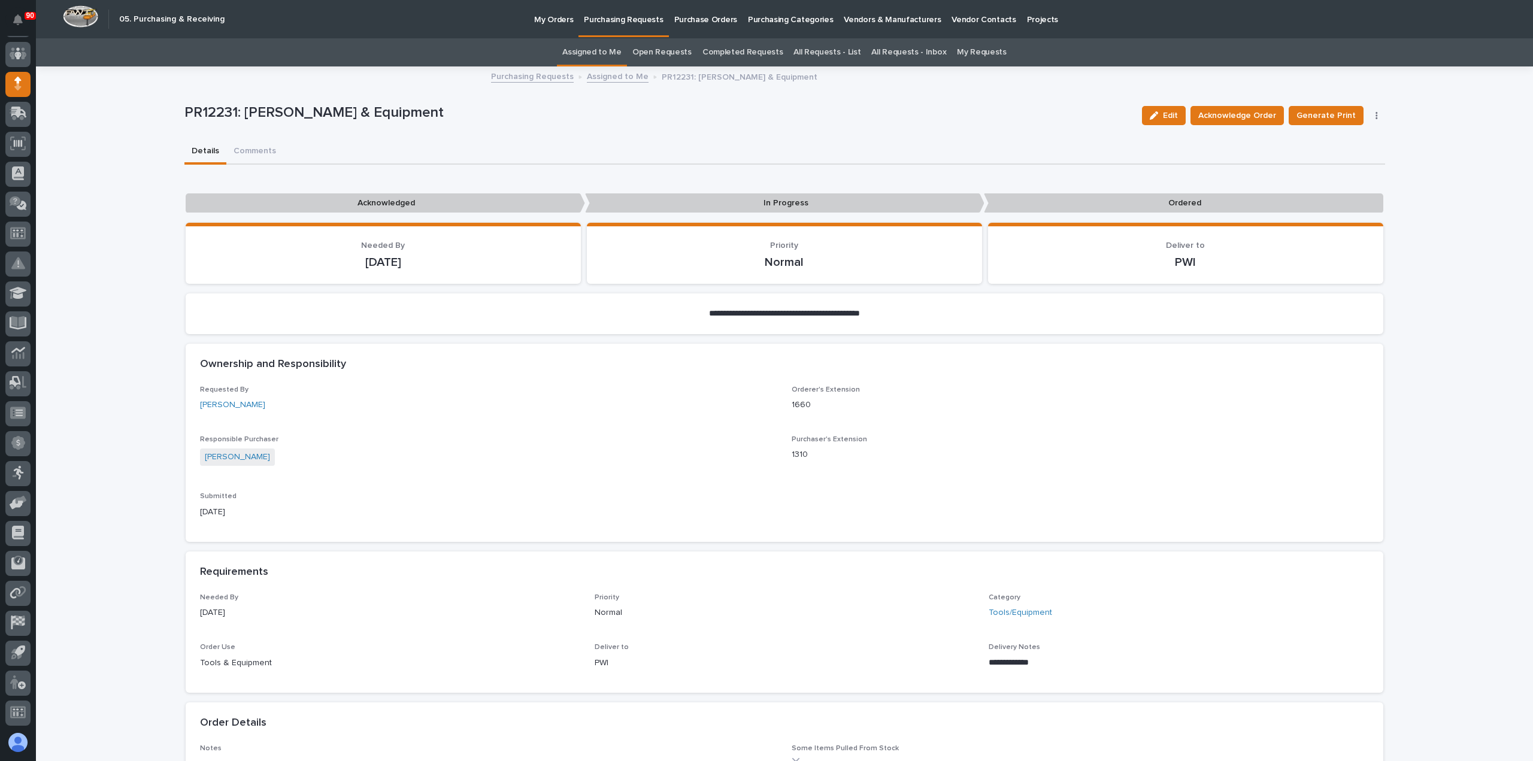
click at [631, 20] on p "Purchasing Requests" at bounding box center [623, 12] width 79 height 25
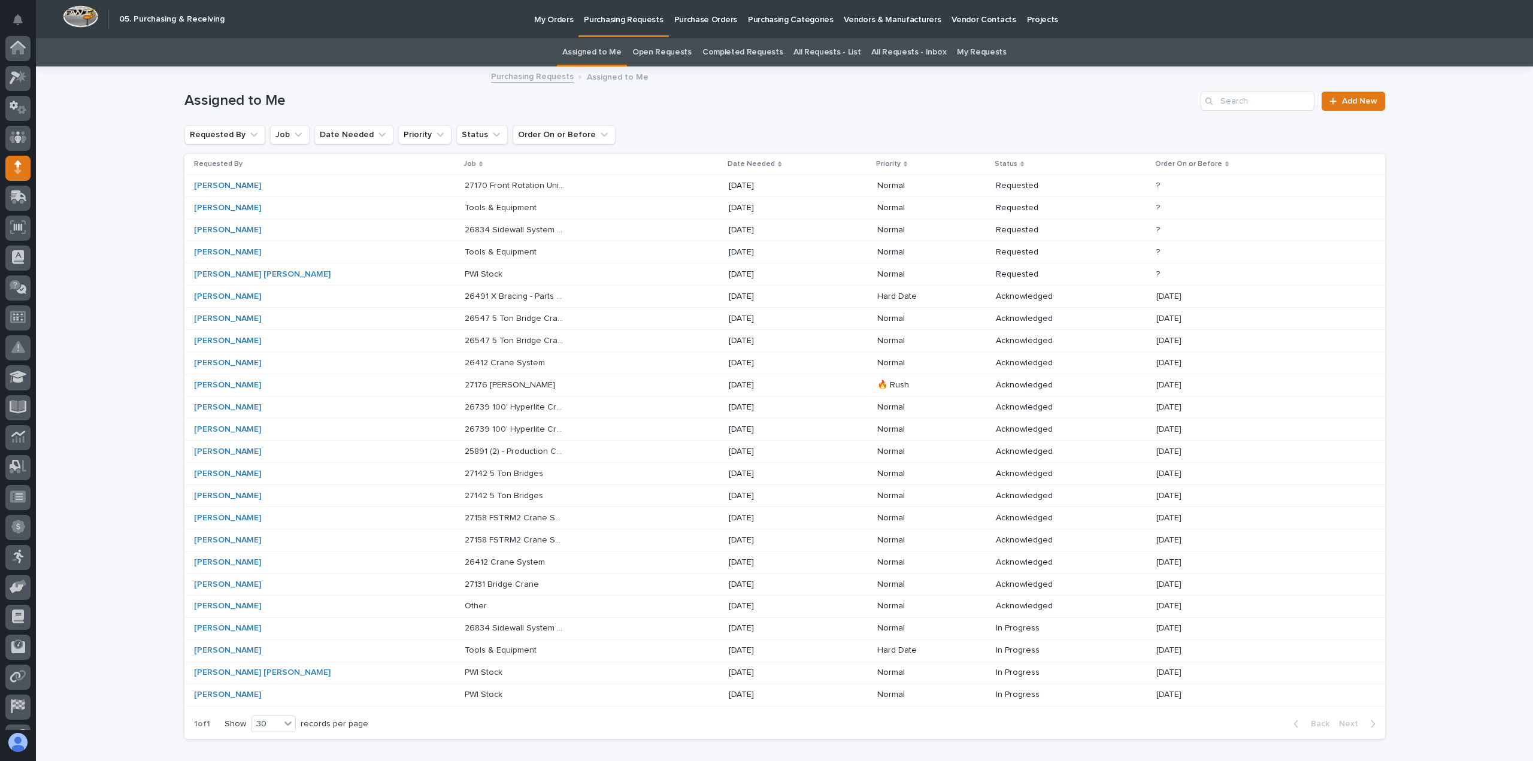
scroll to position [84, 0]
click at [556, 19] on p "My Orders" at bounding box center [553, 12] width 39 height 25
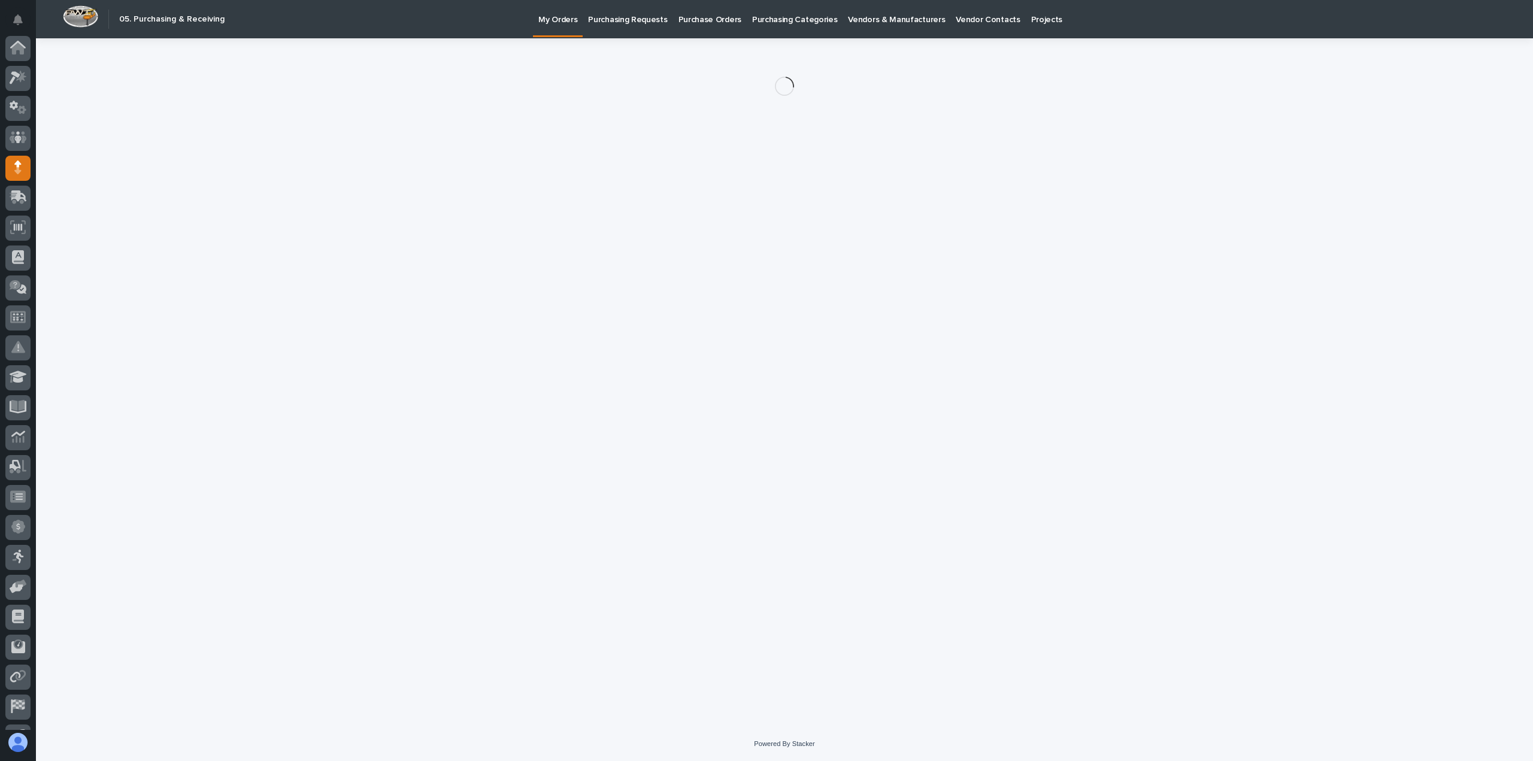
scroll to position [84, 0]
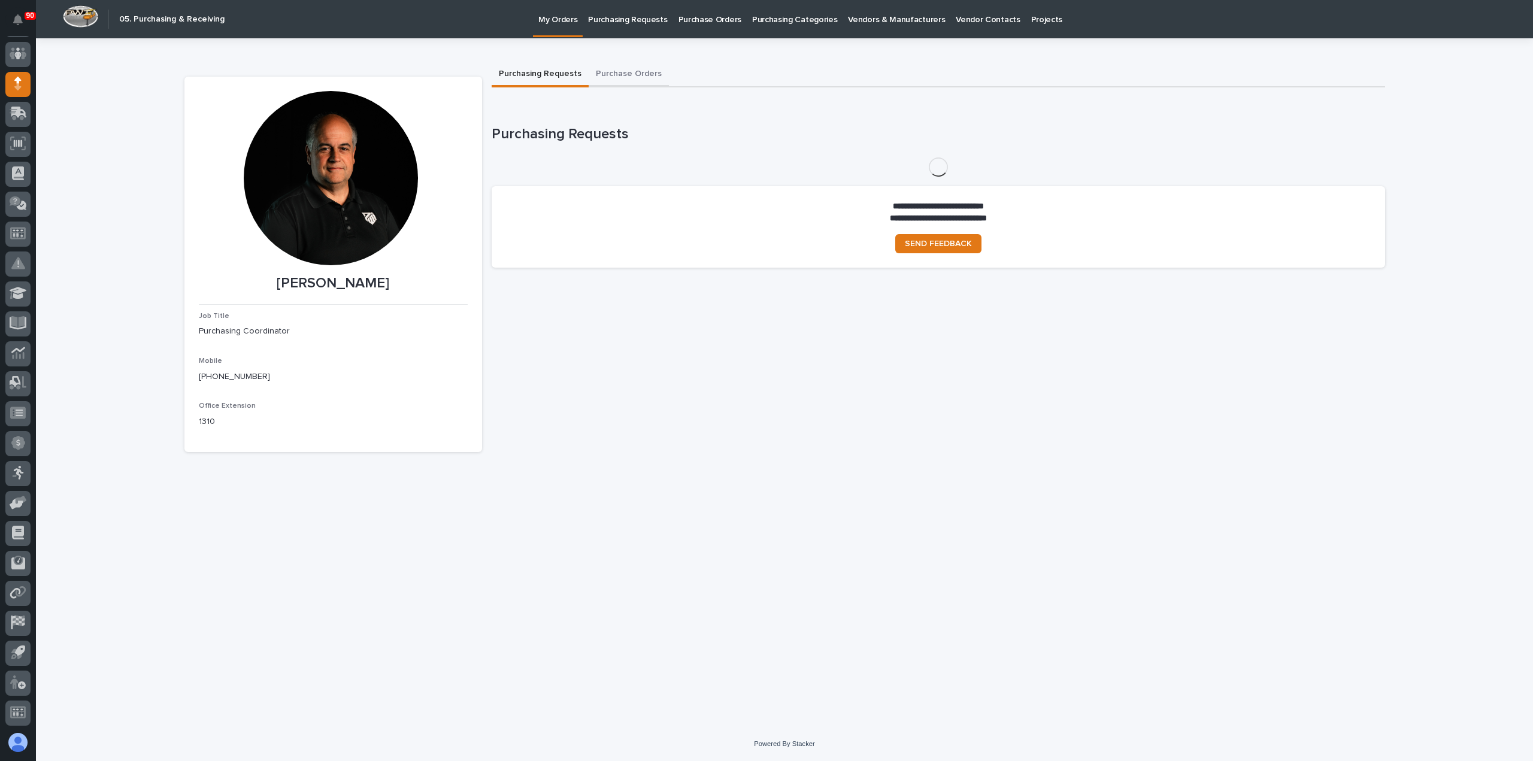
click at [640, 73] on button "Purchase Orders" at bounding box center [629, 74] width 80 height 25
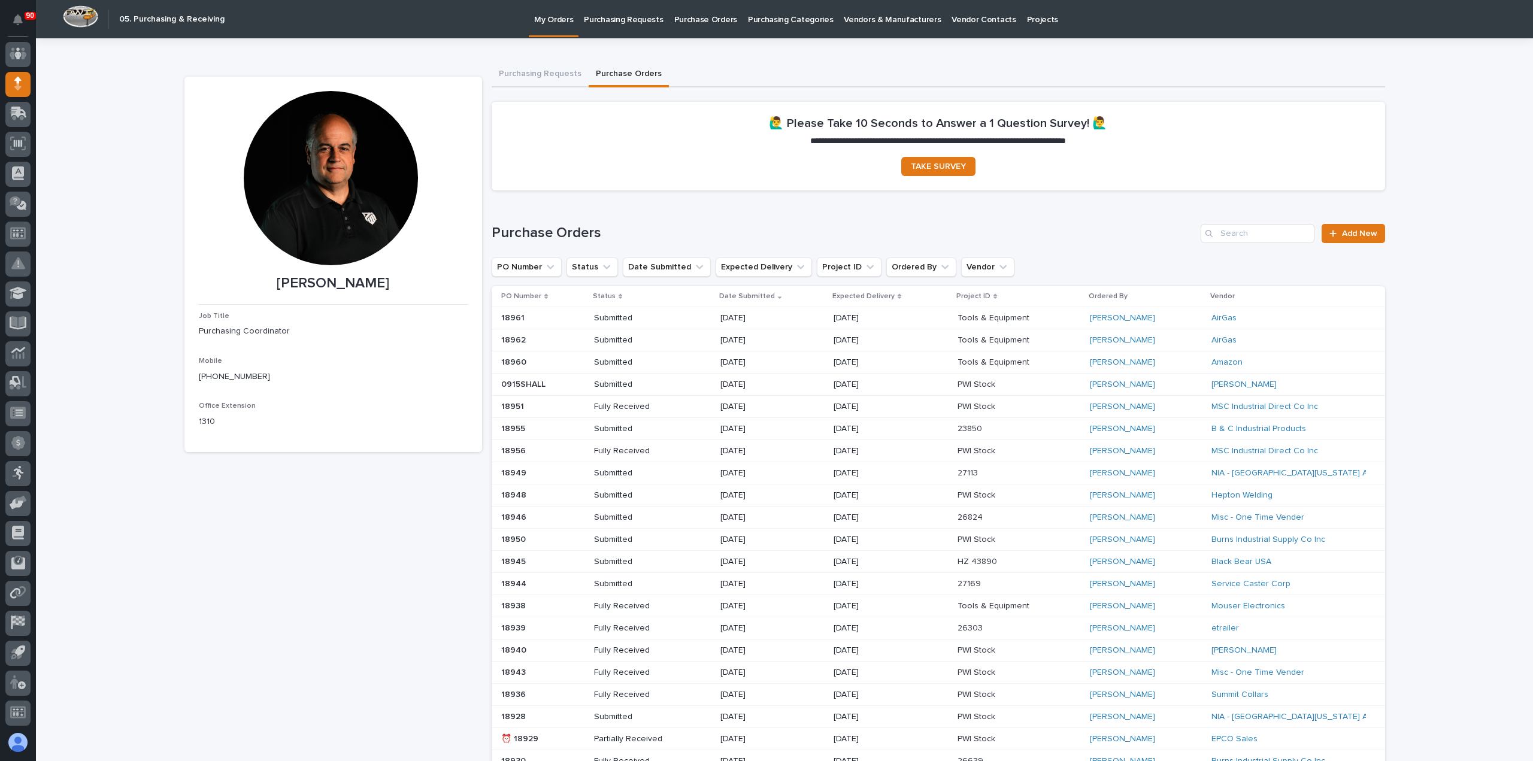
click at [612, 335] on div "Submitted" at bounding box center [637, 339] width 86 height 13
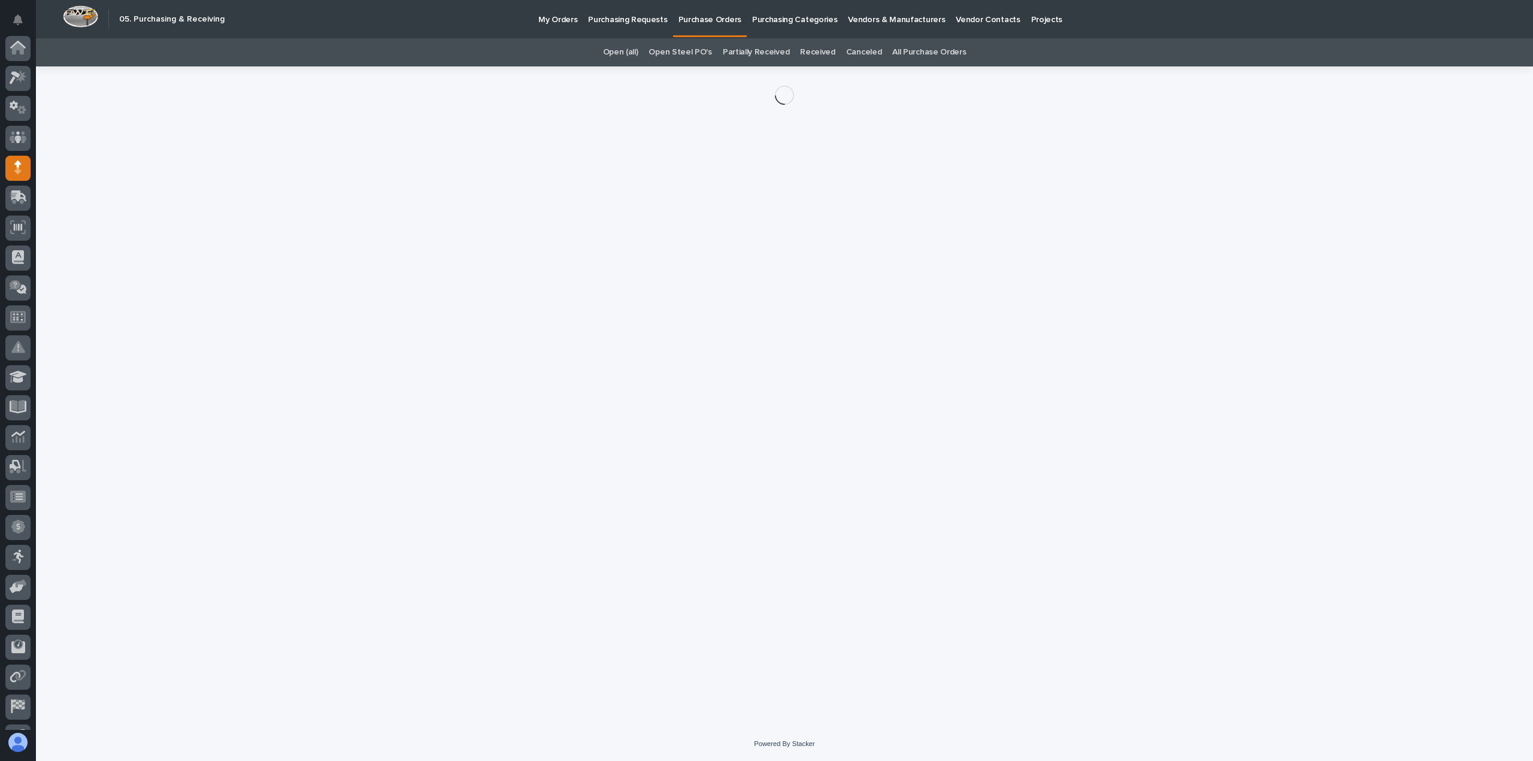
scroll to position [84, 0]
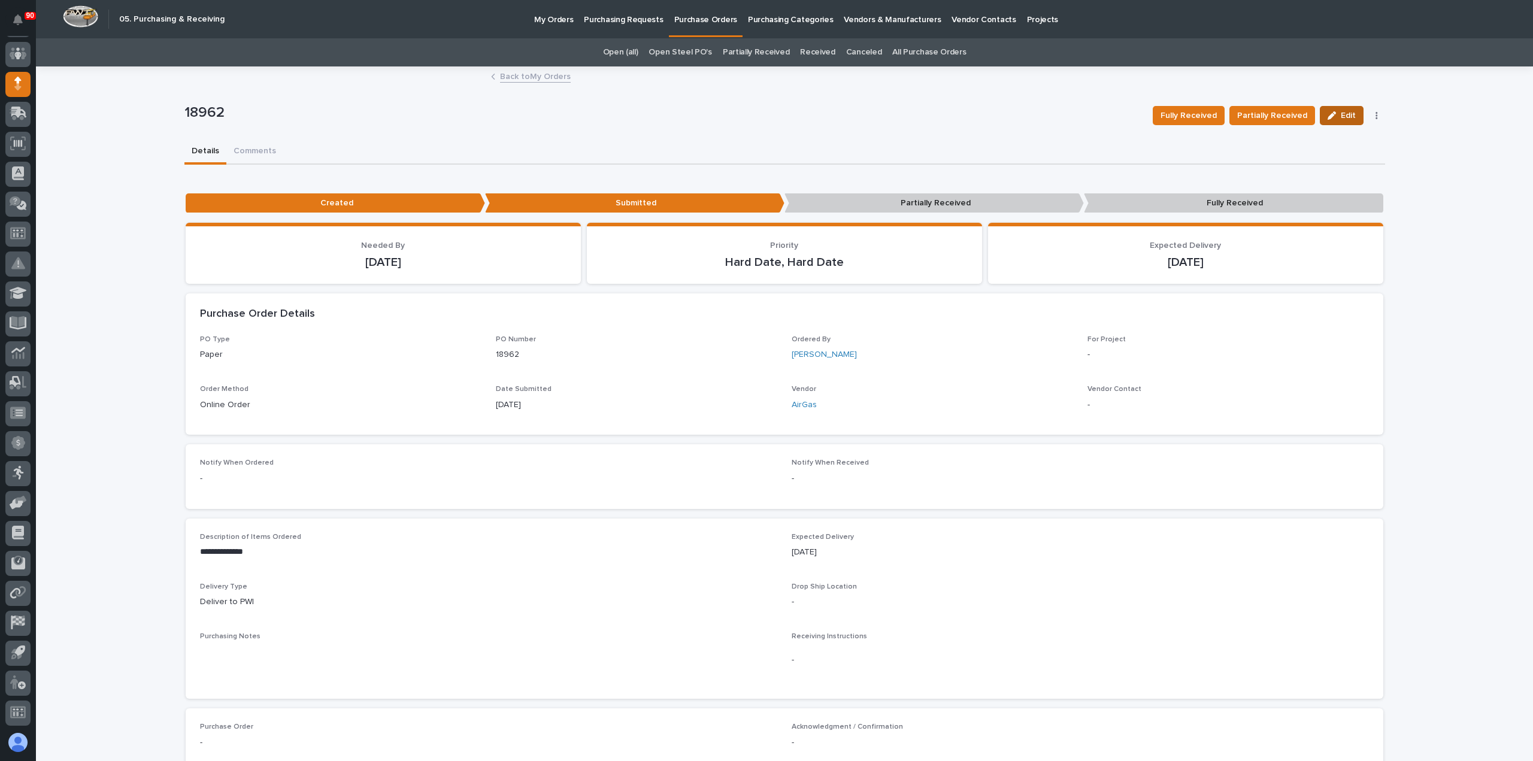
click at [1347, 111] on span "Edit" at bounding box center [1348, 115] width 15 height 11
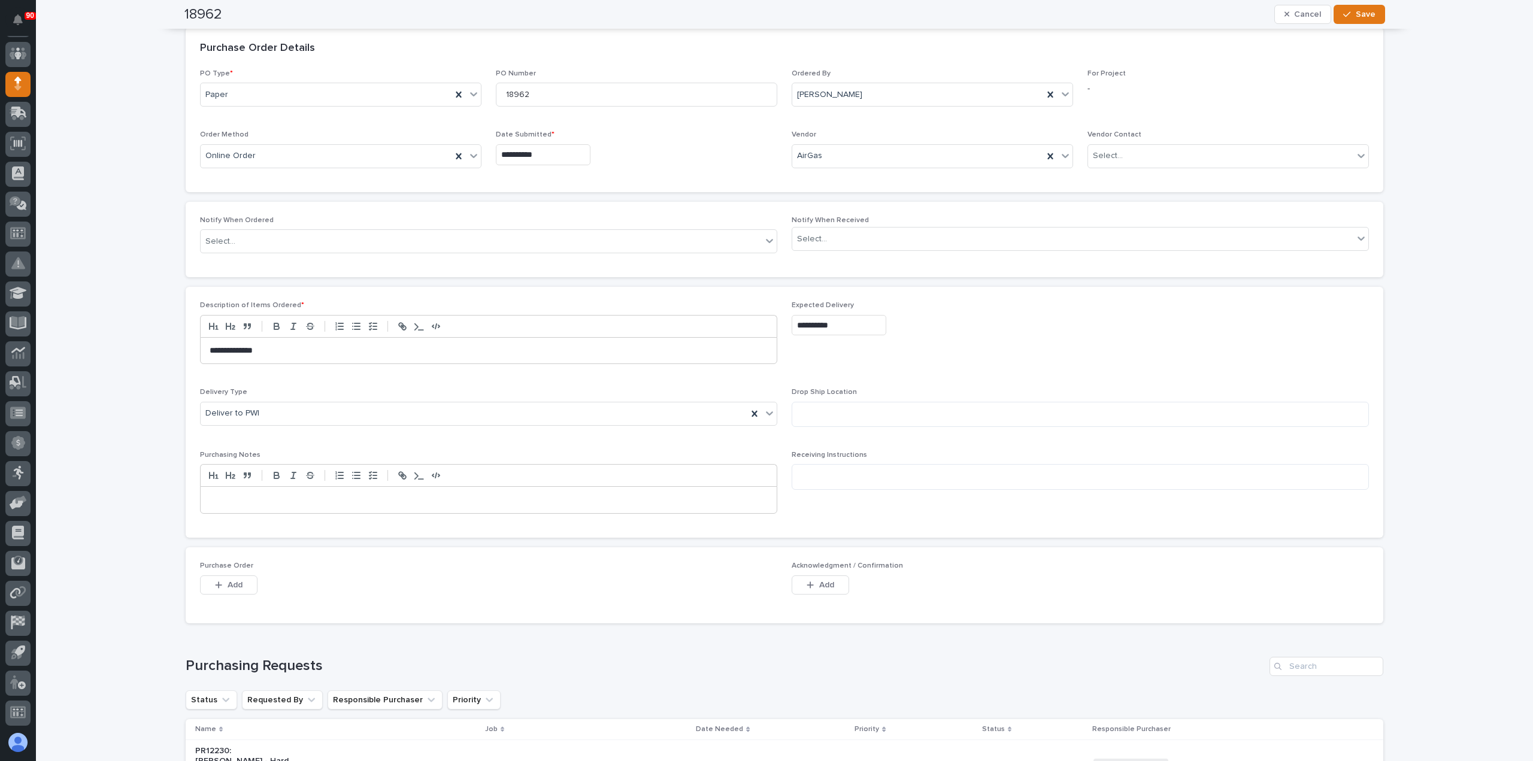
scroll to position [299, 0]
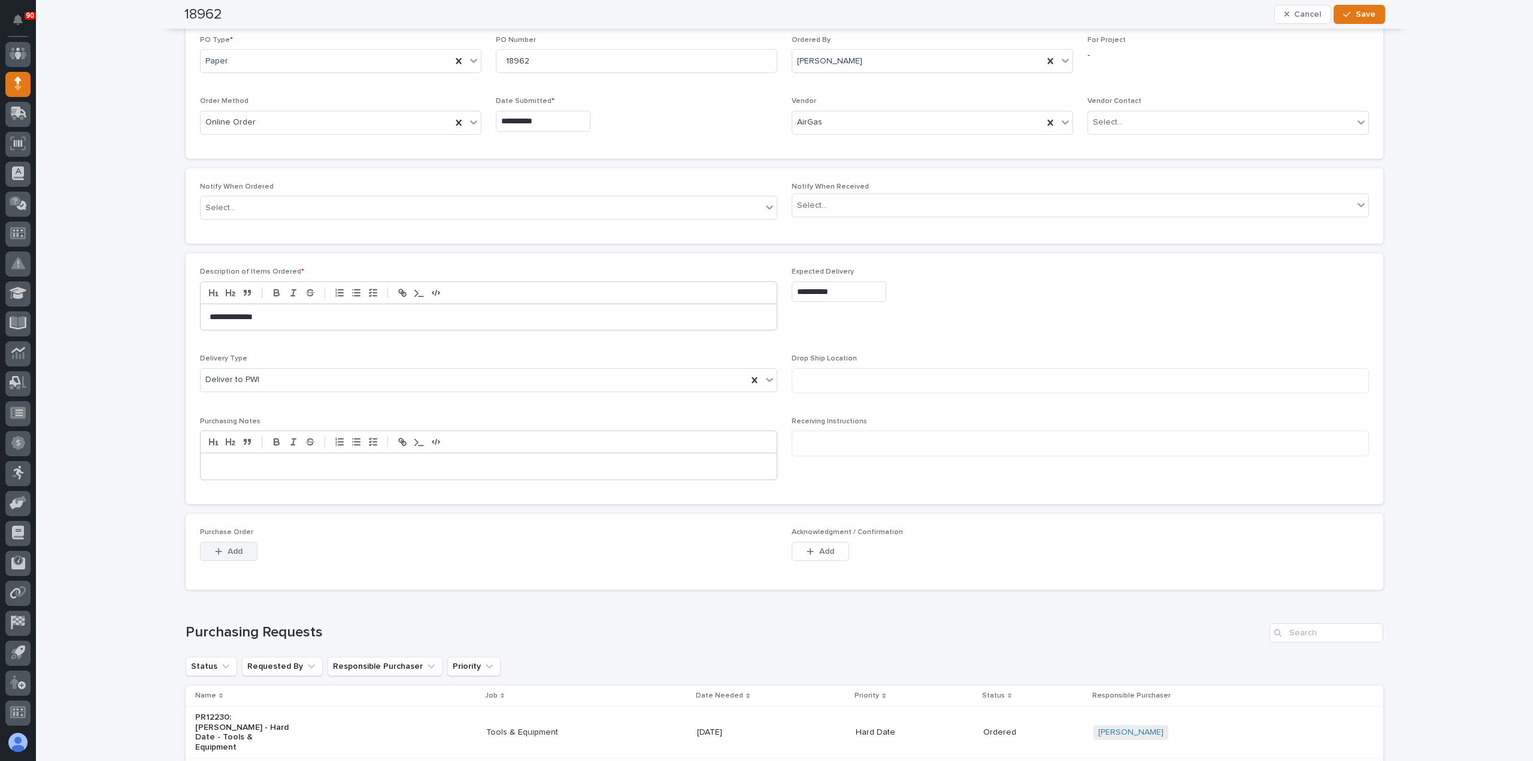
click at [232, 550] on span "Add" at bounding box center [235, 551] width 15 height 11
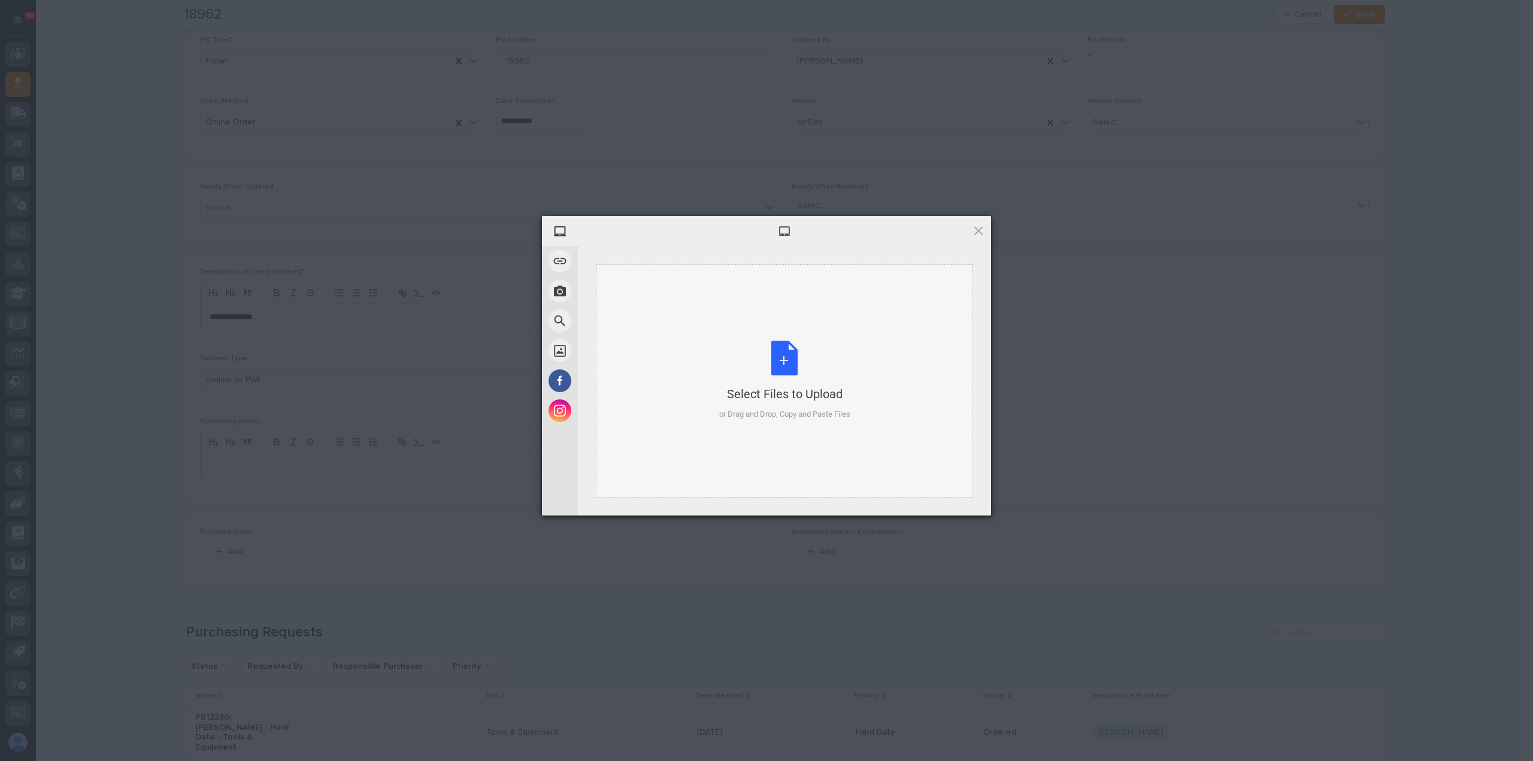
click at [782, 367] on div "Select Files to Upload or Drag and Drop, Copy and Paste Files" at bounding box center [784, 381] width 131 height 80
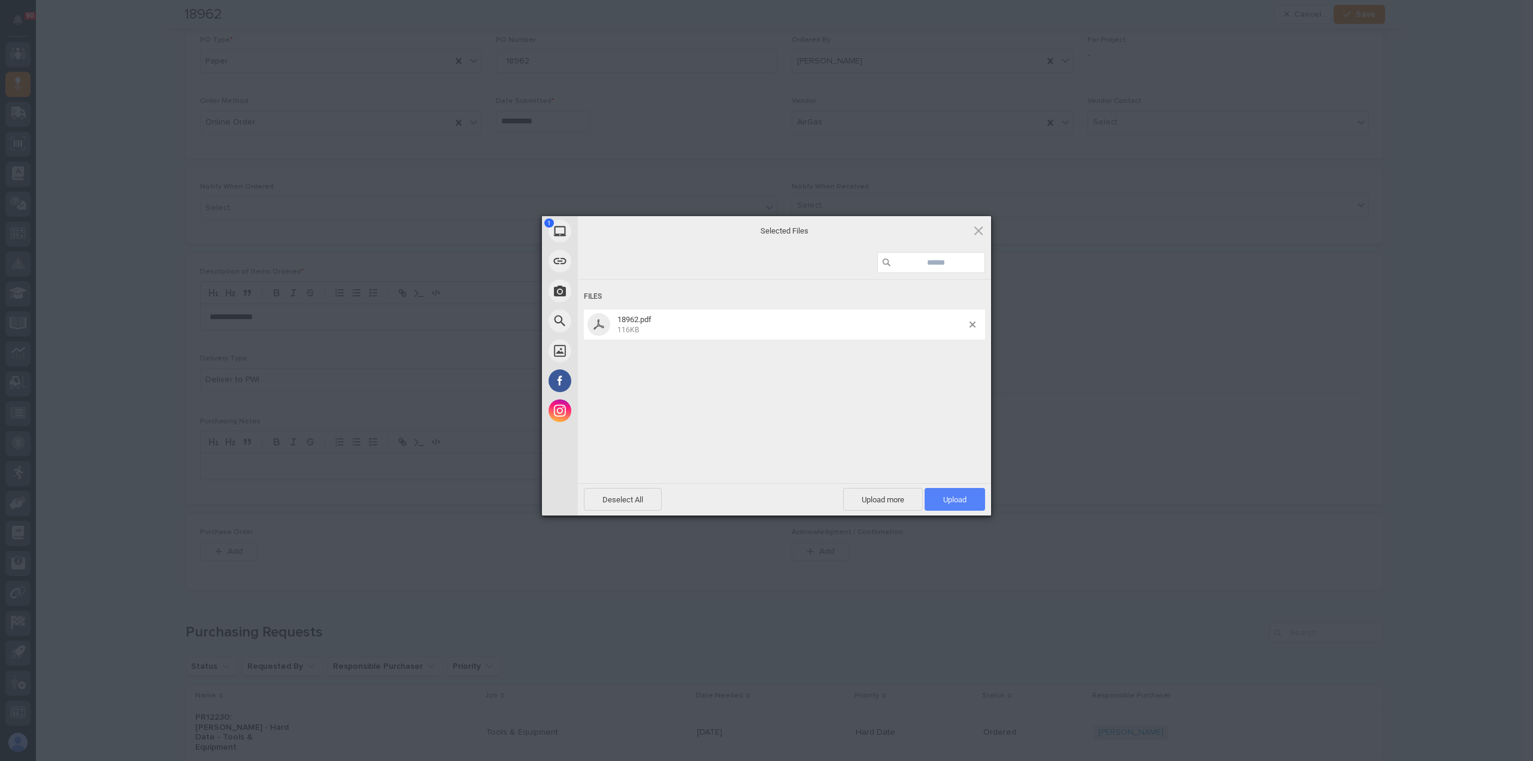
click at [972, 495] on span "Upload 1" at bounding box center [955, 499] width 60 height 23
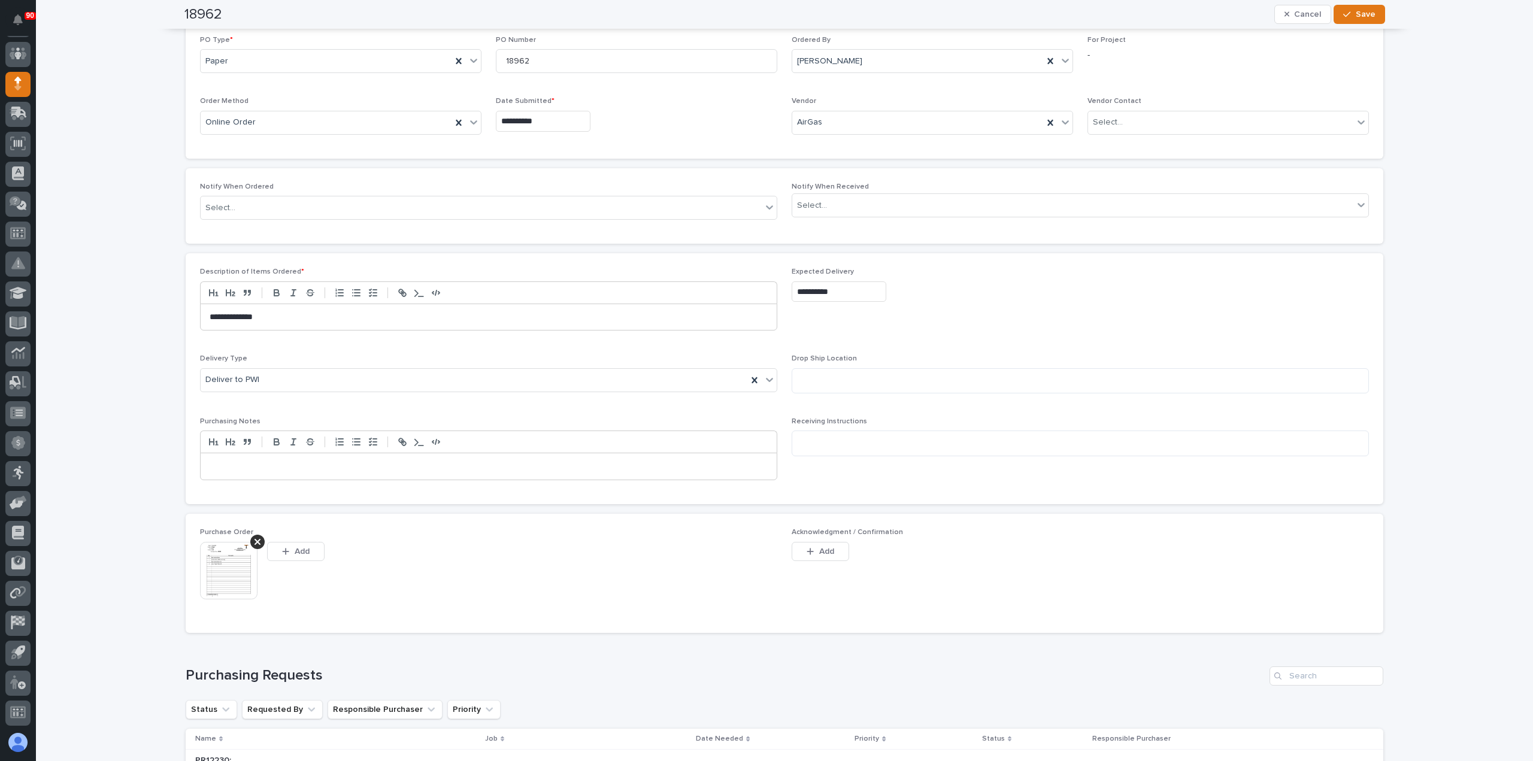
scroll to position [321, 0]
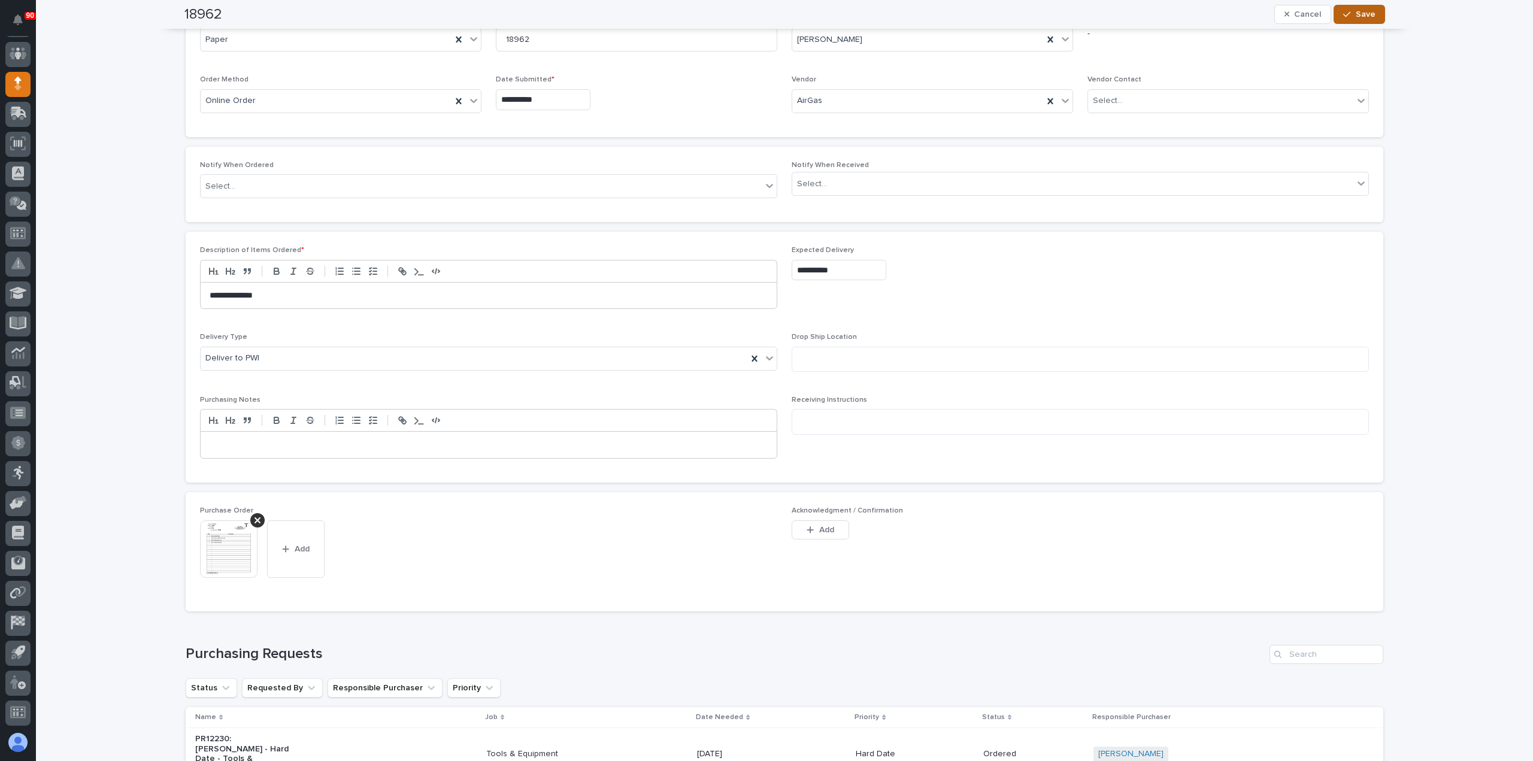
click at [1362, 11] on span "Save" at bounding box center [1366, 14] width 20 height 11
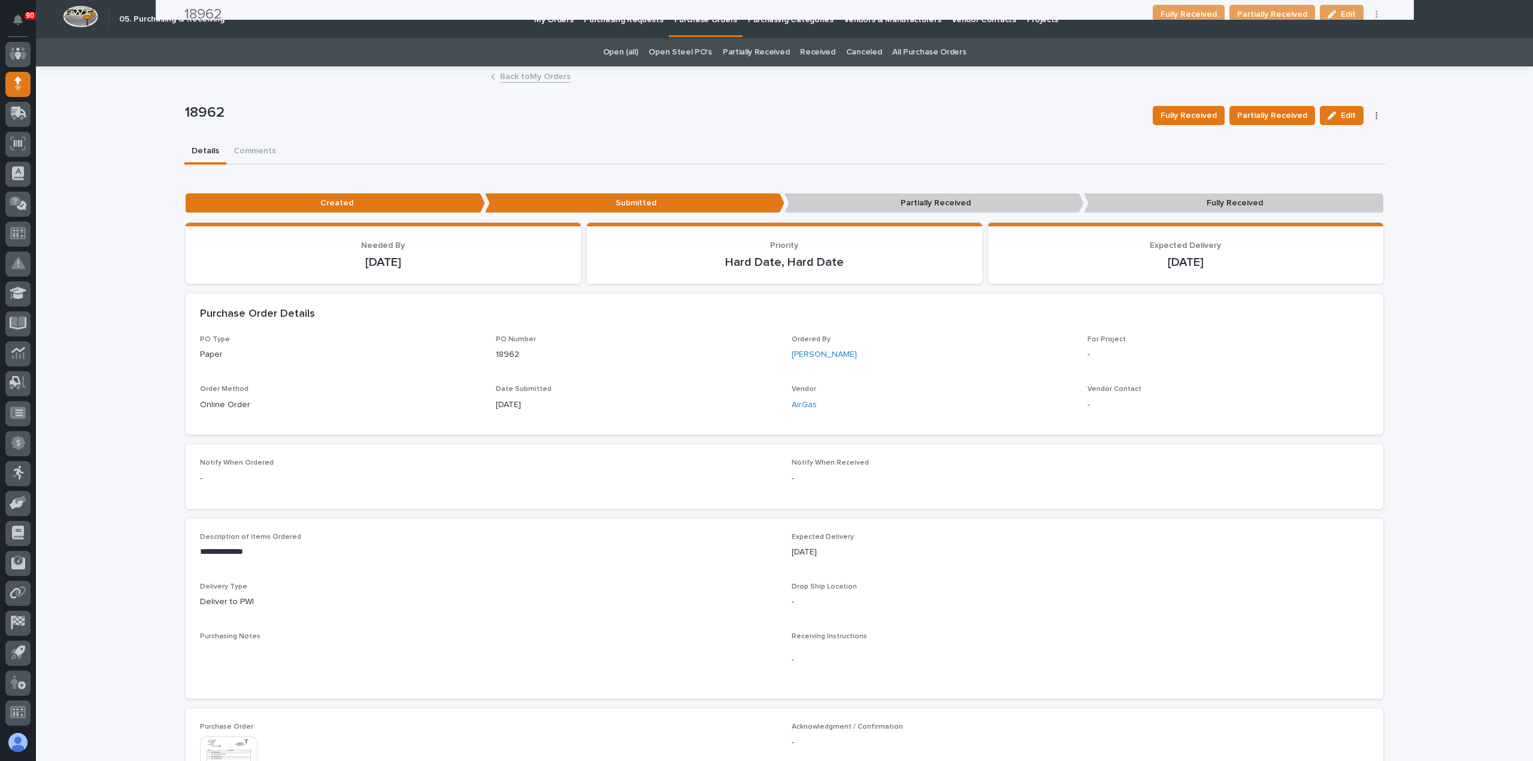
scroll to position [0, 0]
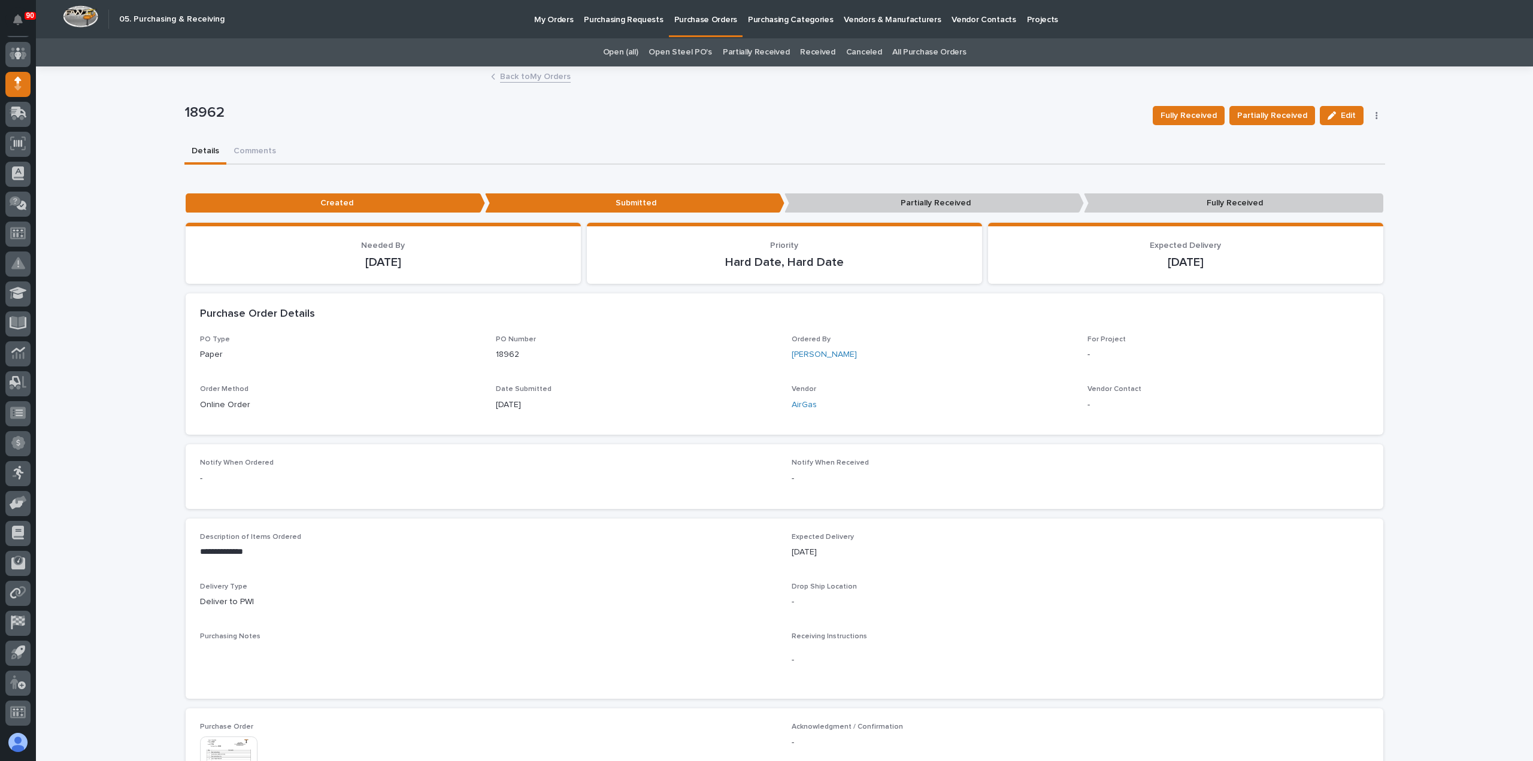
click at [543, 20] on p "My Orders" at bounding box center [553, 12] width 39 height 25
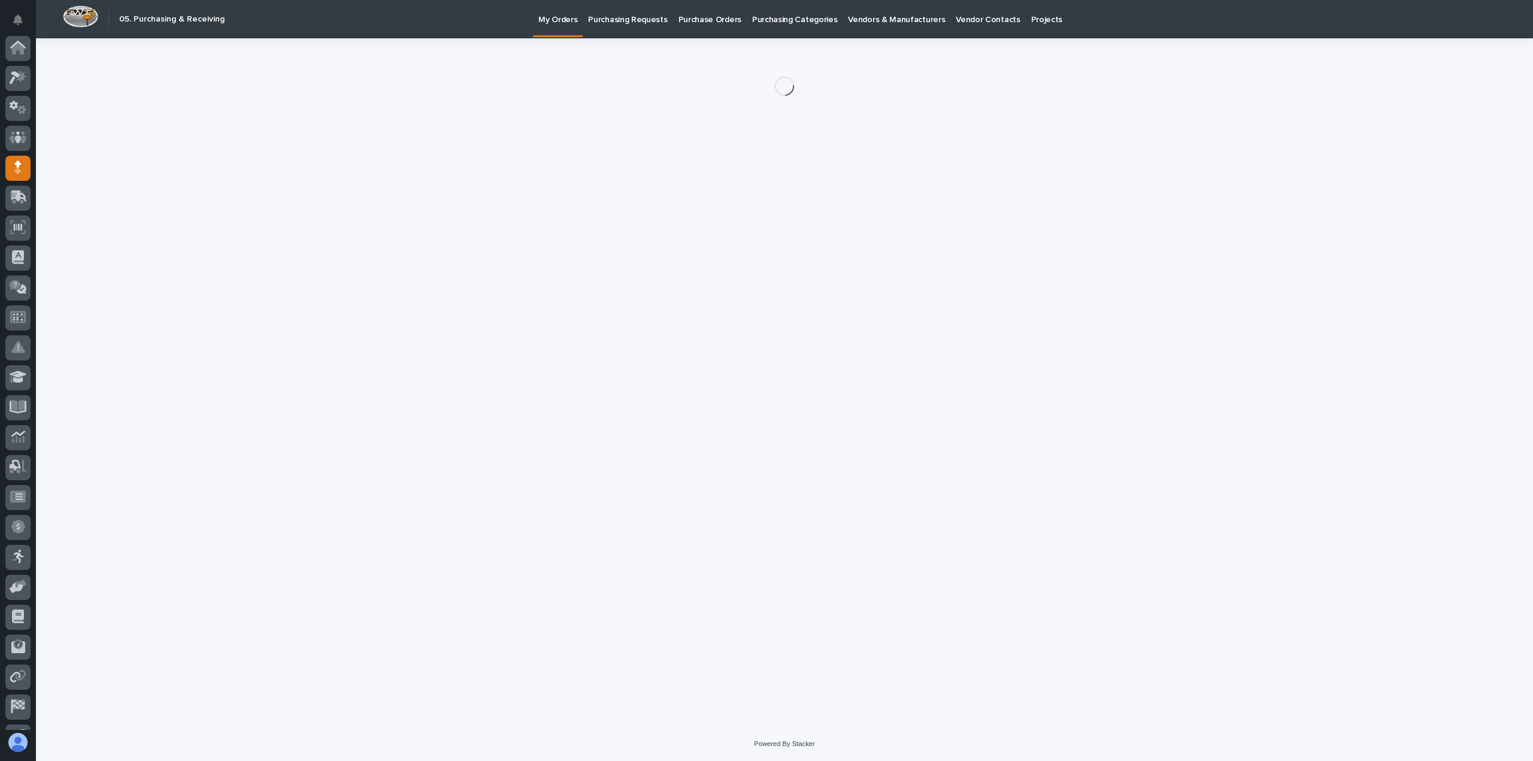
scroll to position [84, 0]
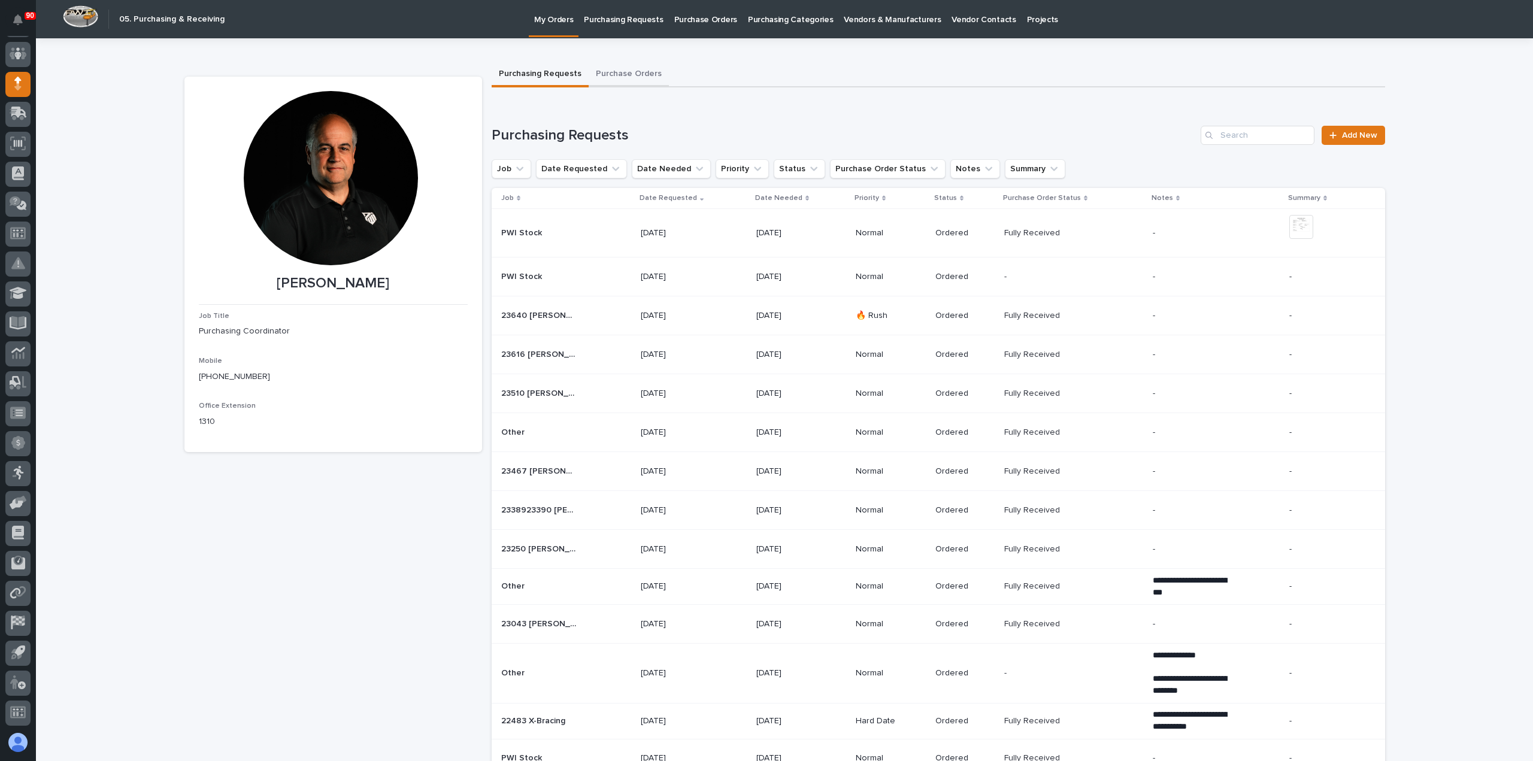
click at [639, 72] on button "Purchase Orders" at bounding box center [629, 74] width 80 height 25
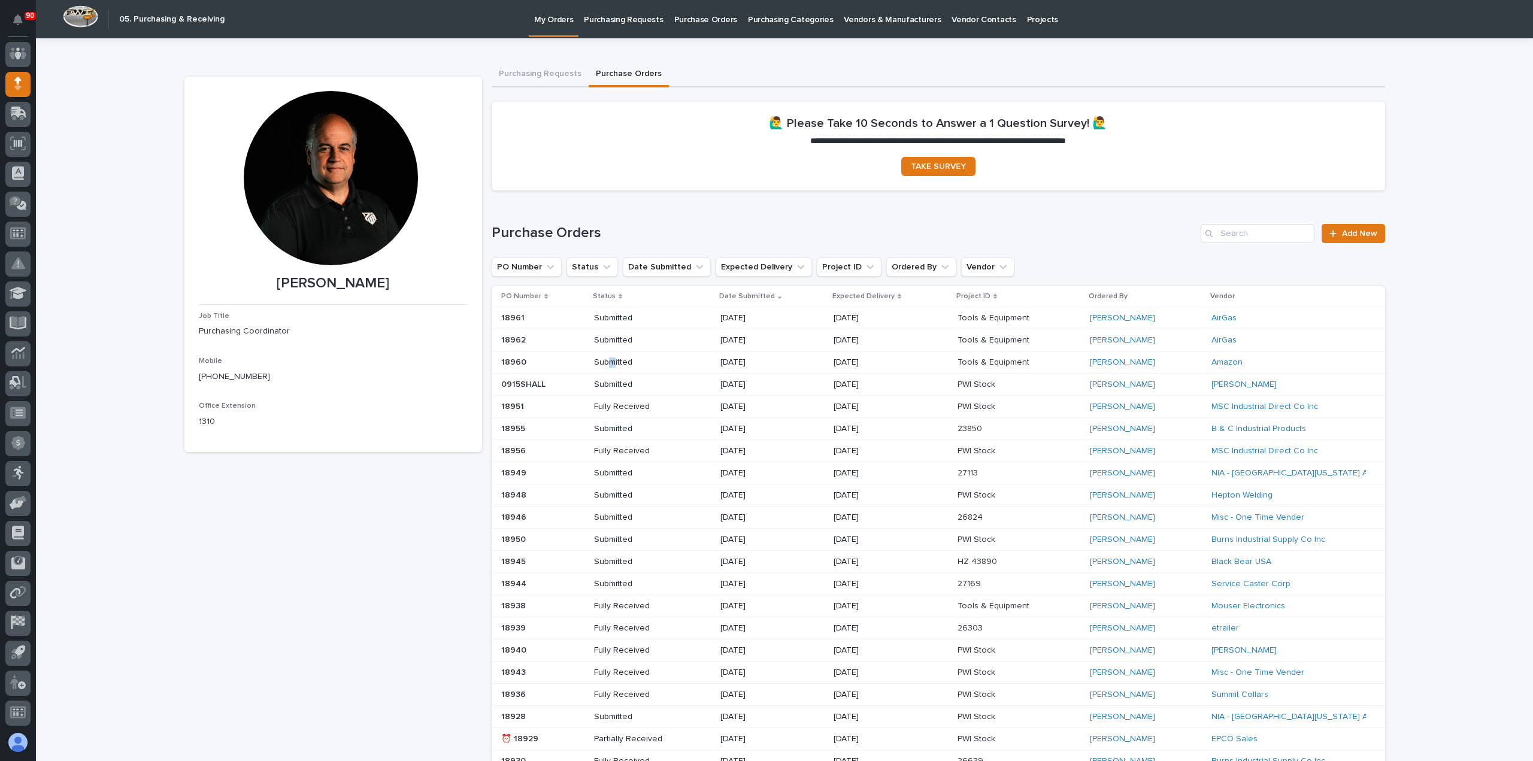
click at [612, 358] on p "Submitted" at bounding box center [637, 363] width 86 height 10
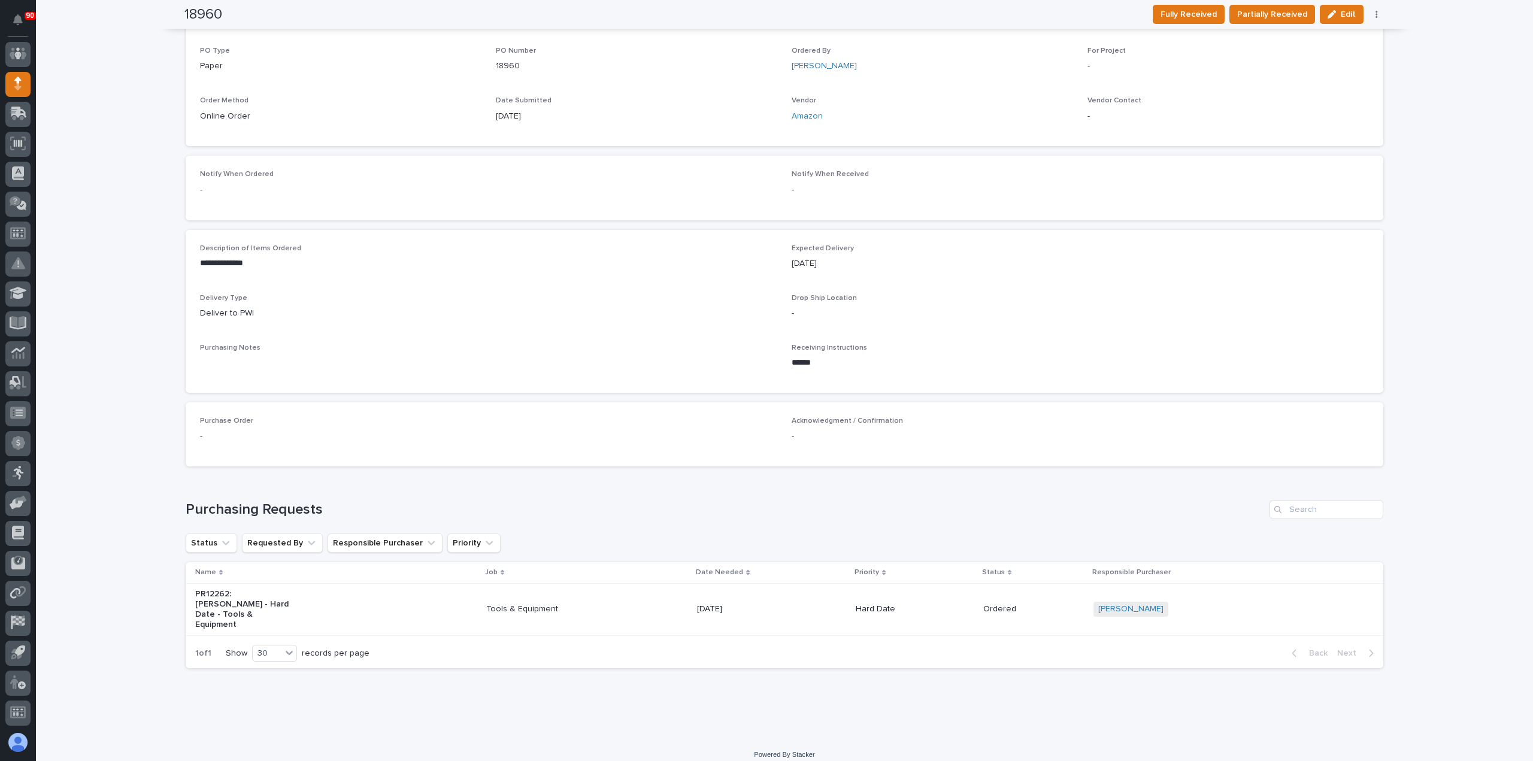
scroll to position [289, 0]
click at [1332, 14] on icon "button" at bounding box center [1332, 14] width 8 height 8
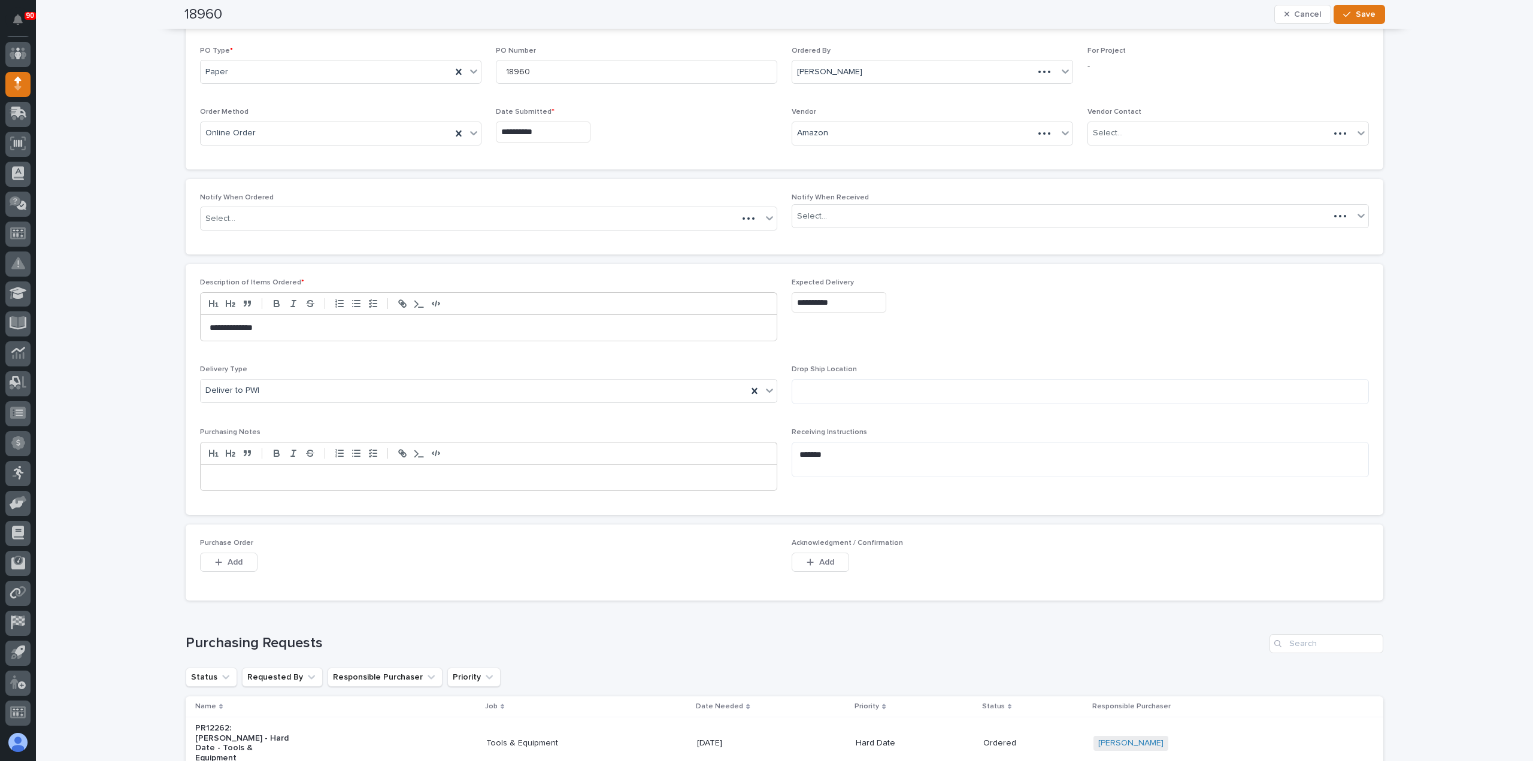
scroll to position [355, 0]
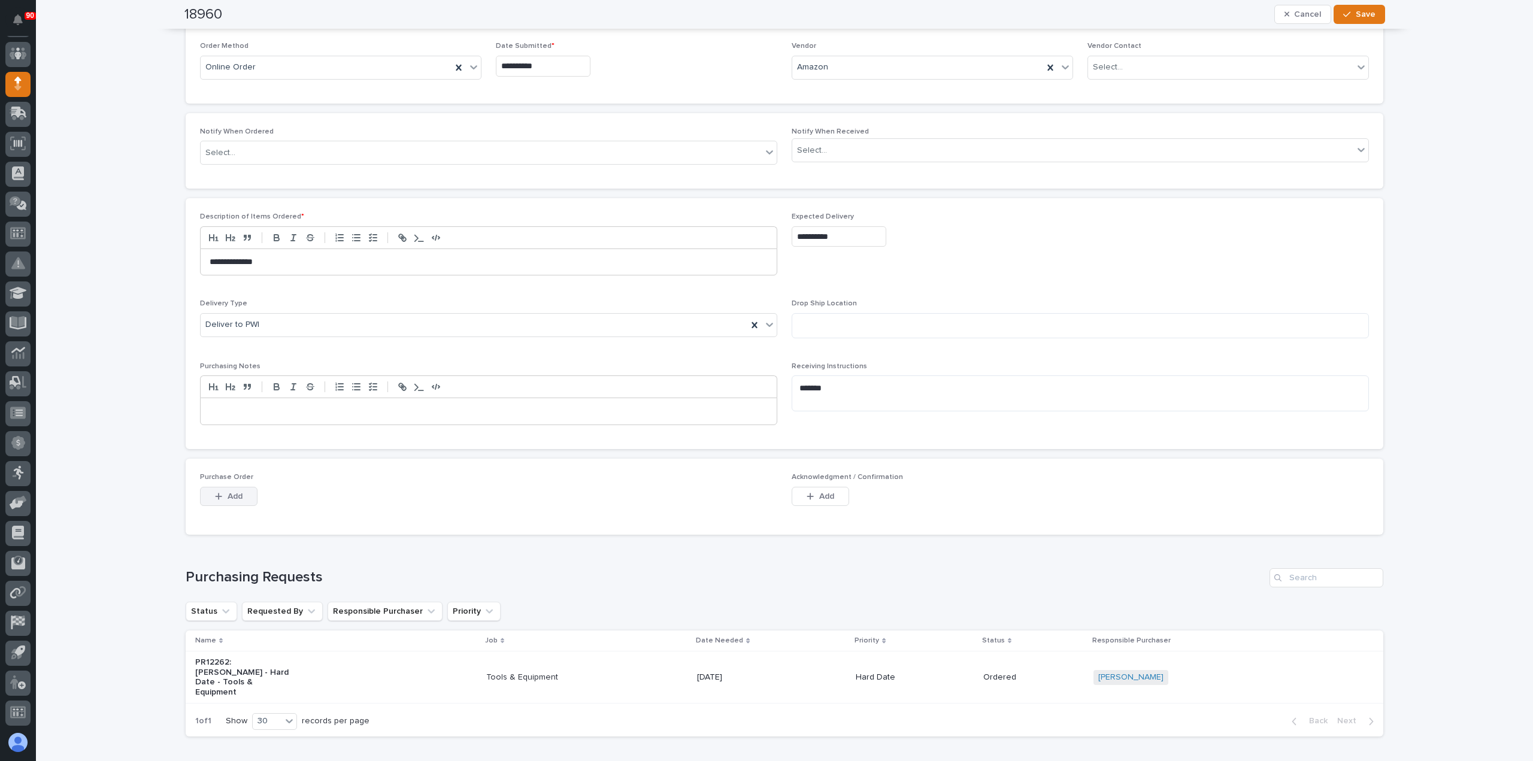
click at [230, 491] on span "Add" at bounding box center [235, 496] width 15 height 11
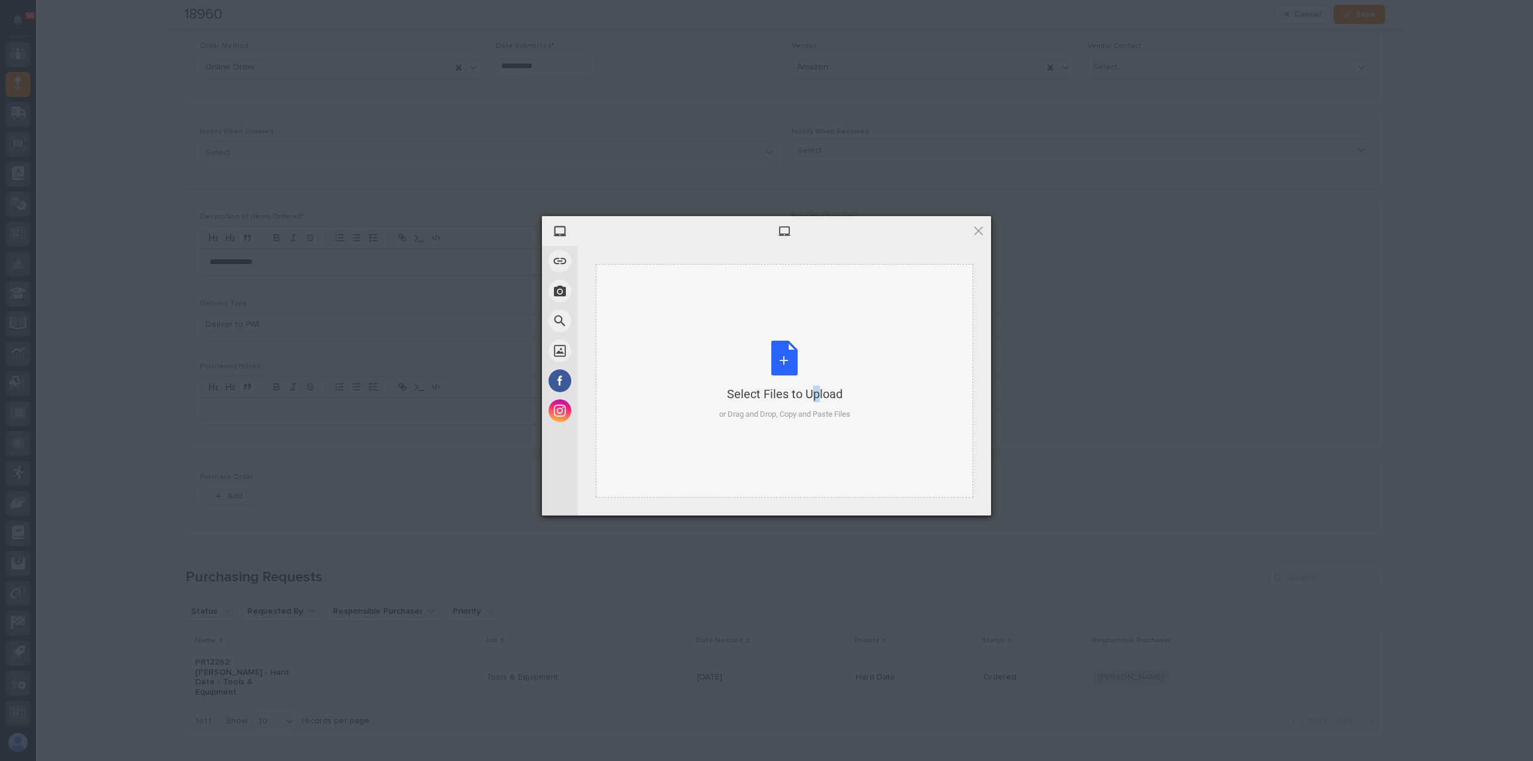
click at [789, 364] on div "Select Files to Upload or Drag and Drop, Copy and Paste Files" at bounding box center [784, 381] width 131 height 80
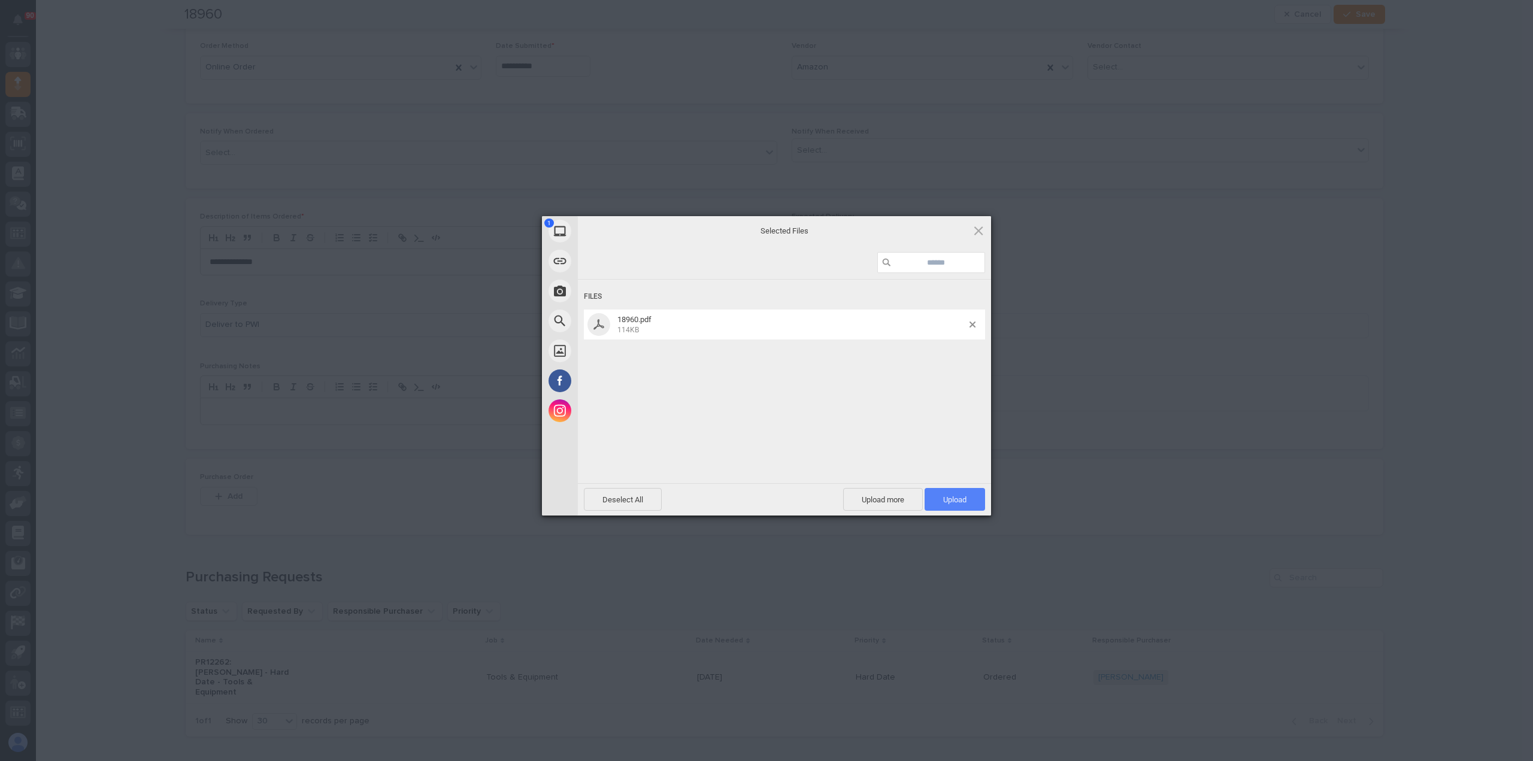
click at [952, 504] on span "Upload 1" at bounding box center [954, 499] width 23 height 9
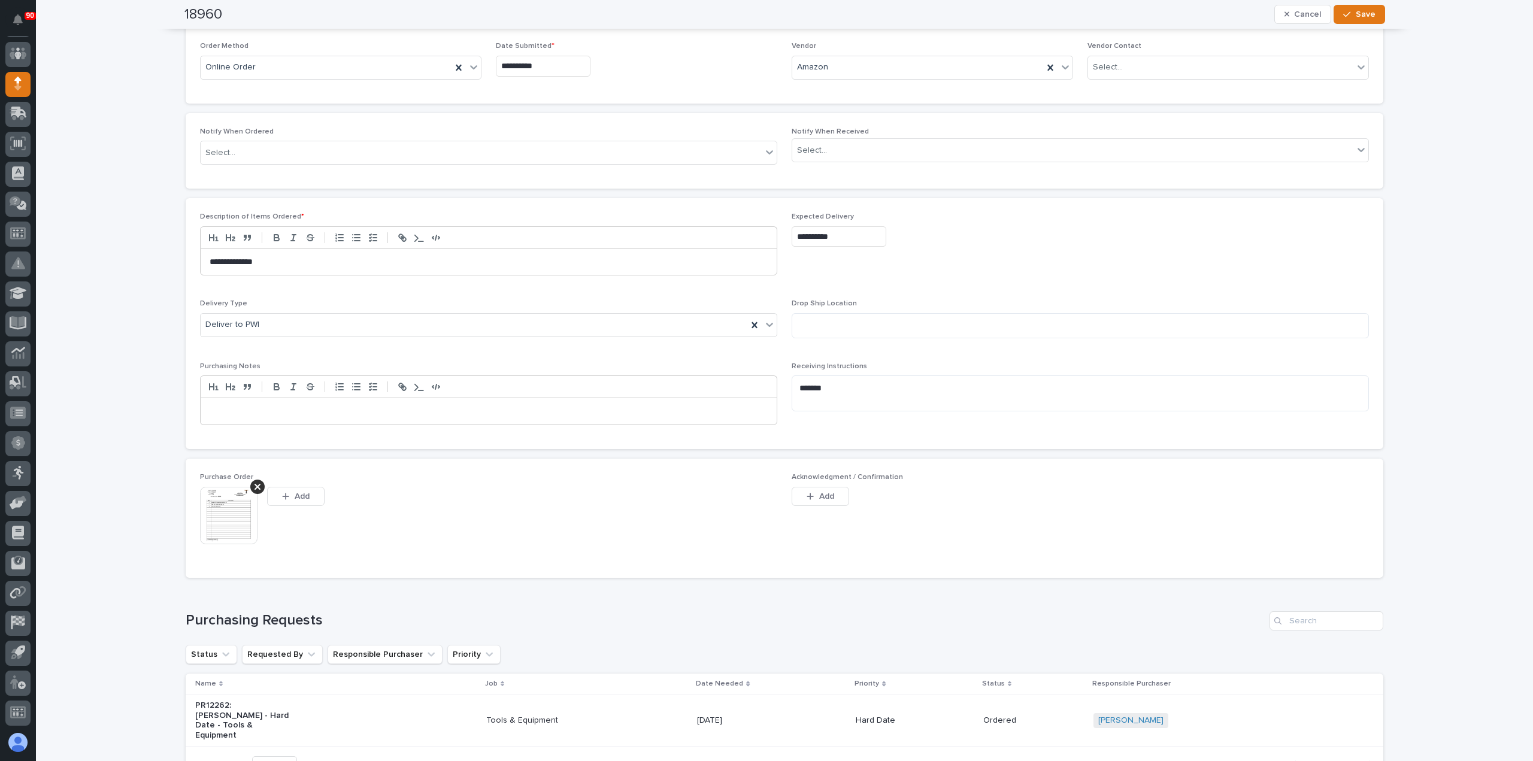
scroll to position [376, 0]
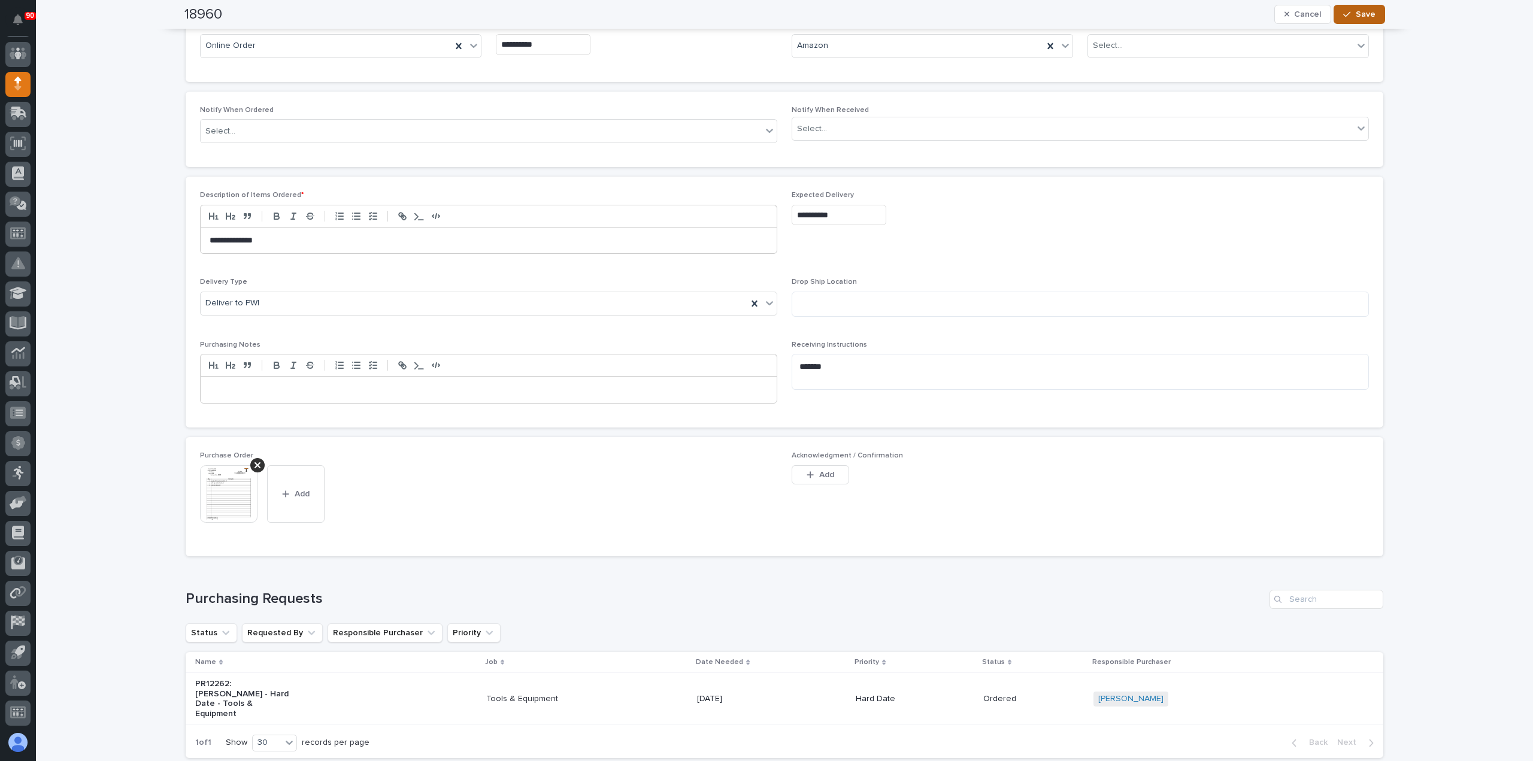
click at [1356, 12] on span "Save" at bounding box center [1366, 14] width 20 height 11
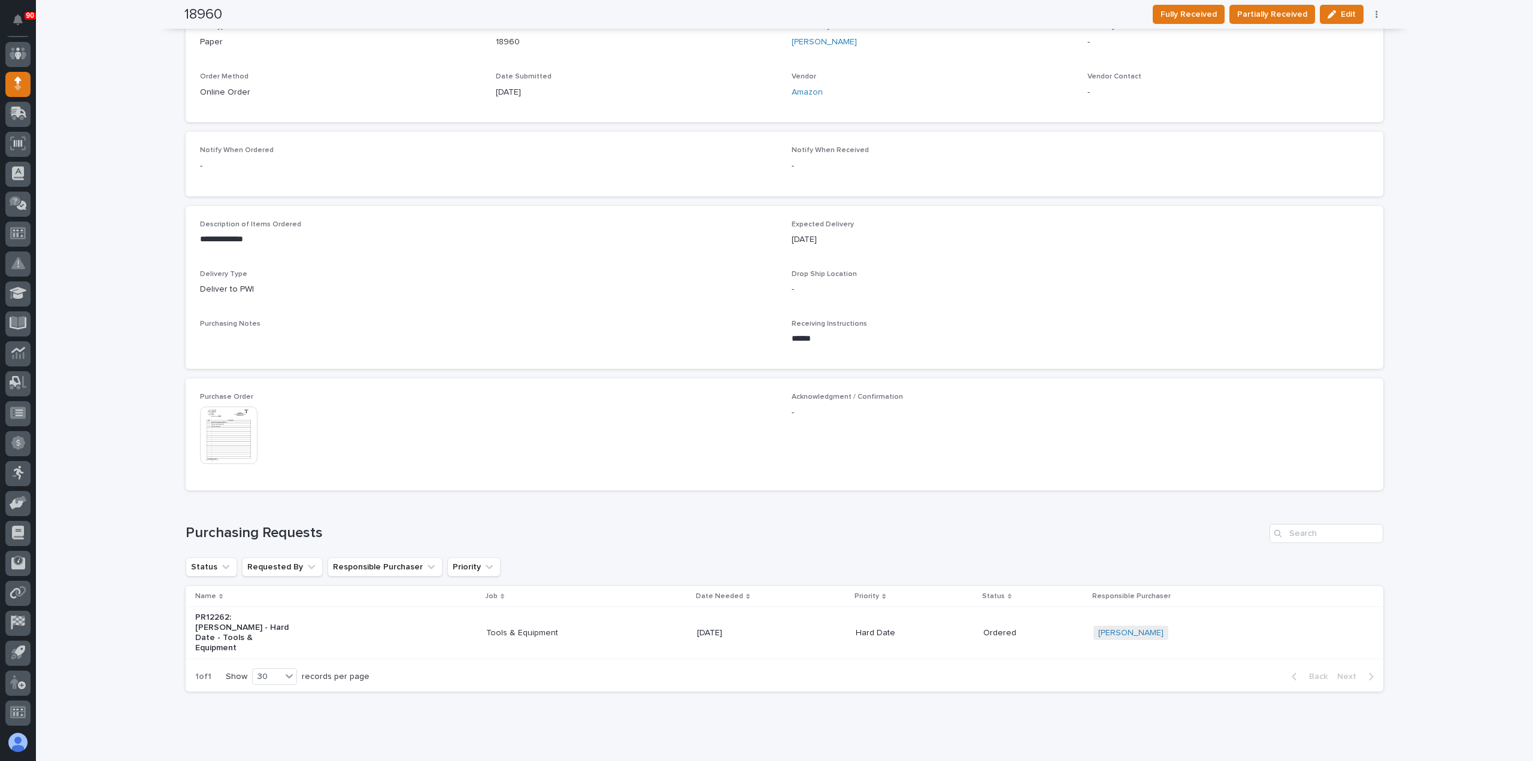
scroll to position [0, 0]
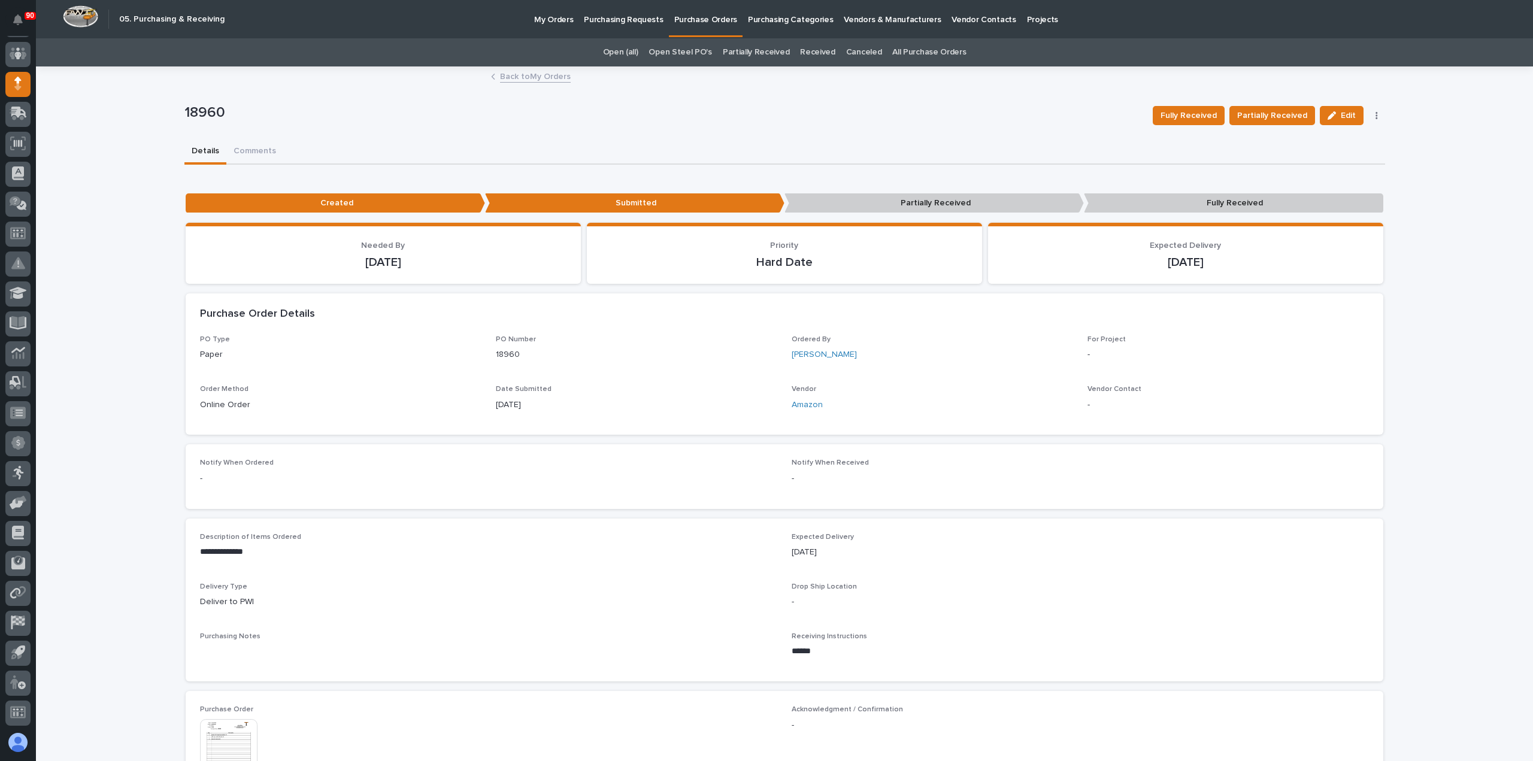
click at [628, 21] on p "Purchasing Requests" at bounding box center [623, 12] width 79 height 25
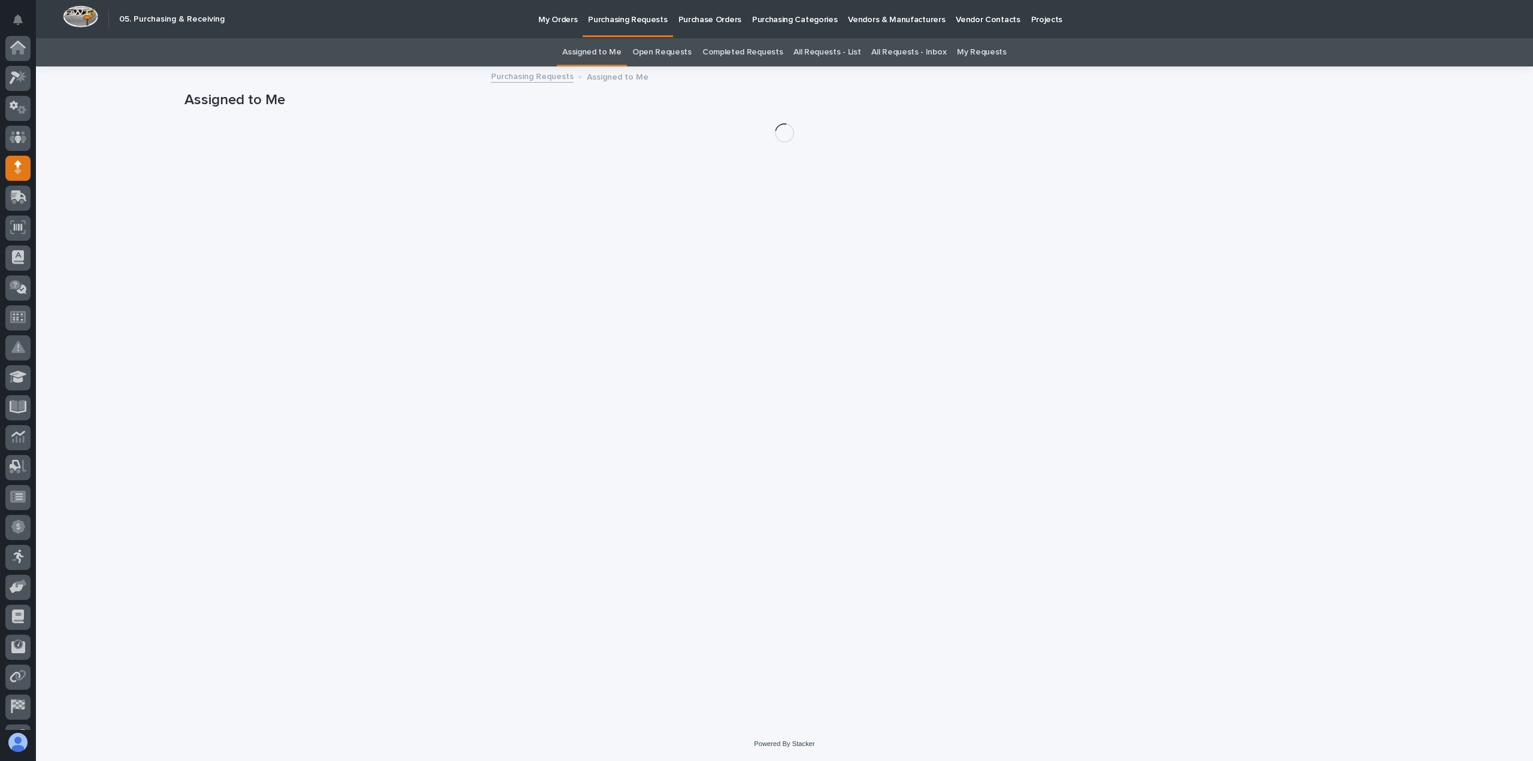
scroll to position [84, 0]
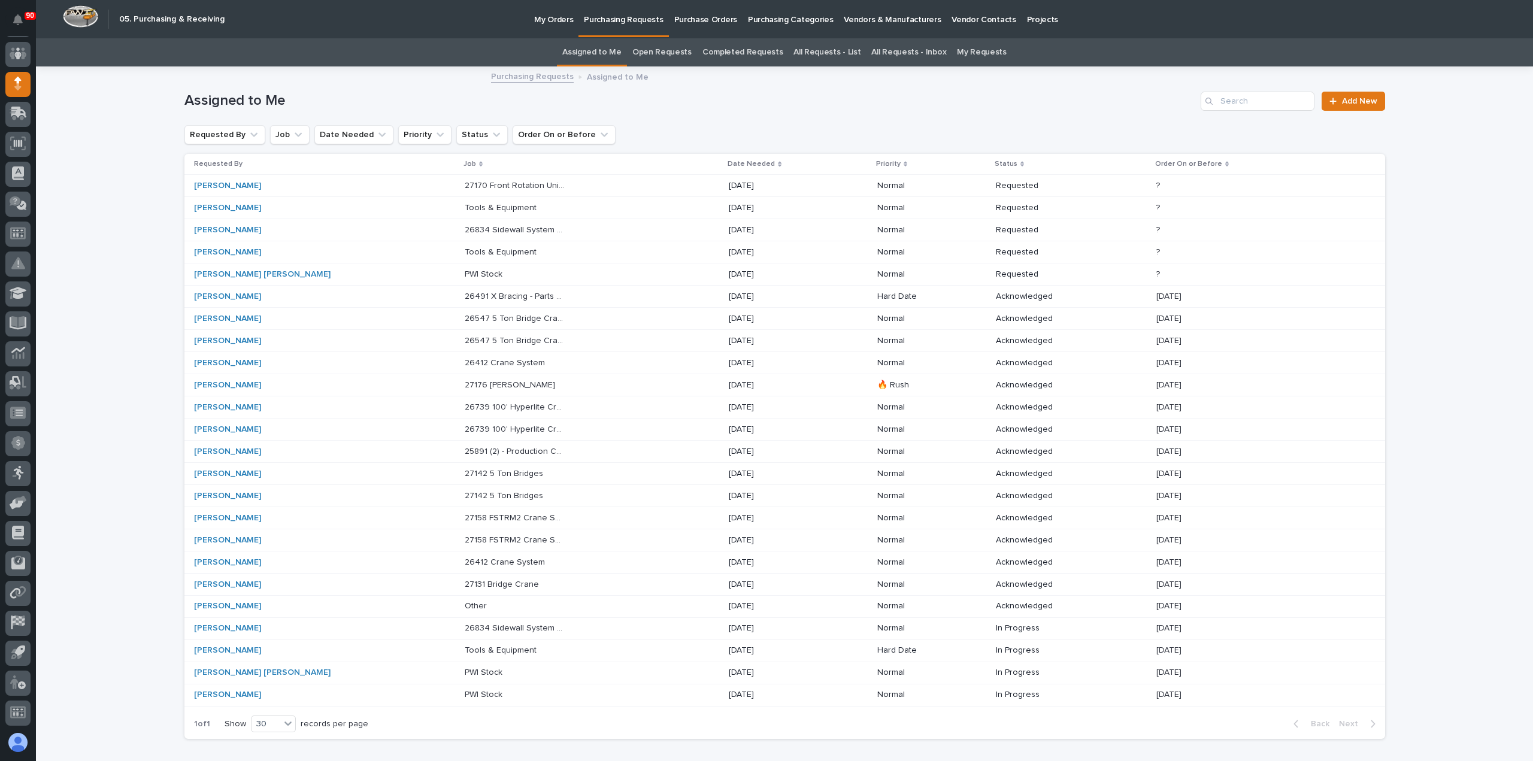
click at [465, 650] on p "Tools & Equipment" at bounding box center [502, 649] width 74 height 13
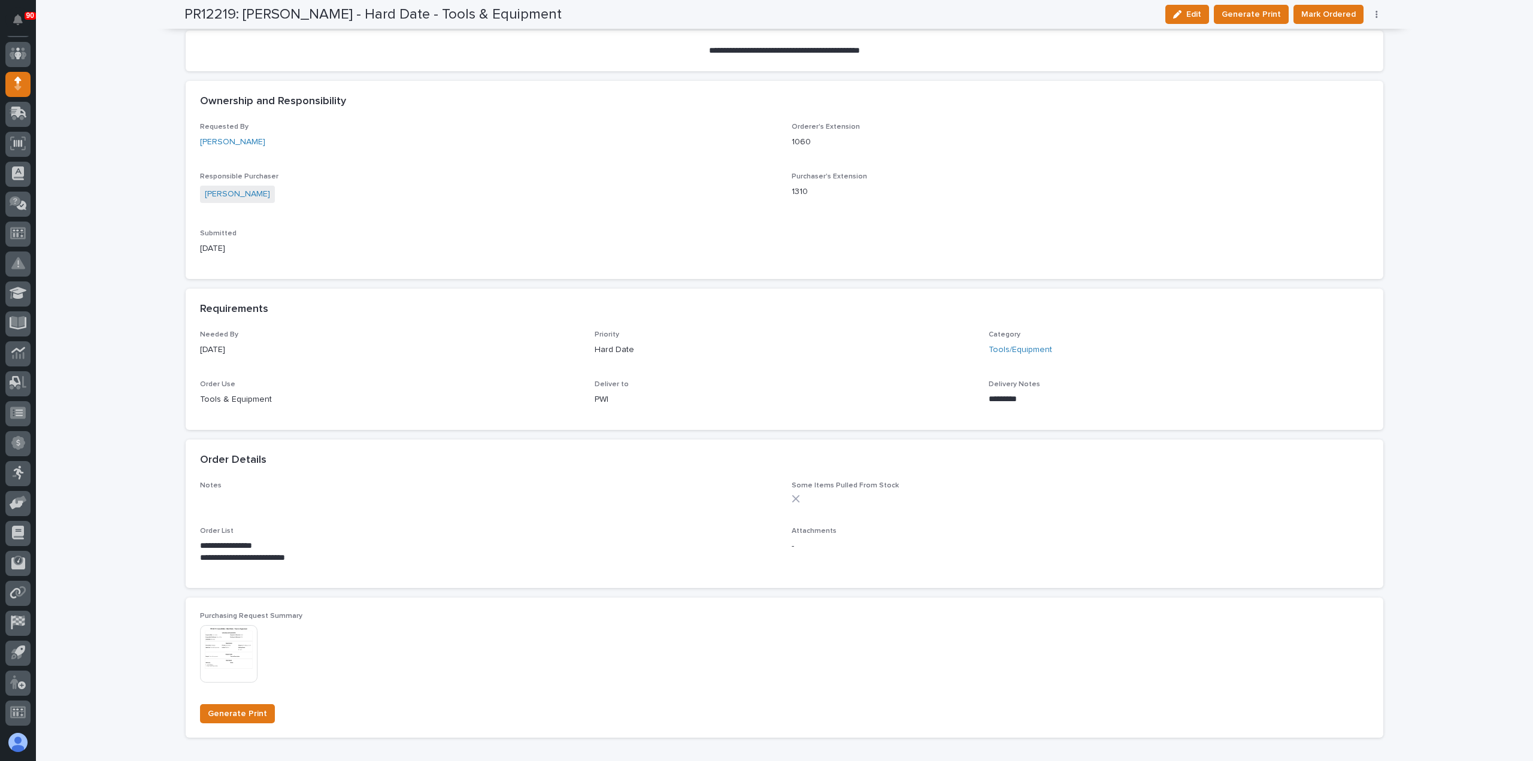
scroll to position [359, 0]
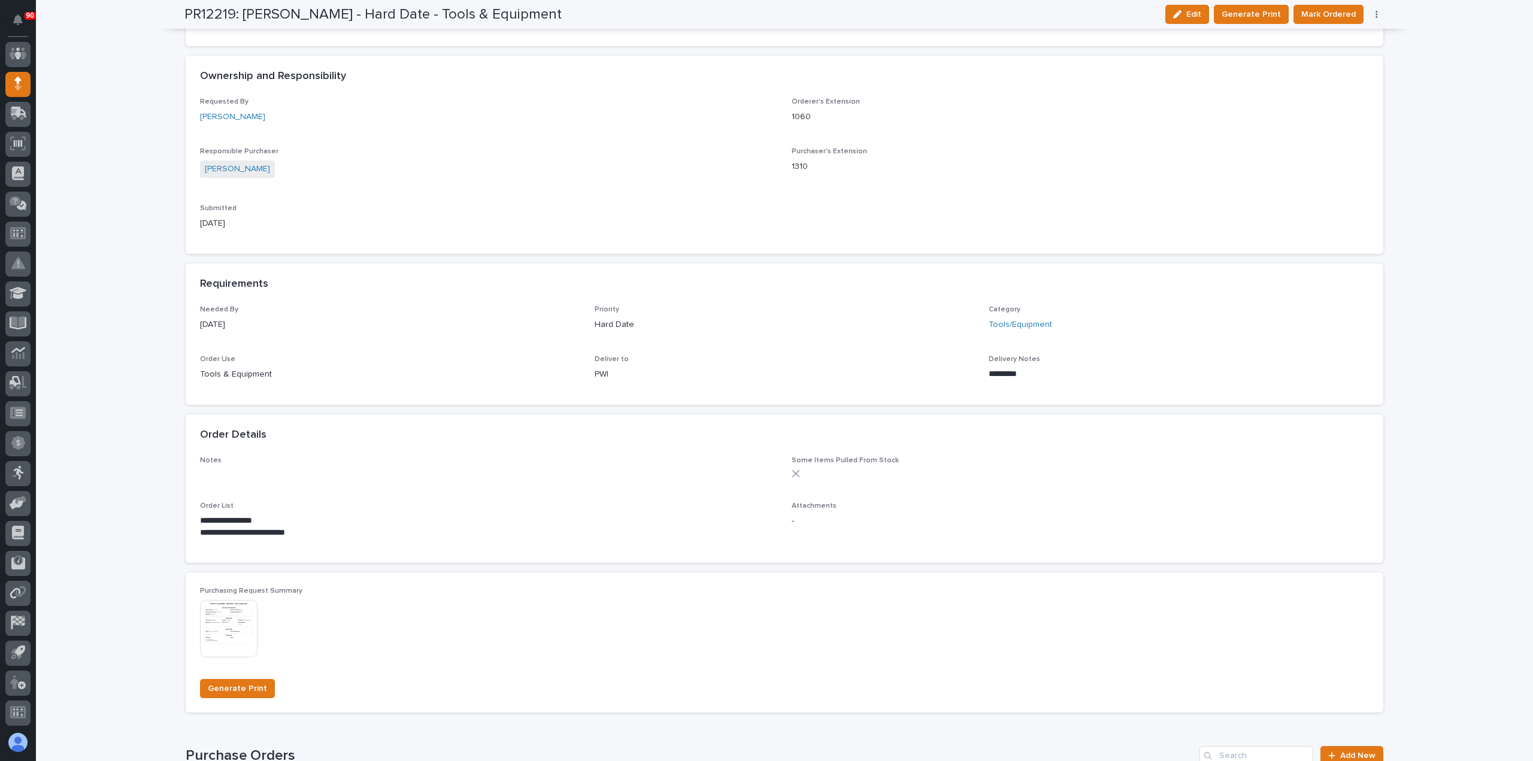
click at [1376, 13] on icon "button" at bounding box center [1377, 14] width 2 height 8
click at [1326, 56] on span "Edit Linked PO's" at bounding box center [1338, 57] width 61 height 14
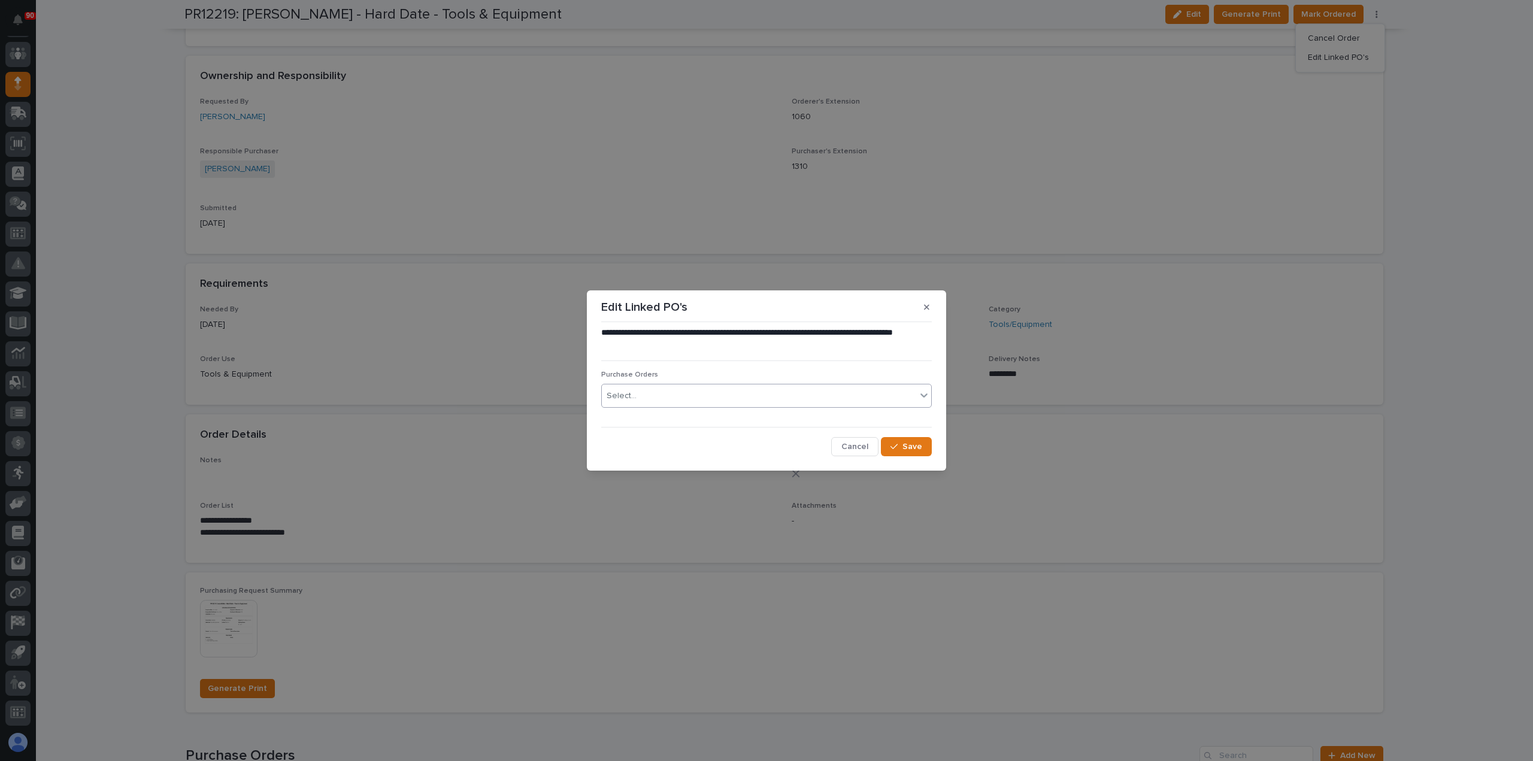
click at [756, 392] on div "Select..." at bounding box center [759, 396] width 314 height 20
type input "*****"
click at [640, 420] on div "18960" at bounding box center [766, 419] width 329 height 21
click at [912, 444] on span "Save" at bounding box center [913, 446] width 20 height 11
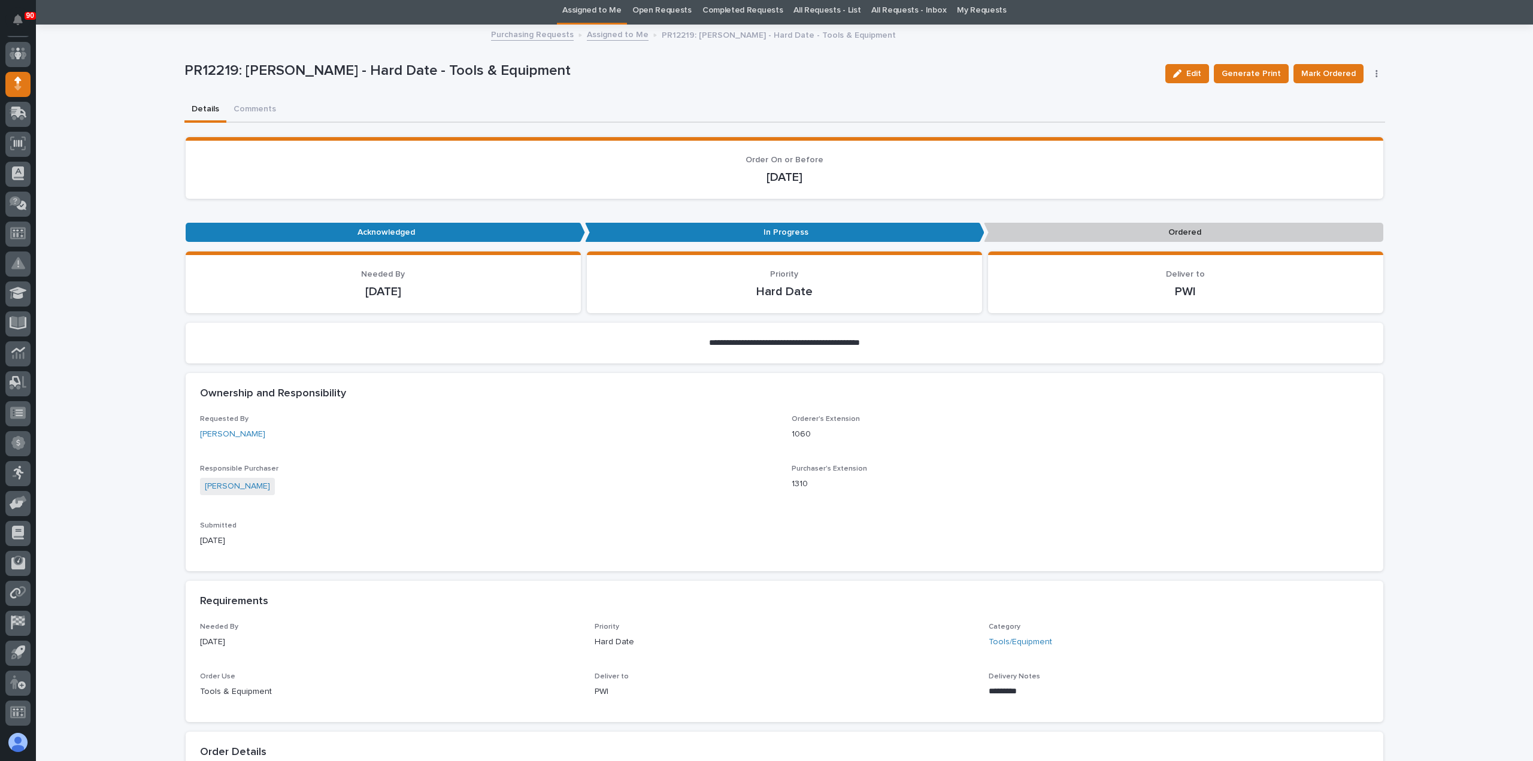
scroll to position [0, 0]
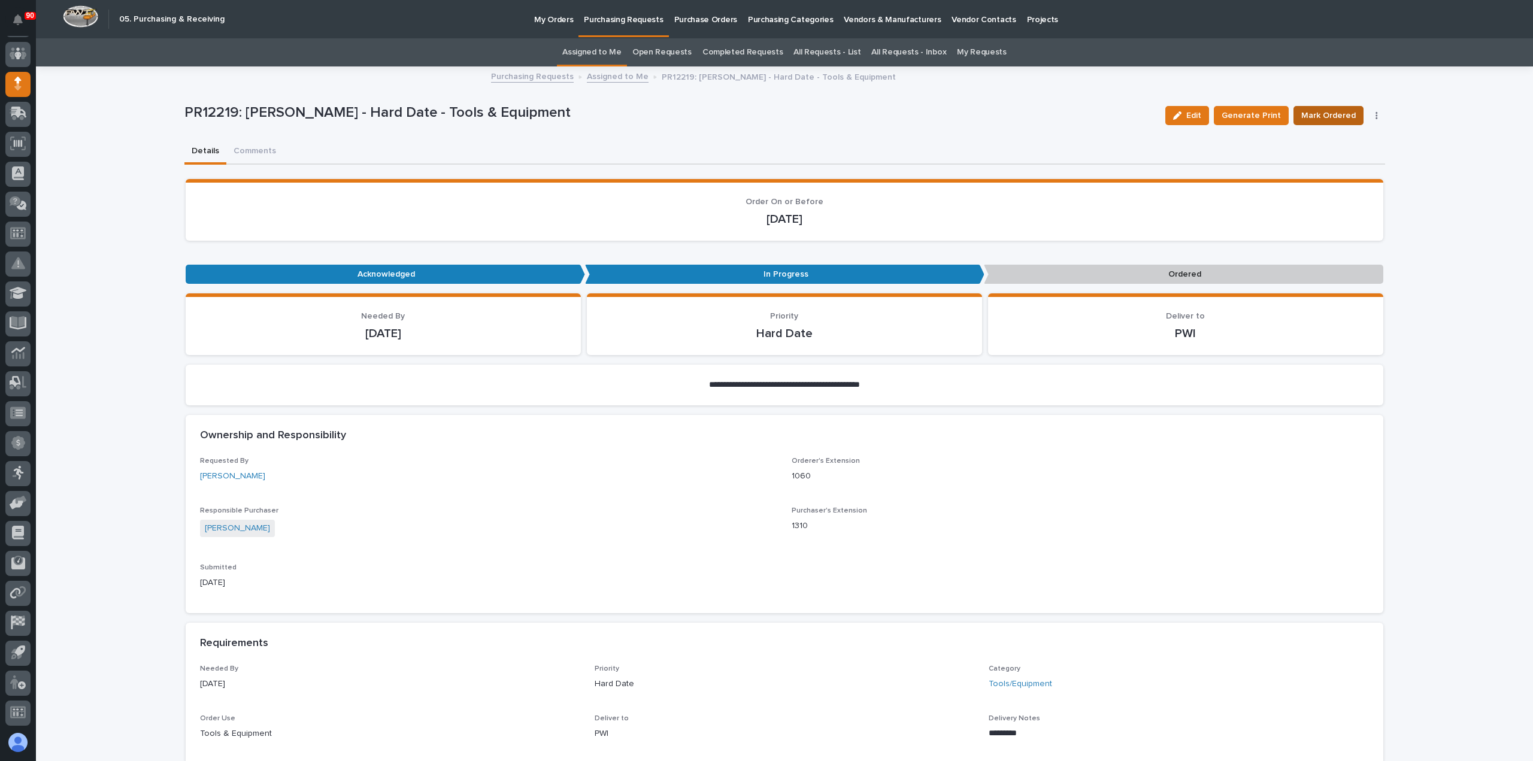
click at [1331, 106] on button "Mark Ordered" at bounding box center [1329, 115] width 70 height 19
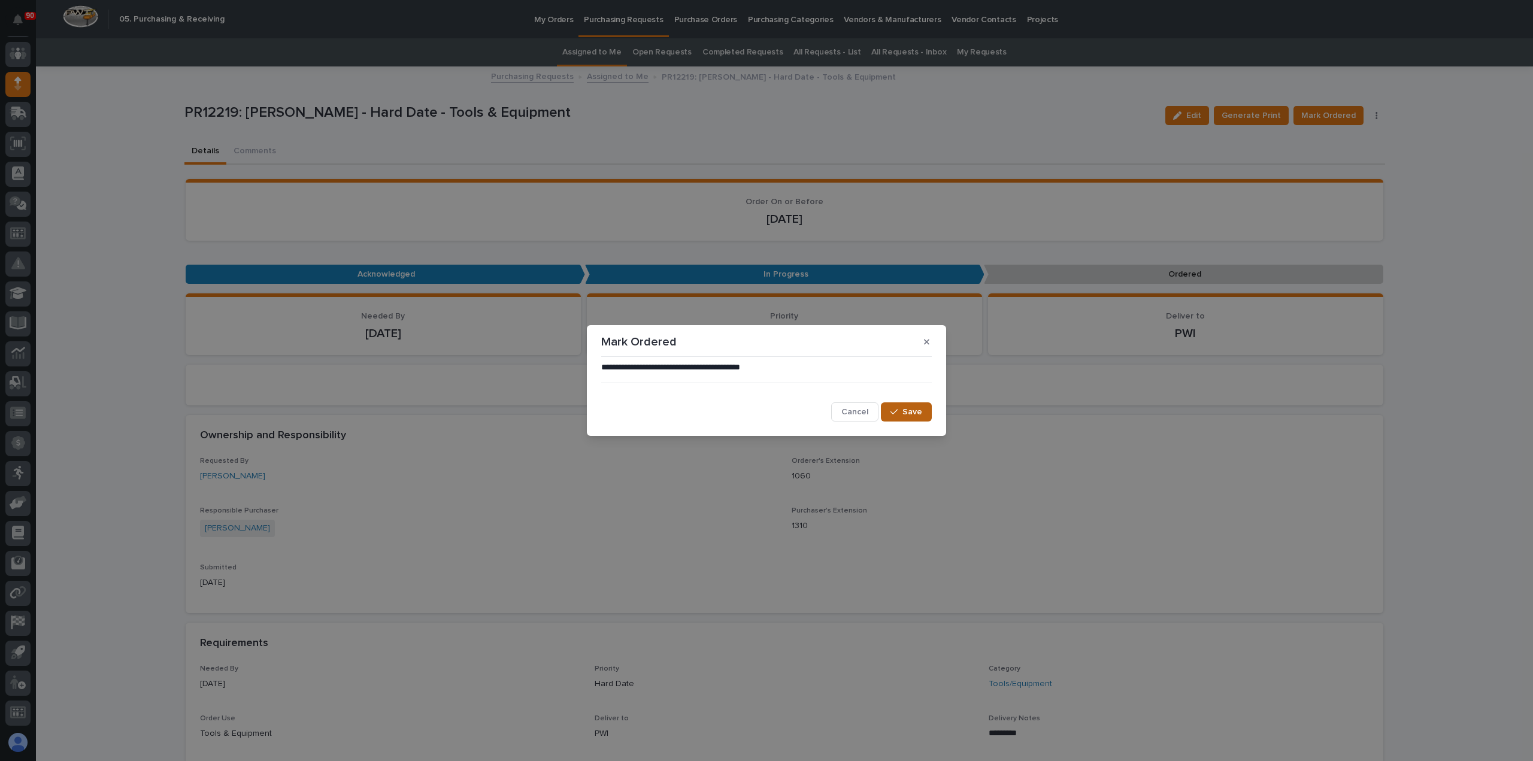
click at [911, 407] on span "Save" at bounding box center [913, 412] width 20 height 11
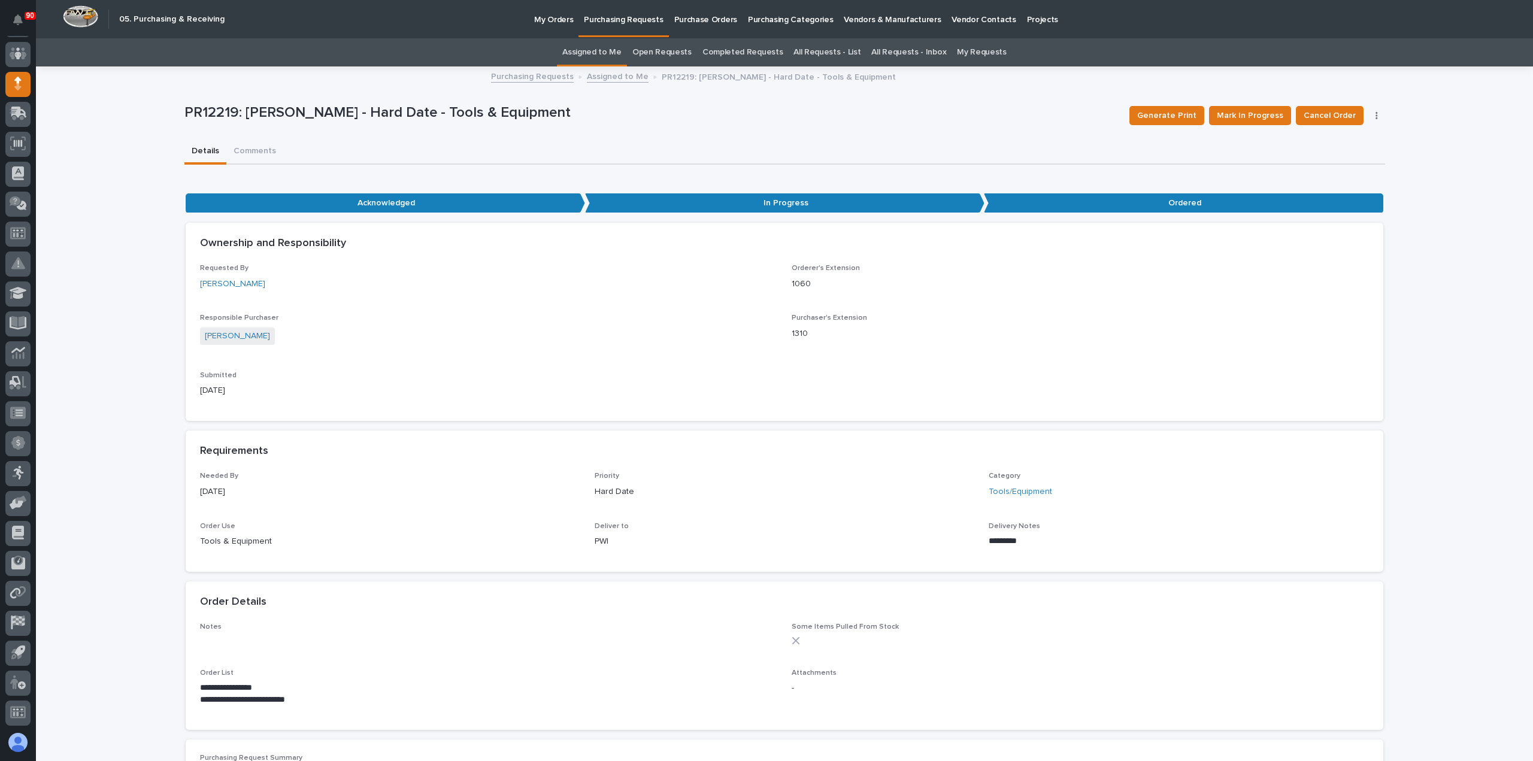
click at [616, 19] on p "Purchasing Requests" at bounding box center [623, 12] width 79 height 25
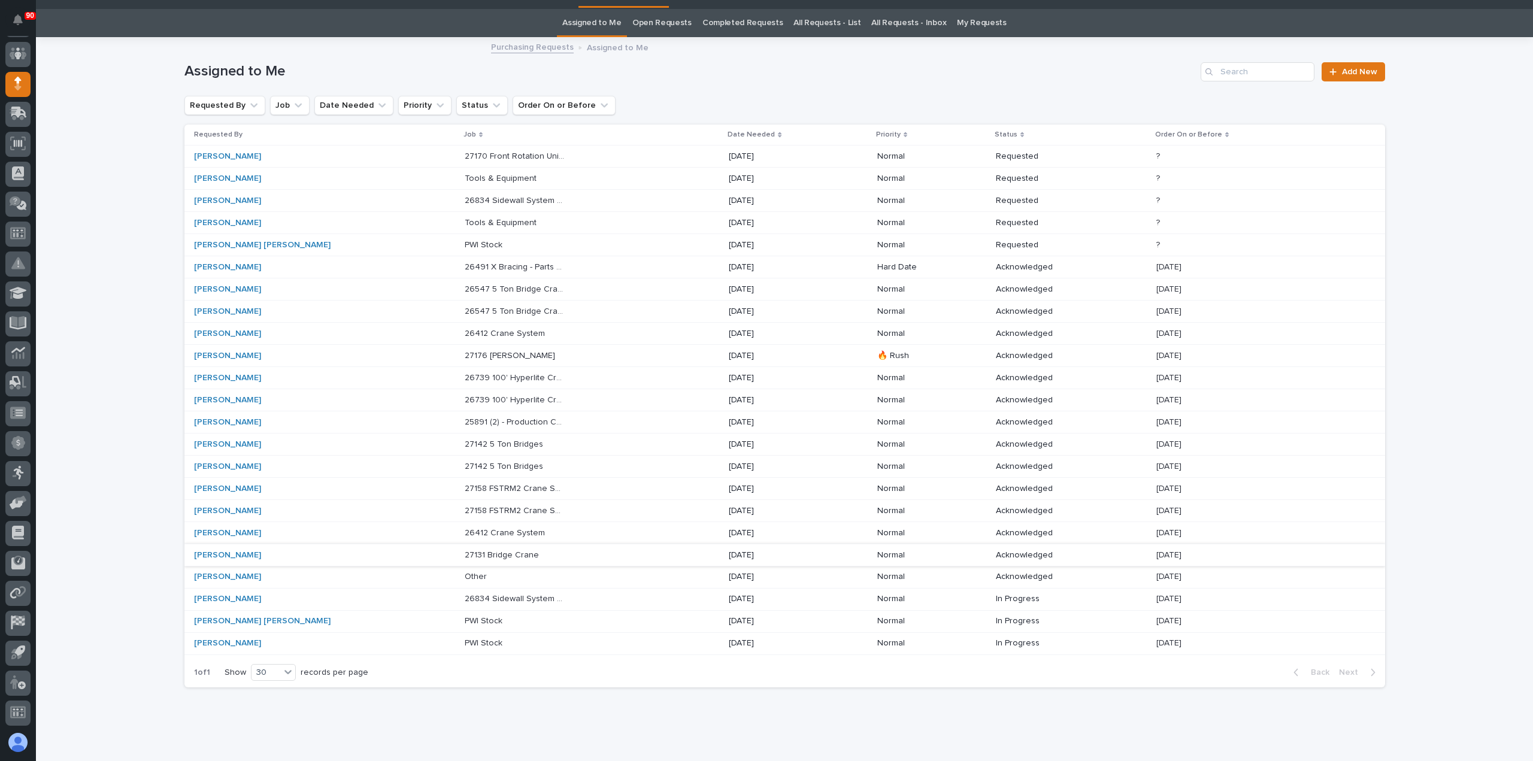
scroll to position [54, 0]
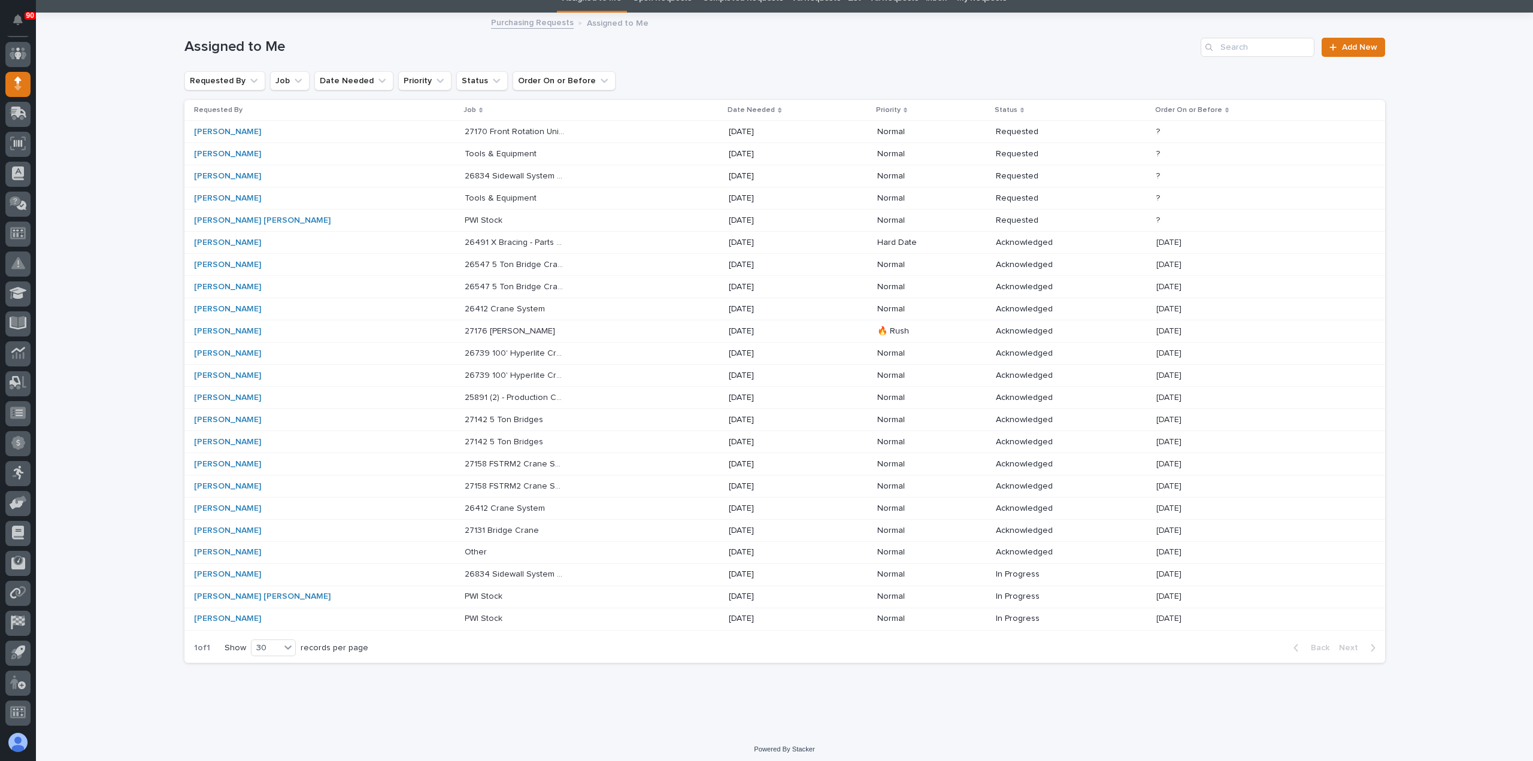
click at [465, 220] on p "PWI Stock" at bounding box center [485, 219] width 40 height 13
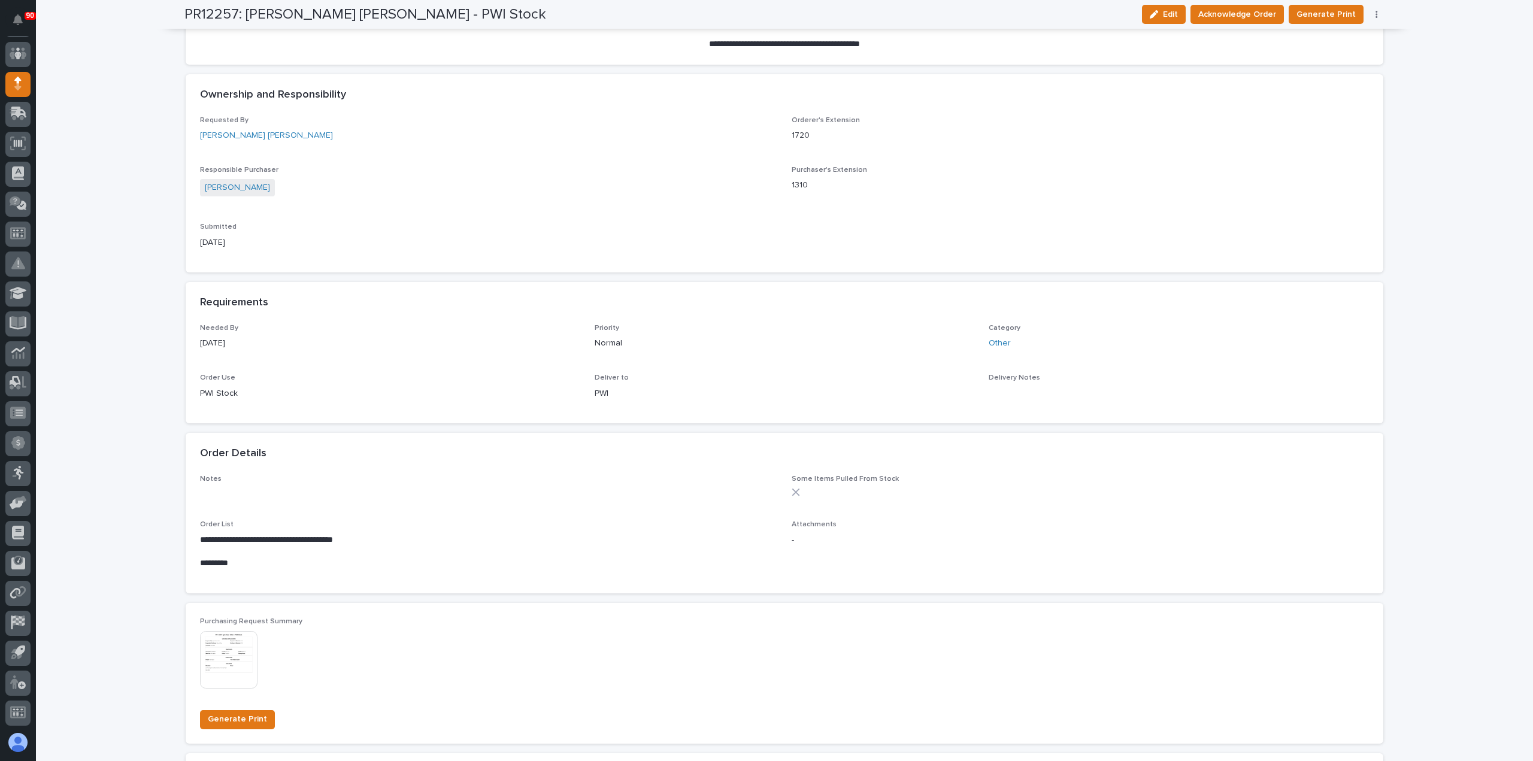
scroll to position [419, 0]
